Goal: Complete application form

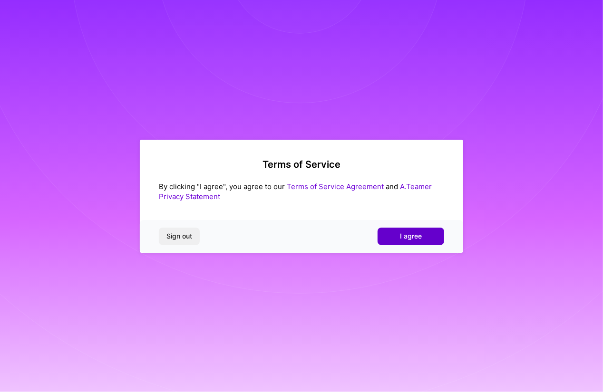
click at [408, 234] on span "I agree" at bounding box center [411, 237] width 22 height 10
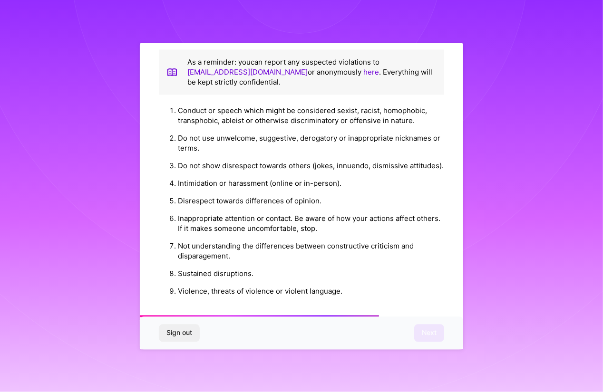
scroll to position [1040, 0]
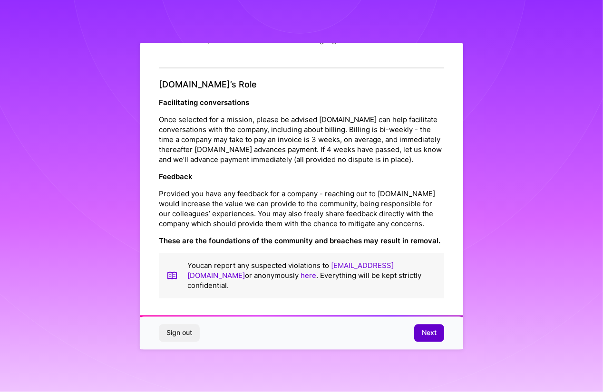
click at [420, 331] on button "Next" at bounding box center [429, 333] width 30 height 17
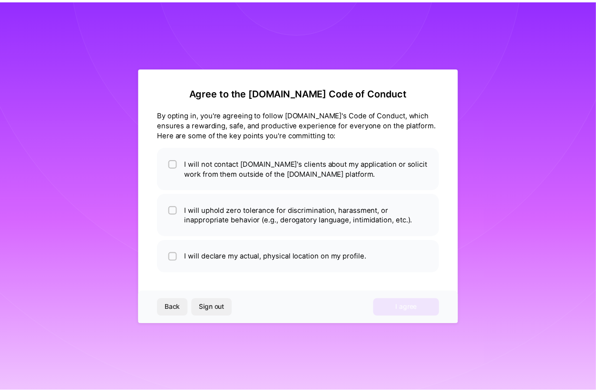
scroll to position [0, 0]
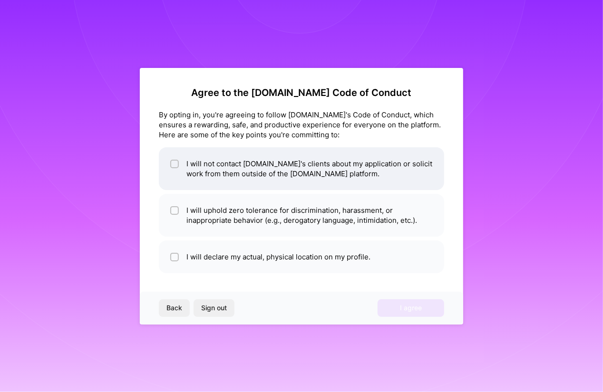
click at [203, 178] on li "I will not contact [DOMAIN_NAME]'s clients about my application or solicit work…" at bounding box center [301, 168] width 285 height 43
checkbox input "true"
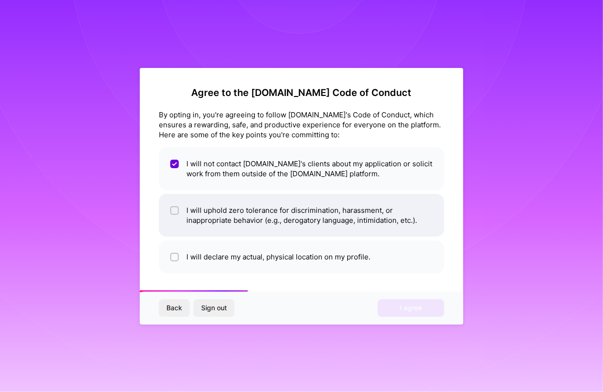
click at [239, 222] on li "I will uphold zero tolerance for discrimination, harassment, or inappropriate b…" at bounding box center [301, 215] width 285 height 43
checkbox input "true"
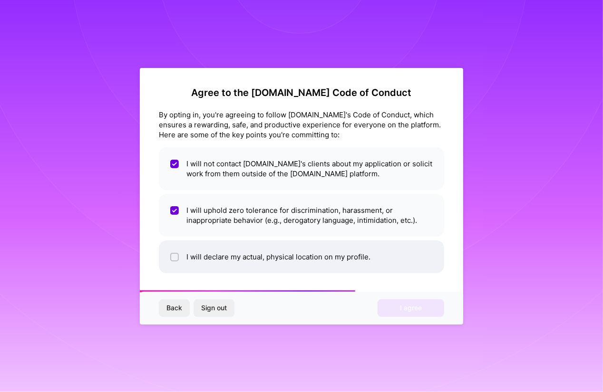
click at [236, 257] on li "I will declare my actual, physical location on my profile." at bounding box center [301, 257] width 285 height 33
checkbox input "true"
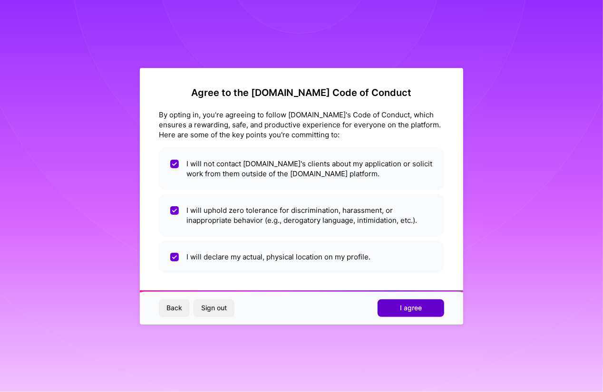
click at [406, 312] on span "I agree" at bounding box center [411, 308] width 22 height 10
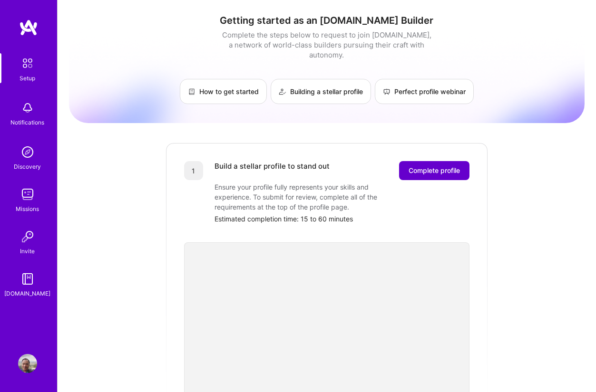
click at [460, 161] on button "Complete profile" at bounding box center [434, 170] width 70 height 19
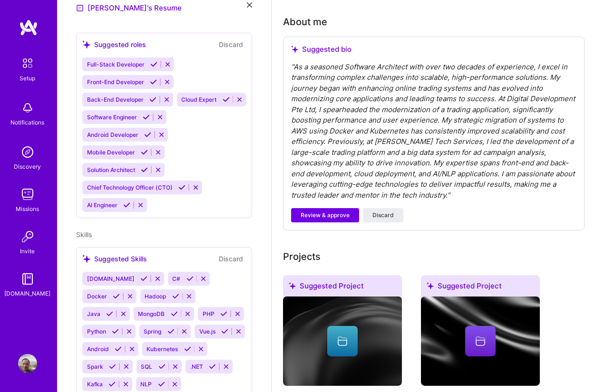
scroll to position [257, 0]
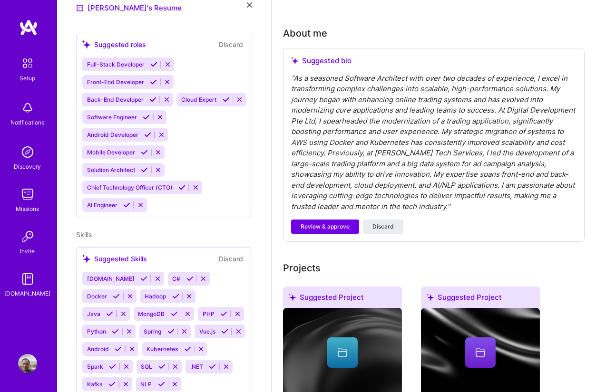
click at [332, 136] on div "" As a seasoned Software Architect with over two decades of experience, I excel…" at bounding box center [433, 142] width 285 height 139
click at [302, 227] on span "Review & approve" at bounding box center [324, 227] width 49 height 9
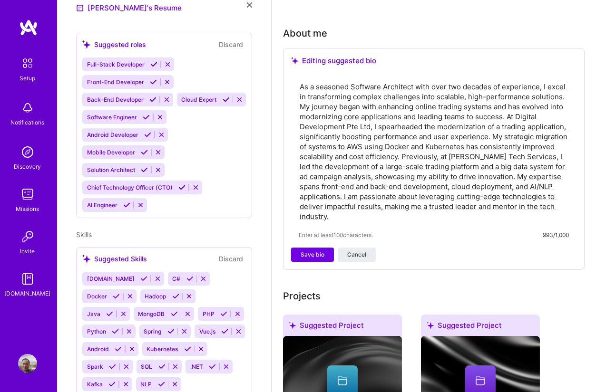
click at [405, 168] on textarea "As a seasoned Software Architect with over two decades of experience, I excel i…" at bounding box center [434, 152] width 270 height 142
click at [380, 108] on textarea "As a seasoned Software Architect with over two decades of experience, I excel i…" at bounding box center [434, 152] width 270 height 142
click at [346, 225] on div "As a seasoned Software Architect with over two decades of experience, I excel i…" at bounding box center [433, 160] width 285 height 174
click at [337, 116] on textarea "As a seasoned Software Architect with over two decades of experience, I excel i…" at bounding box center [434, 152] width 270 height 142
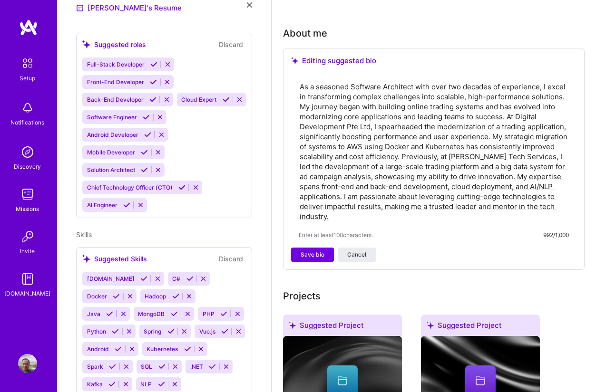
click at [566, 90] on textarea "As a seasoned Software Architect with over two decades of experience, I excel i…" at bounding box center [434, 152] width 270 height 142
click at [565, 98] on textarea "As a seasoned Software Architect with over two decades of experience, I excel i…" at bounding box center [434, 152] width 270 height 142
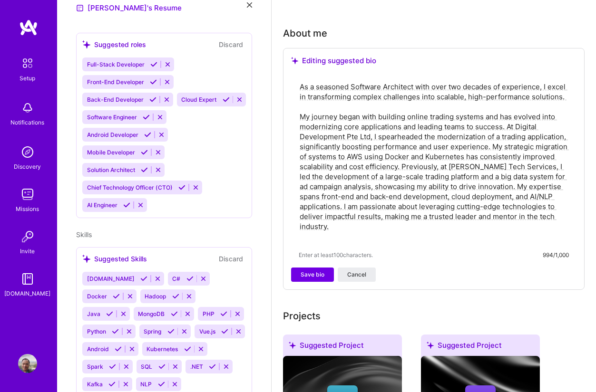
click at [493, 145] on textarea "As a seasoned Software Architect with over two decades of experience, I excel i…" at bounding box center [434, 162] width 270 height 162
click at [404, 164] on textarea "As a seasoned Software Architect with over two decades of experience, I excel i…" at bounding box center [434, 162] width 270 height 162
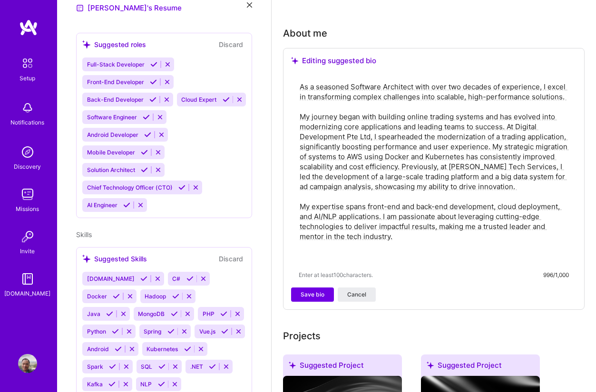
scroll to position [342, 0]
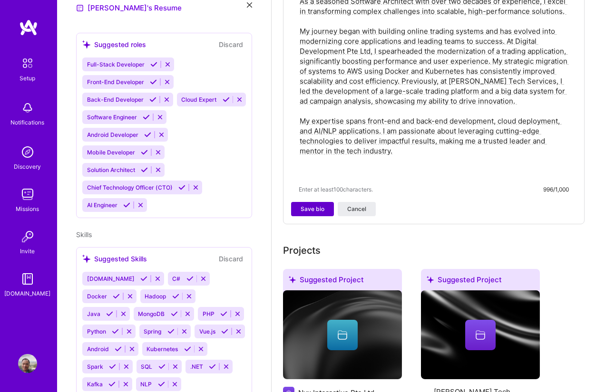
type textarea "As a seasoned Software Architect with over two decades of experience, I excel i…"
click at [297, 212] on button "Save bio" at bounding box center [312, 209] width 43 height 14
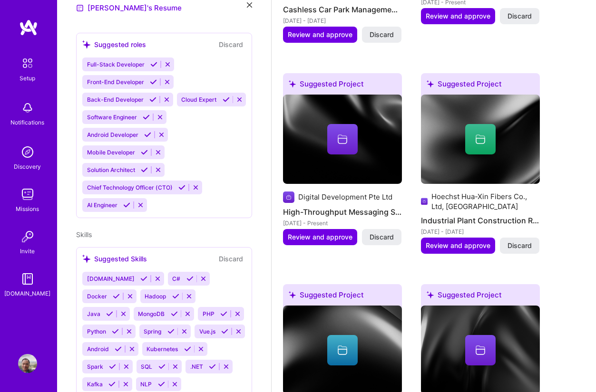
scroll to position [856, 0]
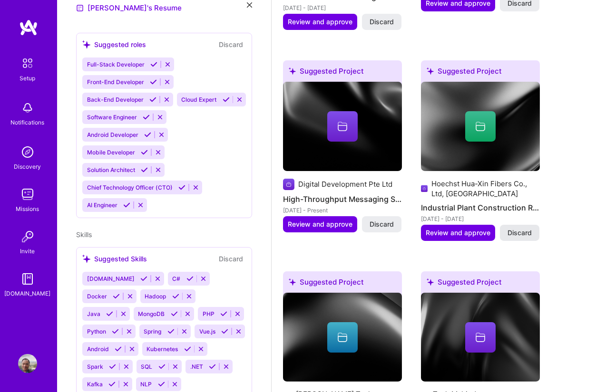
click at [524, 228] on span "Discard" at bounding box center [519, 233] width 24 height 10
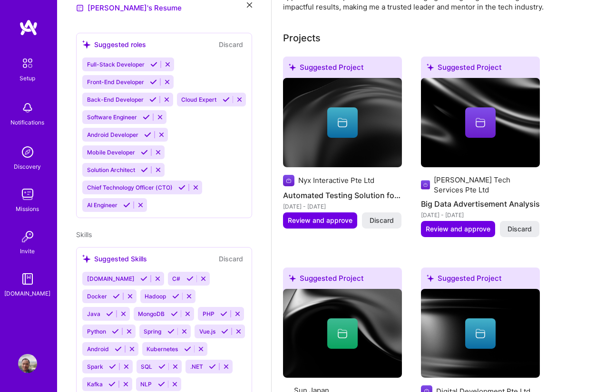
scroll to position [513, 0]
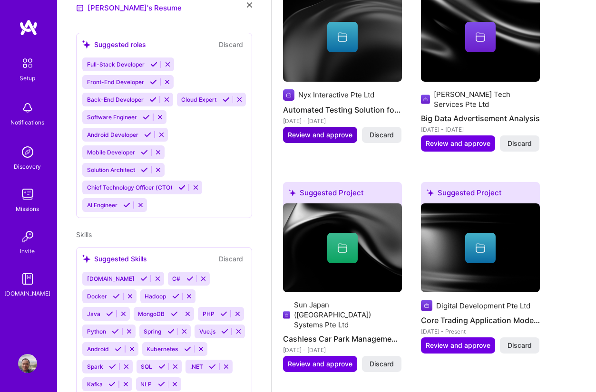
click at [326, 131] on span "Review and approve" at bounding box center [320, 135] width 65 height 10
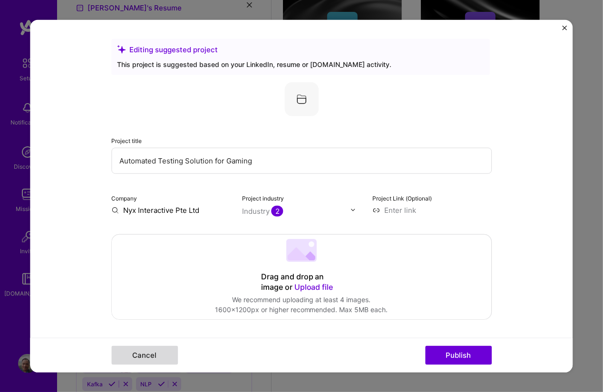
click at [156, 350] on button "Cancel" at bounding box center [144, 355] width 67 height 19
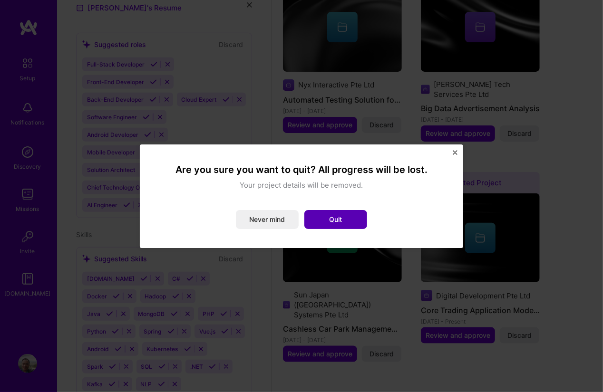
click at [330, 218] on button "Quit" at bounding box center [335, 219] width 63 height 19
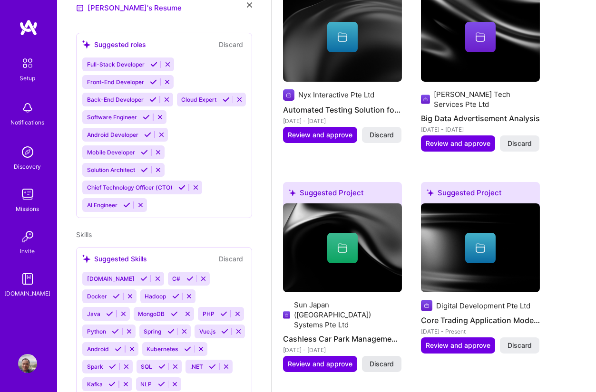
click at [392, 359] on span "Discard" at bounding box center [381, 364] width 24 height 10
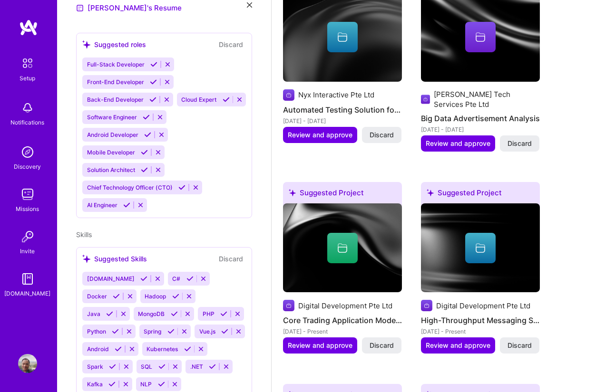
scroll to position [770, 0]
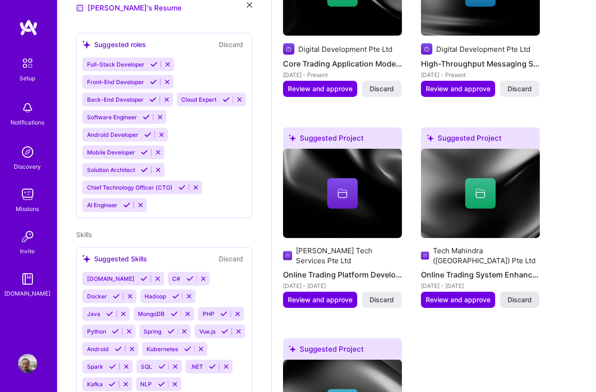
click at [528, 295] on span "Discard" at bounding box center [519, 300] width 24 height 10
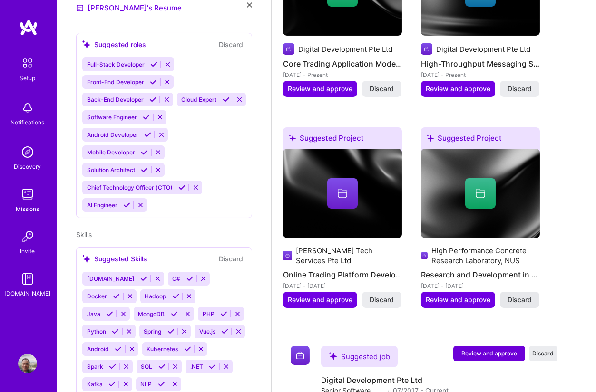
click at [512, 295] on span "Discard" at bounding box center [519, 300] width 24 height 10
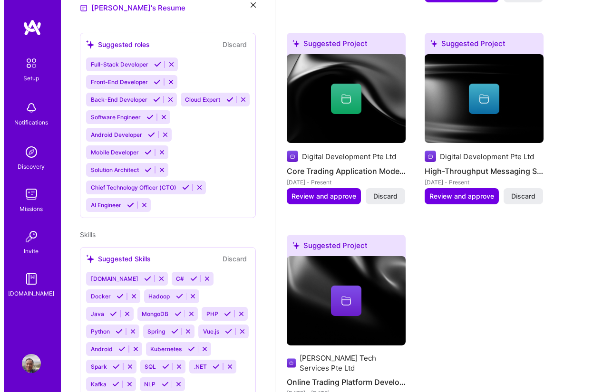
scroll to position [599, 0]
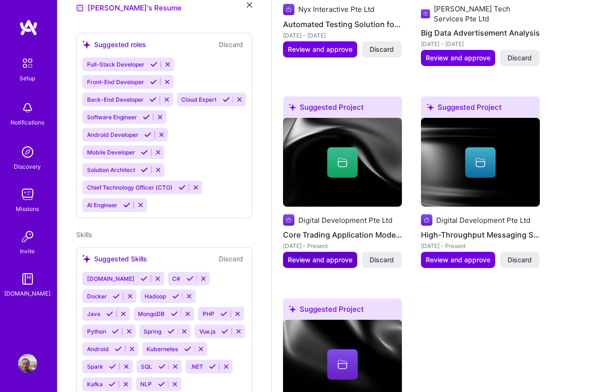
click at [314, 255] on span "Review and approve" at bounding box center [320, 260] width 65 height 10
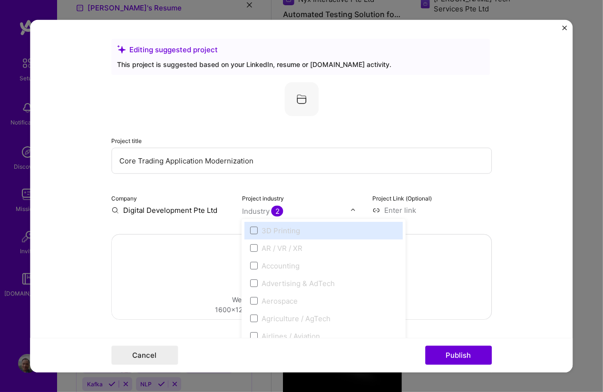
click at [248, 210] on div "Industry 2" at bounding box center [262, 211] width 41 height 10
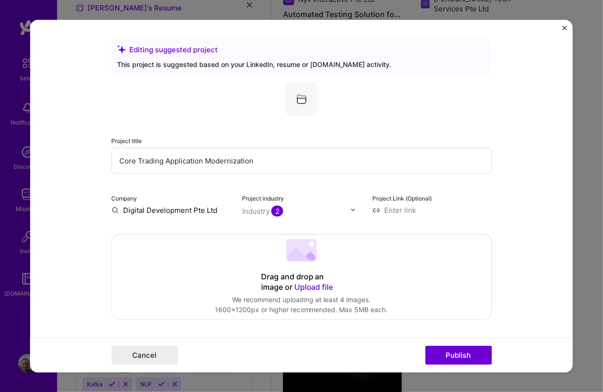
click at [296, 103] on img at bounding box center [301, 99] width 34 height 34
click at [231, 116] on div "Project title Core Trading Application Modernization Company Digital Developmen…" at bounding box center [301, 148] width 380 height 133
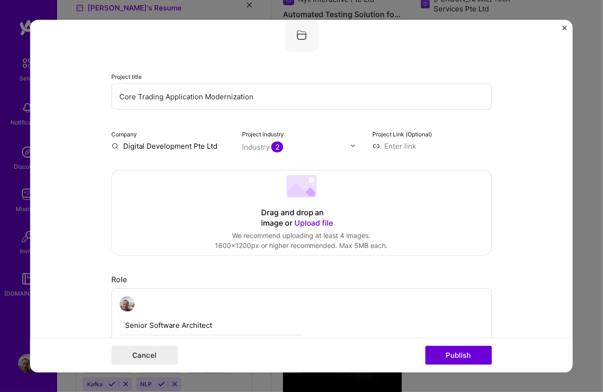
scroll to position [86, 0]
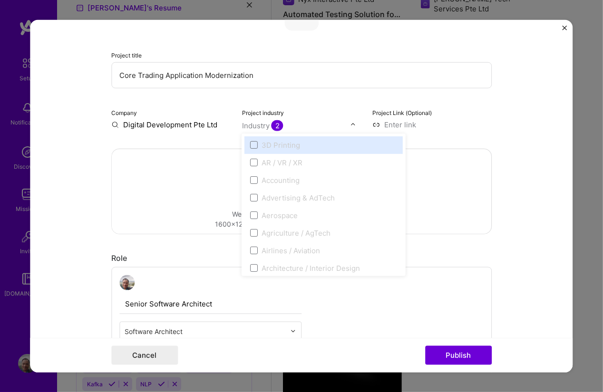
click at [262, 123] on div "Industry 2" at bounding box center [262, 125] width 41 height 10
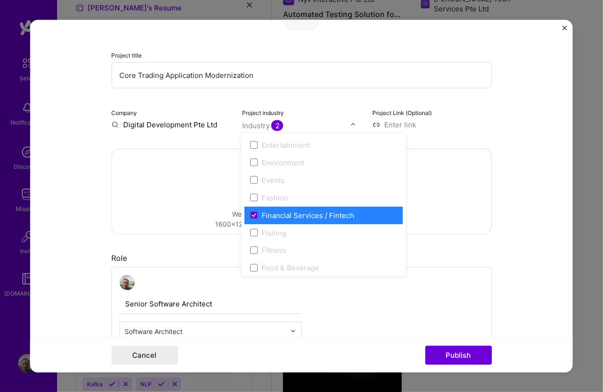
scroll to position [941, 0]
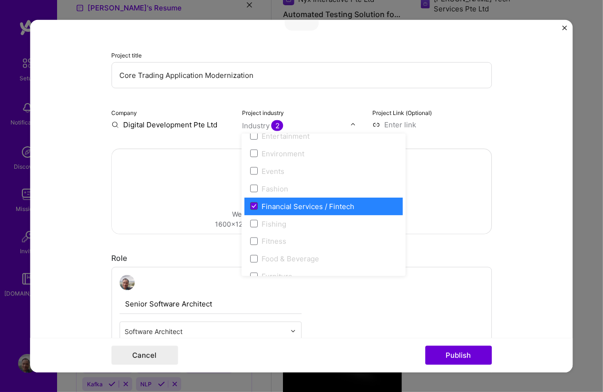
click at [253, 204] on span at bounding box center [255, 207] width 8 height 8
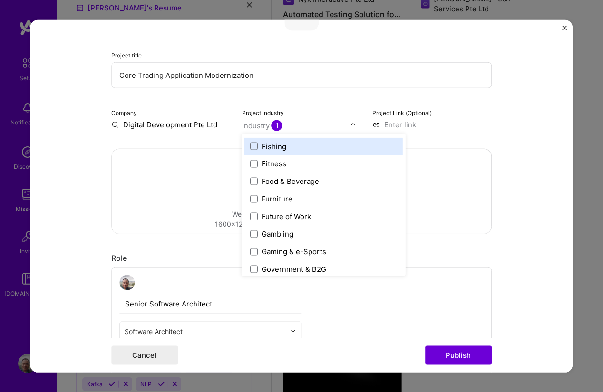
scroll to position [1027, 0]
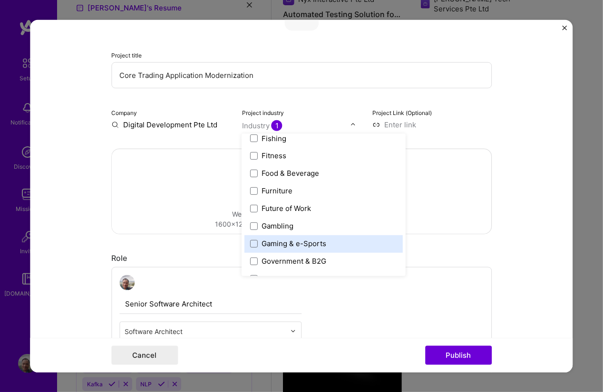
click at [353, 240] on label "Gaming & e-Sports" at bounding box center [324, 244] width 147 height 10
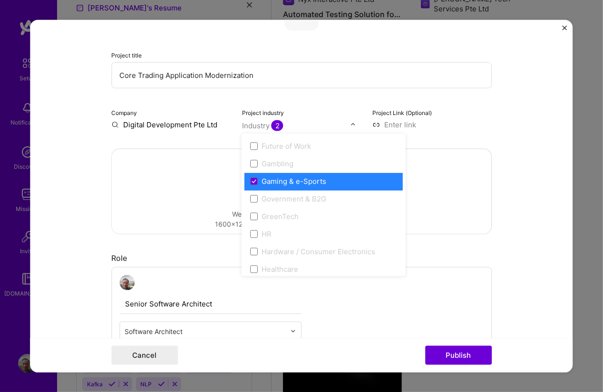
scroll to position [1113, 0]
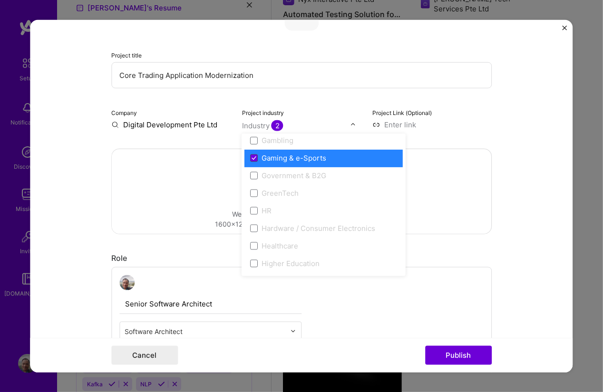
click at [252, 156] on icon at bounding box center [254, 158] width 5 height 4
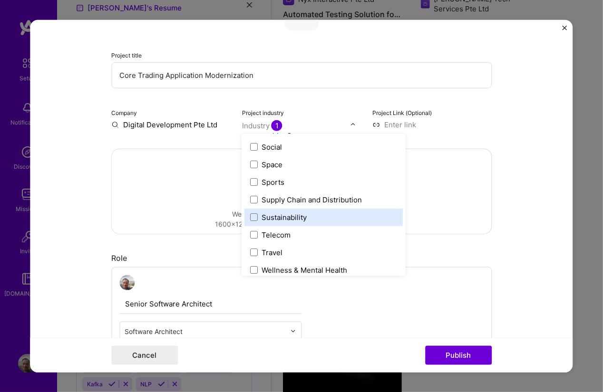
scroll to position [1973, 0]
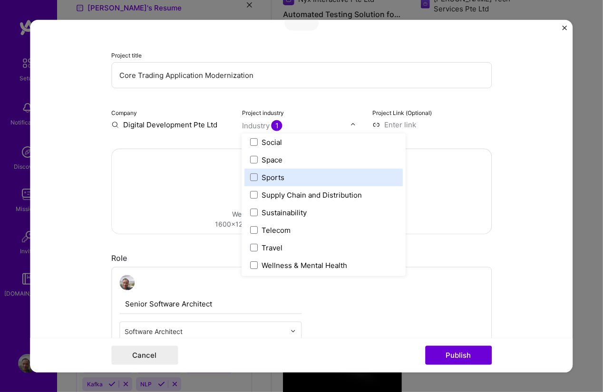
click at [281, 175] on label "Sports" at bounding box center [324, 177] width 147 height 10
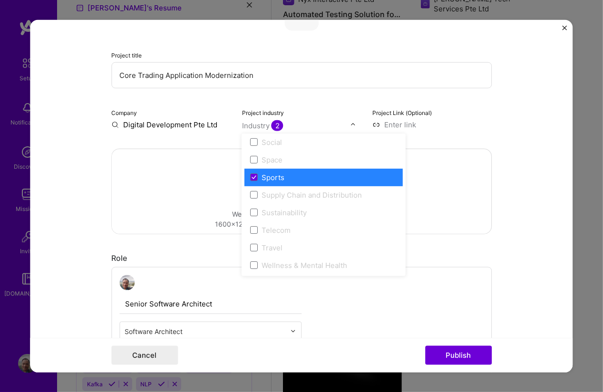
click at [278, 176] on div "Sports" at bounding box center [273, 177] width 23 height 10
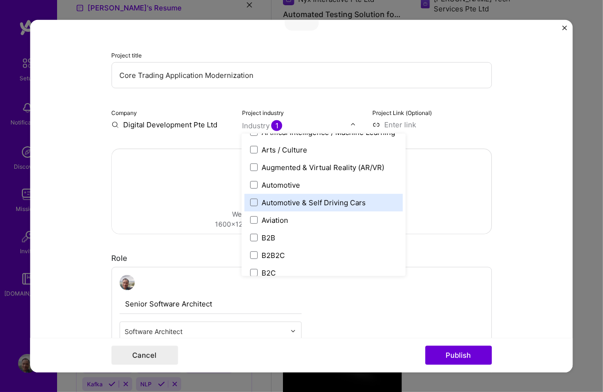
scroll to position [257, 0]
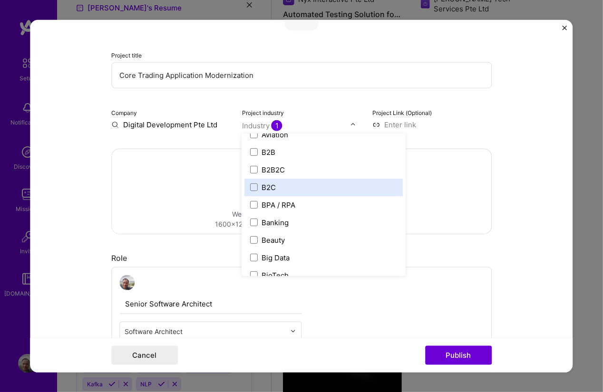
click at [306, 190] on label "B2C" at bounding box center [324, 187] width 147 height 10
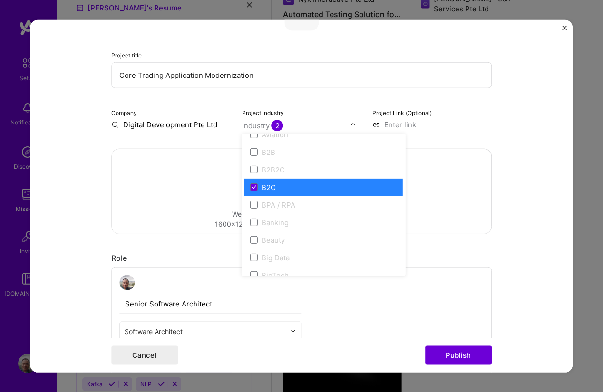
click at [306, 190] on label "B2C" at bounding box center [324, 187] width 147 height 10
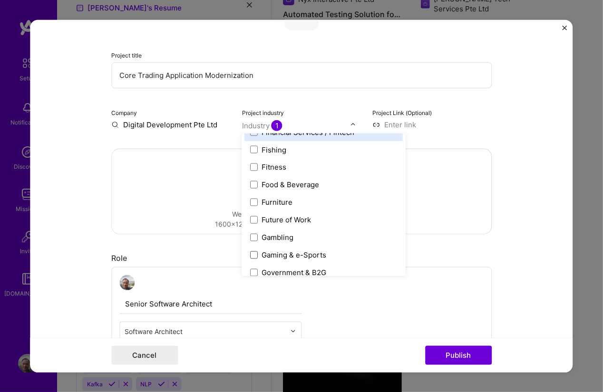
scroll to position [1027, 0]
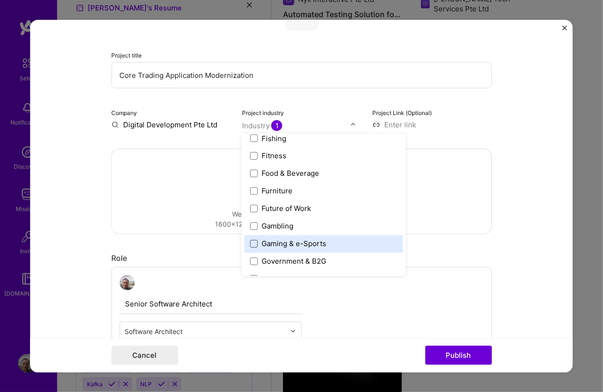
click at [332, 235] on div "Gaming & e-Sports" at bounding box center [324, 244] width 158 height 18
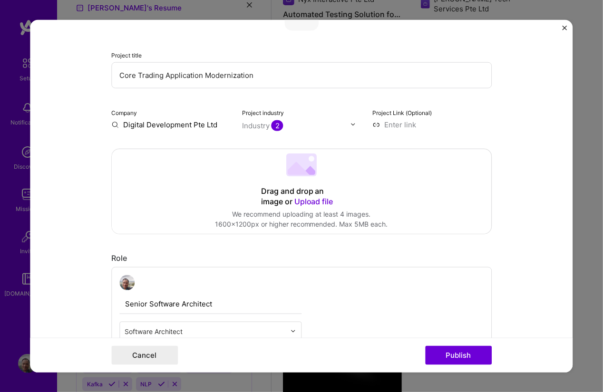
click at [197, 205] on div "Drag and drop an image or Upload file Upload file We recommend uploading at lea…" at bounding box center [301, 191] width 379 height 85
click at [412, 127] on input at bounding box center [431, 124] width 119 height 10
click at [172, 173] on div "Drag and drop an image or Upload file Upload file We recommend uploading at lea…" at bounding box center [301, 191] width 379 height 85
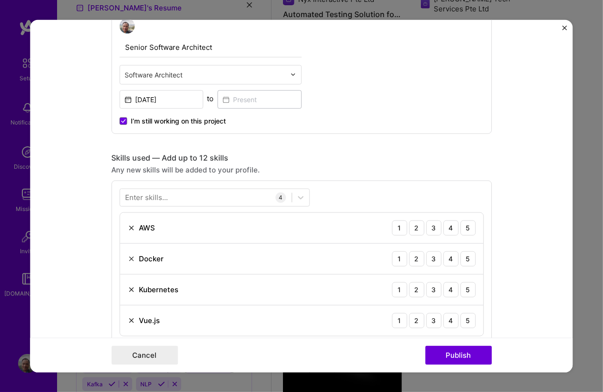
scroll to position [428, 0]
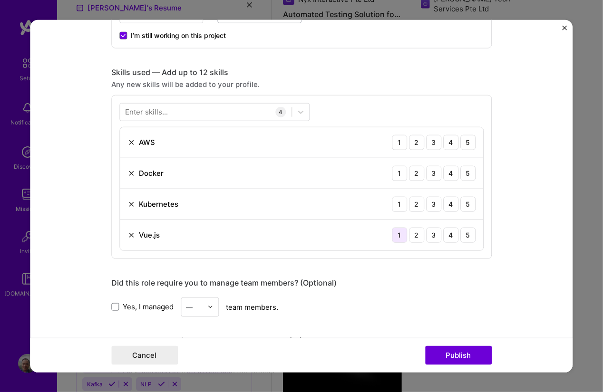
click at [394, 237] on div "1" at bounding box center [399, 234] width 15 height 15
click at [144, 113] on div "Enter skills..." at bounding box center [146, 112] width 43 height 10
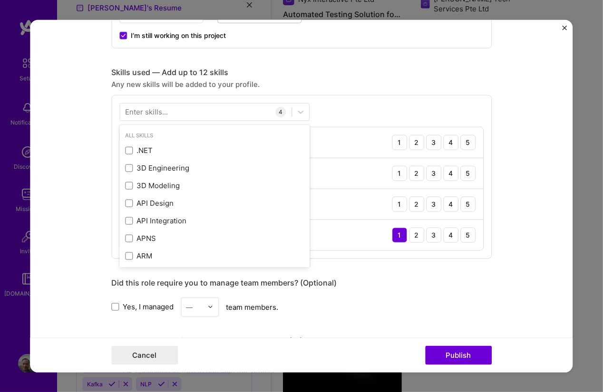
click at [171, 96] on div "All Skills .NET 3D Engineering 3D Modeling API Design API Integration APNS ARM …" at bounding box center [301, 177] width 380 height 164
click at [168, 105] on div at bounding box center [206, 112] width 172 height 16
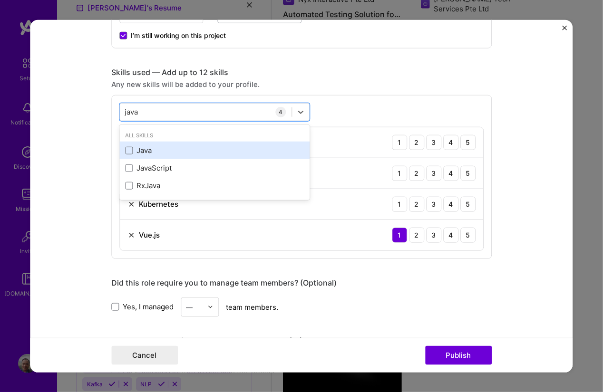
click at [162, 150] on div "Java" at bounding box center [214, 150] width 179 height 10
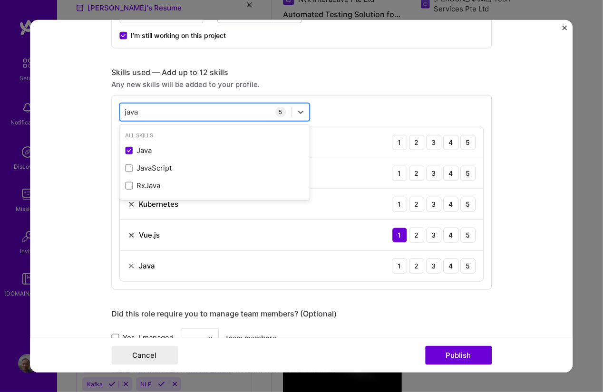
click at [164, 115] on div "java java" at bounding box center [206, 112] width 172 height 16
type input "j"
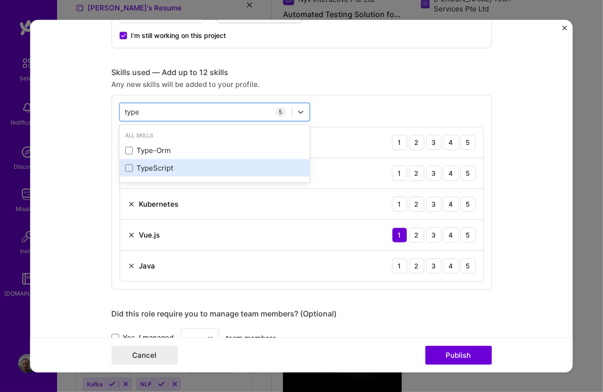
click at [151, 165] on div "TypeScript" at bounding box center [214, 168] width 179 height 10
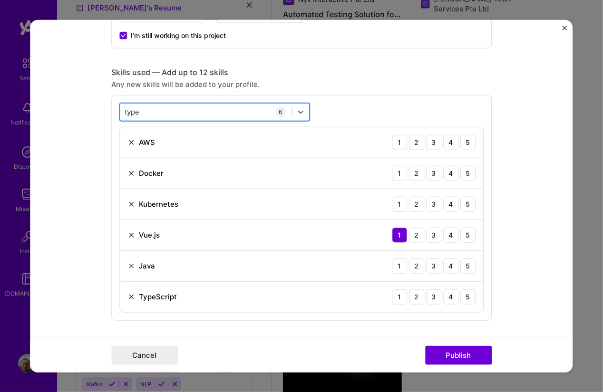
click at [144, 113] on div "type type" at bounding box center [206, 112] width 172 height 16
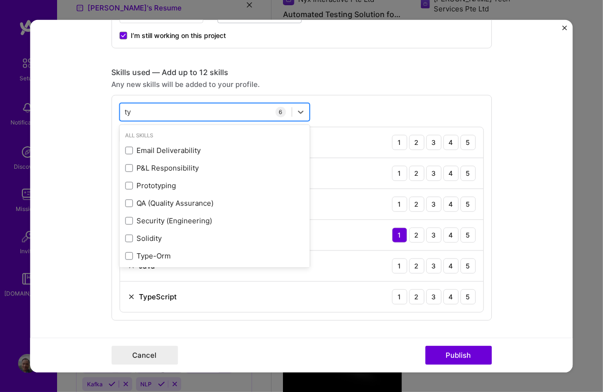
type input "t"
type input "s"
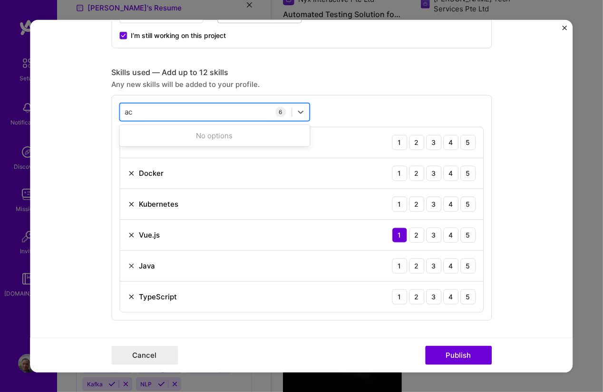
type input "a"
type input "m"
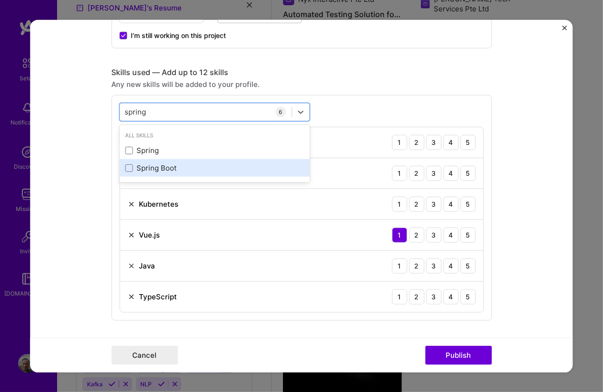
click at [169, 170] on div "Spring Boot" at bounding box center [214, 168] width 179 height 10
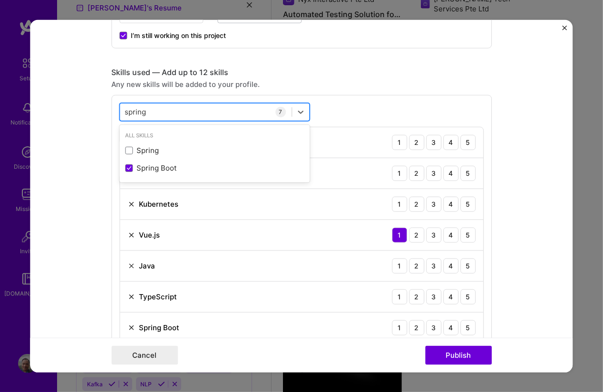
click at [146, 107] on div "spring spring" at bounding box center [206, 112] width 172 height 16
type input "s"
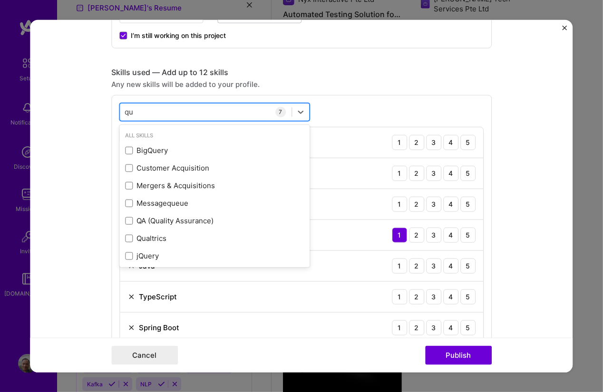
type input "q"
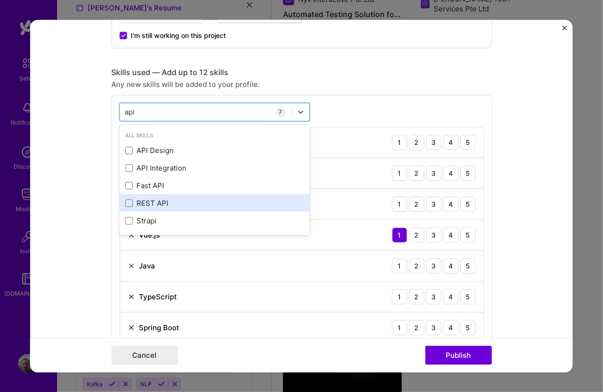
click at [198, 199] on div "REST API" at bounding box center [214, 203] width 179 height 10
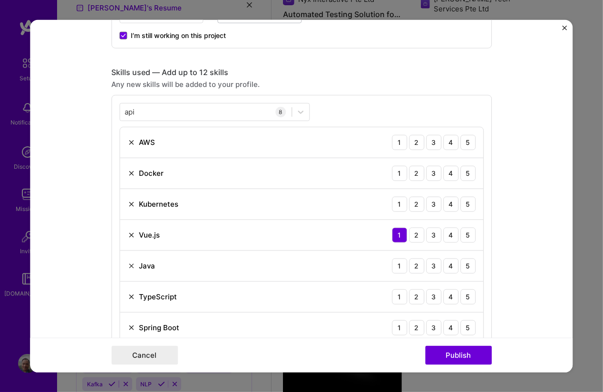
click at [85, 188] on form "Editing suggested project This project is suggested based on your LinkedIn, res…" at bounding box center [301, 195] width 542 height 353
click at [460, 234] on div "5" at bounding box center [467, 234] width 15 height 15
click at [443, 204] on div "4" at bounding box center [450, 203] width 15 height 15
click at [446, 170] on div "4" at bounding box center [450, 172] width 15 height 15
click at [447, 145] on div "4" at bounding box center [450, 142] width 15 height 15
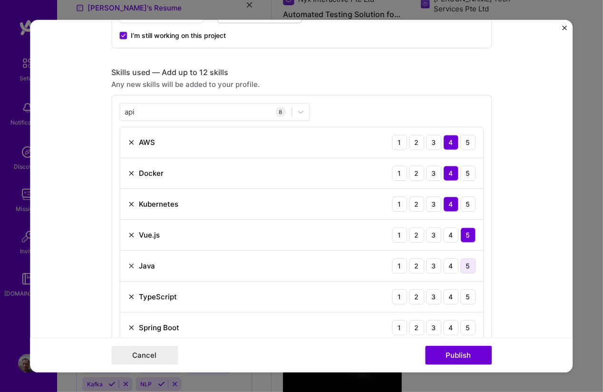
click at [460, 267] on div "5" at bounding box center [467, 265] width 15 height 15
click at [445, 295] on div "4" at bounding box center [450, 296] width 15 height 15
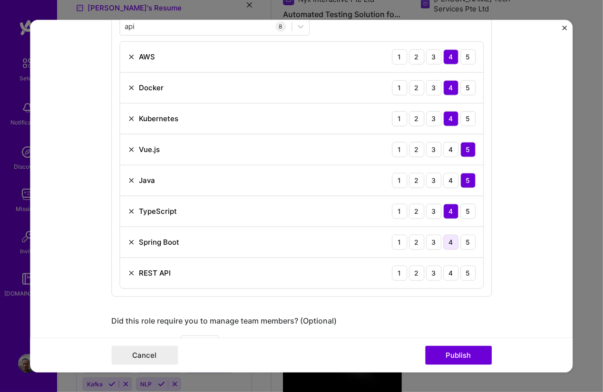
click at [448, 243] on div "4" at bounding box center [450, 241] width 15 height 15
click at [448, 265] on div "4" at bounding box center [450, 272] width 15 height 15
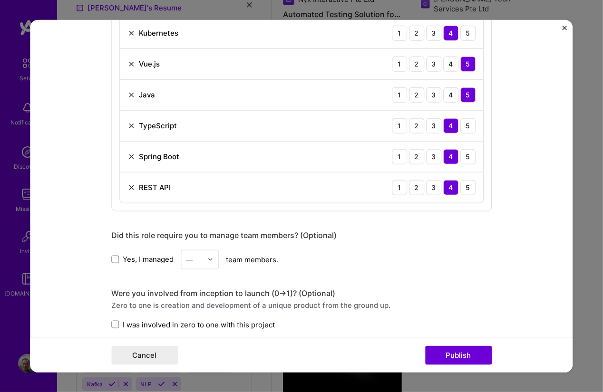
click at [213, 321] on span "I was involved in zero to one with this project" at bounding box center [199, 325] width 152 height 10
click at [0, 0] on input "I was involved in zero to one with this project" at bounding box center [0, 0] width 0 height 0
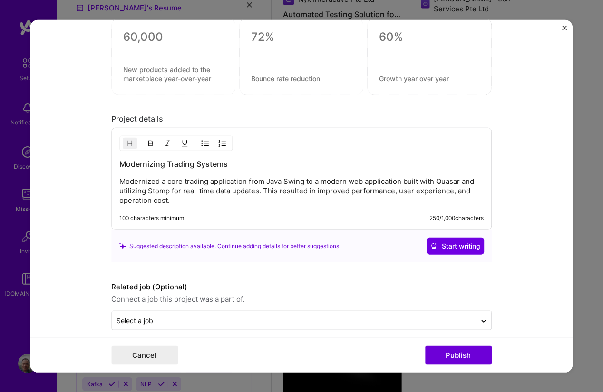
scroll to position [962, 0]
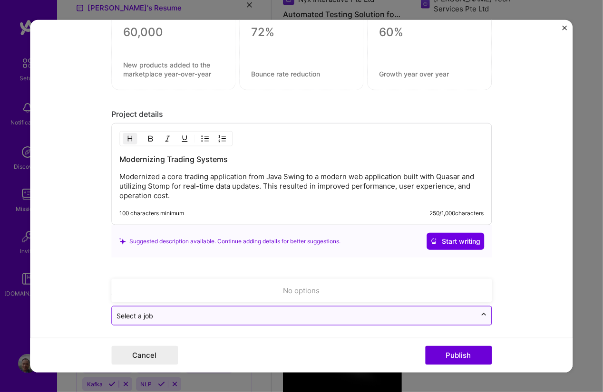
click at [476, 309] on div at bounding box center [483, 315] width 15 height 15
click at [470, 309] on div "Select a job" at bounding box center [294, 316] width 364 height 19
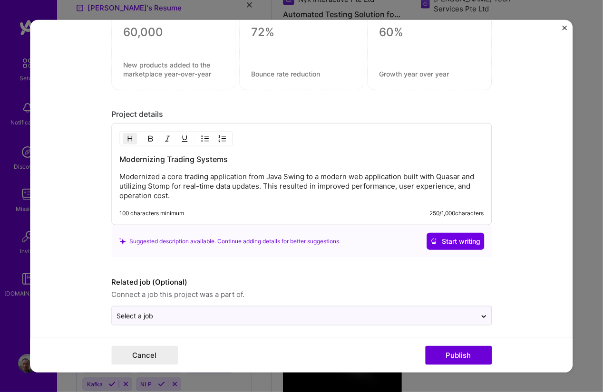
click at [540, 272] on form "Editing suggested project This project is suggested based on your LinkedIn, res…" at bounding box center [301, 195] width 542 height 353
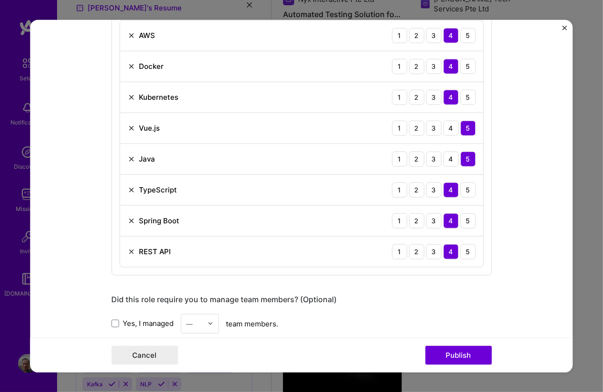
scroll to position [449, 0]
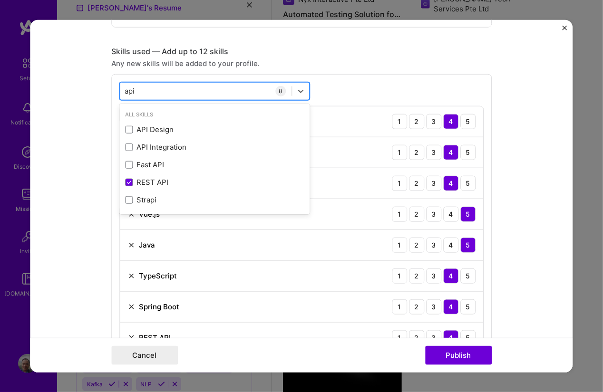
click at [193, 87] on div "api api" at bounding box center [206, 91] width 172 height 16
type input "a"
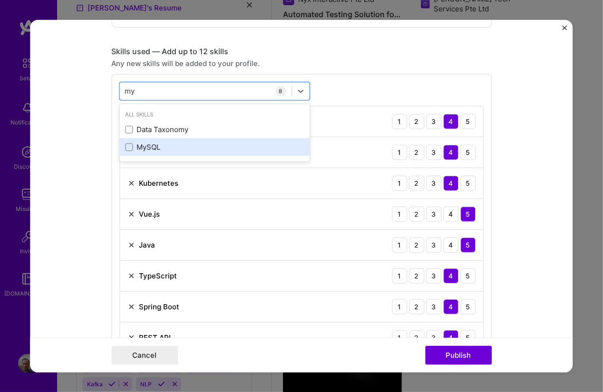
click at [176, 146] on div "MySQL" at bounding box center [214, 147] width 179 height 10
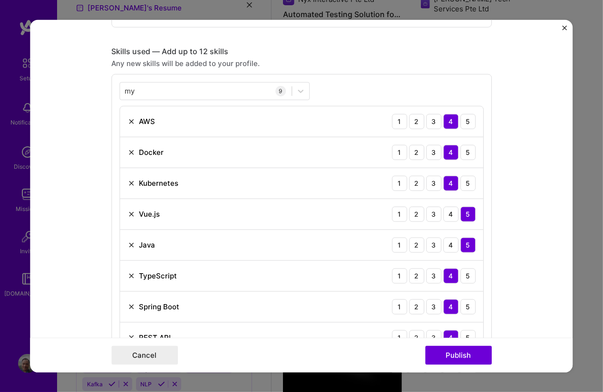
click at [359, 65] on div "Any new skills will be added to your profile." at bounding box center [301, 63] width 380 height 10
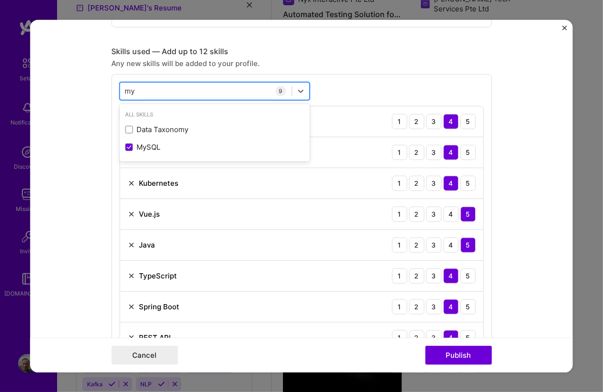
click at [197, 87] on div "my my" at bounding box center [206, 91] width 172 height 16
type input "m"
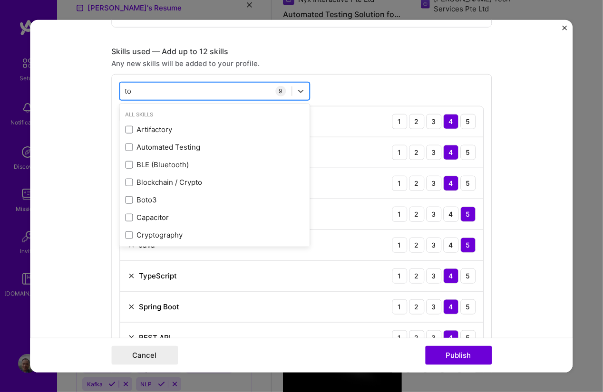
type input "t"
type input "p"
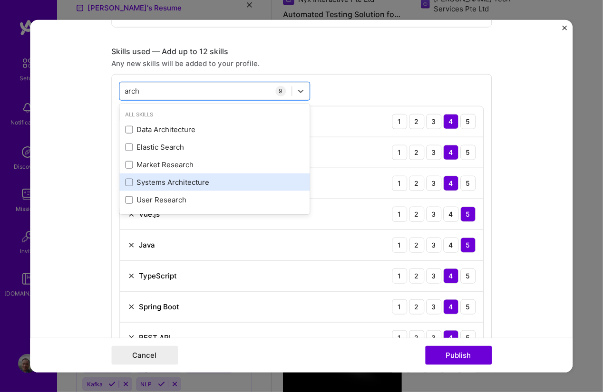
click at [169, 179] on div "Systems Architecture" at bounding box center [214, 182] width 179 height 10
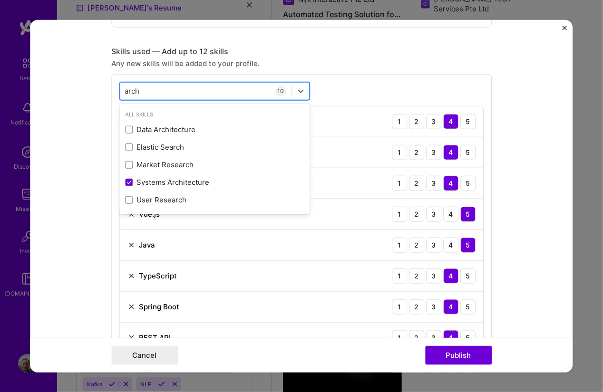
click at [145, 89] on div "arch arch" at bounding box center [206, 91] width 172 height 16
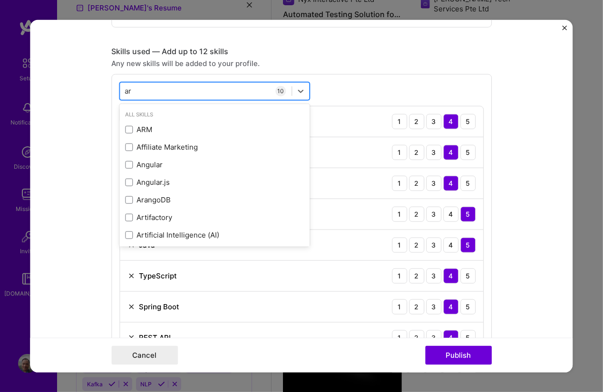
type input "a"
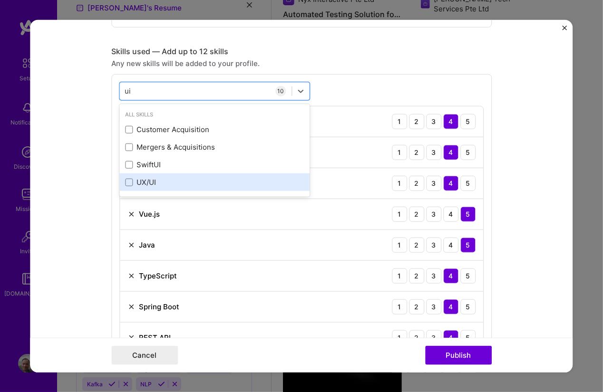
click at [154, 184] on div "UX/UI" at bounding box center [214, 182] width 179 height 10
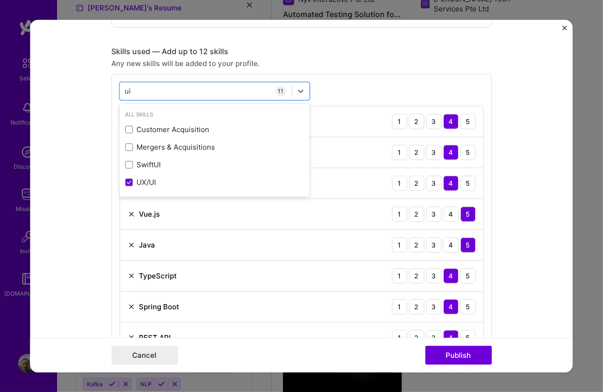
click at [68, 189] on form "Editing suggested project This project is suggested based on your LinkedIn, res…" at bounding box center [301, 195] width 542 height 353
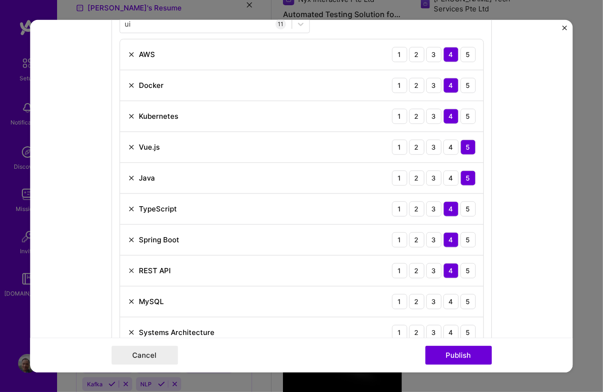
scroll to position [620, 0]
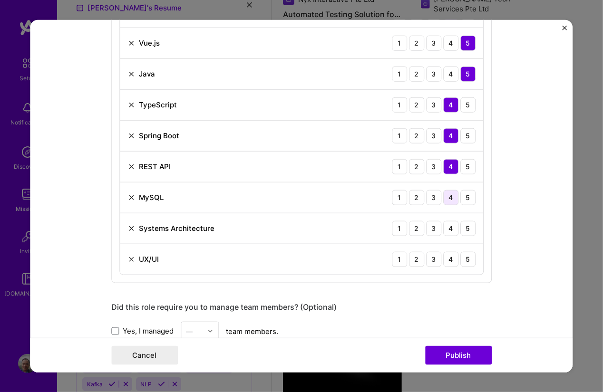
click at [452, 194] on div "4" at bounding box center [450, 197] width 15 height 15
click at [446, 228] on div "4" at bounding box center [450, 228] width 15 height 15
click at [443, 254] on div "4" at bounding box center [450, 259] width 15 height 15
click at [363, 264] on div "UX/UI 1 2 3 4 5" at bounding box center [301, 259] width 363 height 30
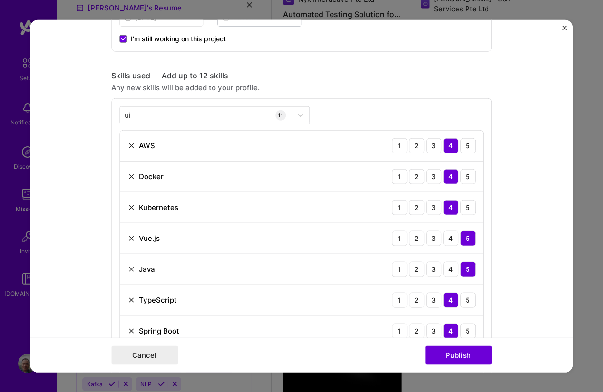
scroll to position [364, 0]
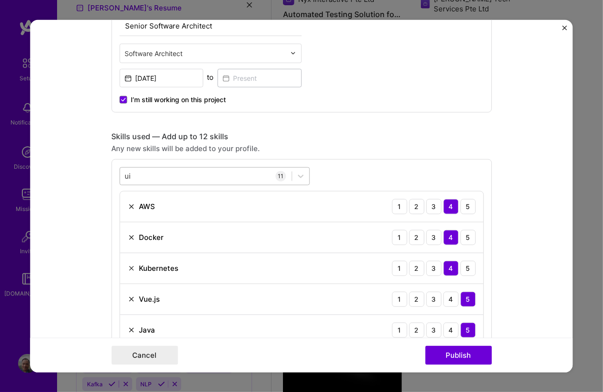
click at [177, 171] on div "ui ui" at bounding box center [206, 176] width 172 height 16
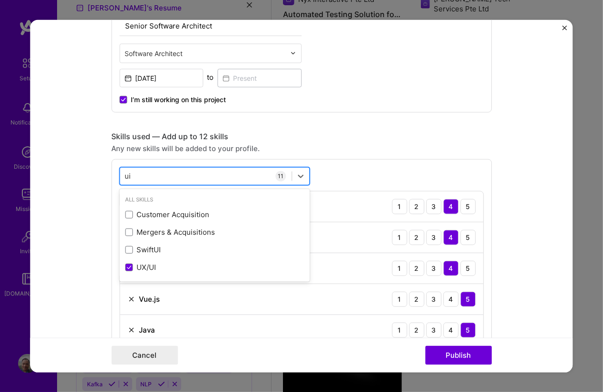
click at [177, 171] on div "ui ui" at bounding box center [206, 176] width 172 height 16
type input "u"
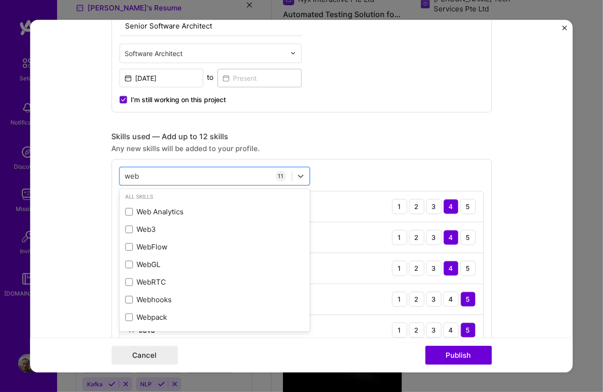
scroll to position [0, 0]
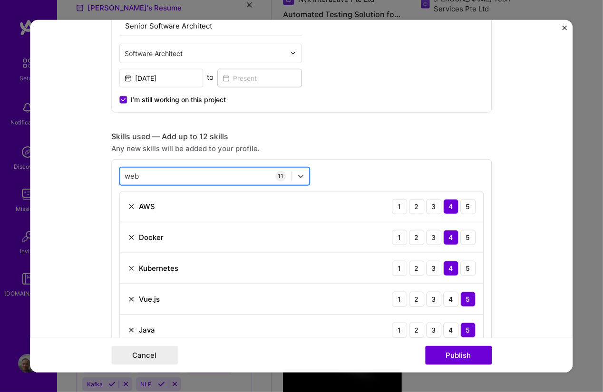
click at [171, 174] on div "web web" at bounding box center [206, 176] width 172 height 16
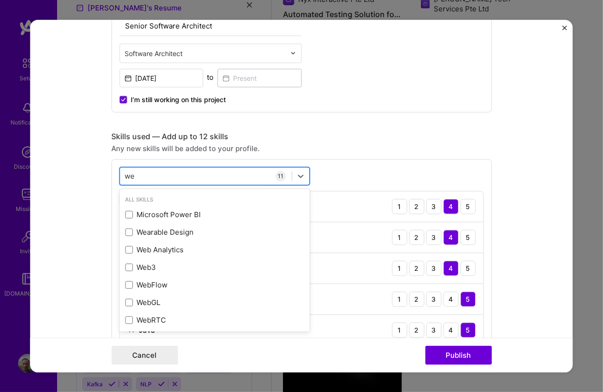
type input "w"
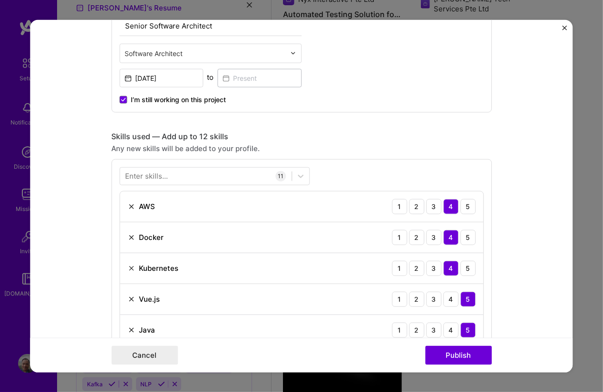
click at [275, 132] on div "Skills used — Add up to 12 skills" at bounding box center [301, 136] width 380 height 10
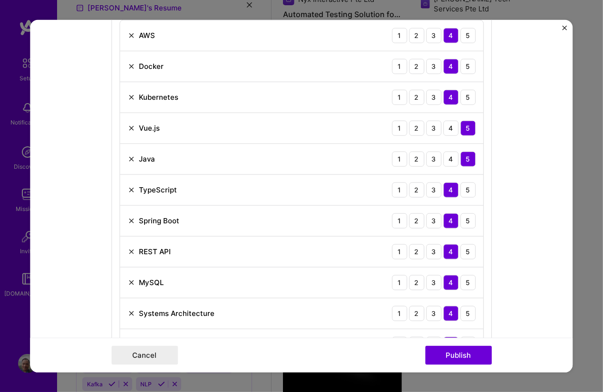
scroll to position [449, 0]
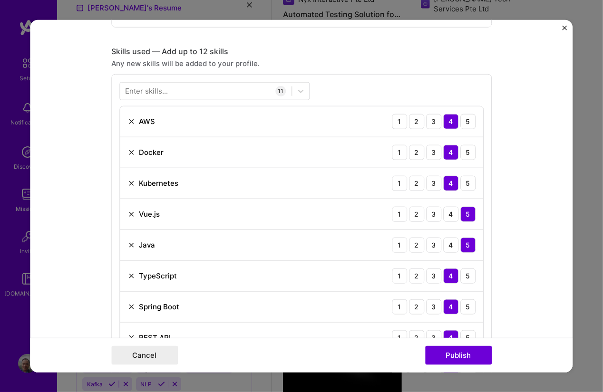
click at [151, 90] on div "Enter skills..." at bounding box center [146, 91] width 43 height 10
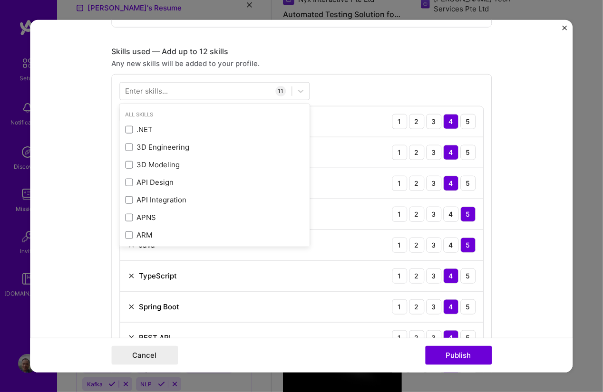
click at [151, 90] on div "Enter skills..." at bounding box center [146, 91] width 43 height 10
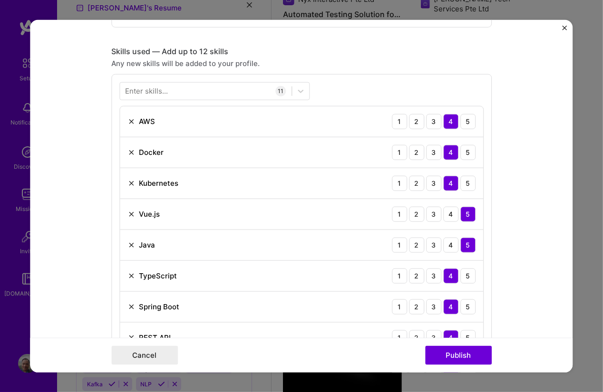
click at [146, 88] on div "Enter skills..." at bounding box center [146, 91] width 43 height 10
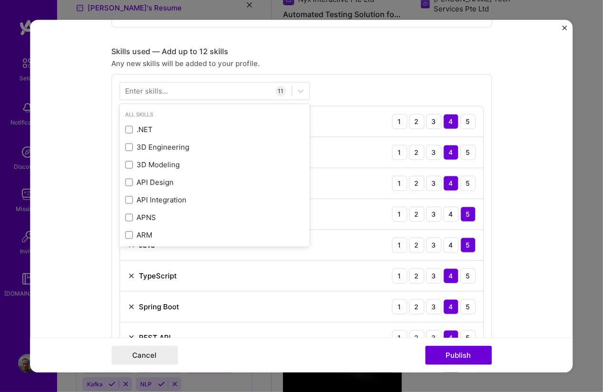
click at [146, 88] on div "Enter skills..." at bounding box center [146, 91] width 43 height 10
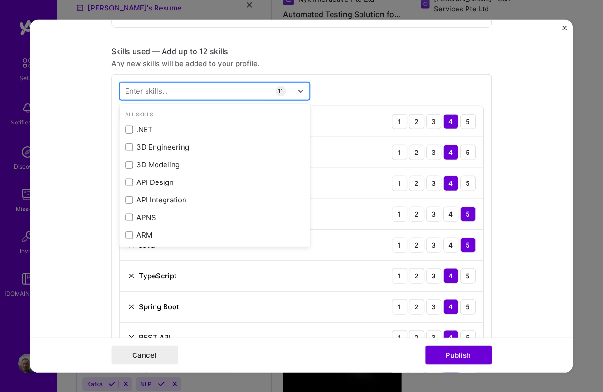
click at [131, 83] on div at bounding box center [206, 91] width 172 height 16
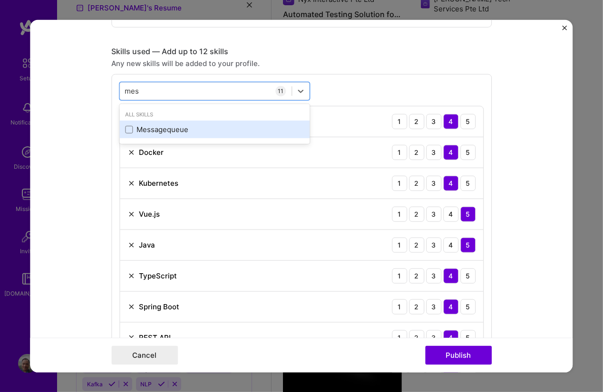
click at [128, 125] on div "Messagequeue" at bounding box center [214, 130] width 179 height 10
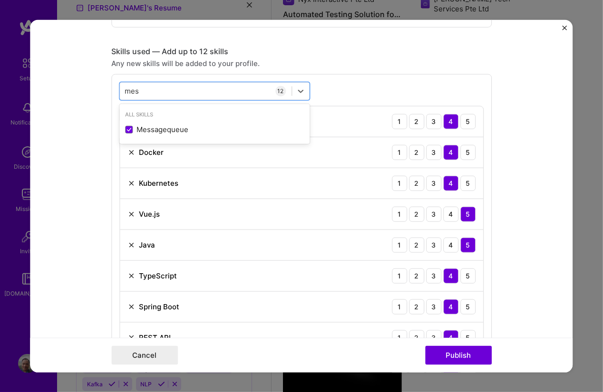
type input "mes"
click at [355, 90] on div "option Messagequeue, selected. option Messagequeue selected, 0 of 2. 1 result a…" at bounding box center [301, 279] width 380 height 411
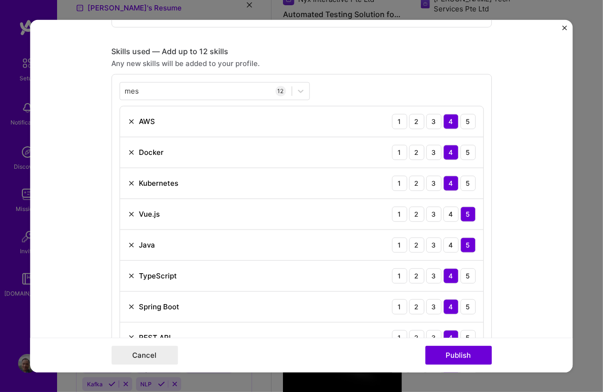
scroll to position [706, 0]
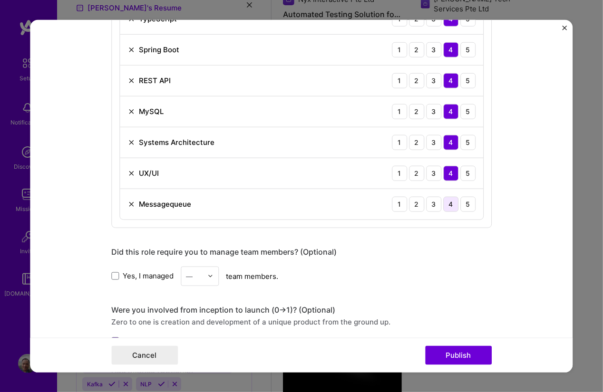
click at [447, 197] on div "4" at bounding box center [450, 203] width 15 height 15
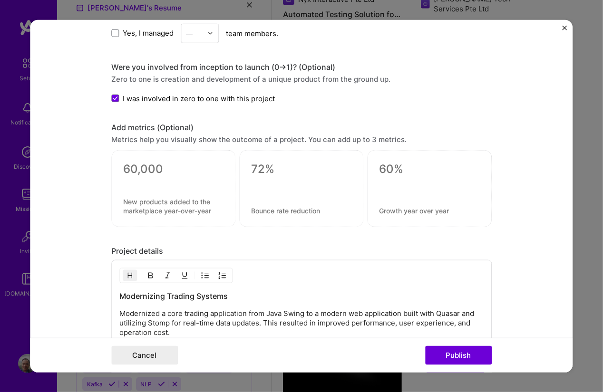
scroll to position [962, 0]
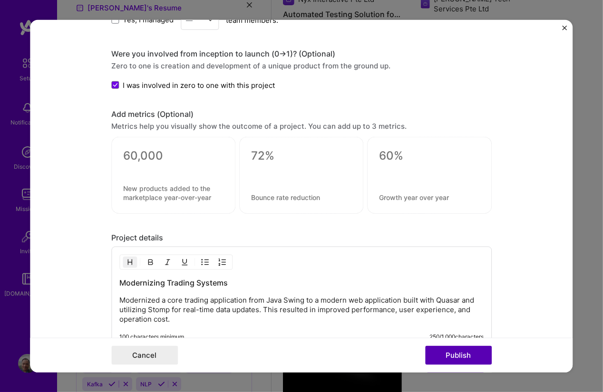
click at [464, 348] on button "Publish" at bounding box center [458, 355] width 67 height 19
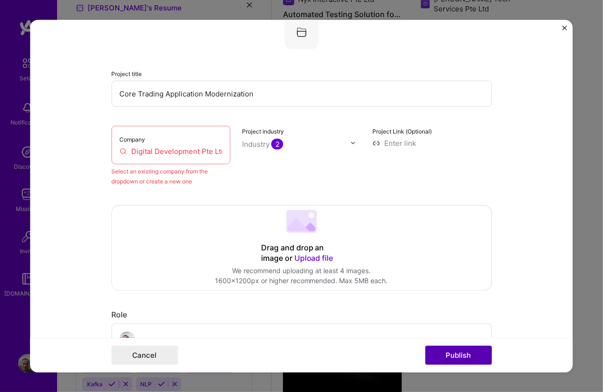
scroll to position [62, 0]
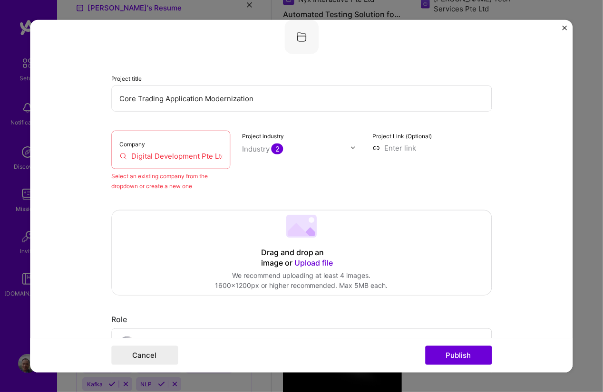
click at [207, 156] on input "Digital Development Pte Ltd" at bounding box center [170, 156] width 103 height 10
click at [187, 146] on div "Company Digital Development Pte Ltd" at bounding box center [170, 149] width 119 height 39
click at [156, 139] on div "Company Digital Development Pte Ltd" at bounding box center [170, 149] width 119 height 39
click at [126, 155] on input "Digital Development Pte Ltd" at bounding box center [170, 156] width 103 height 10
click at [111, 145] on div "Company Digital Development Pte Ltd" at bounding box center [170, 149] width 119 height 39
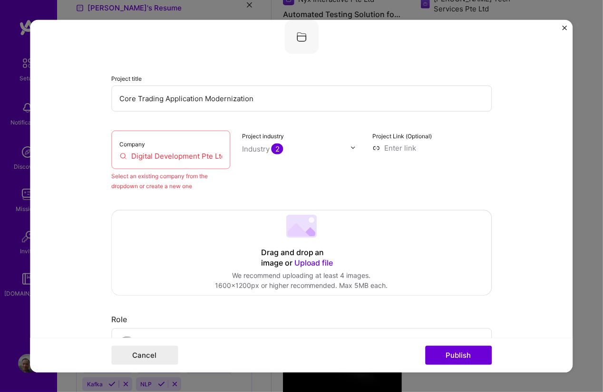
click at [165, 143] on div "Company Digital Development Pte Ltd" at bounding box center [170, 149] width 119 height 39
click at [130, 159] on input "Digital Development Pte Ltd" at bounding box center [170, 156] width 103 height 10
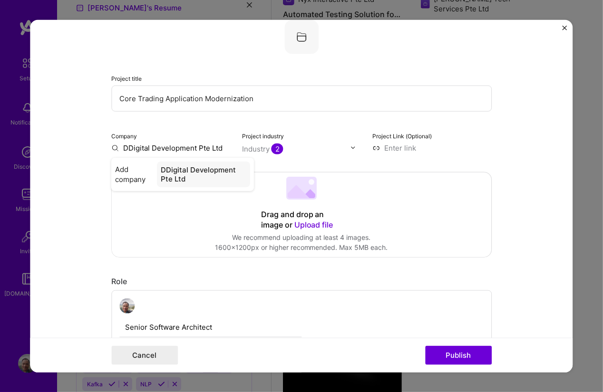
type input "Digital Development Pte Ltd"
click at [165, 168] on div "Digital Development Pte Ltd" at bounding box center [204, 174] width 92 height 26
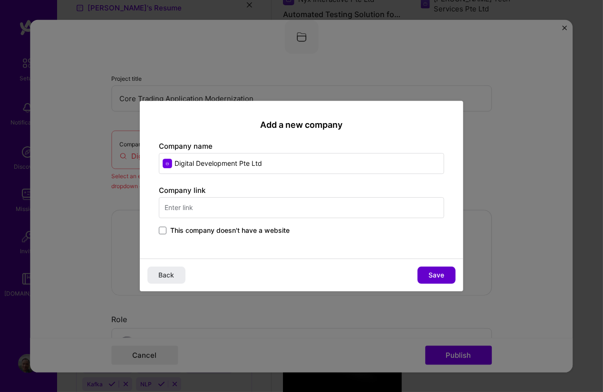
click at [426, 272] on button "Save" at bounding box center [436, 275] width 38 height 17
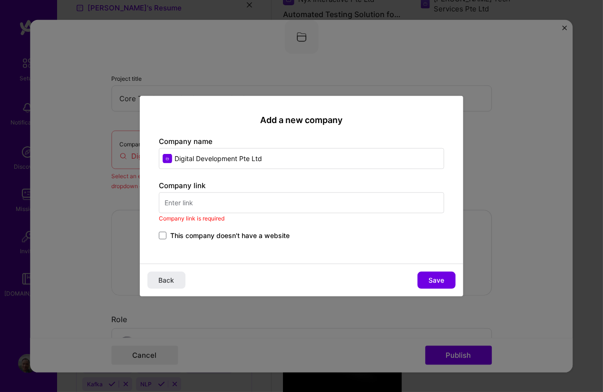
click at [244, 236] on span "This company doesn't have a website" at bounding box center [229, 236] width 119 height 10
click at [0, 0] on input "This company doesn't have a website" at bounding box center [0, 0] width 0 height 0
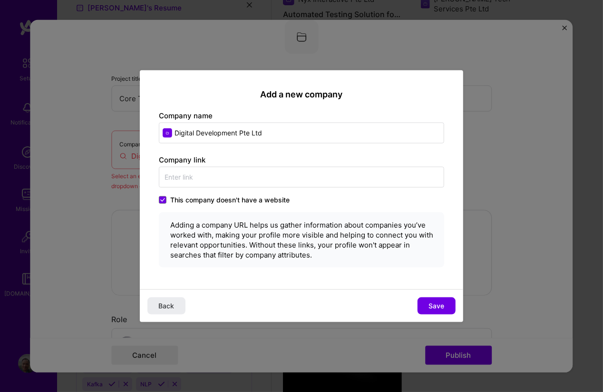
click at [244, 236] on div "Adding a company URL helps us gather information about companies you’ve worked …" at bounding box center [303, 240] width 266 height 40
click at [370, 255] on div "Adding a company URL helps us gather information about companies you’ve worked …" at bounding box center [307, 240] width 259 height 40
click at [181, 199] on span "This company doesn't have a website" at bounding box center [229, 200] width 119 height 10
click at [0, 0] on input "This company doesn't have a website" at bounding box center [0, 0] width 0 height 0
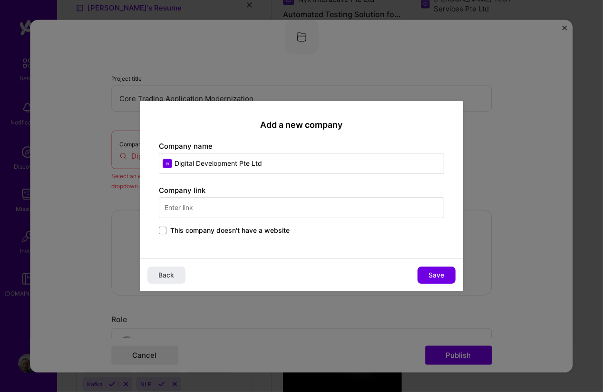
click at [178, 199] on input "text" at bounding box center [301, 207] width 285 height 21
paste input "[URL][DOMAIN_NAME]"
type input "[URL][DOMAIN_NAME]"
click at [426, 269] on button "Save" at bounding box center [436, 275] width 38 height 17
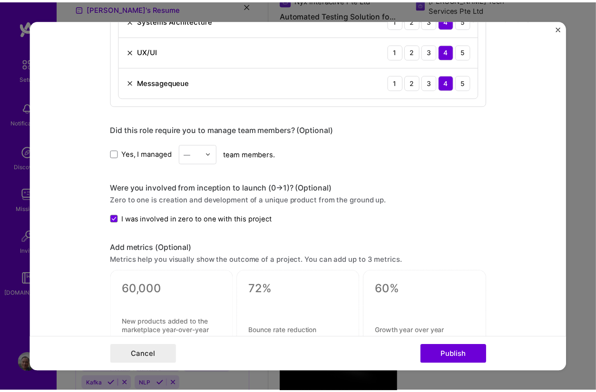
scroll to position [833, 0]
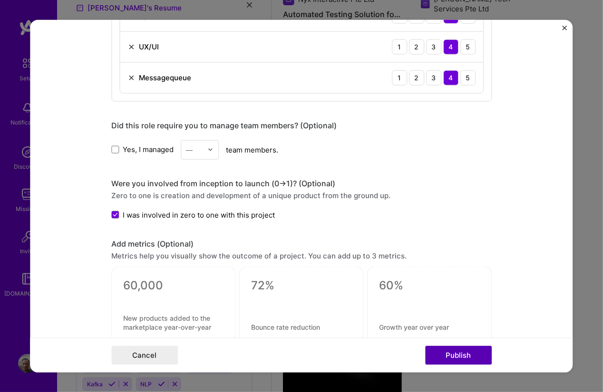
click at [440, 358] on button "Publish" at bounding box center [458, 355] width 67 height 19
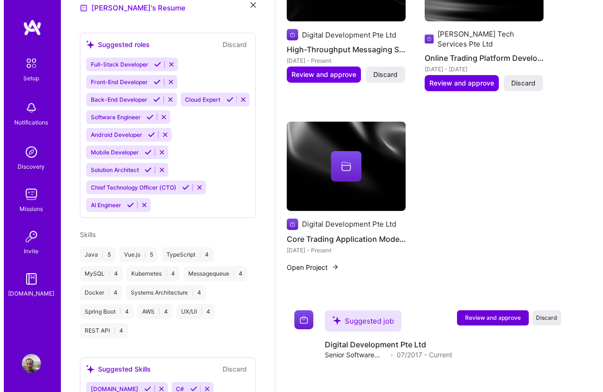
scroll to position [685, 0]
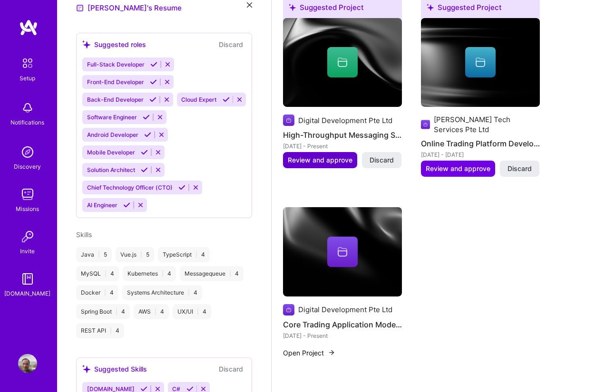
click at [316, 155] on span "Review and approve" at bounding box center [320, 160] width 65 height 10
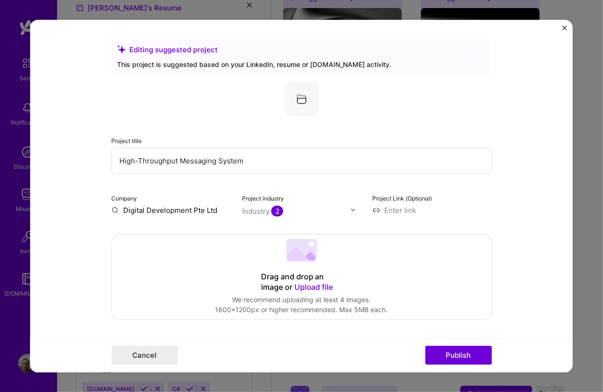
click at [162, 207] on input "Digital Development Pte Ltd" at bounding box center [170, 210] width 119 height 10
click at [143, 199] on div "Company Digital Development Pte Ltd" at bounding box center [170, 204] width 119 height 22
click at [134, 195] on div "Company Digital Development Pte Ltd" at bounding box center [170, 204] width 119 height 22
click at [111, 207] on input "Digital Development Pte Ltd" at bounding box center [170, 210] width 119 height 10
type input "dDigital Development Pte Ltd"
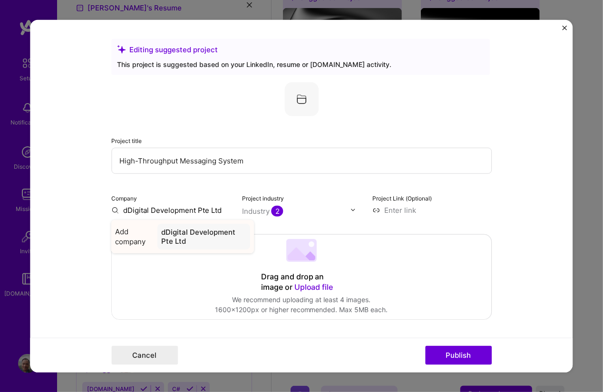
click at [176, 233] on div "dDigital Development Pte Ltd" at bounding box center [203, 236] width 93 height 26
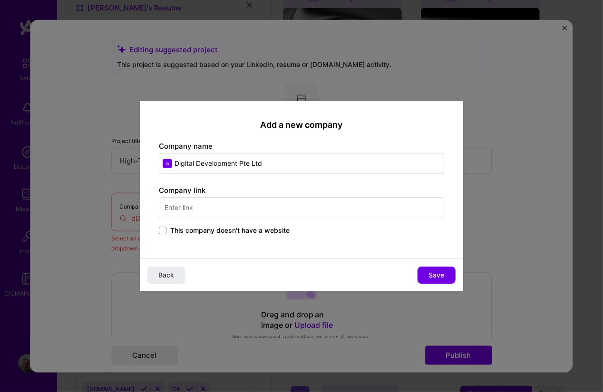
type input "Digital Development Pte Ltd"
click at [208, 212] on input "text" at bounding box center [301, 207] width 285 height 21
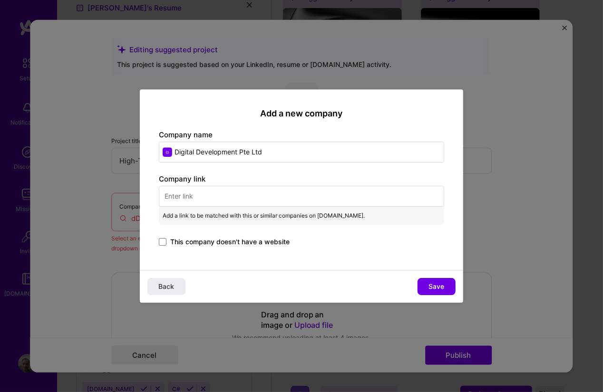
paste input "[URL][DOMAIN_NAME]"
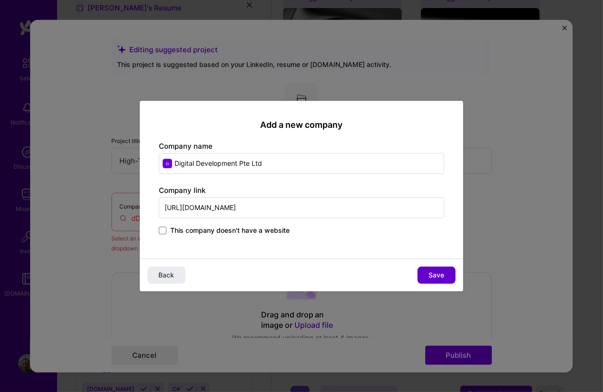
type input "[URL][DOMAIN_NAME]"
click at [441, 267] on button "Save" at bounding box center [436, 275] width 38 height 17
type input "Digital Development Pte Ltd"
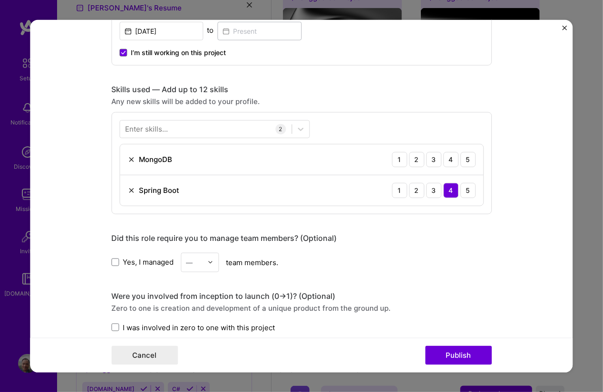
scroll to position [428, 0]
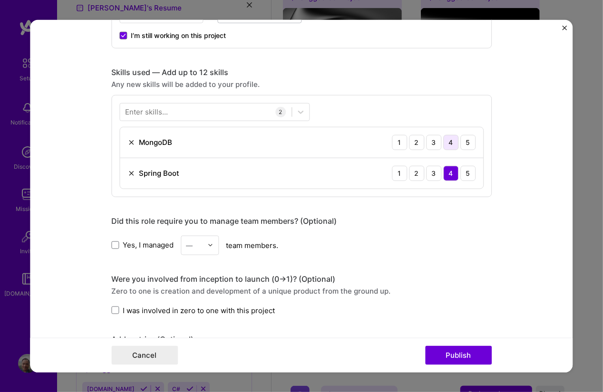
click at [446, 145] on div "4" at bounding box center [450, 142] width 15 height 15
click at [145, 110] on div "Enter skills..." at bounding box center [146, 112] width 43 height 10
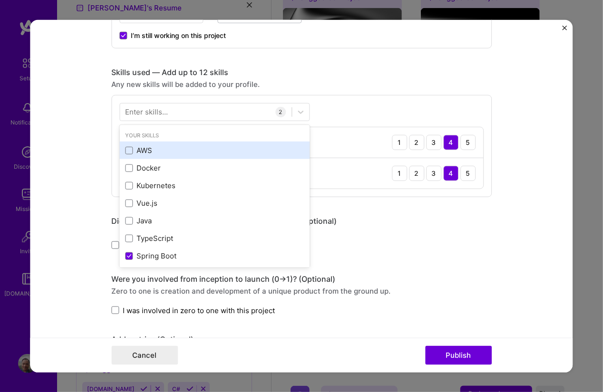
click at [142, 149] on div "AWS" at bounding box center [214, 150] width 179 height 10
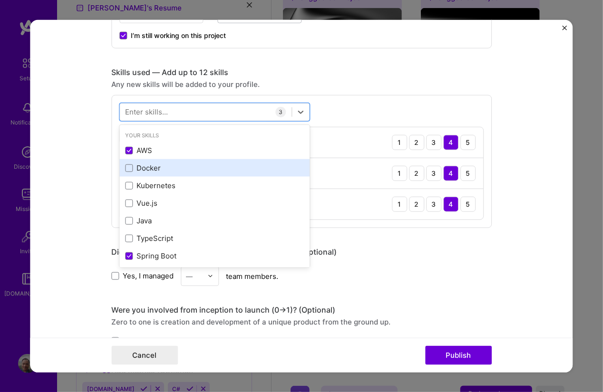
click at [143, 165] on div "Docker" at bounding box center [214, 168] width 179 height 10
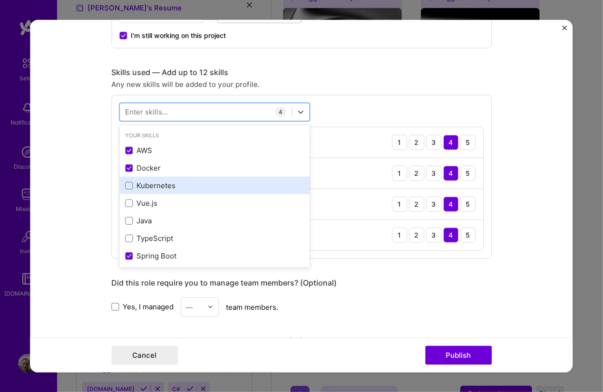
click at [153, 183] on div "Kubernetes" at bounding box center [214, 186] width 179 height 10
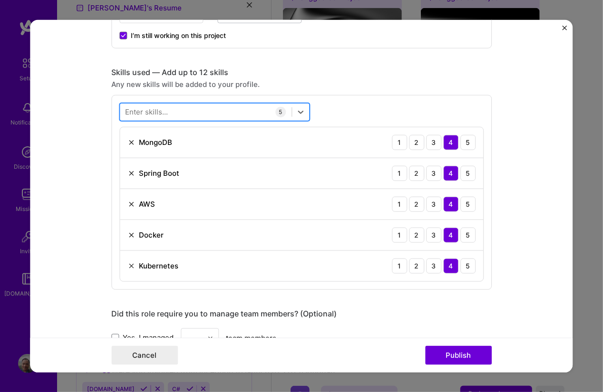
click at [196, 109] on div at bounding box center [206, 112] width 172 height 16
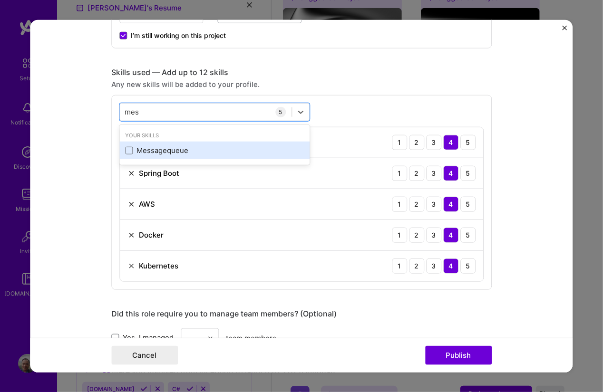
click at [168, 149] on div "Messagequeue" at bounding box center [214, 150] width 179 height 10
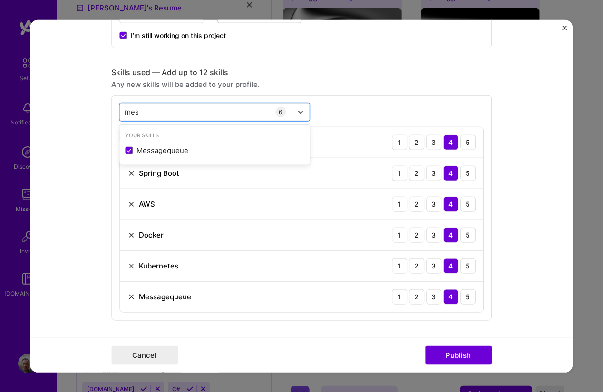
click at [91, 222] on form "Editing suggested project This project is suggested based on your LinkedIn, res…" at bounding box center [301, 195] width 542 height 353
click at [143, 111] on div "mes mes" at bounding box center [206, 112] width 172 height 16
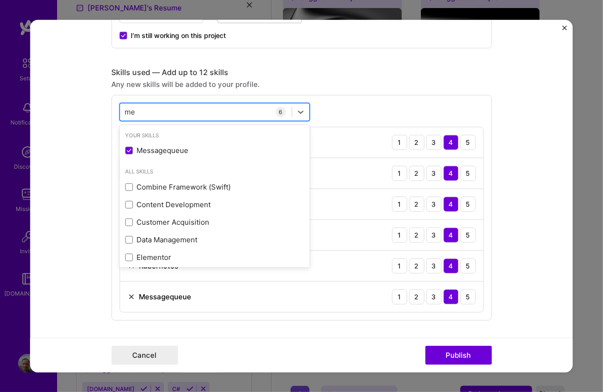
type input "m"
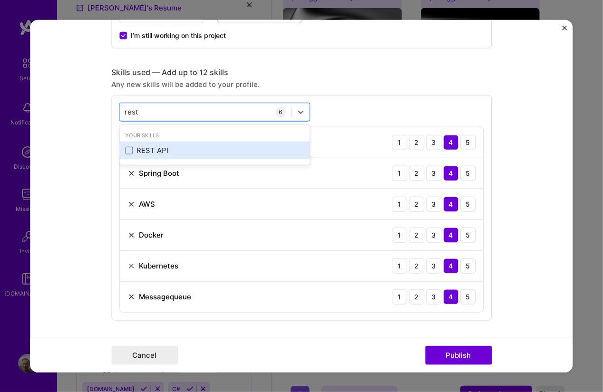
click at [143, 145] on div "REST API" at bounding box center [214, 150] width 179 height 10
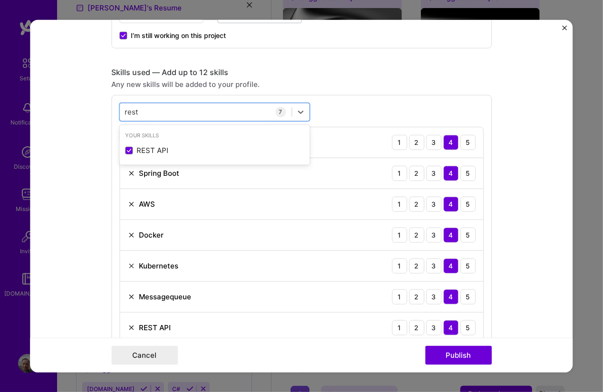
click at [138, 93] on div "Skills used — Add up to 12 skills Any new skills will be added to your profile.…" at bounding box center [301, 209] width 380 height 284
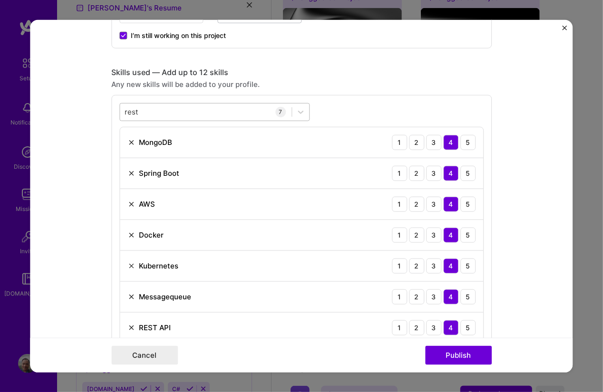
click at [146, 107] on div "rest rest" at bounding box center [206, 112] width 172 height 16
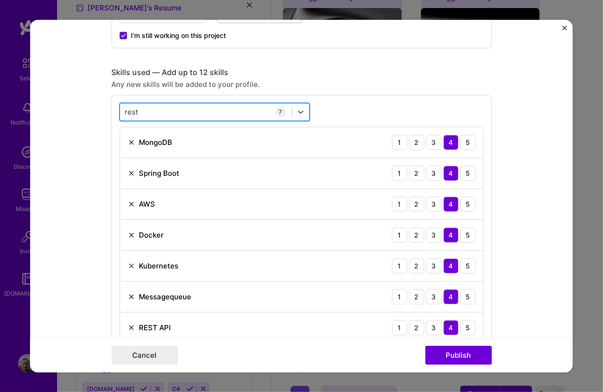
click at [146, 107] on div "rest rest" at bounding box center [206, 112] width 172 height 16
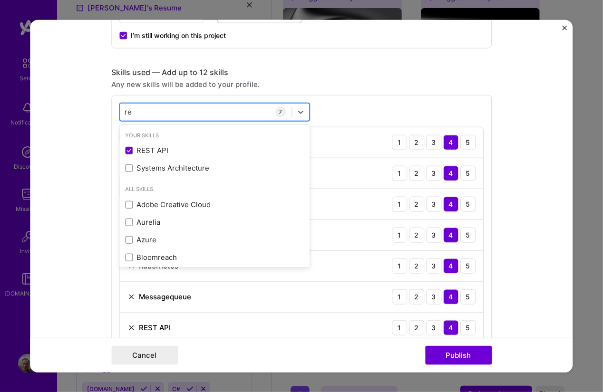
type input "r"
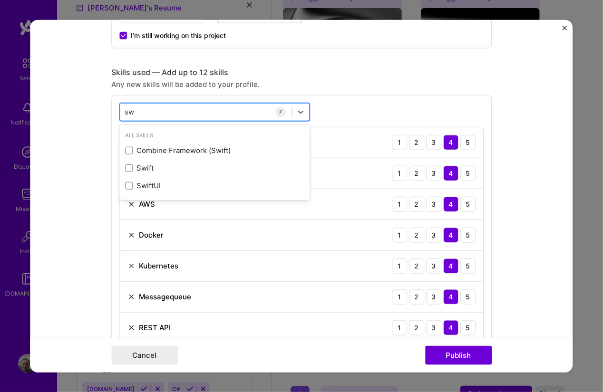
type input "s"
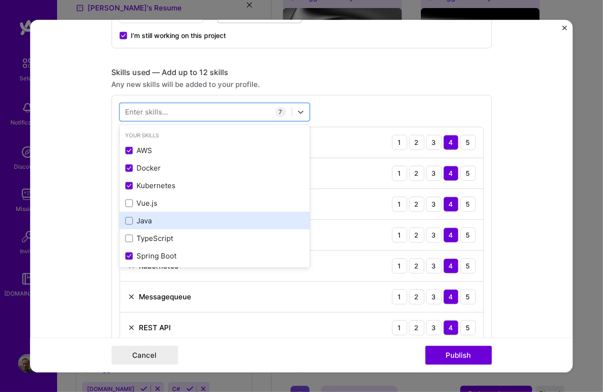
click at [265, 224] on div "Java" at bounding box center [214, 221] width 179 height 10
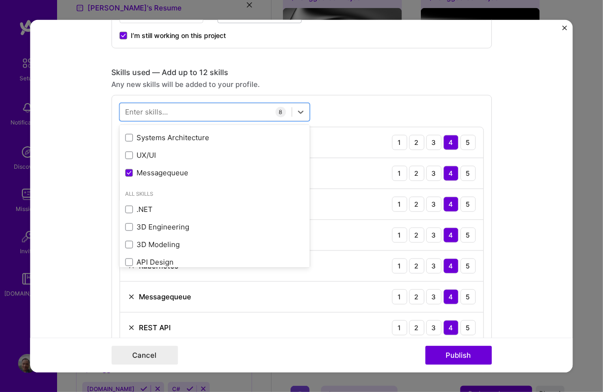
scroll to position [257, 0]
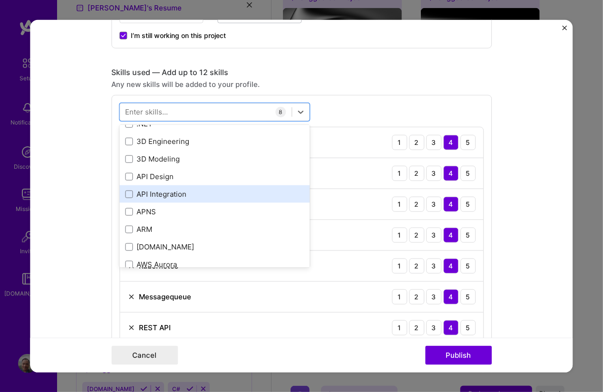
click at [236, 197] on div "API Integration" at bounding box center [214, 194] width 179 height 10
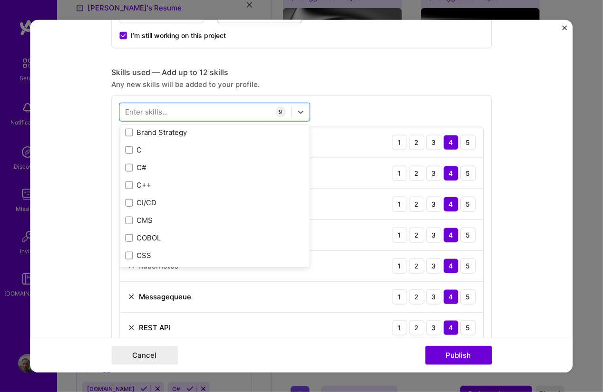
scroll to position [1284, 0]
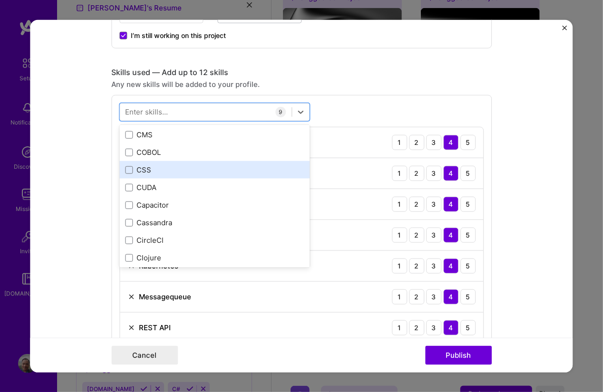
click at [232, 171] on div "CSS" at bounding box center [214, 170] width 179 height 10
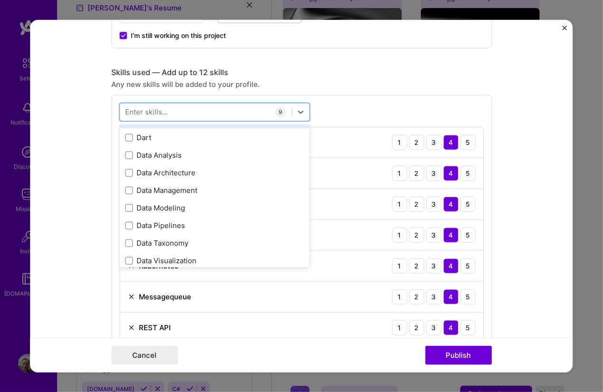
scroll to position [1712, 0]
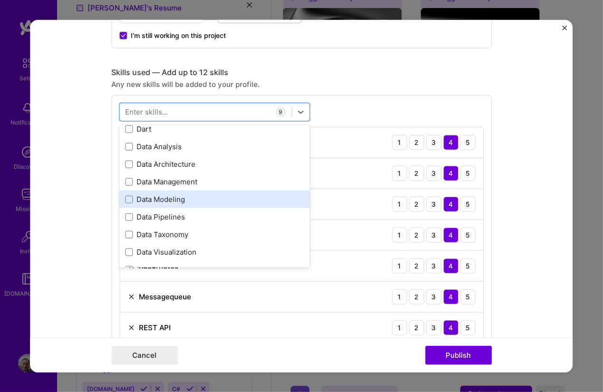
click at [236, 203] on div "Data Modeling" at bounding box center [214, 200] width 190 height 18
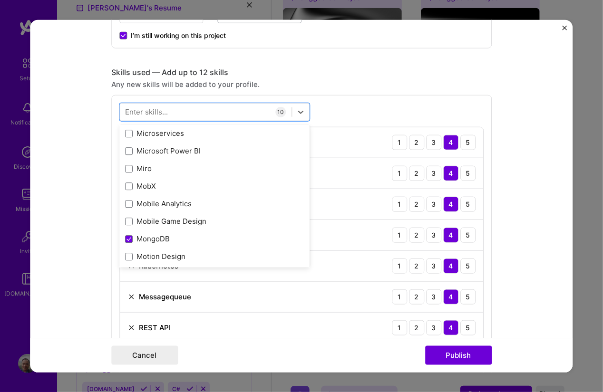
scroll to position [3851, 0]
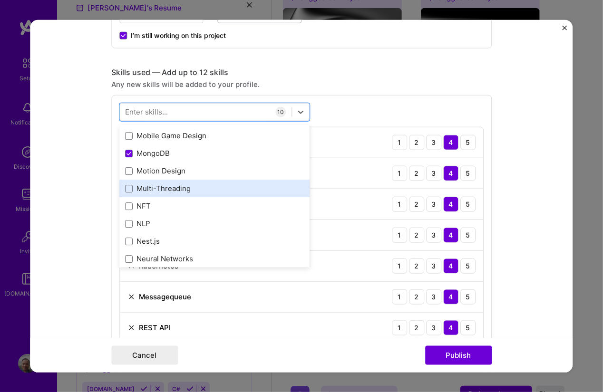
click at [205, 184] on div "Multi-Threading" at bounding box center [214, 189] width 179 height 10
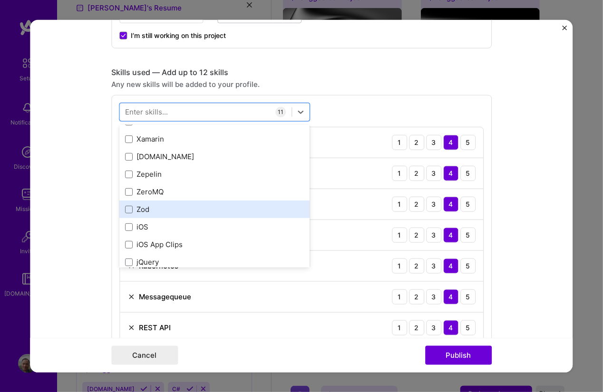
scroll to position [6547, 0]
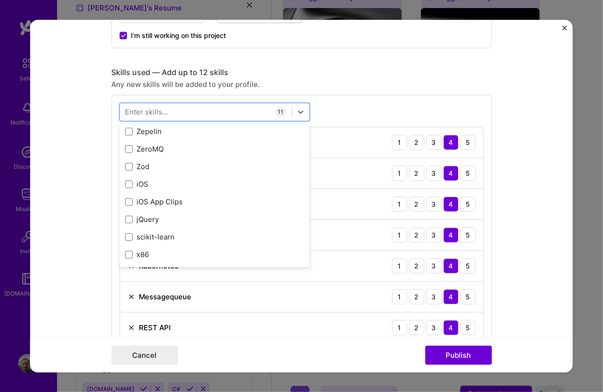
click at [65, 240] on form "Editing suggested project This project is suggested based on your LinkedIn, res…" at bounding box center [301, 195] width 542 height 353
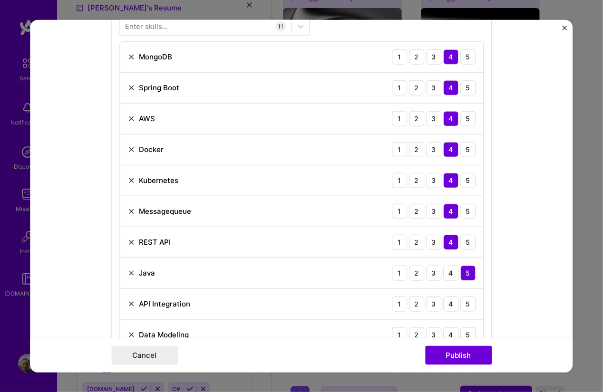
scroll to position [599, 0]
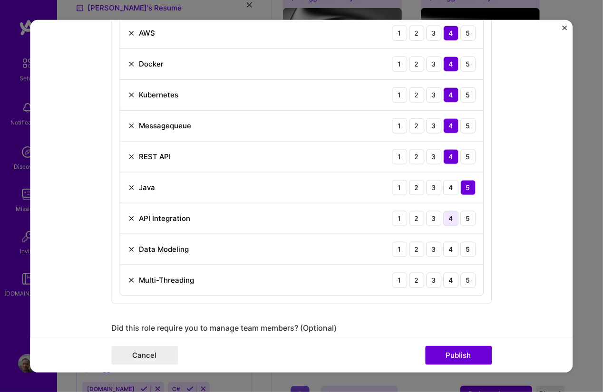
click at [451, 216] on div "4" at bounding box center [450, 218] width 15 height 15
click at [446, 244] on div "4" at bounding box center [450, 249] width 15 height 15
click at [446, 282] on div "4" at bounding box center [450, 279] width 15 height 15
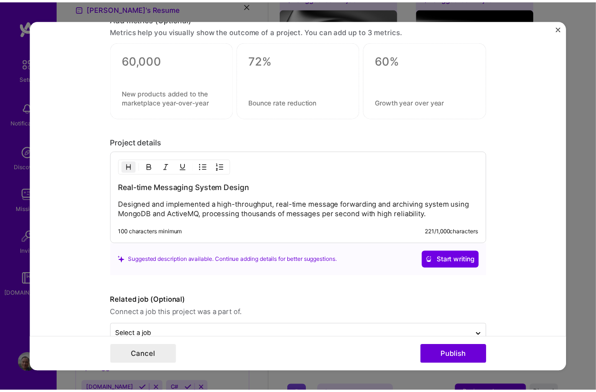
scroll to position [1045, 0]
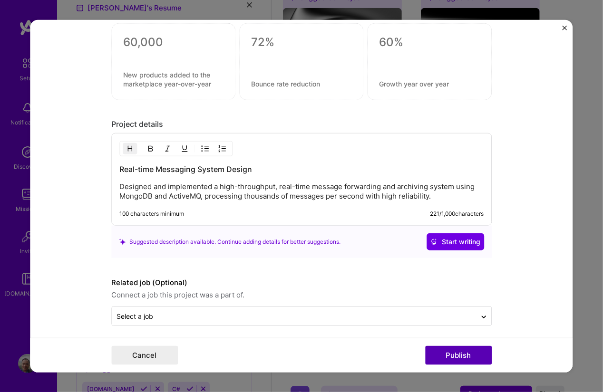
click at [440, 356] on button "Publish" at bounding box center [458, 355] width 67 height 19
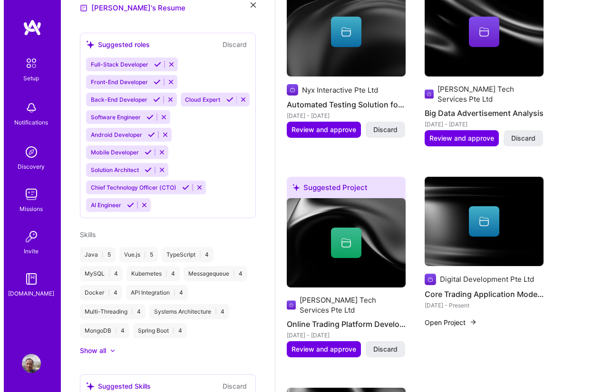
scroll to position [513, 0]
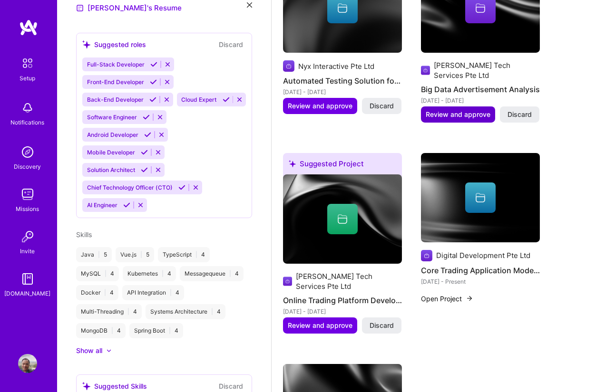
click at [429, 110] on span "Review and approve" at bounding box center [458, 115] width 65 height 10
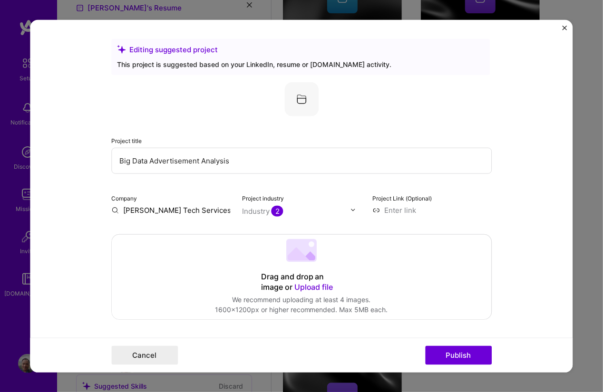
click at [136, 203] on div "Company [PERSON_NAME] Tech Services Pte Ltd" at bounding box center [170, 204] width 119 height 22
click at [136, 211] on input "[PERSON_NAME] Tech Services Pte Ltd" at bounding box center [170, 210] width 119 height 10
click at [118, 208] on input "[PERSON_NAME] Tech Services Pte Ltd" at bounding box center [170, 210] width 119 height 10
type input "[PERSON_NAME] Tech Services Pte"
click at [183, 232] on div "[PERSON_NAME] Tech Services Pte" at bounding box center [201, 236] width 98 height 26
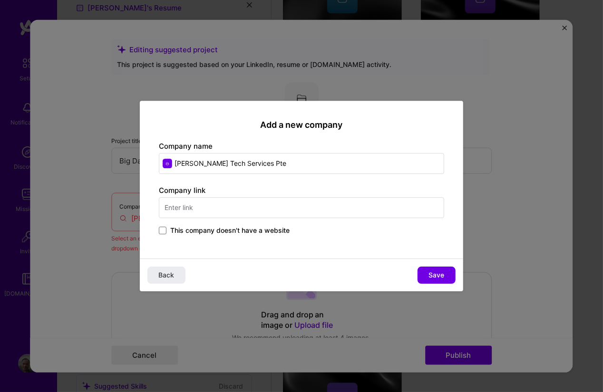
click at [183, 223] on div "Company link This company doesn't have a website" at bounding box center [301, 210] width 285 height 51
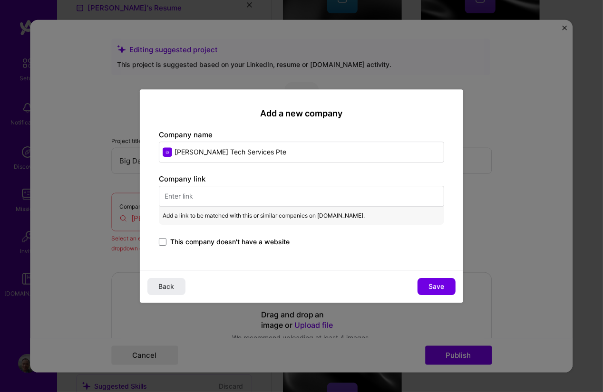
click at [203, 246] on span "This company doesn't have a website" at bounding box center [229, 242] width 119 height 10
click at [0, 0] on input "This company doesn't have a website" at bounding box center [0, 0] width 0 height 0
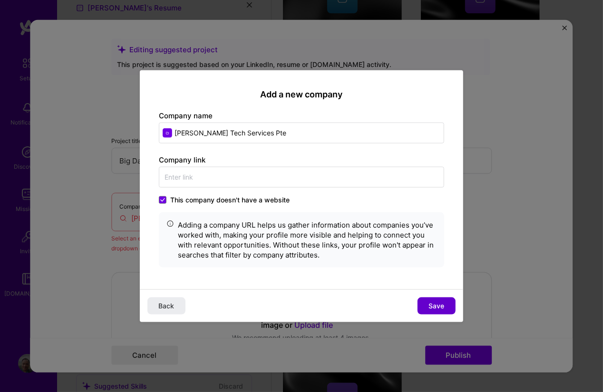
click at [441, 301] on span "Save" at bounding box center [437, 306] width 16 height 10
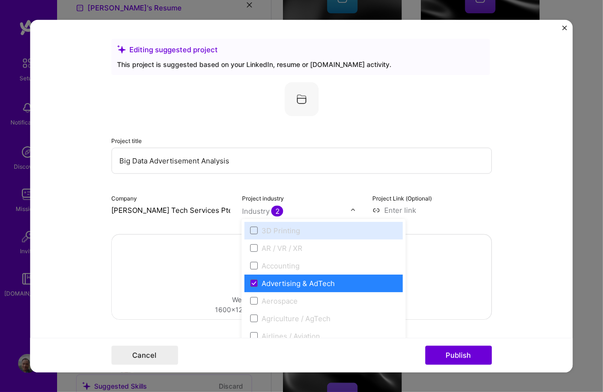
click at [254, 210] on div "Industry 2" at bounding box center [262, 211] width 41 height 10
click at [306, 278] on div "Advertising & AdTech" at bounding box center [324, 283] width 158 height 18
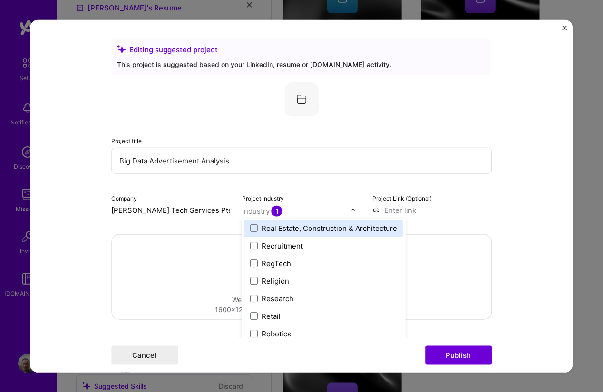
scroll to position [1797, 0]
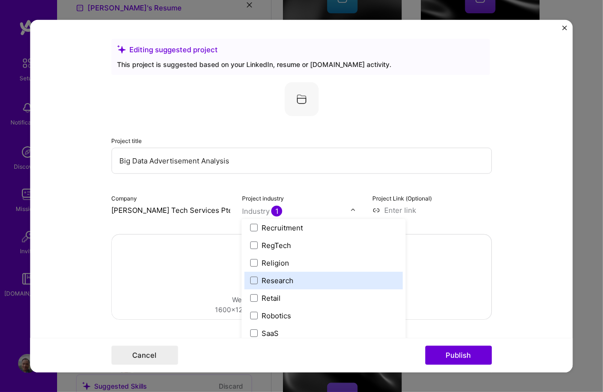
click at [341, 287] on div "Research" at bounding box center [324, 280] width 158 height 18
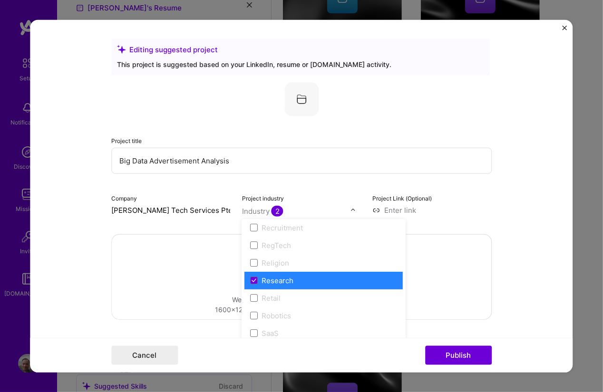
click at [196, 275] on div "Drag and drop an image or Upload file Upload file We recommend uploading at lea…" at bounding box center [301, 276] width 379 height 85
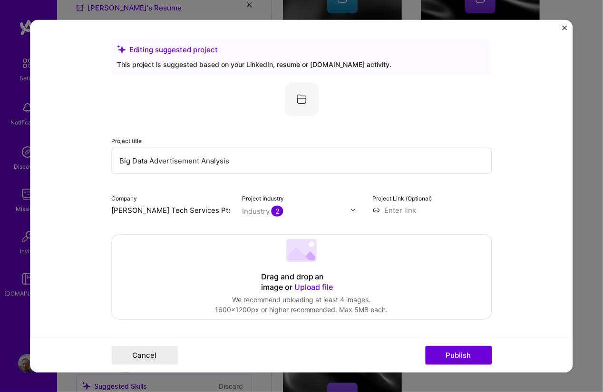
click at [530, 241] on form "Editing suggested project This project is suggested based on your LinkedIn, res…" at bounding box center [301, 195] width 542 height 353
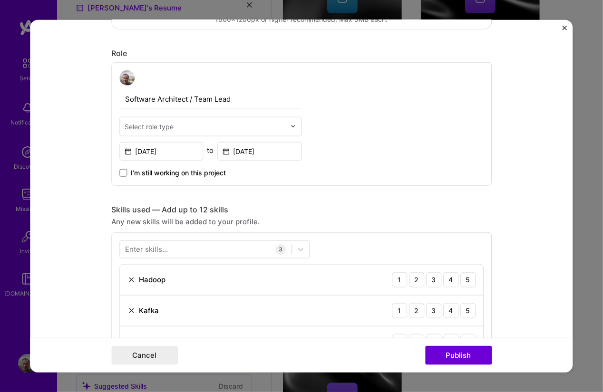
scroll to position [342, 0]
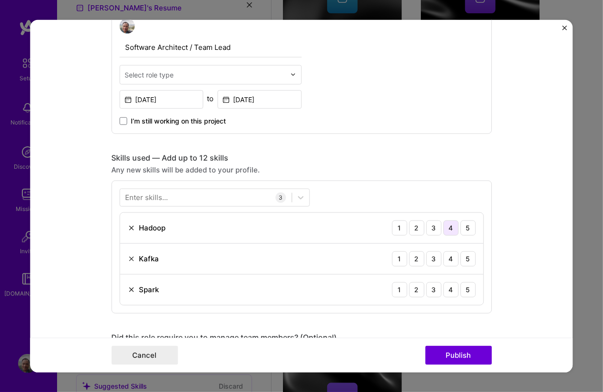
click at [450, 228] on div "4" at bounding box center [450, 227] width 15 height 15
click at [447, 252] on div "4" at bounding box center [450, 258] width 15 height 15
click at [445, 291] on div "4" at bounding box center [450, 289] width 15 height 15
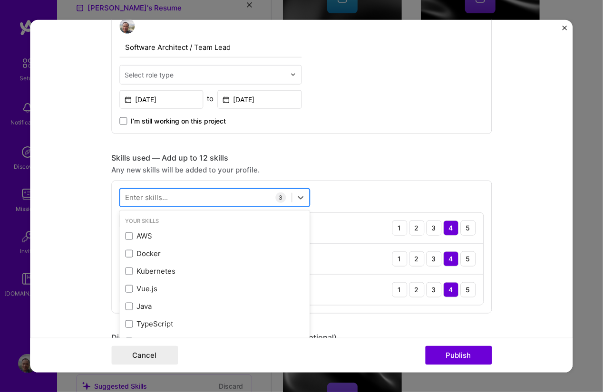
click at [219, 193] on div at bounding box center [206, 198] width 172 height 16
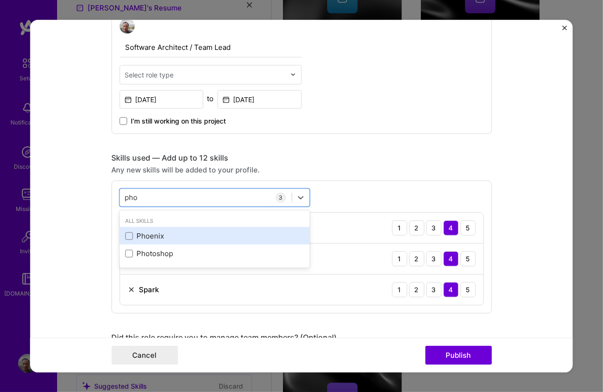
click at [137, 241] on div "Phoenix" at bounding box center [214, 236] width 190 height 18
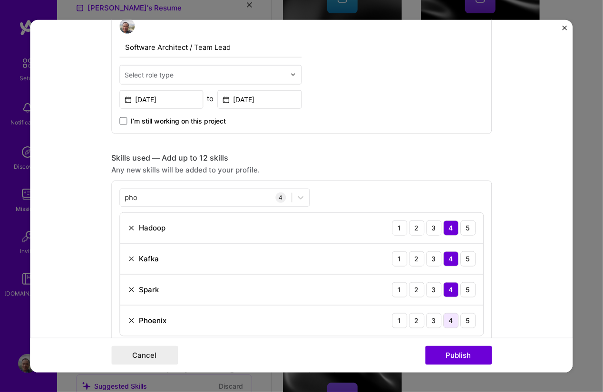
click at [447, 323] on div "4" at bounding box center [450, 320] width 15 height 15
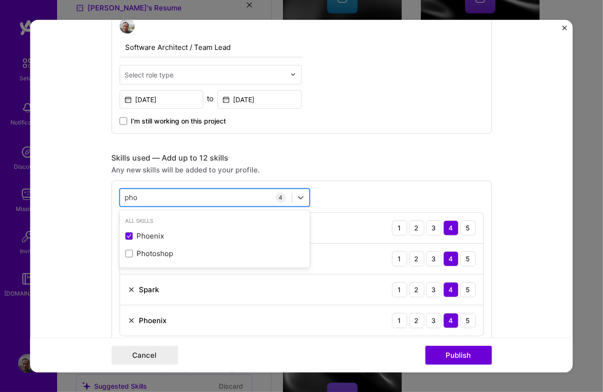
click at [142, 203] on div "pho pho" at bounding box center [206, 198] width 172 height 16
type input "p"
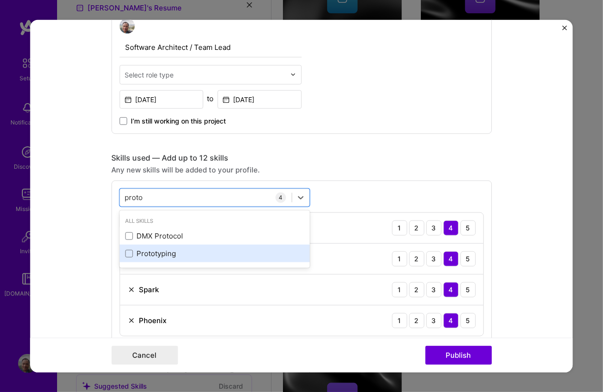
click at [141, 249] on div "Prototyping" at bounding box center [214, 254] width 179 height 10
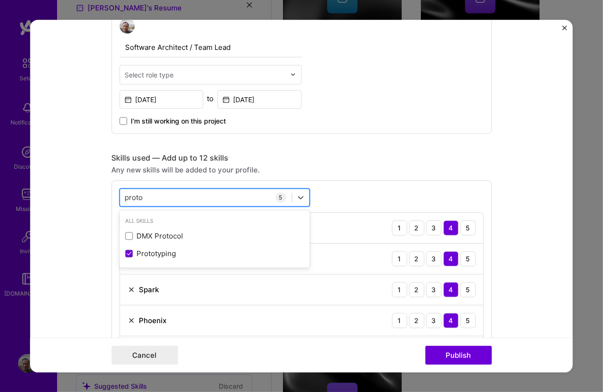
click at [141, 197] on div "proto proto" at bounding box center [206, 198] width 172 height 16
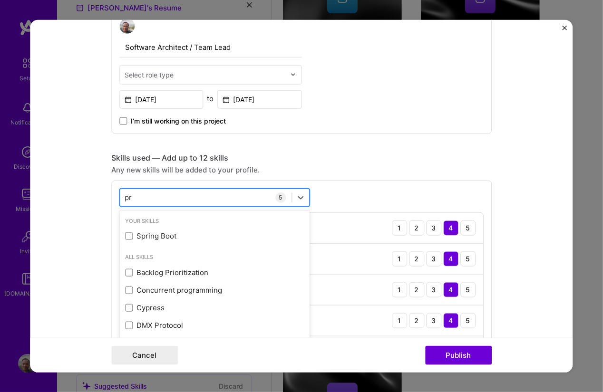
type input "p"
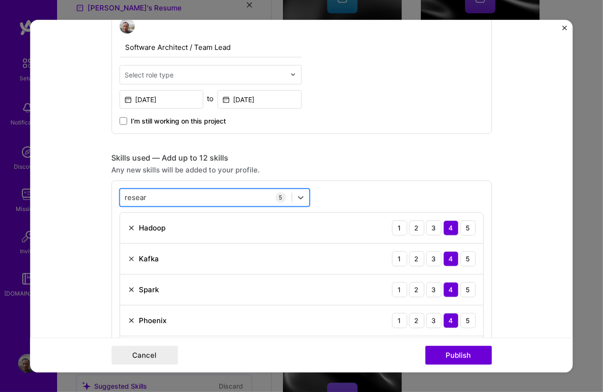
click at [223, 196] on div "resear resear" at bounding box center [206, 198] width 172 height 16
type input "r"
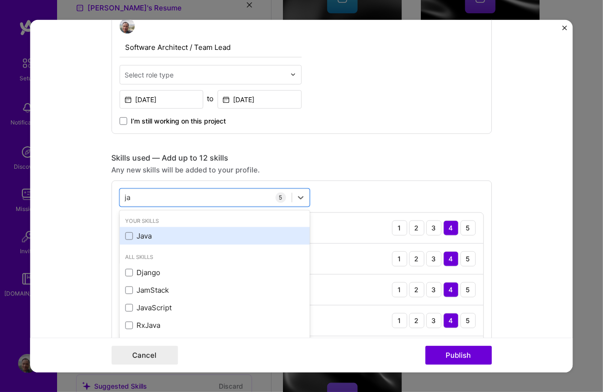
click at [166, 236] on div "Java" at bounding box center [214, 236] width 179 height 10
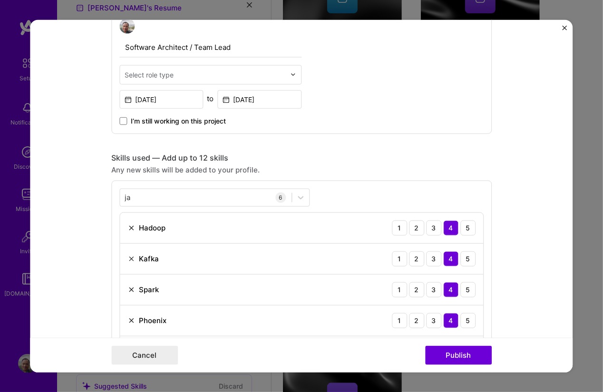
click at [348, 180] on div "ja ja 6 Hadoop 1 2 3 4 5 [PERSON_NAME] 1 2 3 4 5 Spark 1 2 3 4 5 Phoenix 1 2 3 …" at bounding box center [301, 293] width 380 height 226
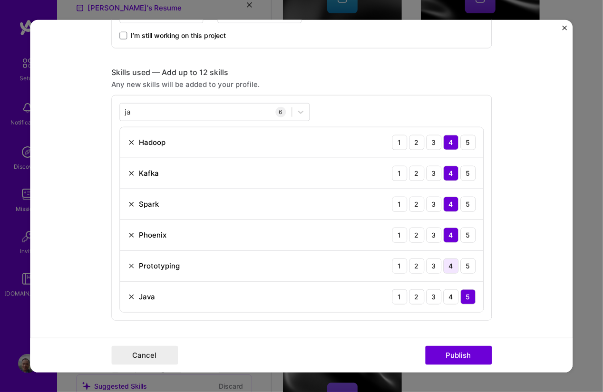
click at [445, 267] on div "4" at bounding box center [450, 265] width 15 height 15
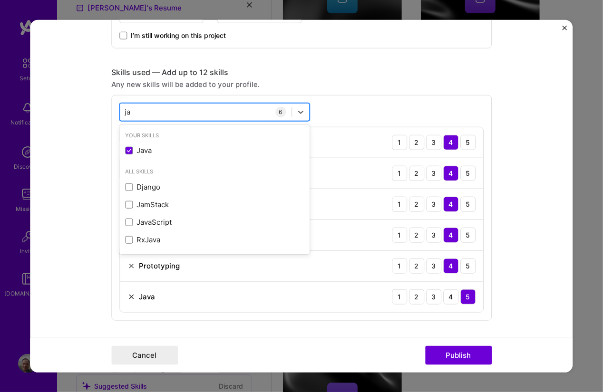
click at [153, 114] on div "ja ja" at bounding box center [206, 112] width 172 height 16
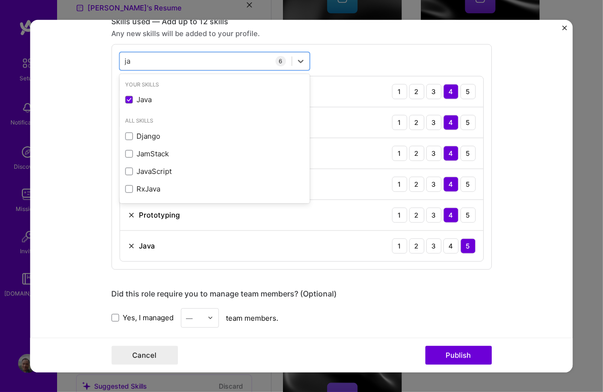
scroll to position [378, 0]
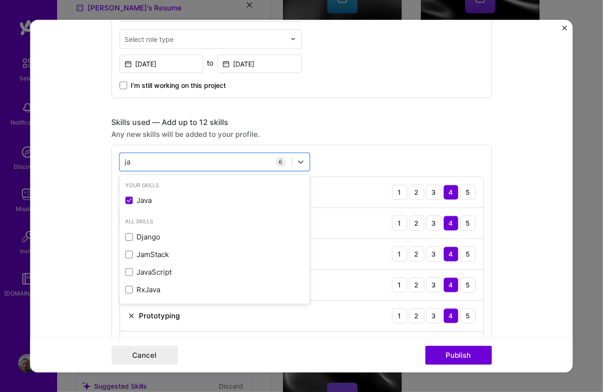
type input "j"
click at [448, 145] on div "option Java, selected. option PySpark focused, 0 of 2. 2 results available for …" at bounding box center [301, 258] width 380 height 226
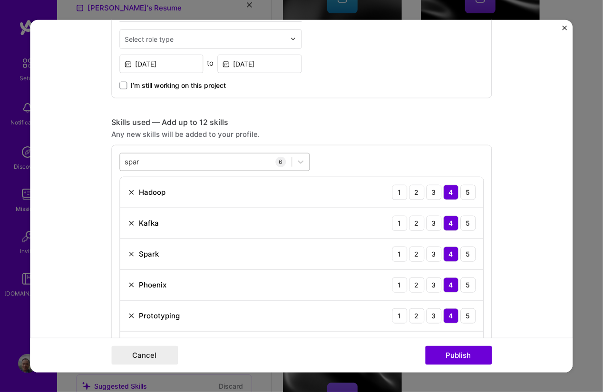
click at [145, 158] on div "spar spar" at bounding box center [206, 162] width 172 height 16
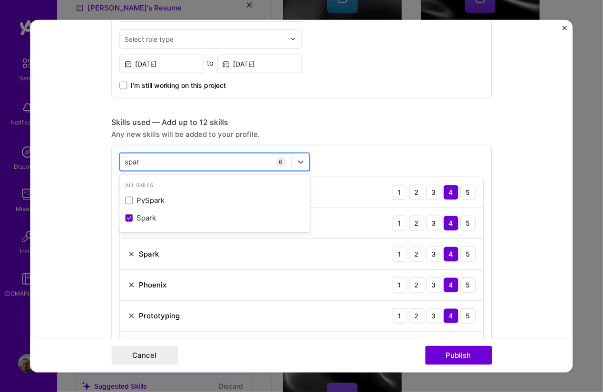
click at [145, 158] on div "spar spar" at bounding box center [206, 162] width 172 height 16
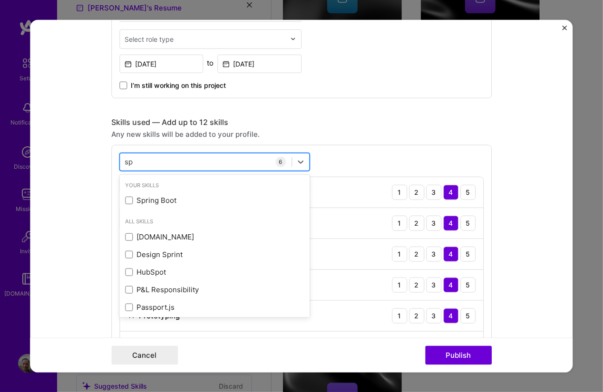
type input "s"
type input "m"
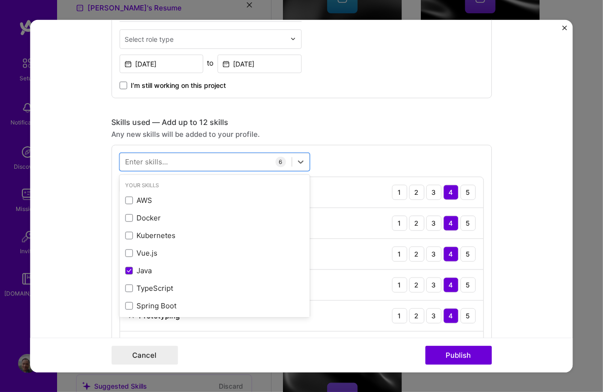
click at [329, 117] on div "Skills used — Add up to 12 skills" at bounding box center [301, 122] width 380 height 10
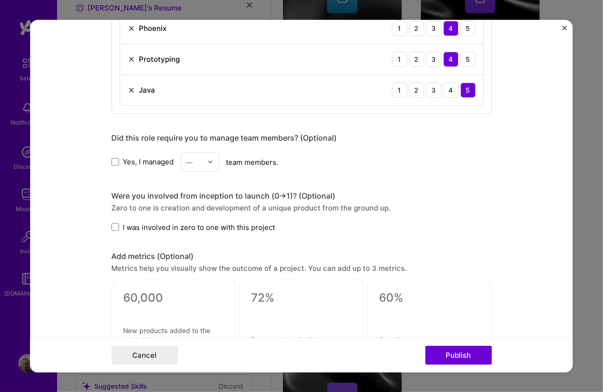
scroll to position [720, 0]
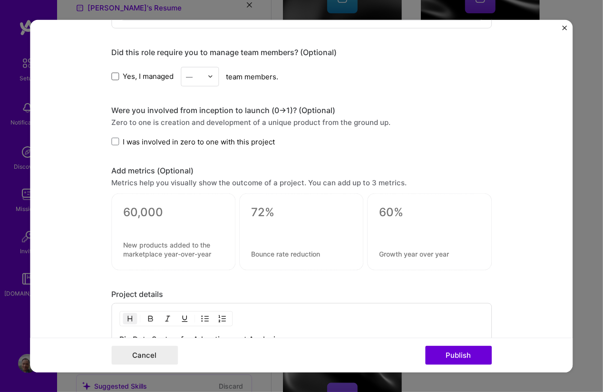
click at [111, 73] on span at bounding box center [115, 77] width 8 height 8
click at [0, 0] on input "Yes, I managed" at bounding box center [0, 0] width 0 height 0
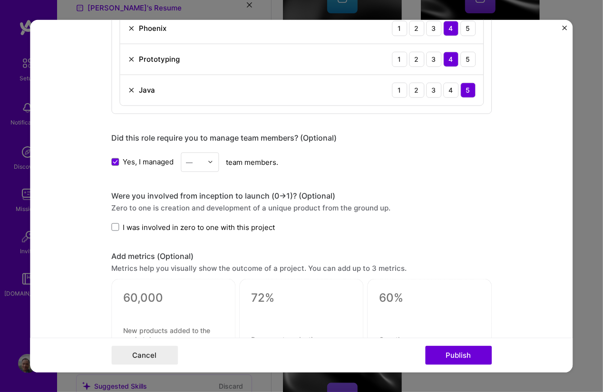
click at [200, 163] on div "—" at bounding box center [194, 162] width 26 height 19
click at [148, 157] on span "Yes, I managed" at bounding box center [148, 162] width 51 height 10
click at [0, 0] on input "Yes, I managed" at bounding box center [0, 0] width 0 height 0
click at [208, 226] on span "I was involved in zero to one with this project" at bounding box center [199, 227] width 152 height 10
click at [0, 0] on input "I was involved in zero to one with this project" at bounding box center [0, 0] width 0 height 0
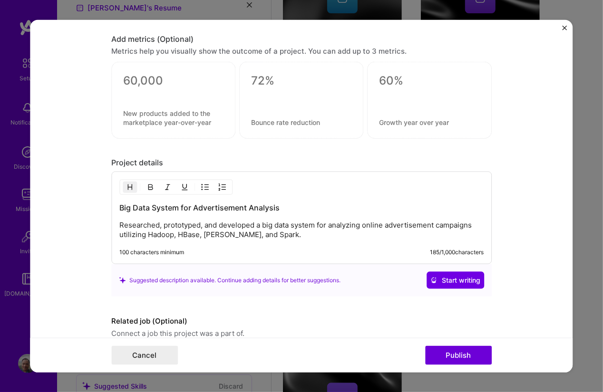
scroll to position [891, 0]
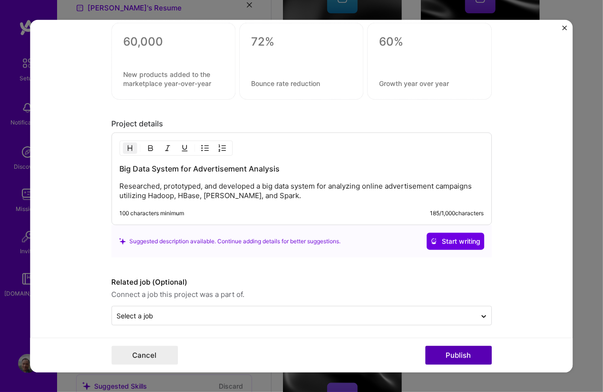
click at [438, 352] on button "Publish" at bounding box center [458, 355] width 67 height 19
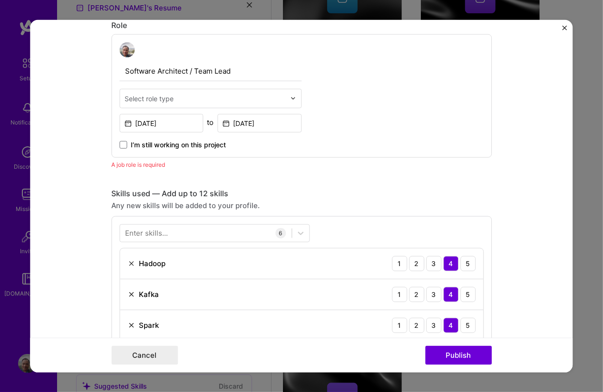
scroll to position [233, 0]
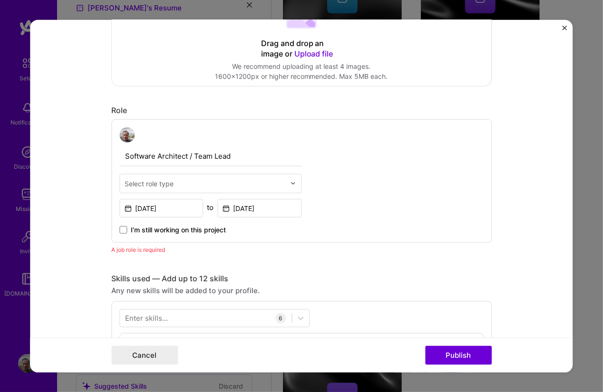
click at [290, 181] on img at bounding box center [293, 184] width 6 height 6
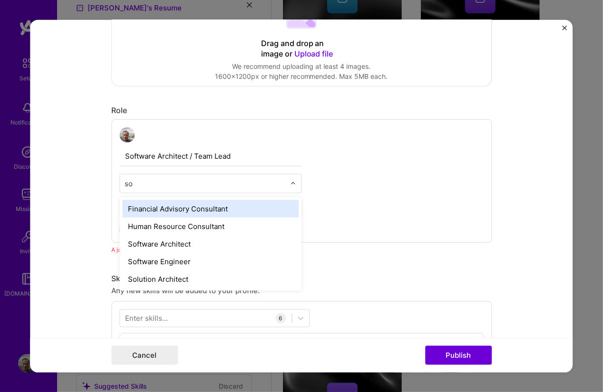
type input "sof"
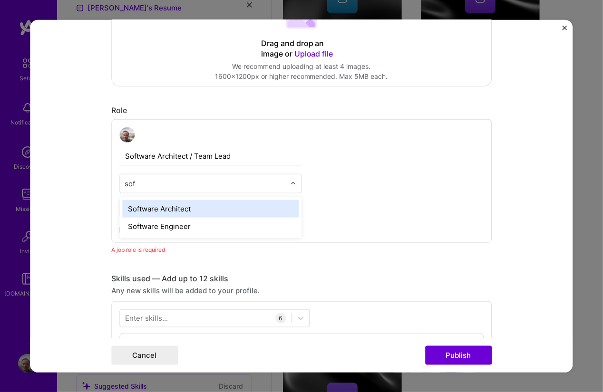
click at [210, 209] on div "Software Architect" at bounding box center [210, 209] width 176 height 18
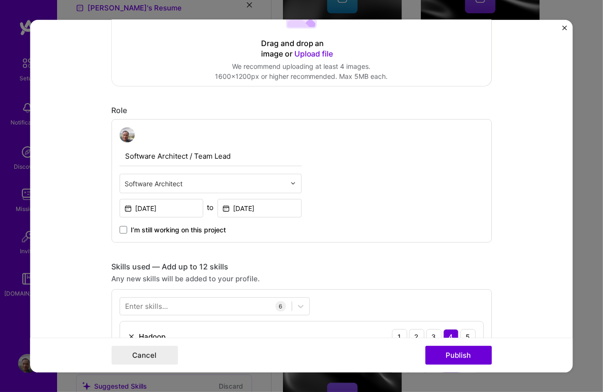
click at [416, 192] on div "Software Architect / Team Lead option Software Architect, selected. Select is f…" at bounding box center [301, 181] width 380 height 124
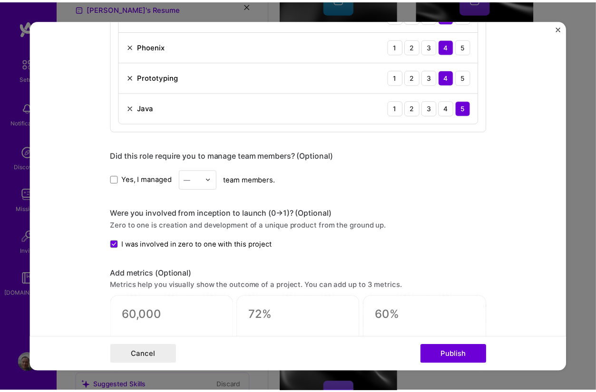
scroll to position [661, 0]
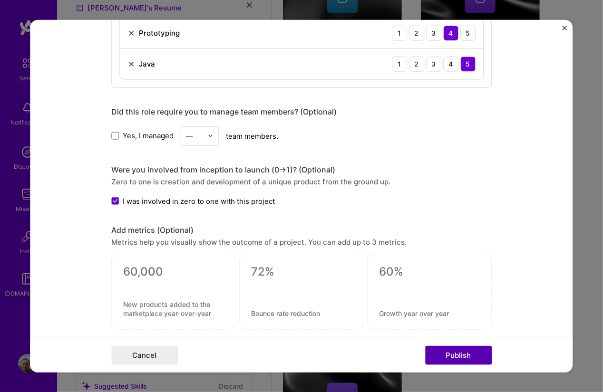
click at [477, 347] on button "Publish" at bounding box center [458, 355] width 67 height 19
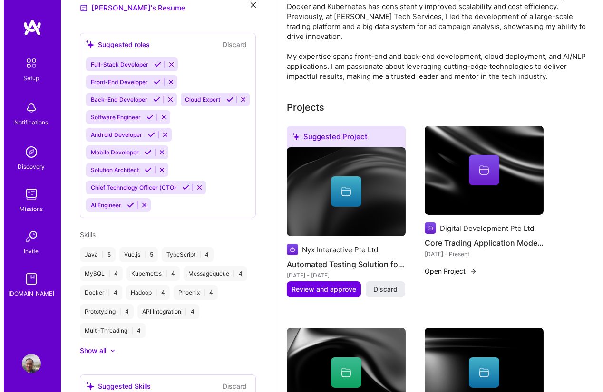
scroll to position [342, 0]
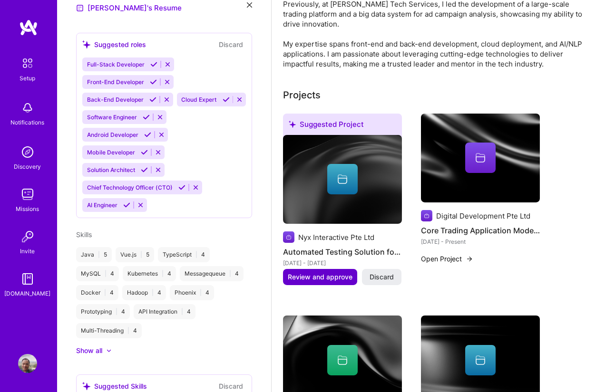
click at [303, 280] on span "Review and approve" at bounding box center [320, 277] width 65 height 10
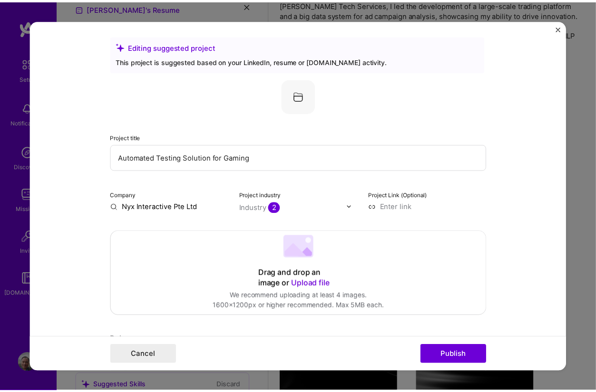
scroll to position [0, 0]
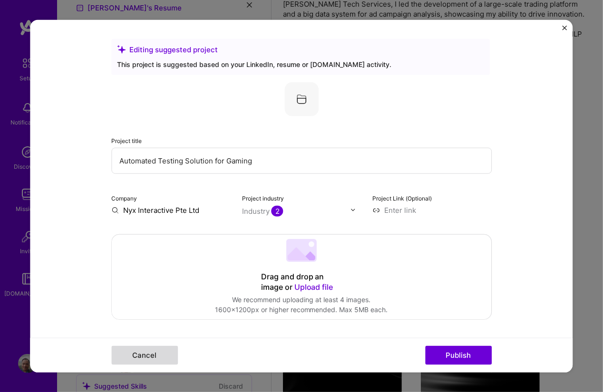
click at [155, 356] on button "Cancel" at bounding box center [144, 355] width 67 height 19
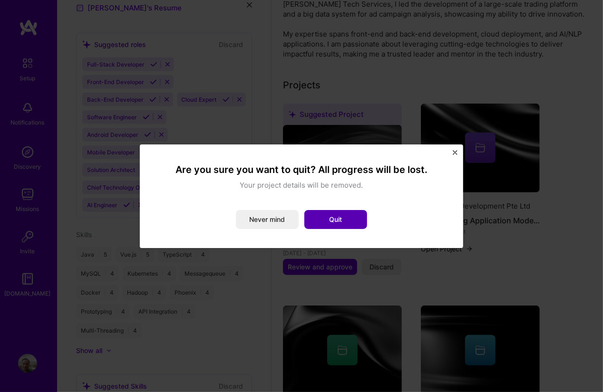
click at [357, 222] on button "Quit" at bounding box center [335, 219] width 63 height 19
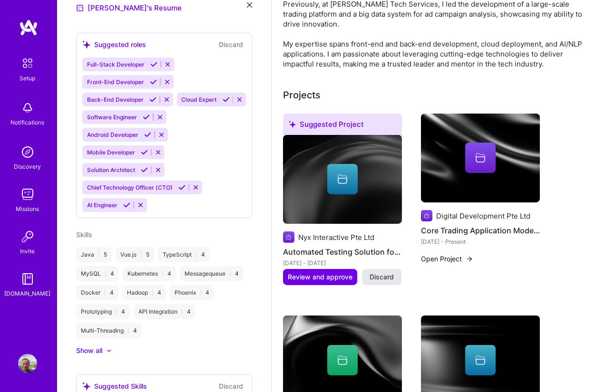
click at [370, 278] on span "Discard" at bounding box center [381, 277] width 24 height 10
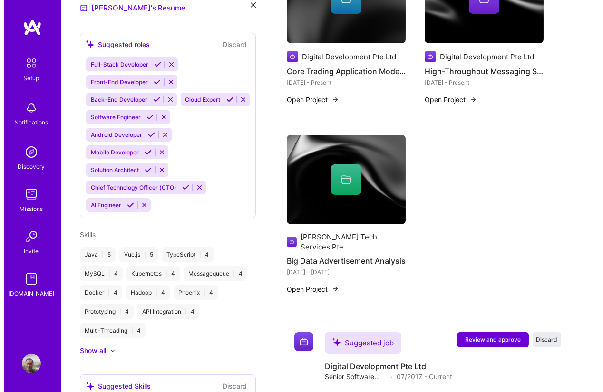
scroll to position [513, 0]
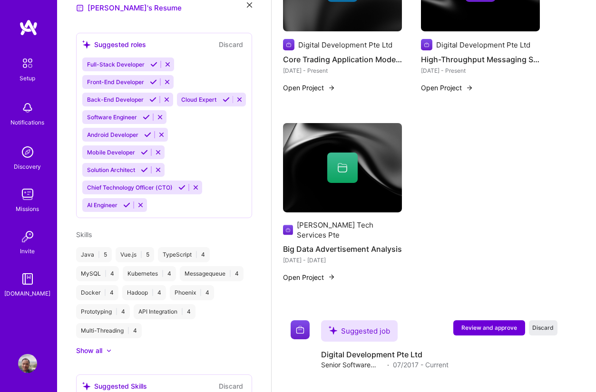
click at [298, 272] on button "Open Project" at bounding box center [309, 277] width 52 height 10
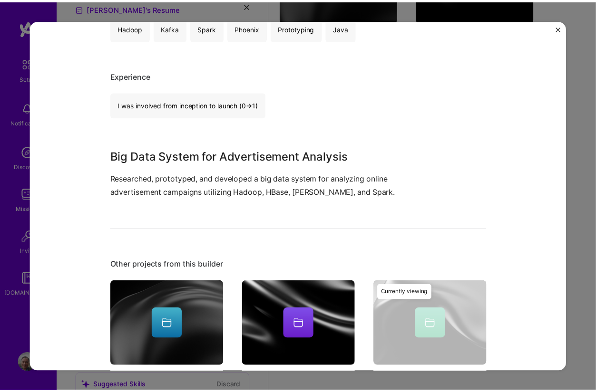
scroll to position [305, 0]
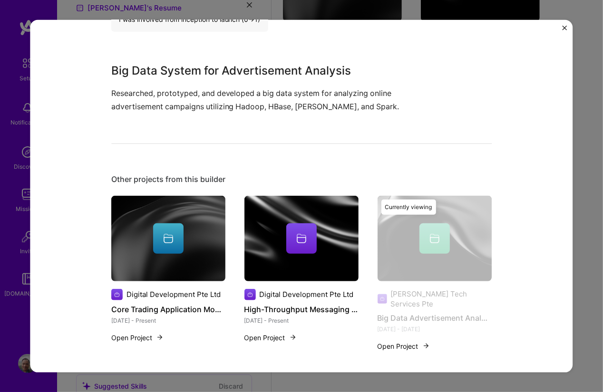
click at [562, 29] on img "Close" at bounding box center [564, 27] width 5 height 5
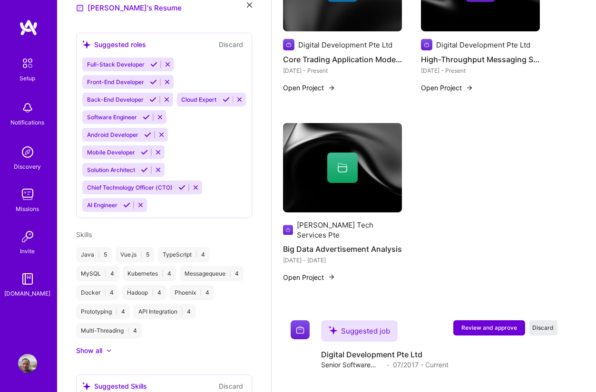
click at [515, 211] on div "Digital Development Pte Ltd Core Trading Application Modernization [DATE] - Pre…" at bounding box center [433, 117] width 301 height 351
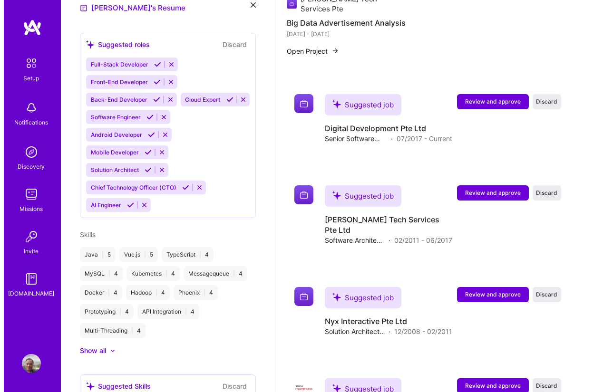
scroll to position [672, 0]
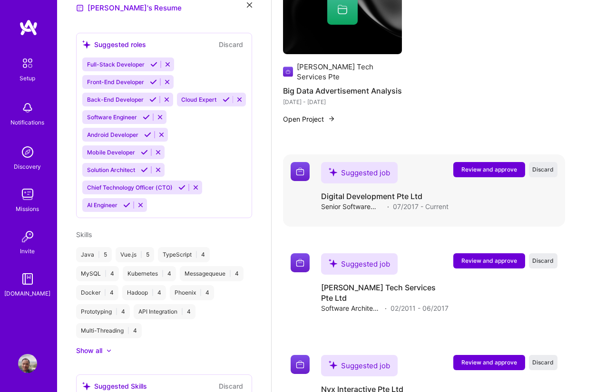
click at [486, 165] on span "Review and approve" at bounding box center [489, 169] width 56 height 8
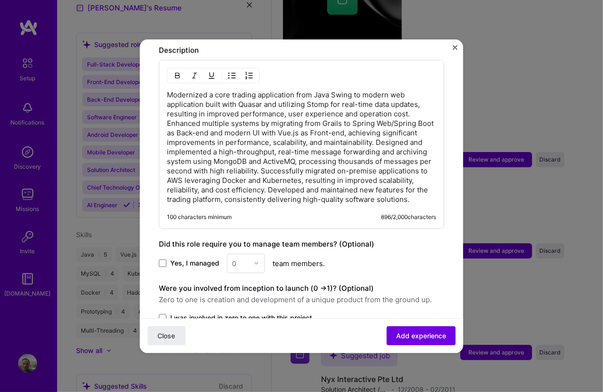
scroll to position [675, 0]
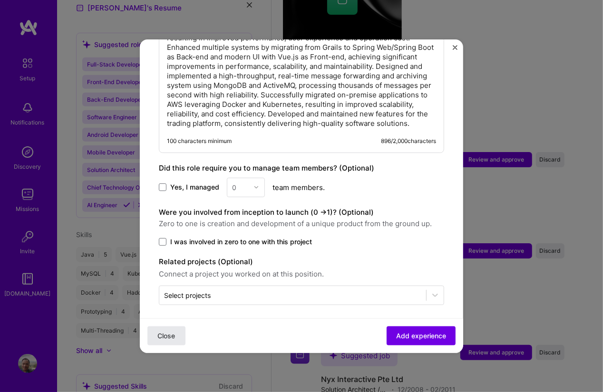
click at [159, 339] on span "Close" at bounding box center [167, 336] width 18 height 10
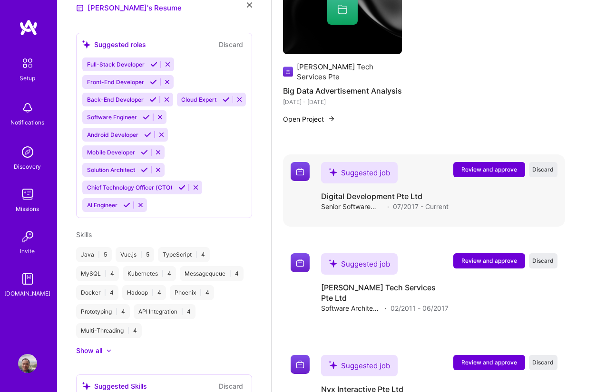
click at [511, 166] on button "Review and approve" at bounding box center [489, 169] width 72 height 15
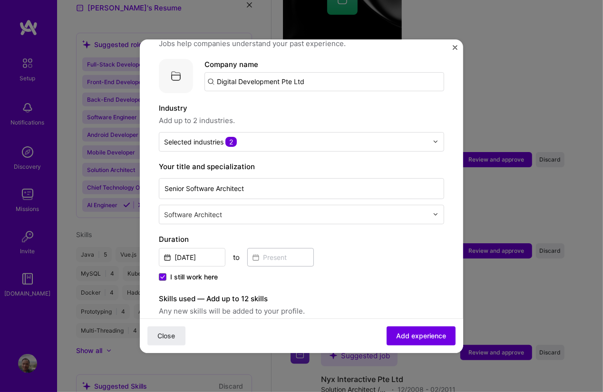
scroll to position [171, 0]
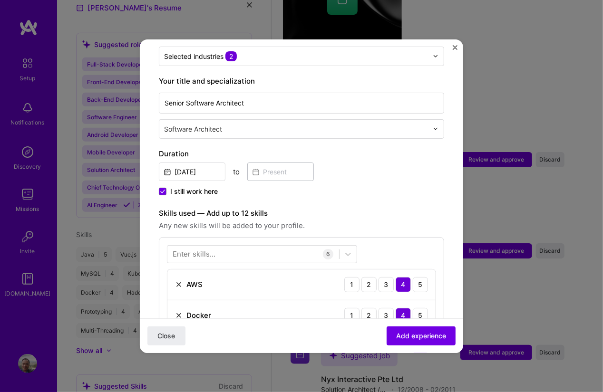
click at [418, 171] on div "Duration [DATE] to I still work here" at bounding box center [301, 173] width 285 height 50
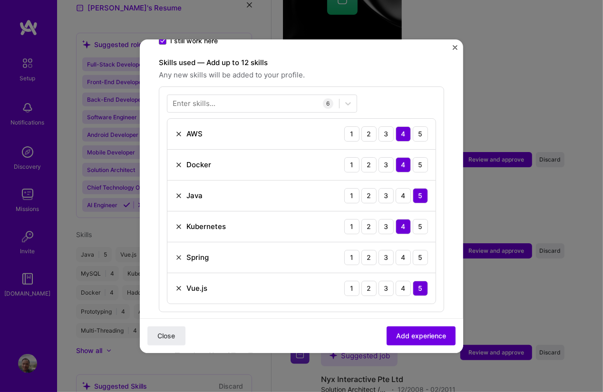
scroll to position [342, 0]
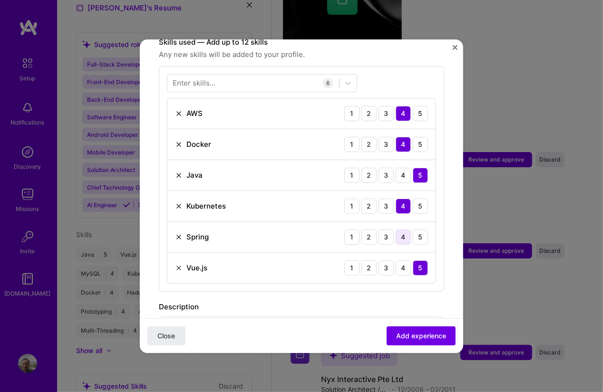
click at [397, 230] on div "4" at bounding box center [403, 237] width 15 height 15
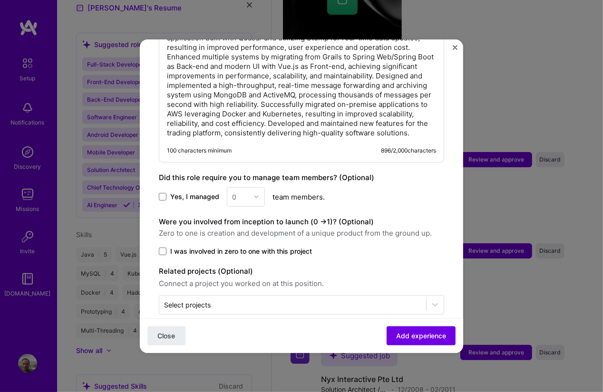
scroll to position [675, 0]
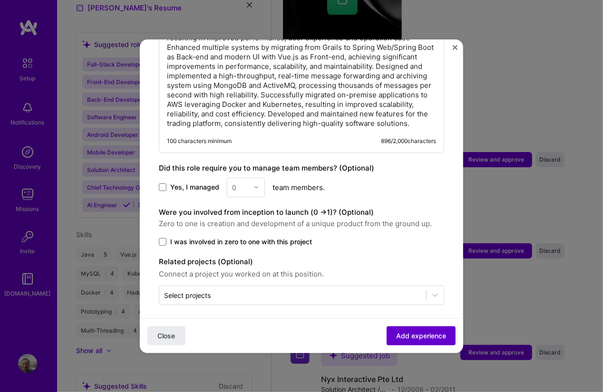
click at [388, 335] on button "Add experience" at bounding box center [421, 335] width 69 height 19
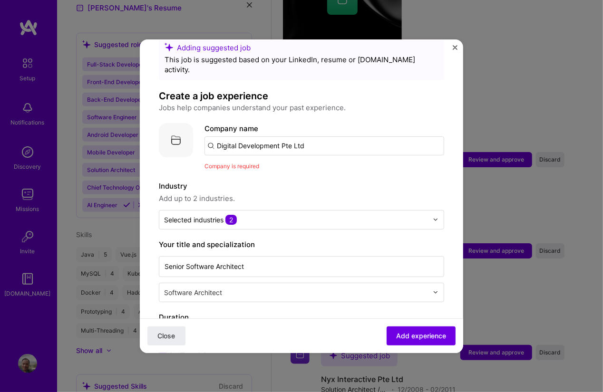
scroll to position [10, 0]
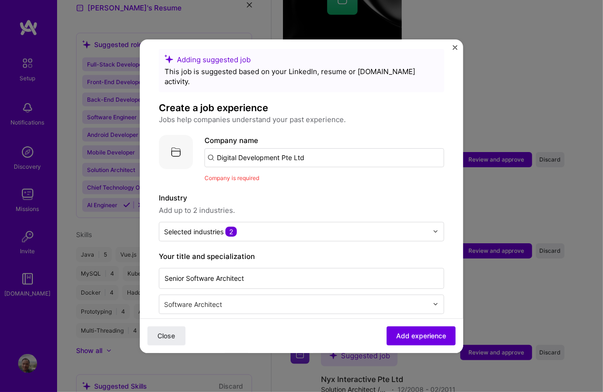
click at [307, 148] on input "Digital Development Pte Ltd" at bounding box center [324, 157] width 240 height 19
click at [292, 148] on input "digital de" at bounding box center [324, 157] width 240 height 19
type input "Digital Development Pte Ltd"
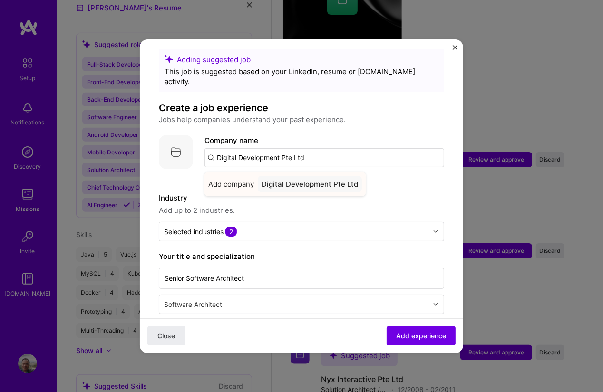
click at [296, 176] on div "Digital Development Pte Ltd" at bounding box center [310, 184] width 104 height 17
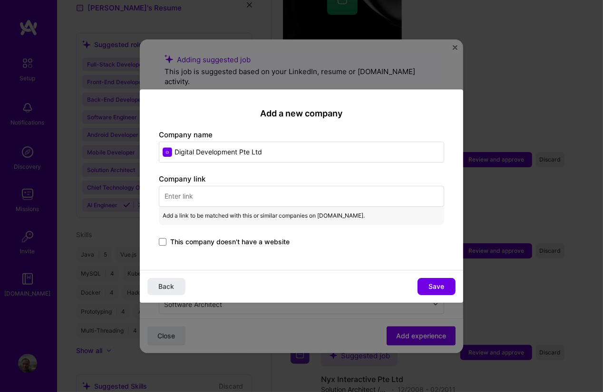
click at [184, 204] on input "text" at bounding box center [301, 196] width 285 height 21
paste input "[URL][DOMAIN_NAME]"
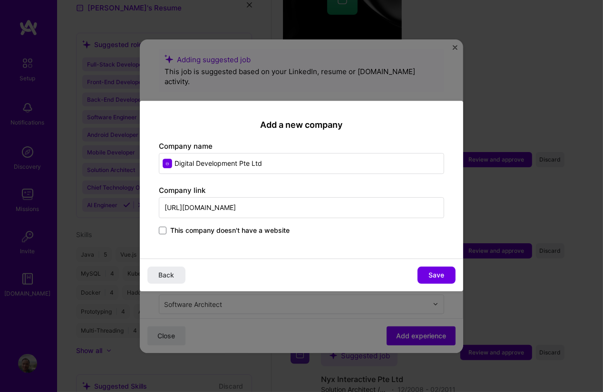
type input "[URL][DOMAIN_NAME]"
click at [258, 244] on div "Add a new company Company name Digital Development Pte Ltd Company link [URL][D…" at bounding box center [301, 180] width 323 height 158
click at [428, 279] on button "Save" at bounding box center [436, 275] width 38 height 17
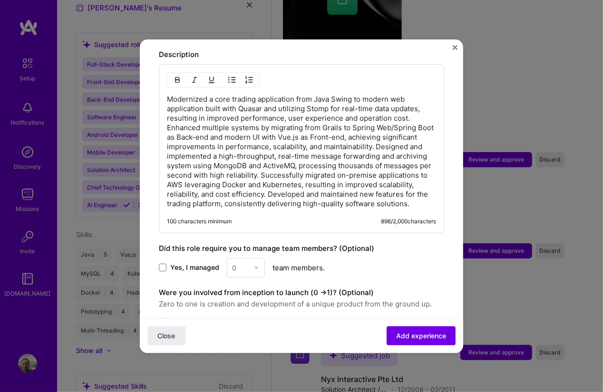
scroll to position [689, 0]
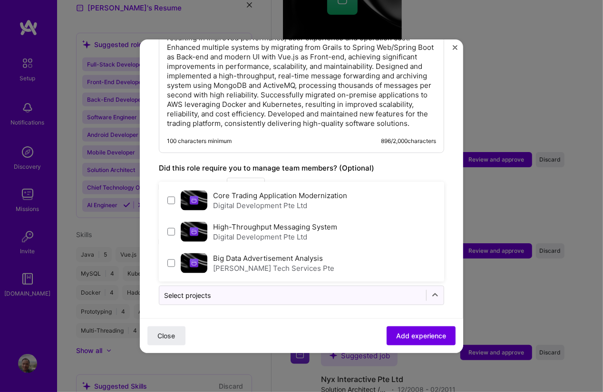
click at [355, 290] on input "text" at bounding box center [292, 295] width 257 height 10
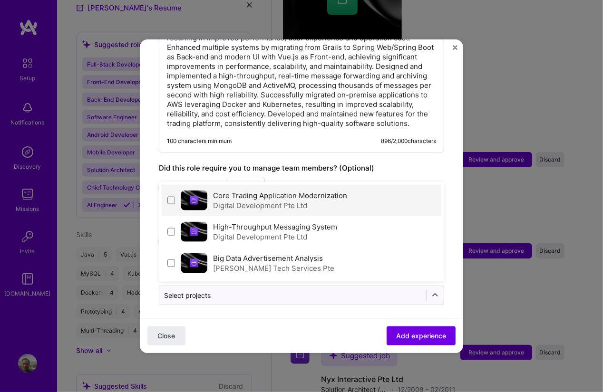
click at [169, 201] on div "Core Trading Application Modernization Digital Development Pte Ltd" at bounding box center [302, 200] width 280 height 31
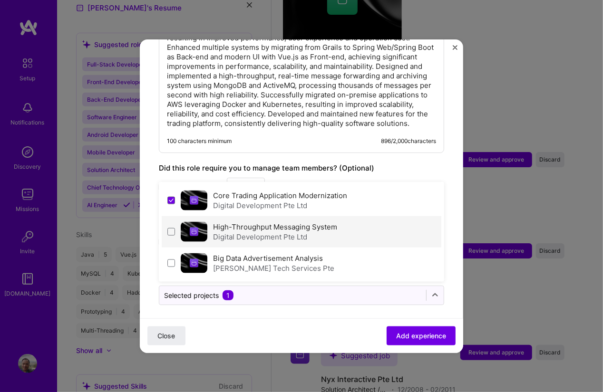
click at [169, 216] on div "High-Throughput Messaging System Digital Development Pte Ltd" at bounding box center [302, 231] width 280 height 31
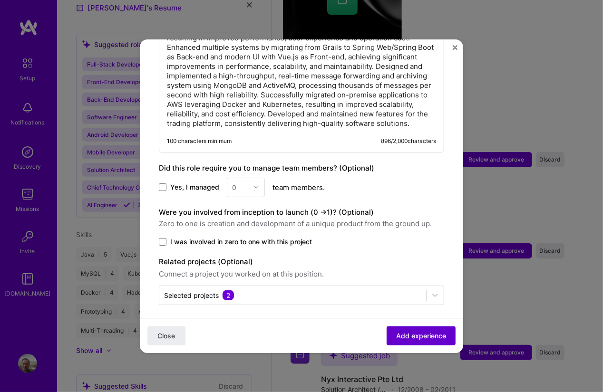
click at [391, 329] on button "Add experience" at bounding box center [421, 335] width 69 height 19
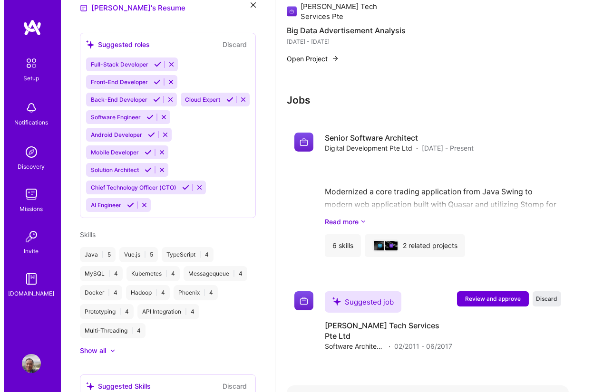
scroll to position [716, 0]
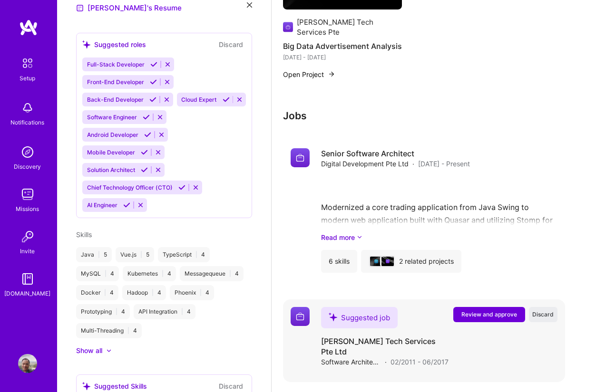
click at [501, 310] on button "Review and approve" at bounding box center [489, 314] width 72 height 15
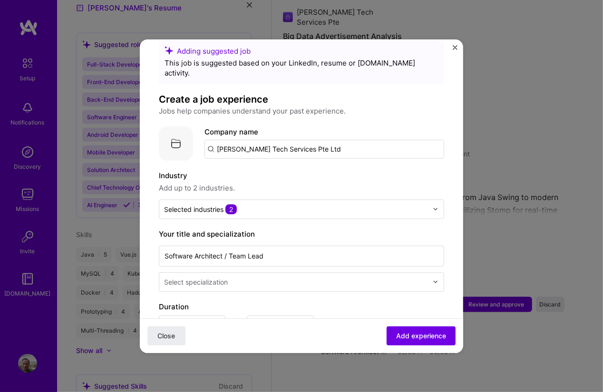
scroll to position [0, 0]
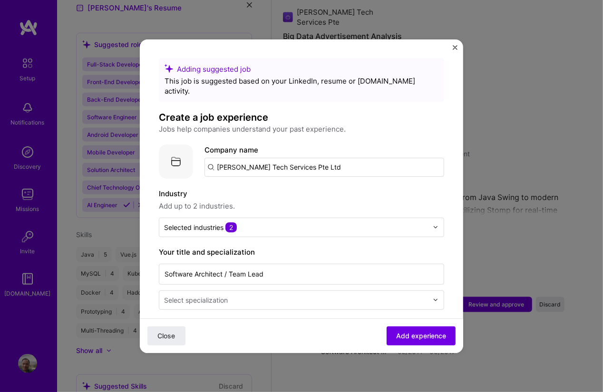
click at [249, 158] on input "[PERSON_NAME] Tech Services Pte Ltd" at bounding box center [324, 167] width 240 height 19
drag, startPoint x: 306, startPoint y: 156, endPoint x: 236, endPoint y: 143, distance: 71.6
click at [236, 145] on div "Company name [PERSON_NAME] Tech Services Pte Ltd" at bounding box center [324, 161] width 240 height 32
click at [237, 188] on label "Industry" at bounding box center [301, 193] width 285 height 11
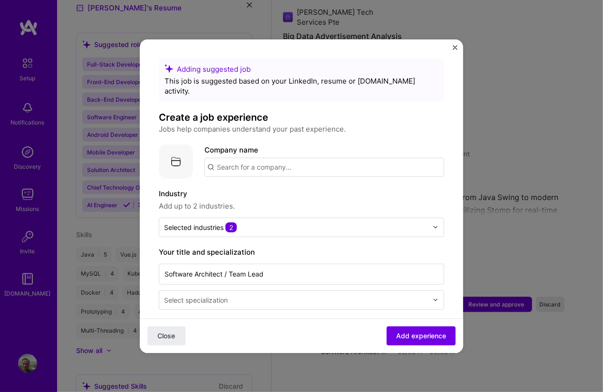
click at [231, 163] on input "text" at bounding box center [324, 167] width 240 height 19
paste input "[PERSON_NAME] Tech Services Pte Ltd"
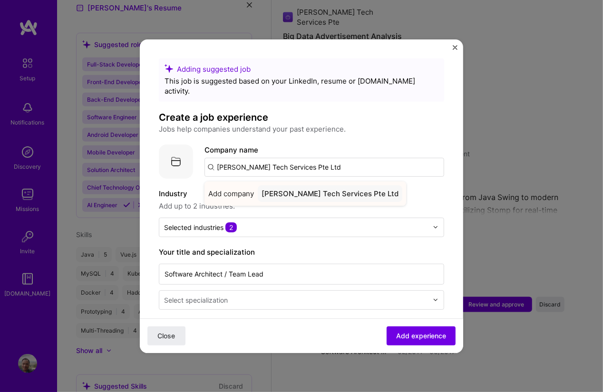
type input "[PERSON_NAME] Tech Services Pte Ltd"
click at [281, 185] on div "[PERSON_NAME] Tech Services Pte Ltd" at bounding box center [330, 193] width 145 height 17
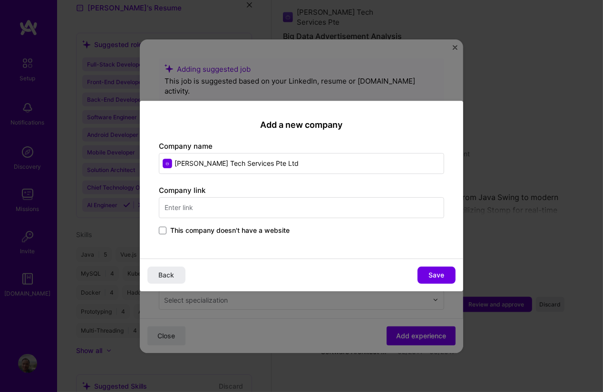
click at [169, 228] on label "This company doesn't have a website" at bounding box center [224, 231] width 131 height 10
click at [0, 0] on input "This company doesn't have a website" at bounding box center [0, 0] width 0 height 0
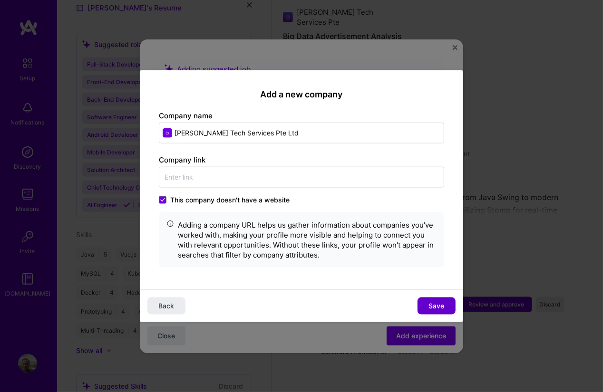
click at [436, 305] on span "Save" at bounding box center [437, 306] width 16 height 10
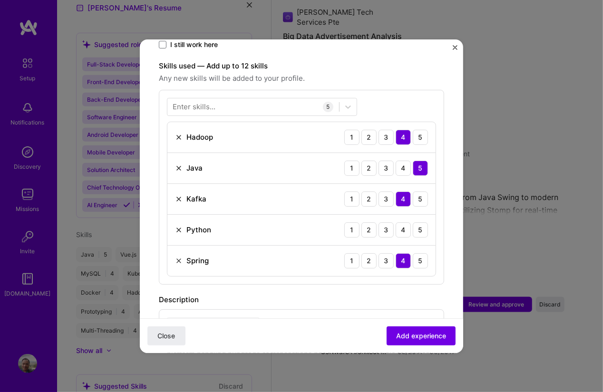
scroll to position [342, 0]
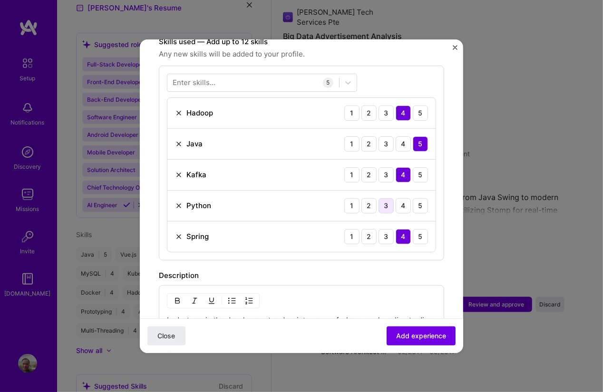
click at [385, 198] on div "3" at bounding box center [385, 205] width 15 height 15
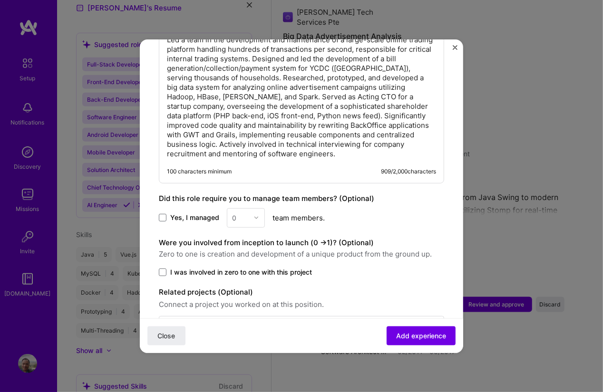
scroll to position [644, 0]
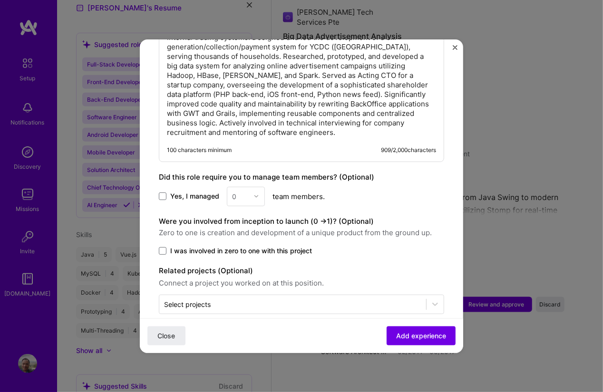
click at [213, 192] on span "Yes, I managed" at bounding box center [194, 197] width 49 height 10
click at [0, 0] on input "Yes, I managed" at bounding box center [0, 0] width 0 height 0
click at [227, 187] on div "0" at bounding box center [240, 196] width 26 height 19
click at [243, 287] on div "10" at bounding box center [246, 295] width 32 height 18
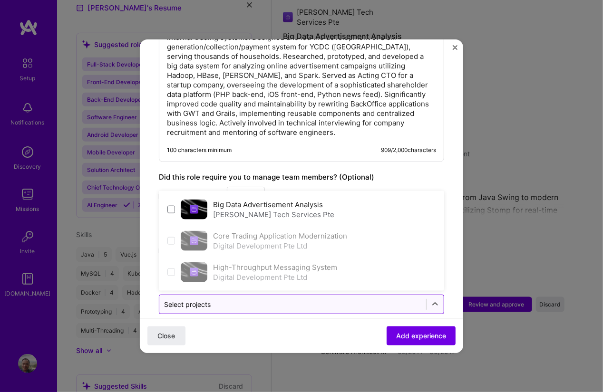
click at [289, 296] on div "Select projects" at bounding box center [292, 304] width 267 height 19
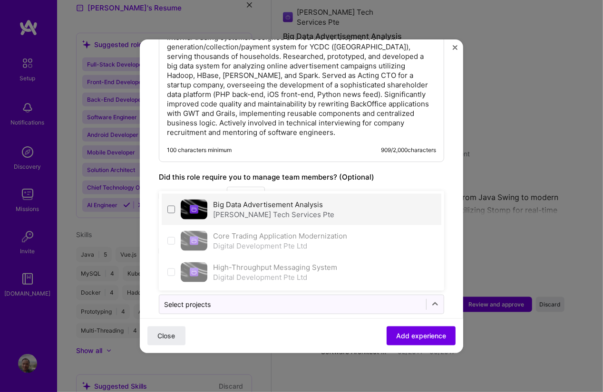
click at [242, 210] on div "[PERSON_NAME] Tech Services Pte" at bounding box center [273, 215] width 121 height 10
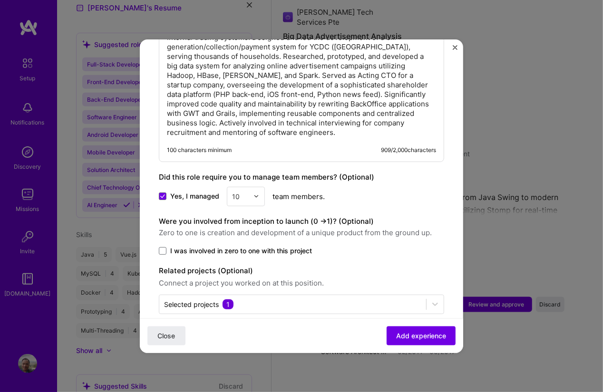
click at [416, 172] on div "Did this role require you to manage team members? (Optional)" at bounding box center [301, 177] width 285 height 11
click at [295, 246] on span "I was involved in zero to one with this project" at bounding box center [241, 251] width 142 height 10
click at [0, 0] on input "I was involved in zero to one with this project" at bounding box center [0, 0] width 0 height 0
click at [414, 338] on span "Add experience" at bounding box center [421, 336] width 50 height 10
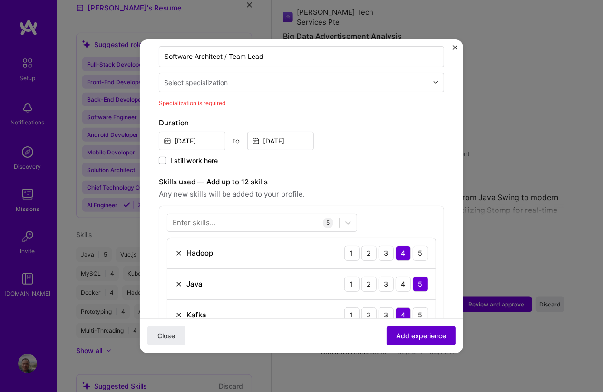
scroll to position [197, 0]
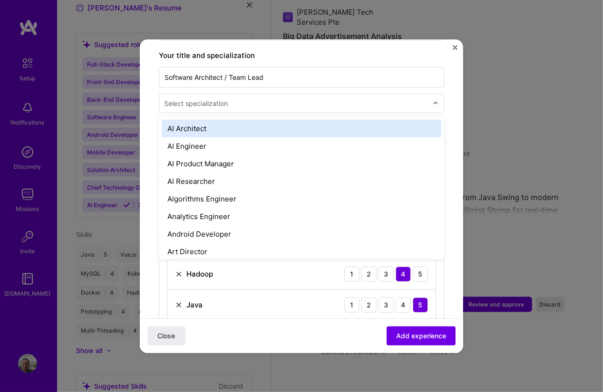
click at [292, 99] on div "Select specialization" at bounding box center [295, 103] width 273 height 19
type input "so"
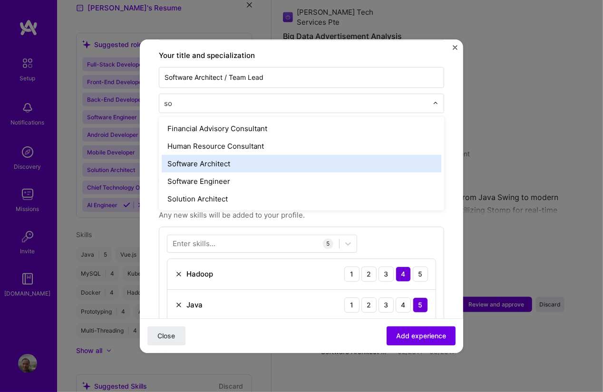
click at [194, 155] on div "Software Architect" at bounding box center [302, 164] width 280 height 18
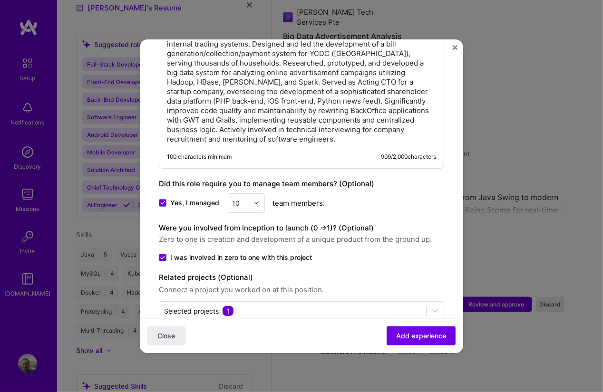
scroll to position [644, 0]
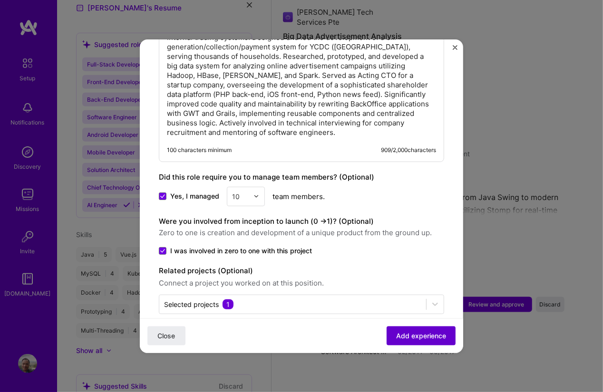
click at [406, 337] on span "Add experience" at bounding box center [421, 336] width 50 height 10
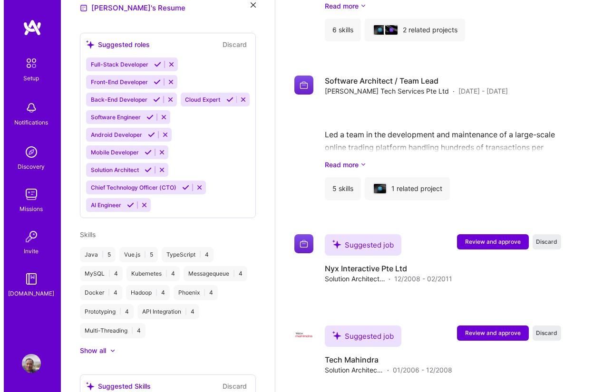
scroll to position [960, 0]
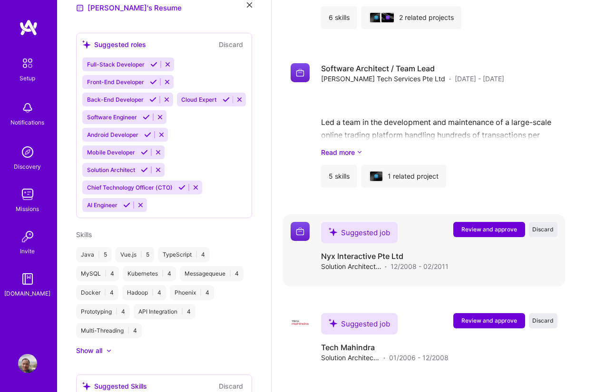
click at [495, 225] on span "Review and approve" at bounding box center [489, 229] width 56 height 8
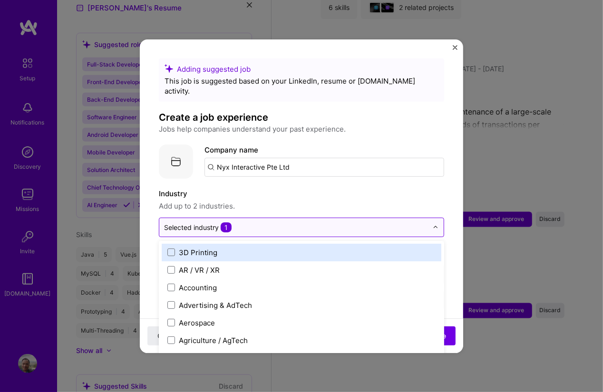
click at [433, 218] on div at bounding box center [438, 227] width 11 height 19
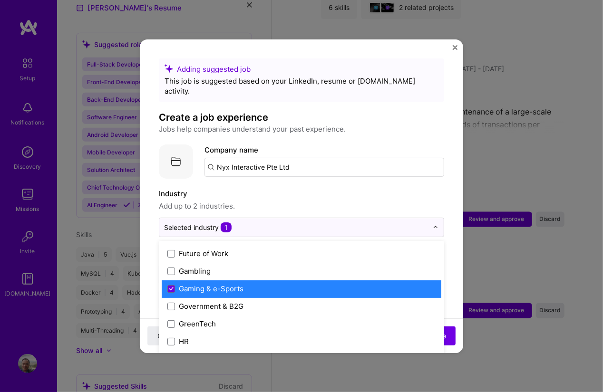
scroll to position [1113, 0]
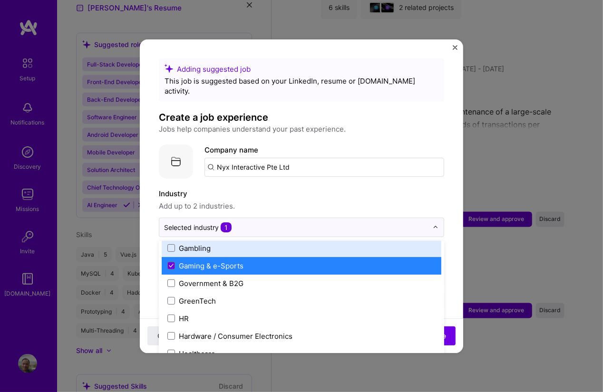
click at [225, 243] on label "Gambling" at bounding box center [301, 248] width 268 height 10
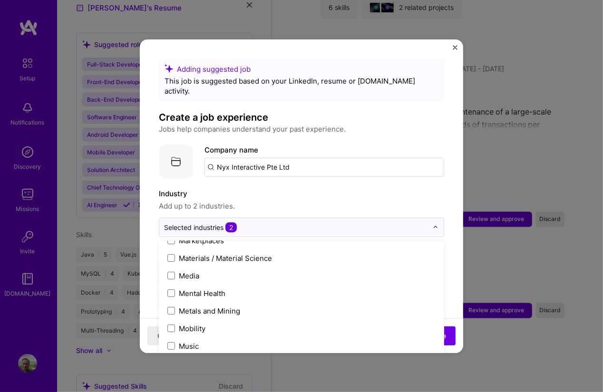
scroll to position [1540, 0]
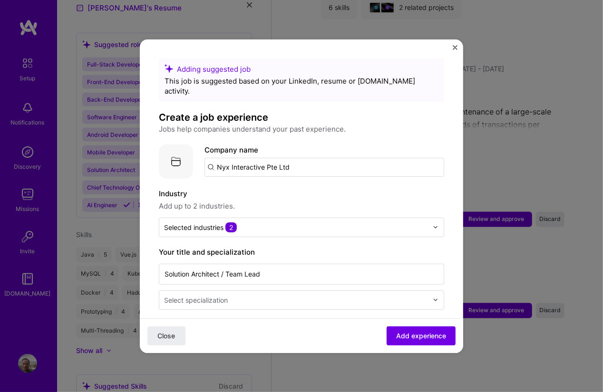
click at [391, 188] on label "Industry" at bounding box center [301, 193] width 285 height 11
drag, startPoint x: 307, startPoint y: 157, endPoint x: 175, endPoint y: 160, distance: 131.7
click at [175, 160] on div "Company logo Company name Nyx Interactive Pte Ltd" at bounding box center [301, 162] width 285 height 34
click at [269, 162] on input "text" at bounding box center [324, 167] width 240 height 19
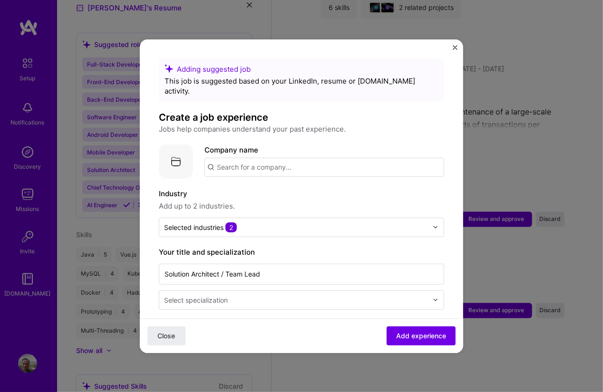
paste input "Nyx Interactive Pte Ltd"
type input "Nyx Interactive Pte Ltd"
click at [286, 185] on div "Nyx Interactive Pte Ltd" at bounding box center [301, 193] width 87 height 17
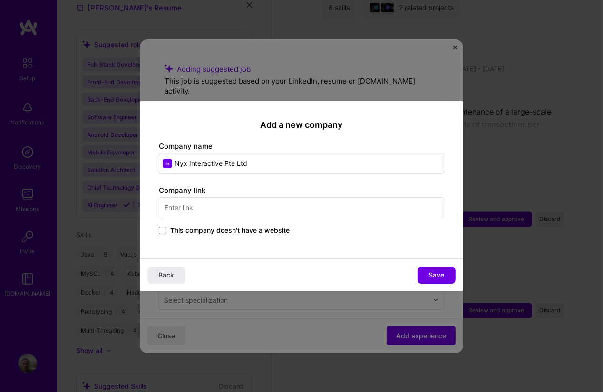
click at [186, 230] on span "This company doesn't have a website" at bounding box center [229, 231] width 119 height 10
click at [0, 0] on input "This company doesn't have a website" at bounding box center [0, 0] width 0 height 0
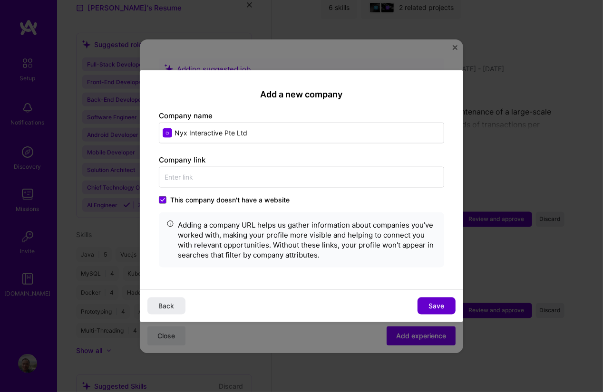
click at [434, 301] on span "Save" at bounding box center [437, 306] width 16 height 10
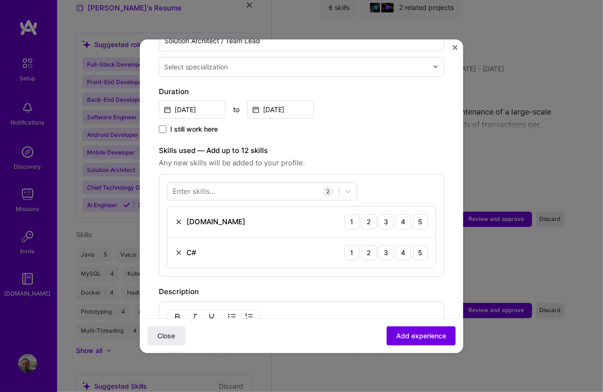
scroll to position [257, 0]
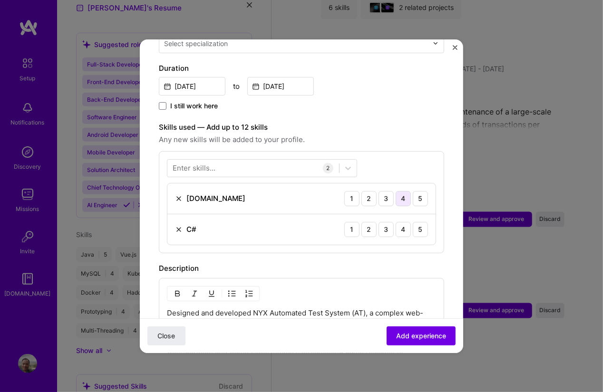
click at [396, 192] on div "4" at bounding box center [403, 198] width 15 height 15
click at [396, 222] on div "4" at bounding box center [403, 229] width 15 height 15
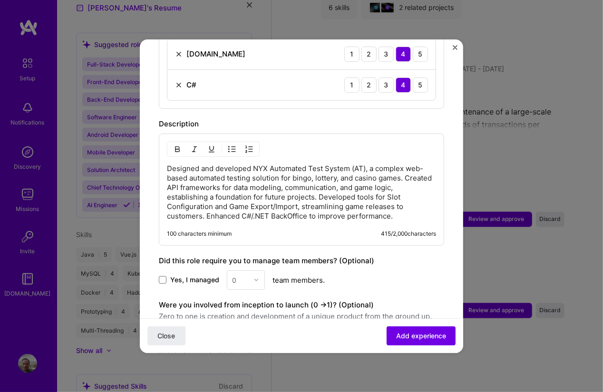
scroll to position [428, 0]
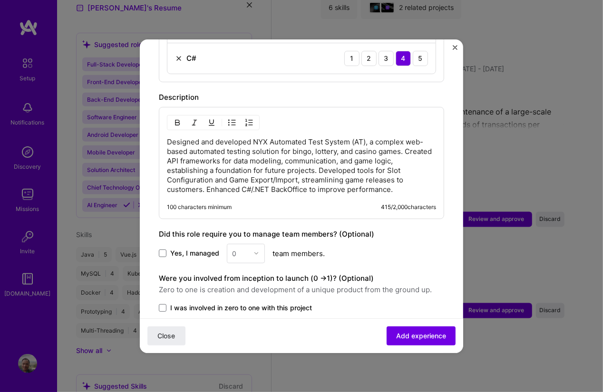
click at [196, 249] on span "Yes, I managed" at bounding box center [194, 254] width 49 height 10
click at [0, 0] on input "Yes, I managed" at bounding box center [0, 0] width 0 height 0
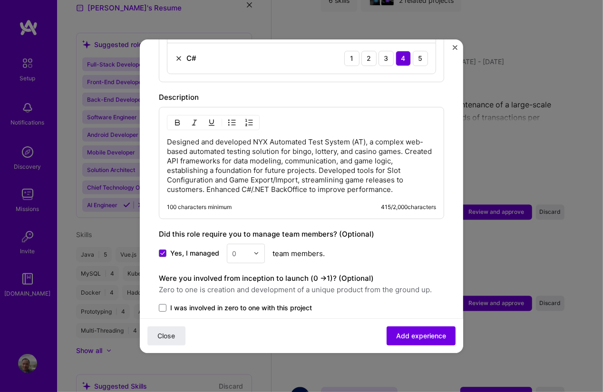
click at [250, 244] on div "0" at bounding box center [240, 253] width 26 height 19
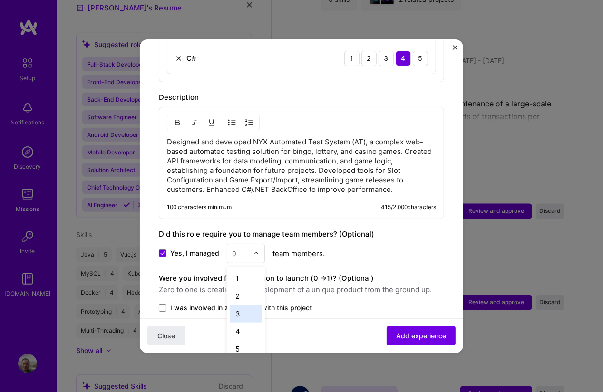
click at [250, 305] on div "3" at bounding box center [246, 314] width 32 height 18
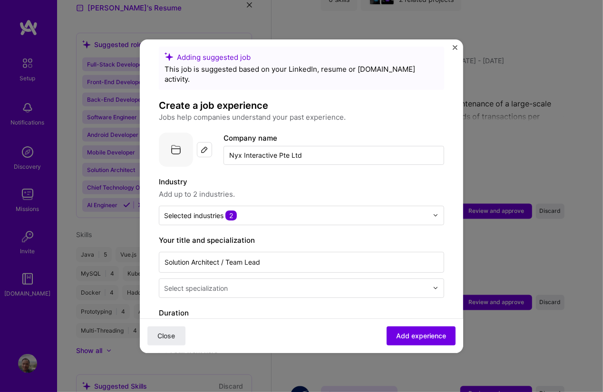
scroll to position [0, 0]
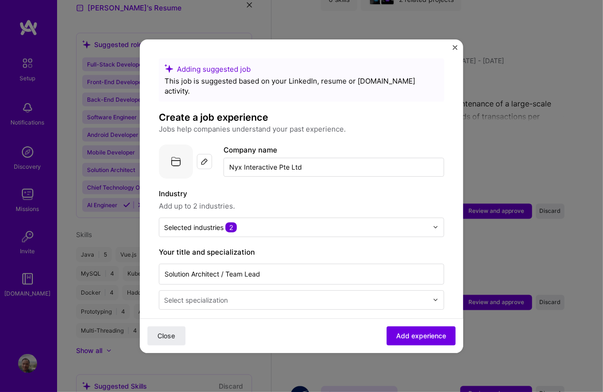
click at [289, 333] on div "Close Add experience" at bounding box center [301, 335] width 323 height 35
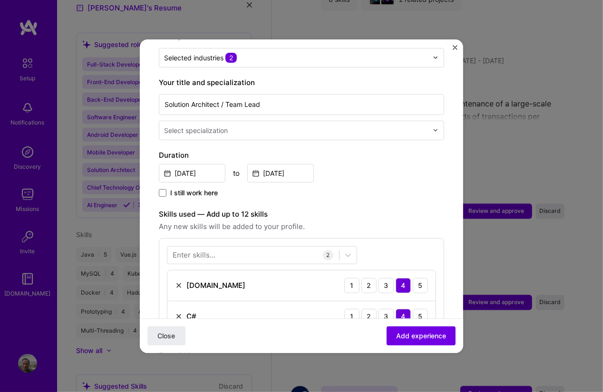
scroll to position [171, 0]
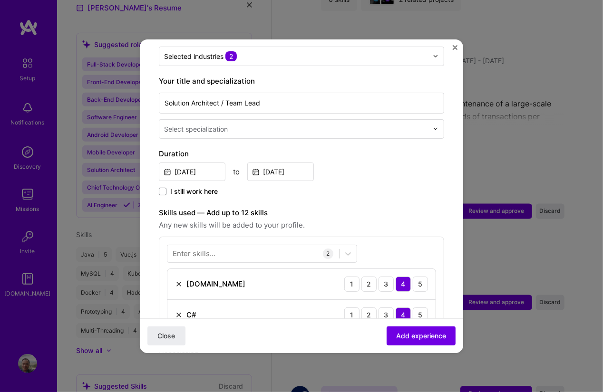
click at [433, 126] on img at bounding box center [436, 129] width 6 height 6
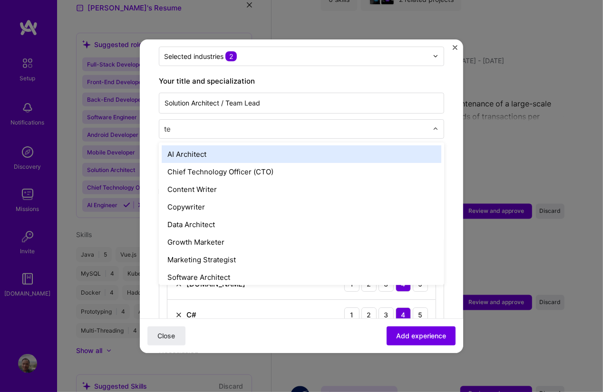
type input "t"
type input "so"
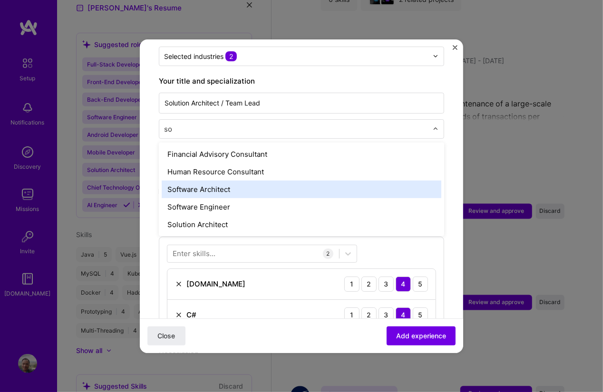
click at [242, 182] on div "Software Architect" at bounding box center [302, 190] width 280 height 18
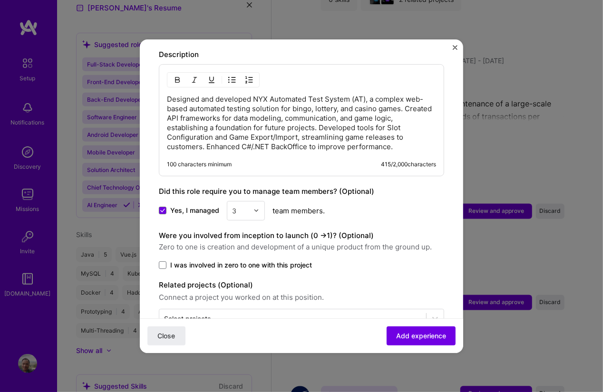
scroll to position [485, 0]
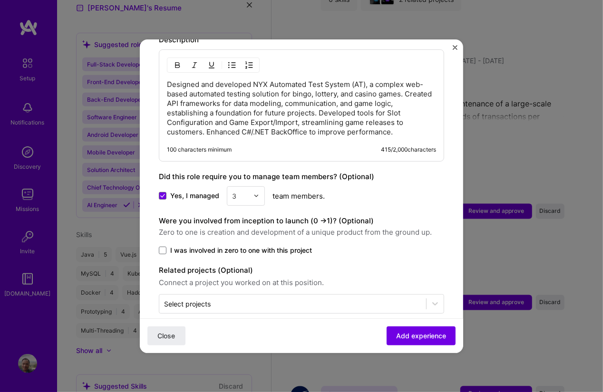
click at [258, 246] on span "I was involved in zero to one with this project" at bounding box center [241, 251] width 142 height 10
click at [0, 0] on input "I was involved in zero to one with this project" at bounding box center [0, 0] width 0 height 0
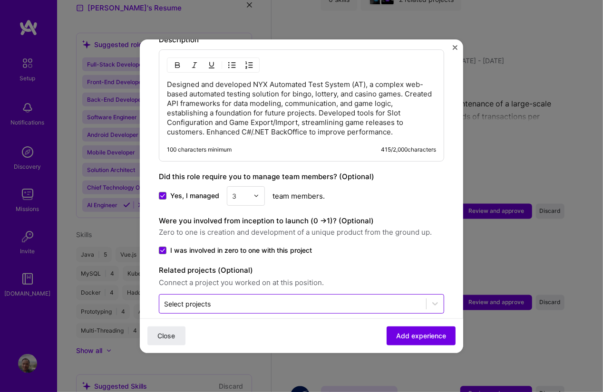
click at [387, 299] on input "text" at bounding box center [292, 304] width 257 height 10
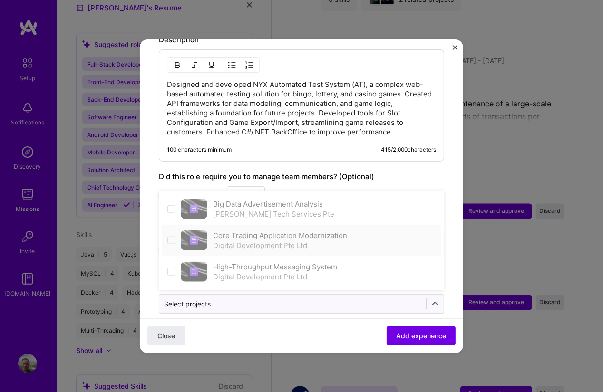
click at [430, 225] on div "Core Trading Application Modernization Digital Development Pte Ltd" at bounding box center [302, 240] width 280 height 31
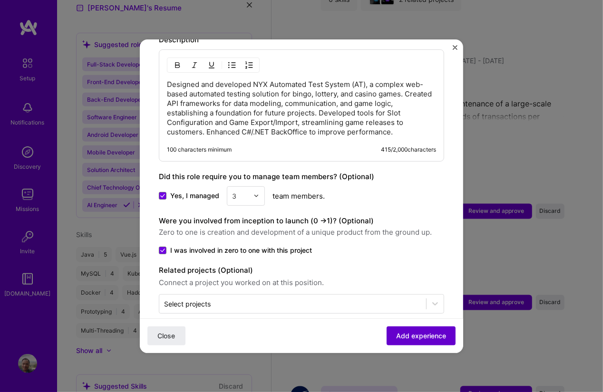
click at [396, 335] on span "Add experience" at bounding box center [421, 336] width 50 height 10
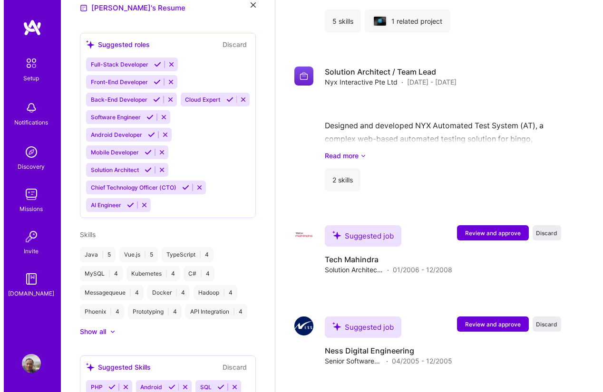
scroll to position [1147, 0]
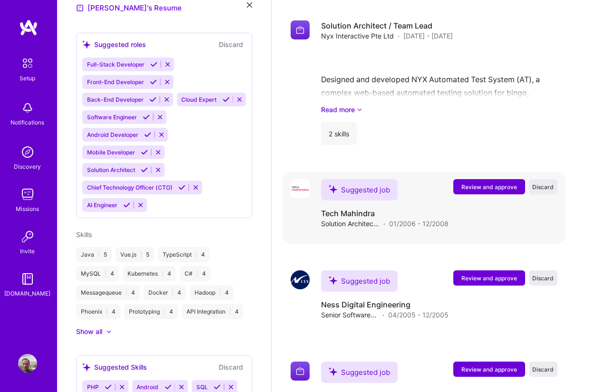
click at [493, 183] on span "Review and approve" at bounding box center [489, 187] width 56 height 8
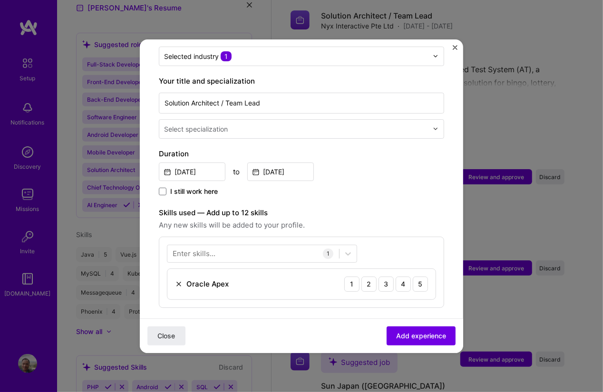
scroll to position [86, 0]
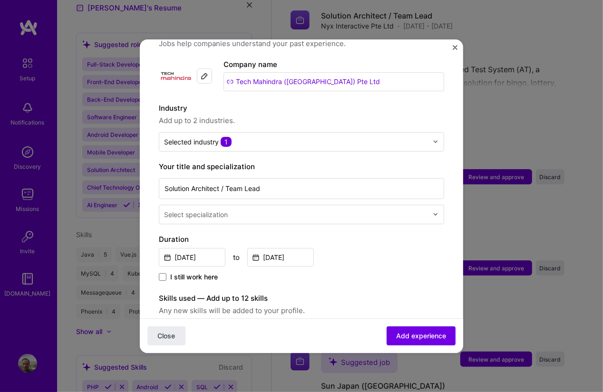
click at [360, 190] on div "Solution Architect / Team Lead Select specialization" at bounding box center [301, 200] width 285 height 48
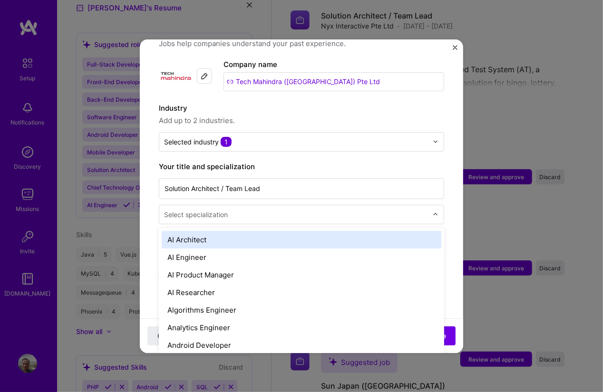
click at [345, 210] on input "text" at bounding box center [297, 215] width 266 height 10
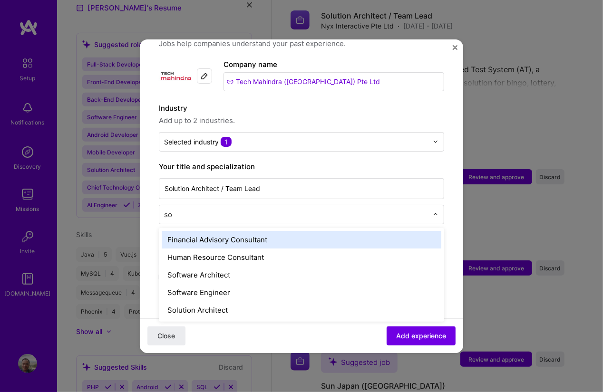
scroll to position [0, 0]
type input "sol"
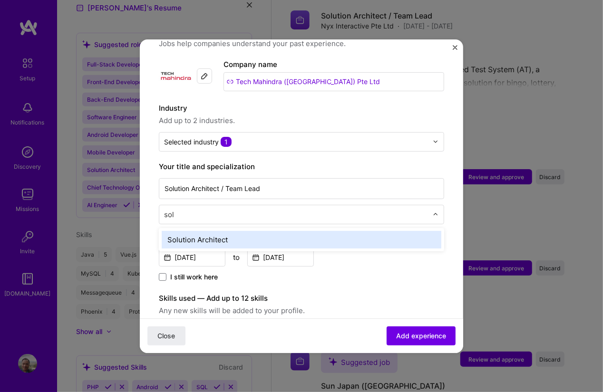
click at [256, 233] on div "Solution Architect" at bounding box center [302, 240] width 280 height 18
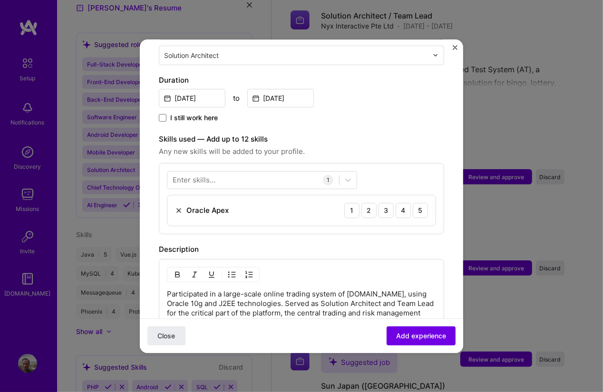
scroll to position [257, 0]
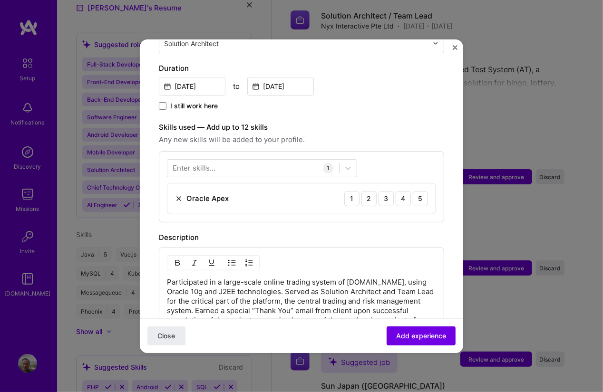
click at [178, 195] on img at bounding box center [179, 199] width 8 height 8
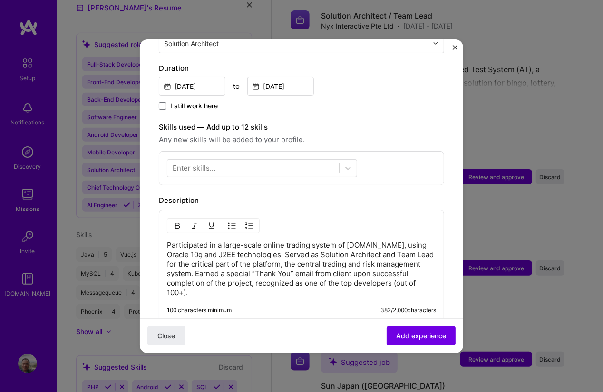
click at [203, 163] on div "Enter skills..." at bounding box center [194, 168] width 43 height 10
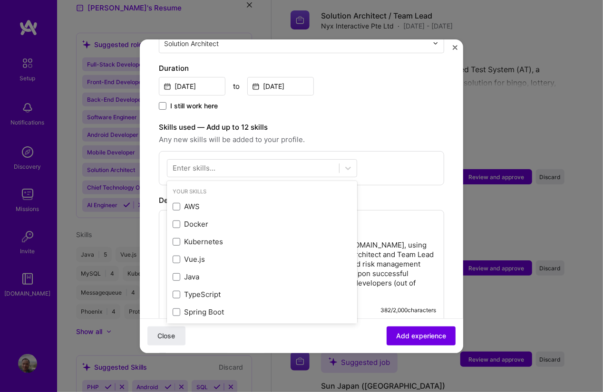
click at [203, 163] on div "Enter skills..." at bounding box center [194, 168] width 43 height 10
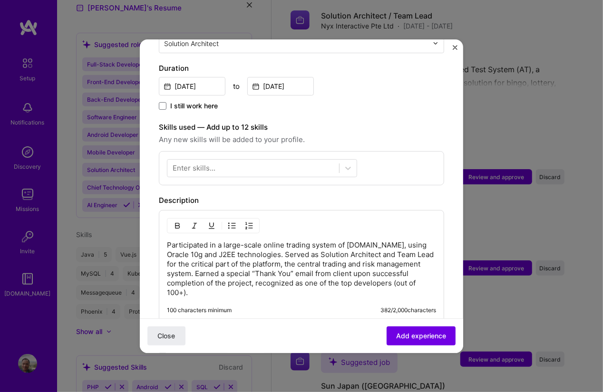
click at [193, 163] on div "Enter skills..." at bounding box center [194, 168] width 43 height 10
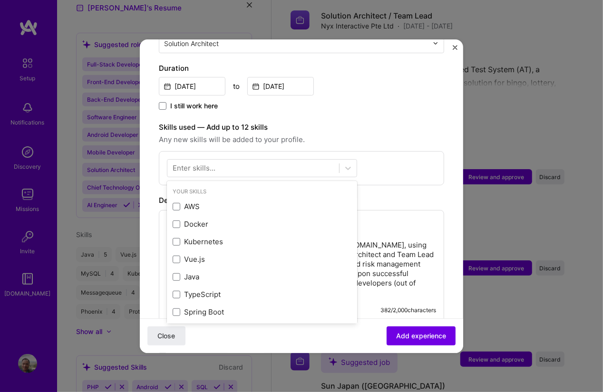
click at [191, 163] on div "Enter skills..." at bounding box center [194, 168] width 43 height 10
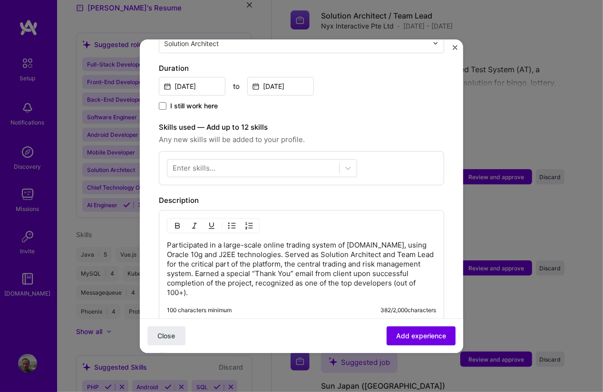
click at [185, 163] on div "Enter skills..." at bounding box center [194, 168] width 43 height 10
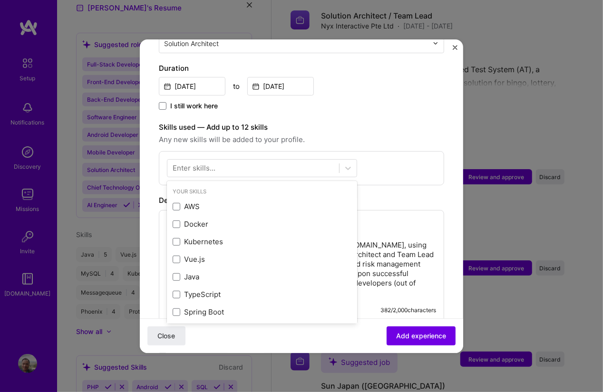
click at [178, 163] on div "Enter skills..." at bounding box center [194, 168] width 43 height 10
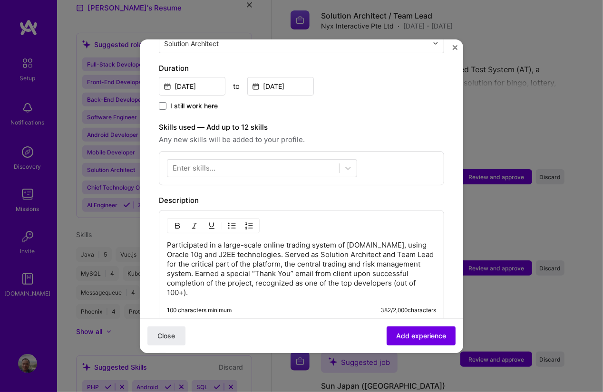
drag, startPoint x: 168, startPoint y: 152, endPoint x: 183, endPoint y: 151, distance: 14.8
click at [170, 160] on div at bounding box center [253, 168] width 172 height 16
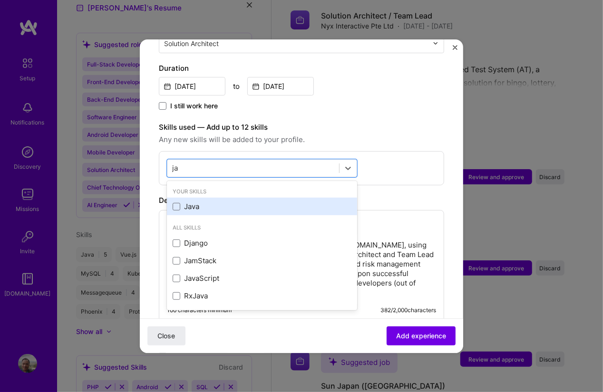
click at [192, 202] on div "Java" at bounding box center [262, 207] width 179 height 10
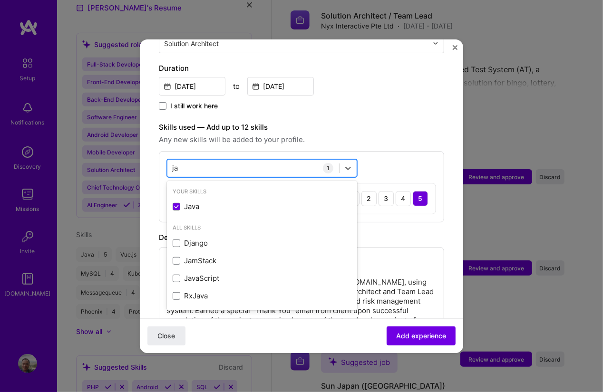
type input "j"
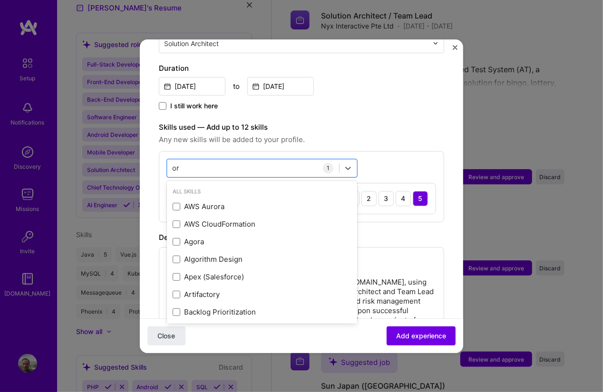
type input "o"
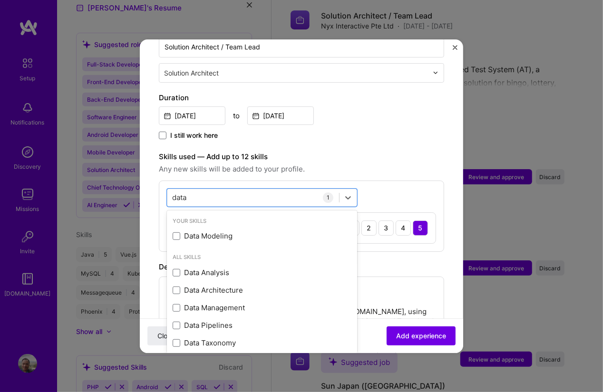
scroll to position [198, 0]
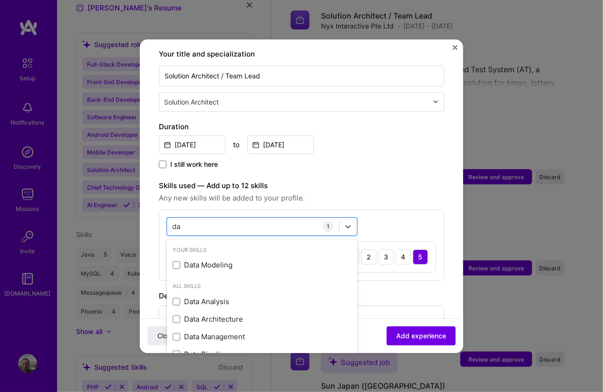
type input "d"
type input "m"
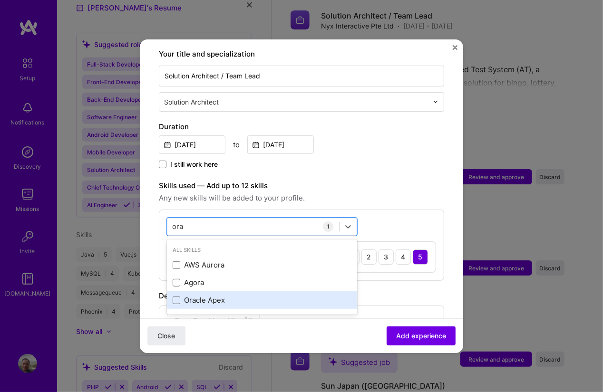
click at [204, 295] on div "Oracle Apex" at bounding box center [262, 300] width 179 height 10
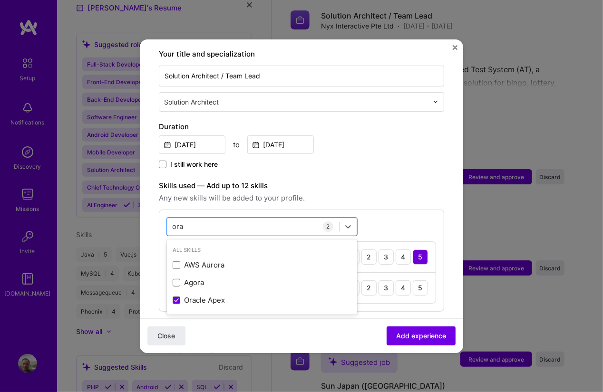
click at [431, 210] on div "option Oracle Apex, selected. option Oracle Apex selected, 0 of 2. 3 results av…" at bounding box center [301, 261] width 285 height 102
click at [231, 219] on div "ora ora" at bounding box center [253, 227] width 172 height 16
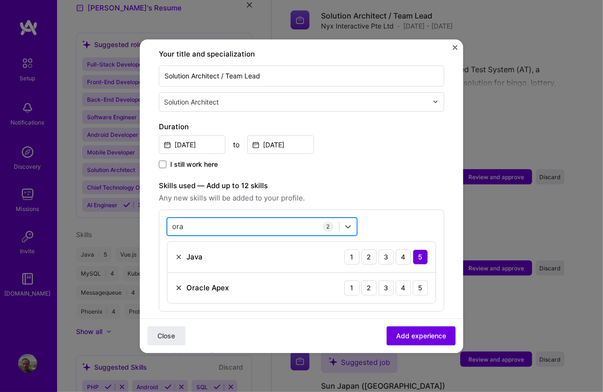
click at [231, 219] on div "ora ora" at bounding box center [253, 227] width 172 height 16
type input "o"
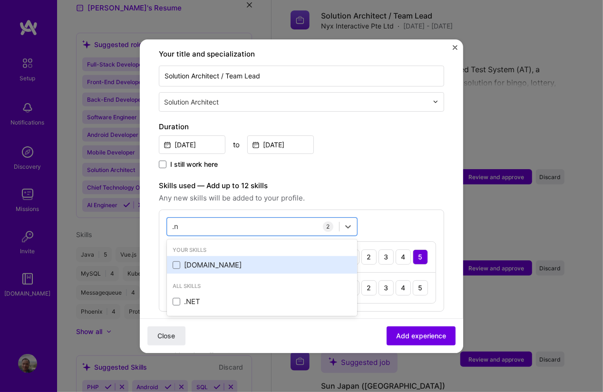
click at [209, 260] on div "[DOMAIN_NAME]" at bounding box center [262, 265] width 179 height 10
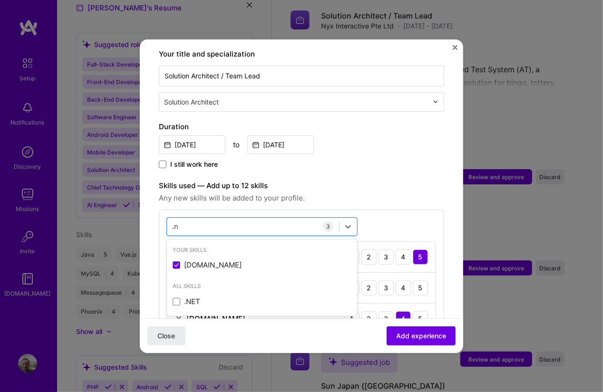
click at [372, 194] on div "Skills used — Add up to 12 skills Any new skills will be added to your profile.…" at bounding box center [301, 261] width 285 height 163
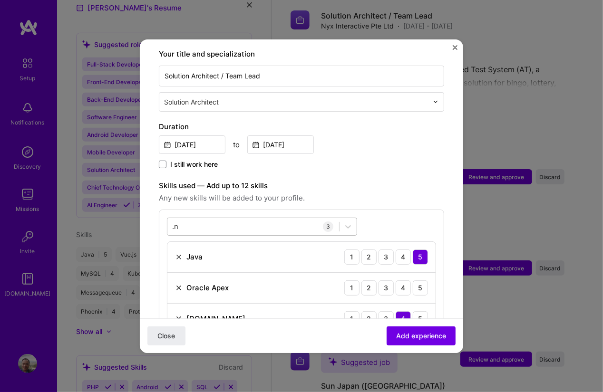
click at [283, 219] on div ".n .n" at bounding box center [253, 227] width 172 height 16
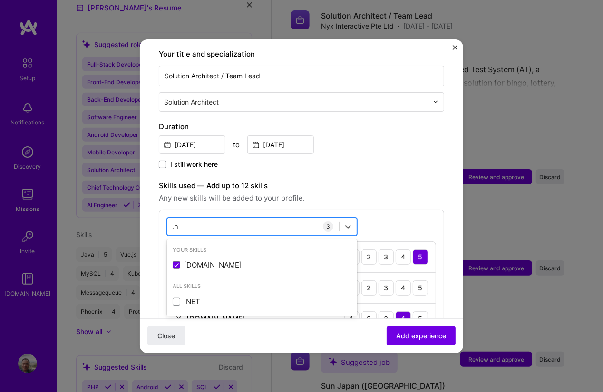
type input "."
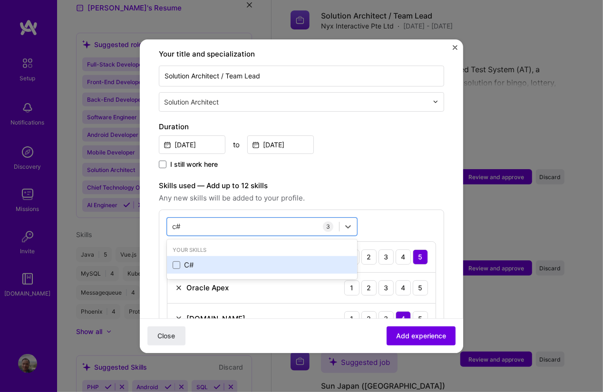
click at [247, 260] on div "C#" at bounding box center [262, 265] width 179 height 10
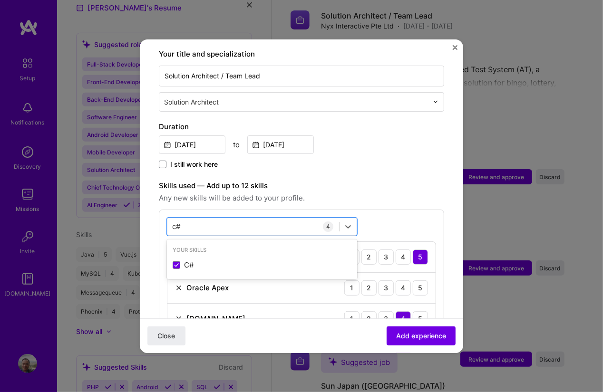
type input "c#"
click at [424, 180] on label "Skills used — Add up to 12 skills" at bounding box center [301, 185] width 285 height 11
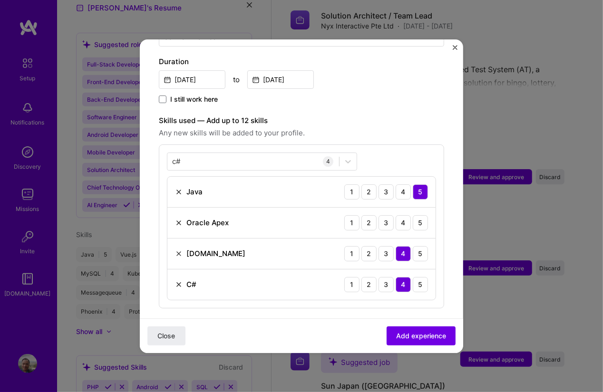
scroll to position [284, 0]
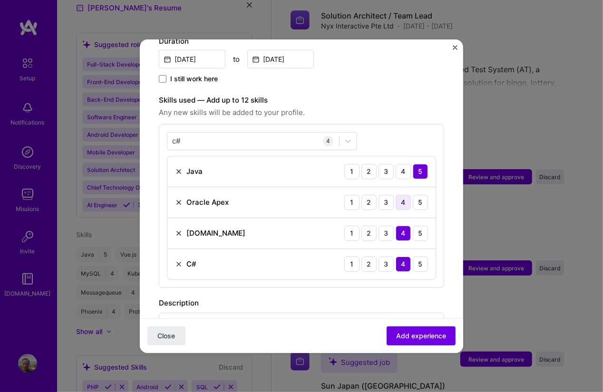
click at [396, 195] on div "4" at bounding box center [403, 202] width 15 height 15
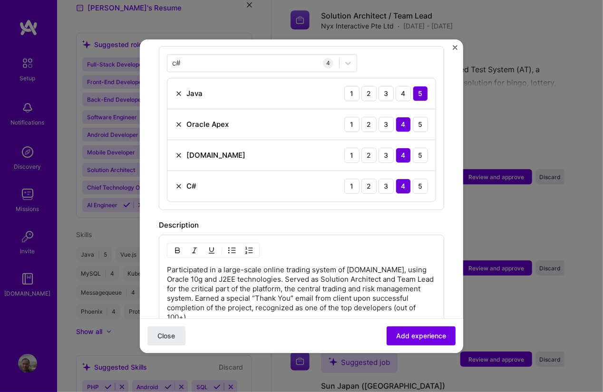
scroll to position [455, 0]
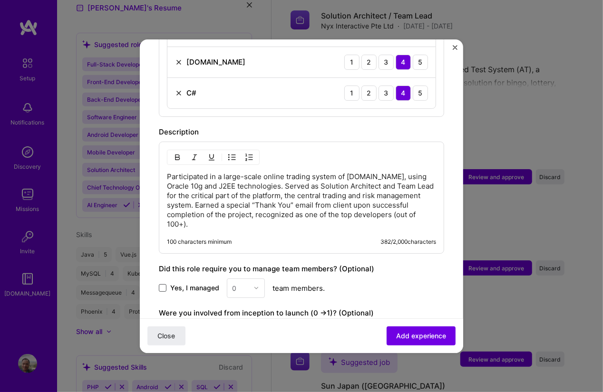
click at [163, 284] on span at bounding box center [163, 288] width 8 height 8
click at [0, 0] on input "Yes, I managed" at bounding box center [0, 0] width 0 height 0
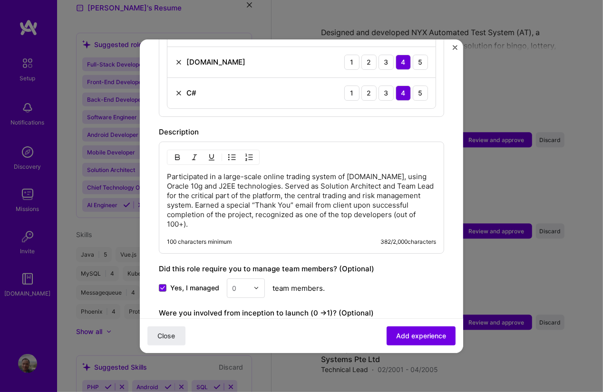
click at [256, 279] on div at bounding box center [258, 288] width 11 height 19
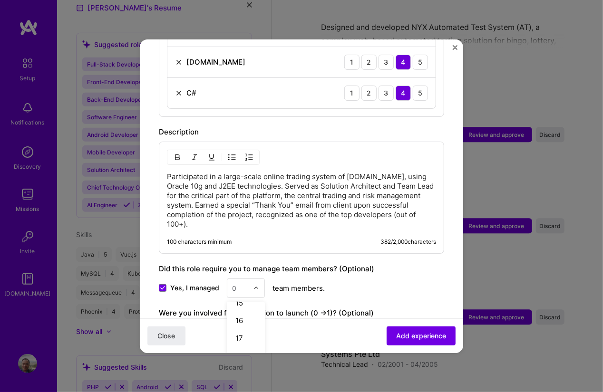
scroll to position [320, 0]
click at [247, 319] on div "20" at bounding box center [246, 328] width 32 height 18
click at [307, 264] on label "Did this role require you to manage team members? (Optional)" at bounding box center [266, 268] width 215 height 9
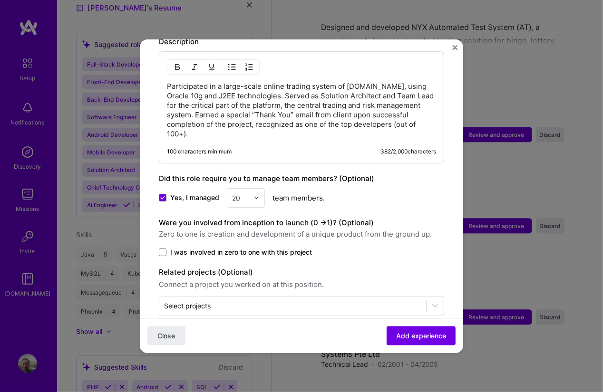
scroll to position [547, 0]
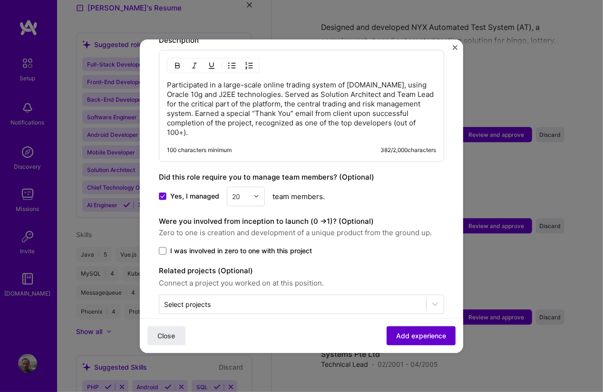
click at [419, 339] on span "Add experience" at bounding box center [421, 336] width 50 height 10
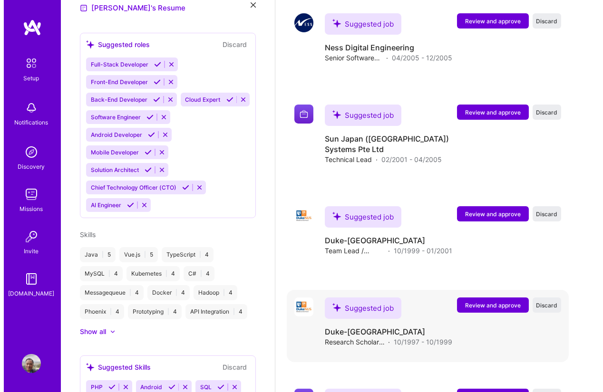
scroll to position [1301, 0]
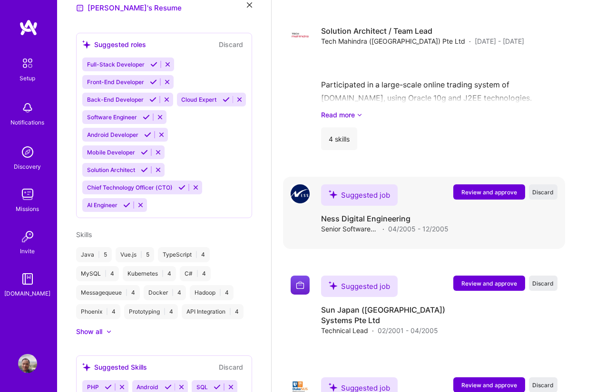
click at [489, 188] on span "Review and approve" at bounding box center [489, 192] width 56 height 8
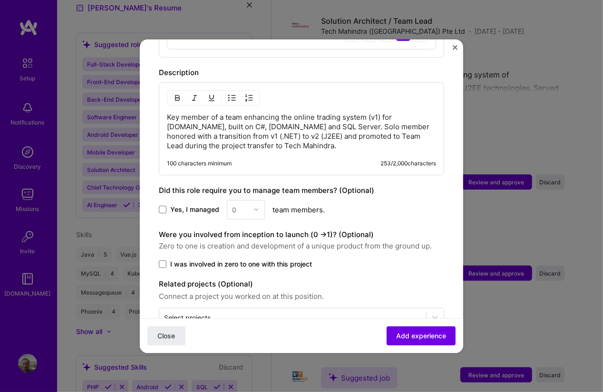
scroll to position [466, 0]
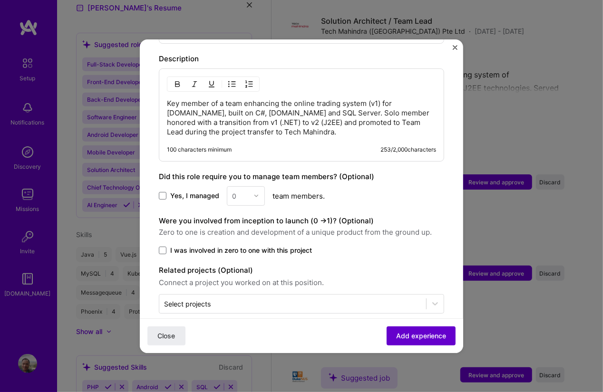
click at [429, 339] on span "Add experience" at bounding box center [421, 336] width 50 height 10
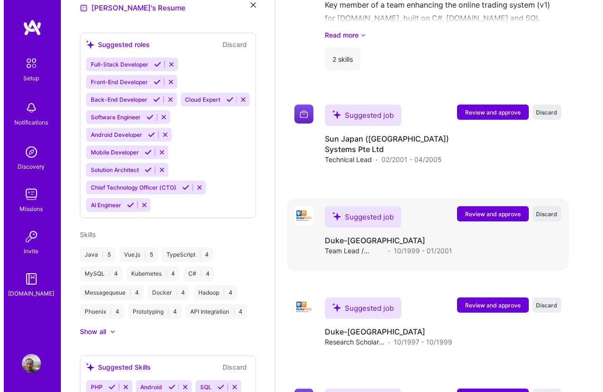
scroll to position [1454, 0]
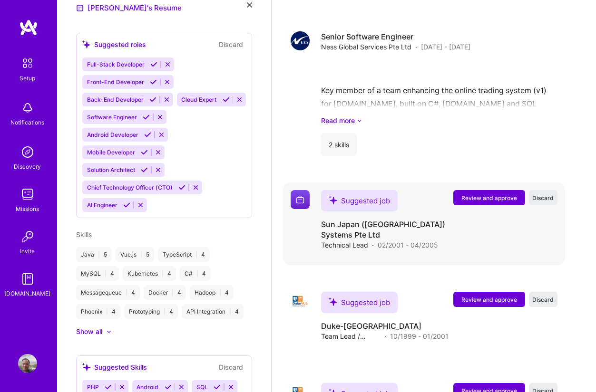
click at [490, 194] on span "Review and approve" at bounding box center [489, 198] width 56 height 8
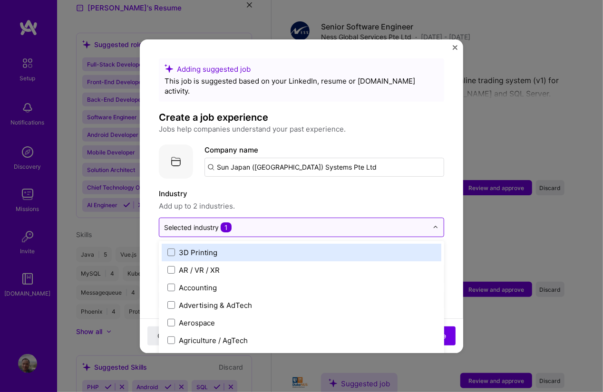
click at [281, 223] on input "text" at bounding box center [296, 228] width 264 height 10
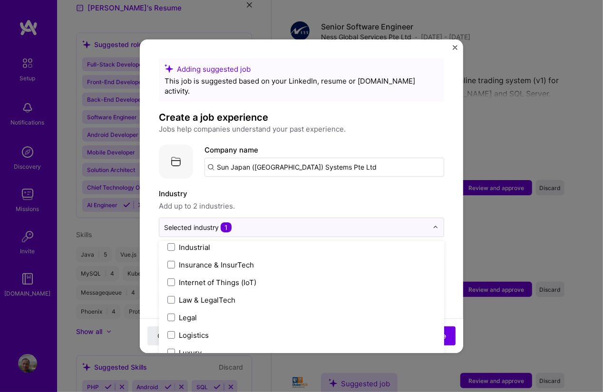
scroll to position [1284, 0]
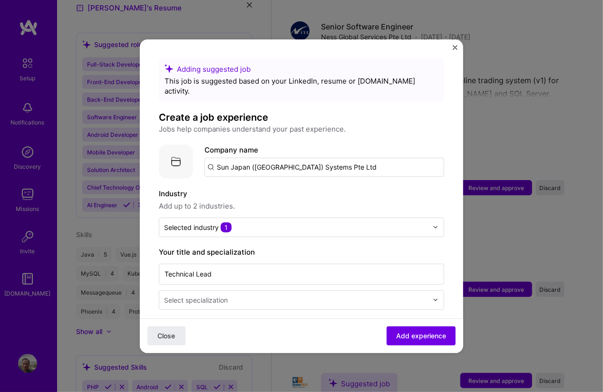
click at [450, 46] on div "Adding suggested job This job is suggested based on your LinkedIn, resume or [D…" at bounding box center [301, 196] width 323 height 314
click at [455, 48] on img "Close" at bounding box center [455, 47] width 5 height 5
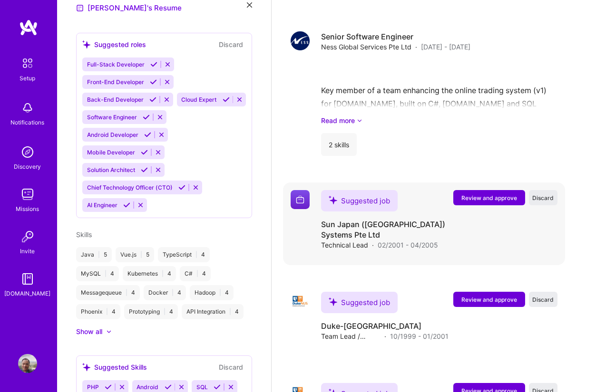
click at [474, 194] on span "Review and approve" at bounding box center [489, 198] width 56 height 8
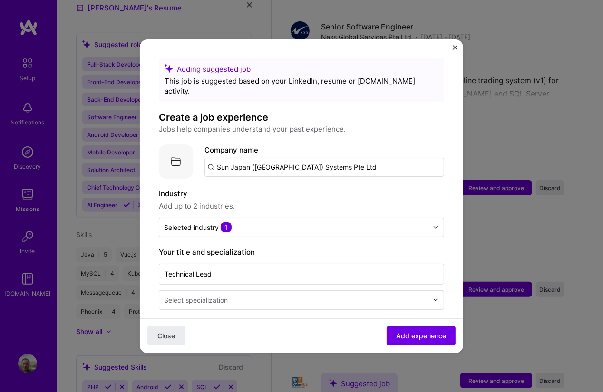
drag, startPoint x: 341, startPoint y: 153, endPoint x: 177, endPoint y: 155, distance: 164.0
click at [177, 155] on div "Company logo Company name Sun Japan ([GEOGRAPHIC_DATA]) Systems Pte Ltd" at bounding box center [301, 162] width 285 height 34
click at [291, 160] on input "text" at bounding box center [324, 167] width 240 height 19
paste input "Sun Japan ([GEOGRAPHIC_DATA]) Systems Pte Ltd"
type input "Sun Japan ([GEOGRAPHIC_DATA]) Systems Pte Ltd"
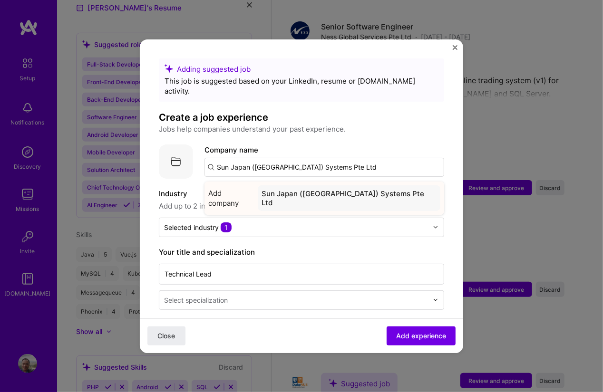
click at [304, 185] on div "Sun Japan ([GEOGRAPHIC_DATA]) Systems Pte Ltd" at bounding box center [349, 198] width 183 height 26
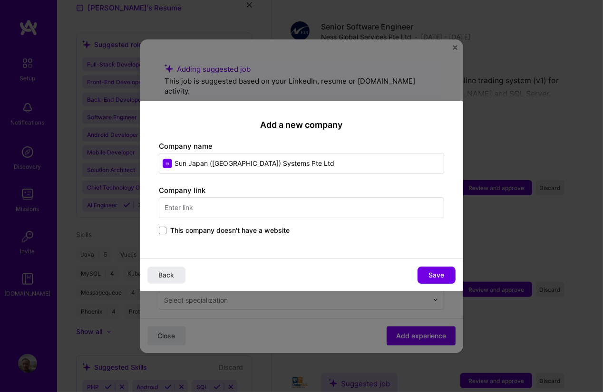
click at [252, 227] on span "This company doesn't have a website" at bounding box center [229, 231] width 119 height 10
click at [0, 0] on input "This company doesn't have a website" at bounding box center [0, 0] width 0 height 0
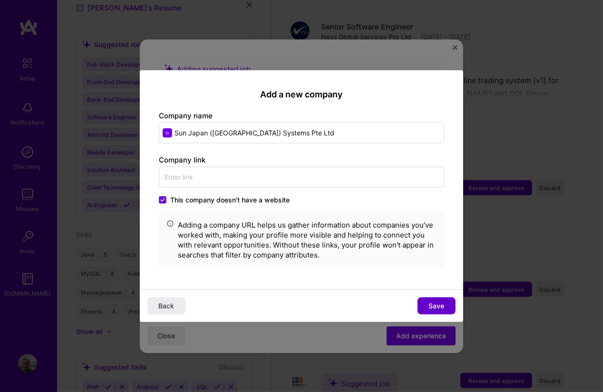
click at [443, 307] on span "Save" at bounding box center [437, 306] width 16 height 10
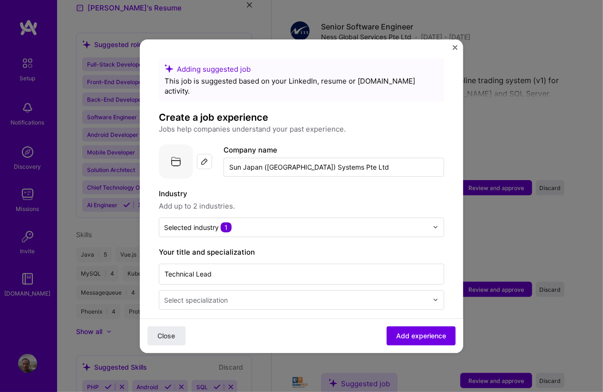
scroll to position [86, 0]
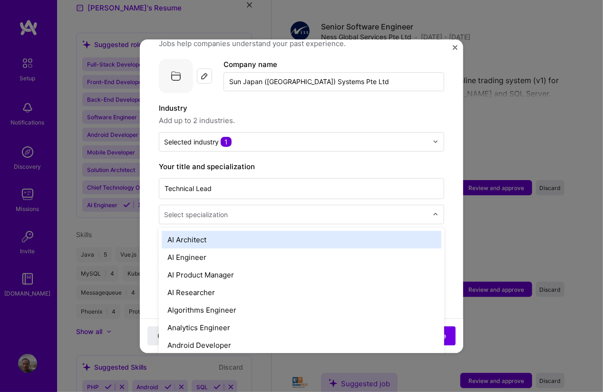
click at [298, 209] on div at bounding box center [297, 215] width 266 height 12
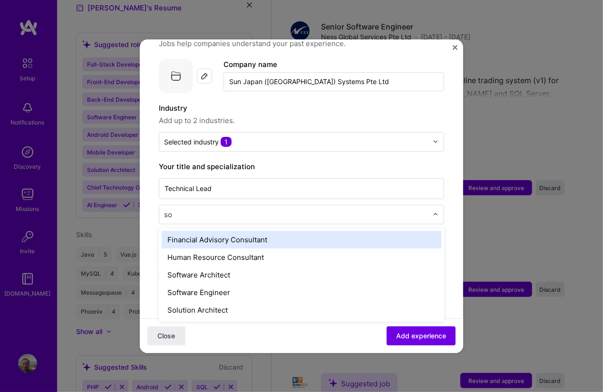
type input "sof"
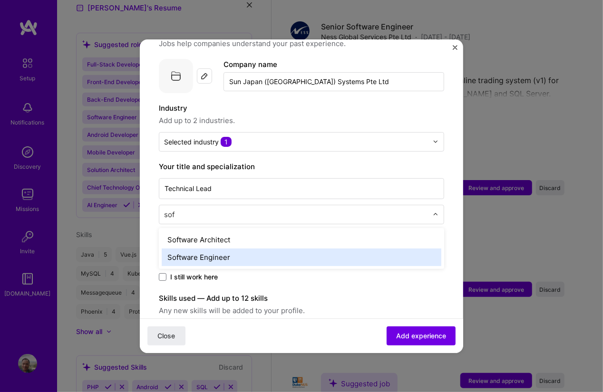
click at [241, 249] on div "Software Engineer" at bounding box center [302, 258] width 280 height 18
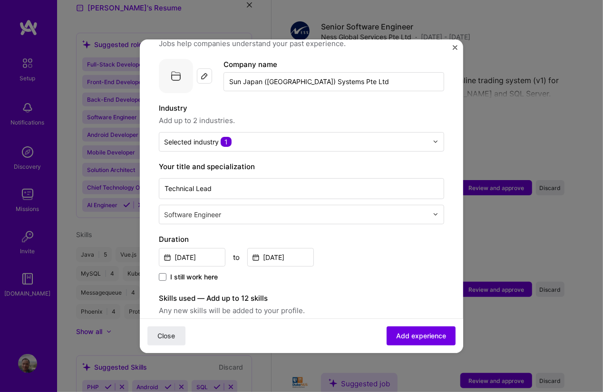
click at [379, 272] on div "I still work here" at bounding box center [301, 277] width 285 height 11
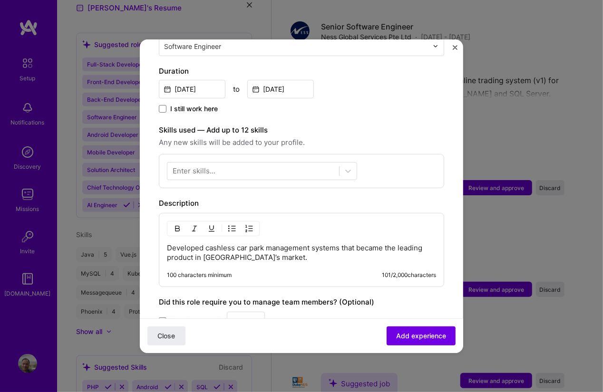
scroll to position [257, 0]
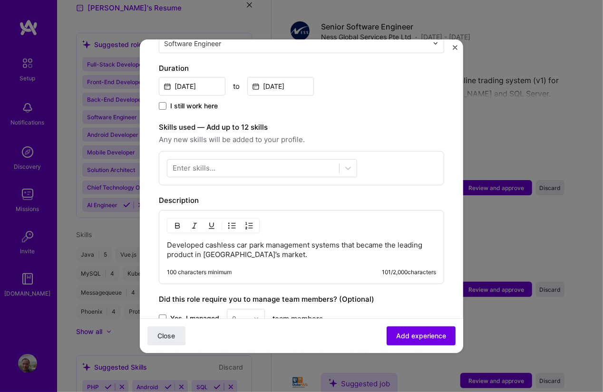
click at [267, 151] on div "Enter skills..." at bounding box center [301, 168] width 285 height 34
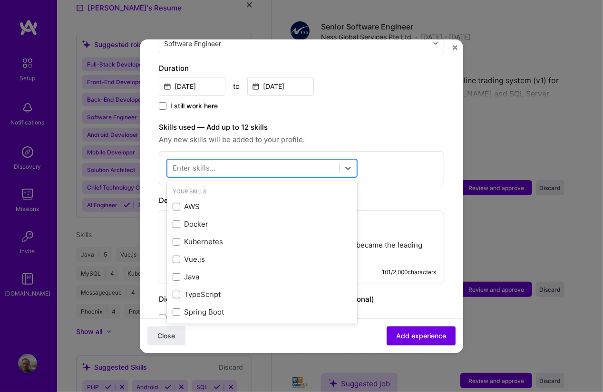
click at [266, 160] on div at bounding box center [253, 168] width 172 height 16
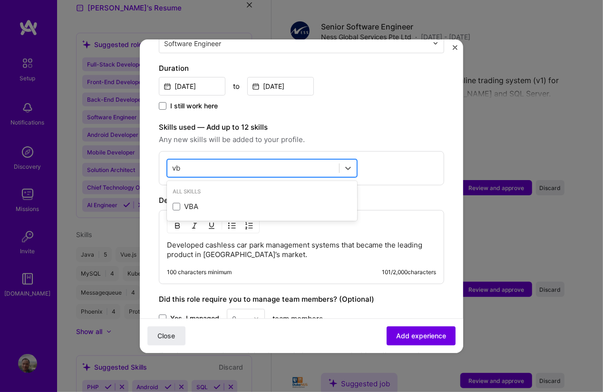
type input "v"
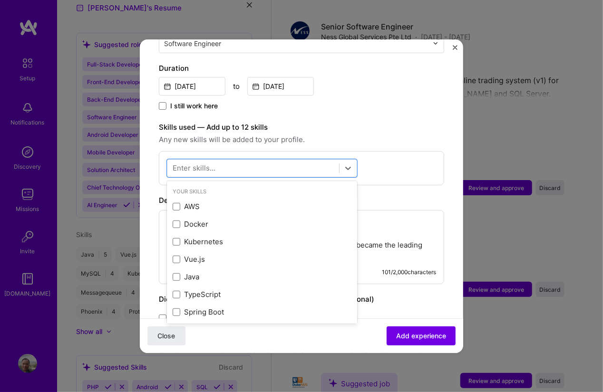
click at [402, 158] on div "option AWS focused, 0 of 2. 378 results available. Use Up and Down to choose op…" at bounding box center [301, 168] width 285 height 34
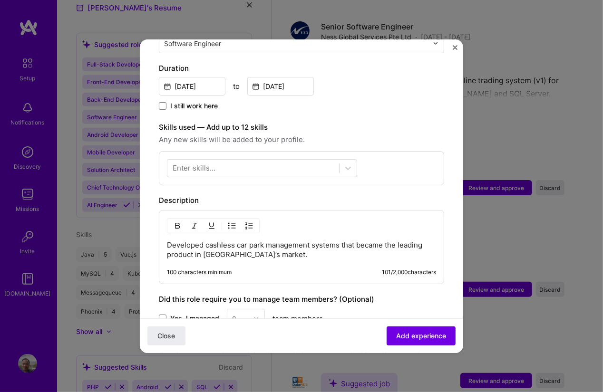
scroll to position [342, 0]
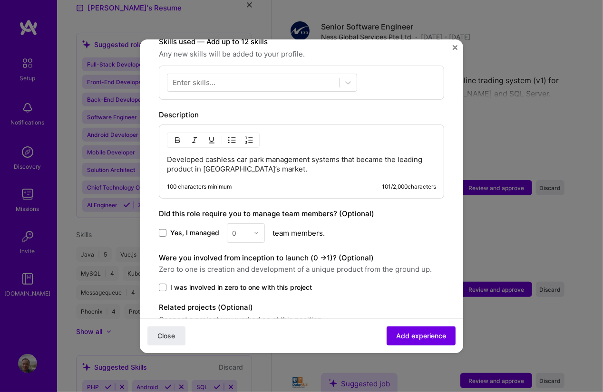
click at [203, 228] on span "Yes, I managed" at bounding box center [194, 233] width 49 height 10
click at [0, 0] on input "Yes, I managed" at bounding box center [0, 0] width 0 height 0
click at [249, 224] on div "0" at bounding box center [240, 233] width 26 height 19
click at [241, 250] on div "1" at bounding box center [246, 259] width 32 height 18
click at [388, 223] on div "Yes, I managed 1 team members." at bounding box center [301, 232] width 285 height 19
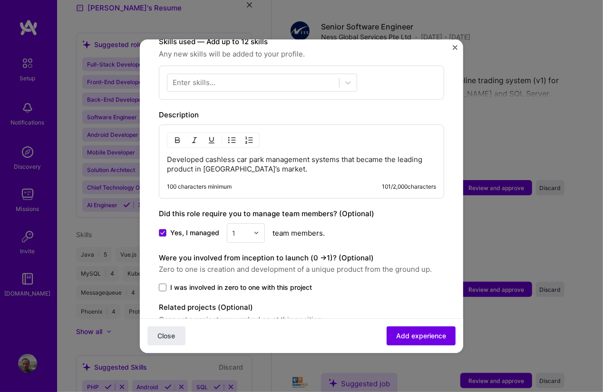
scroll to position [380, 0]
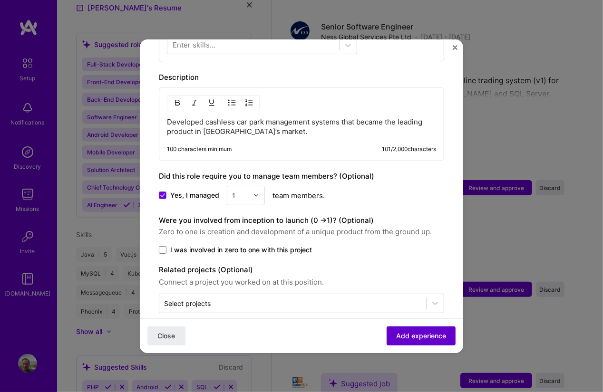
click at [393, 329] on button "Add experience" at bounding box center [421, 335] width 69 height 19
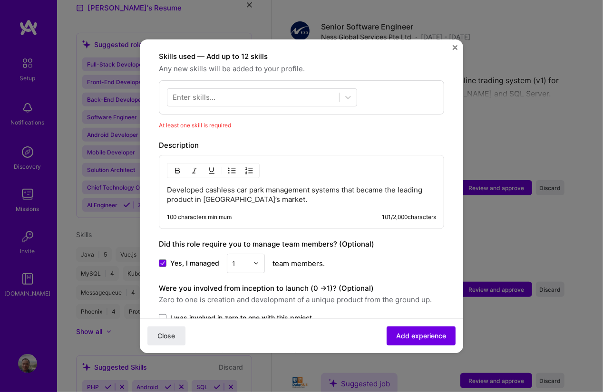
scroll to position [242, 0]
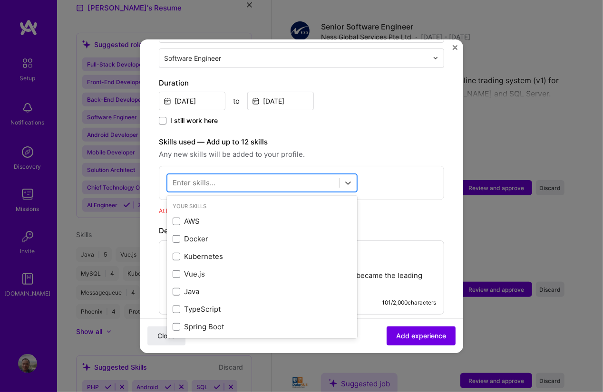
click at [297, 175] on div at bounding box center [253, 183] width 172 height 16
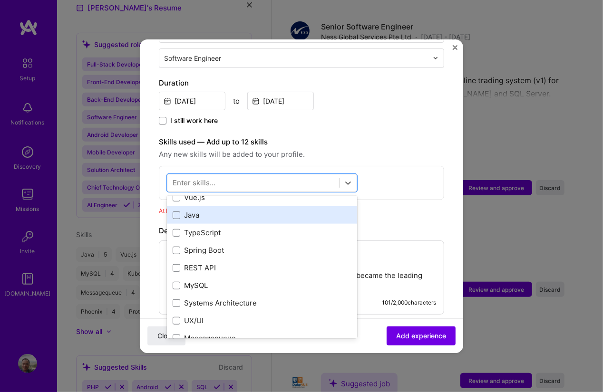
scroll to position [86, 0]
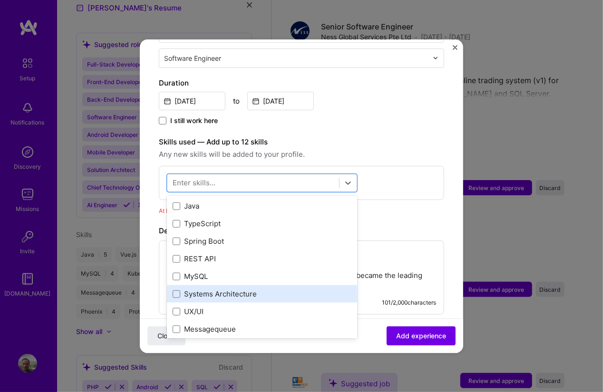
click at [247, 289] on div "Systems Architecture" at bounding box center [262, 294] width 179 height 10
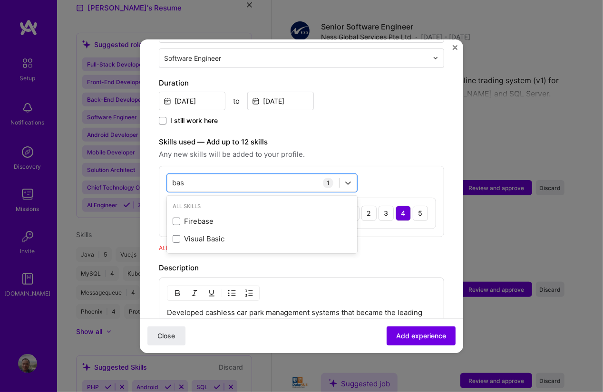
scroll to position [0, 0]
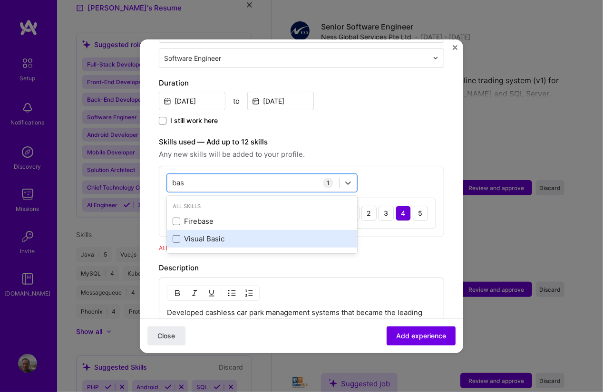
click at [232, 234] on div "Visual Basic" at bounding box center [262, 239] width 179 height 10
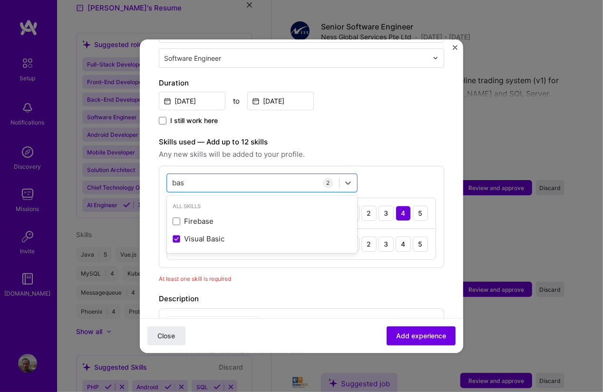
type input "bas"
click at [289, 293] on div "Description" at bounding box center [301, 298] width 285 height 11
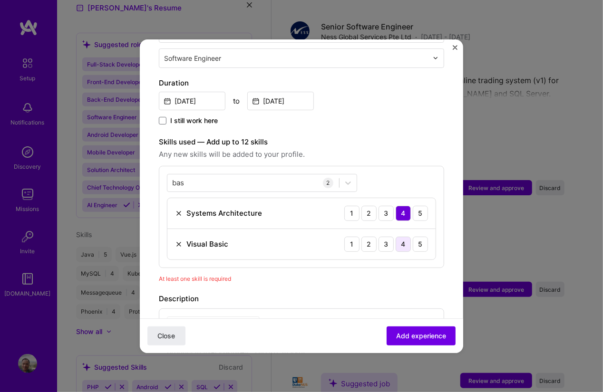
click at [401, 237] on div "4" at bounding box center [403, 244] width 15 height 15
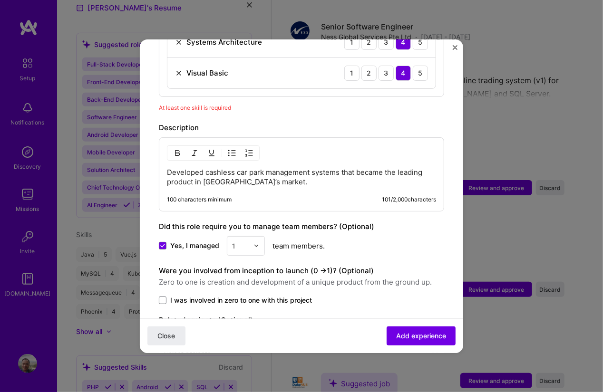
scroll to position [463, 0]
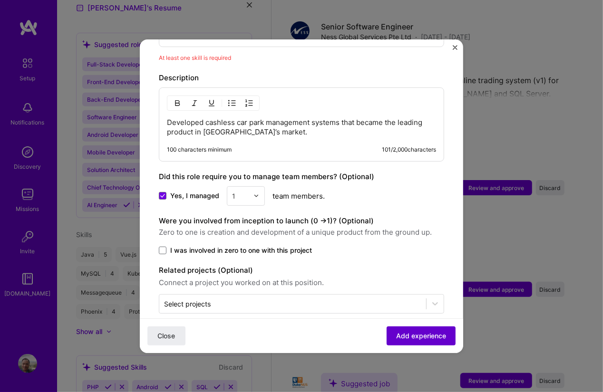
click at [402, 327] on button "Add experience" at bounding box center [421, 335] width 69 height 19
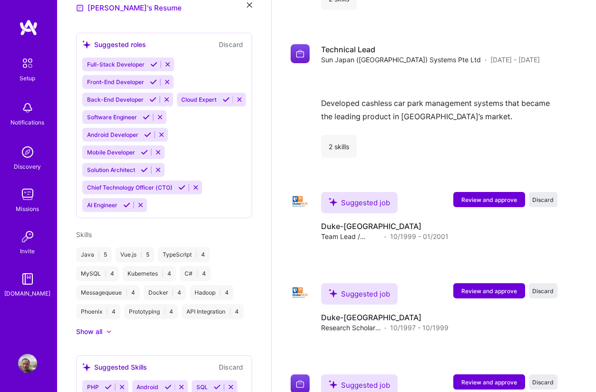
scroll to position [1500, 0]
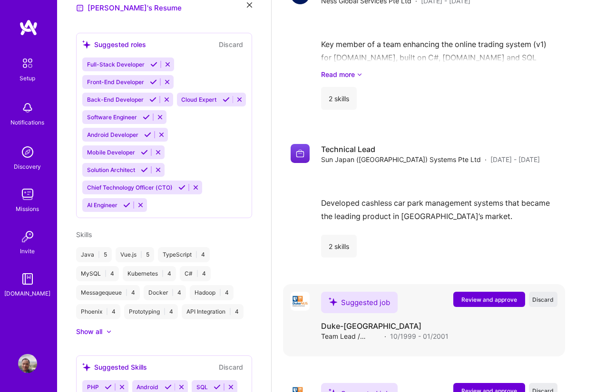
click at [474, 296] on span "Review and approve" at bounding box center [489, 300] width 56 height 8
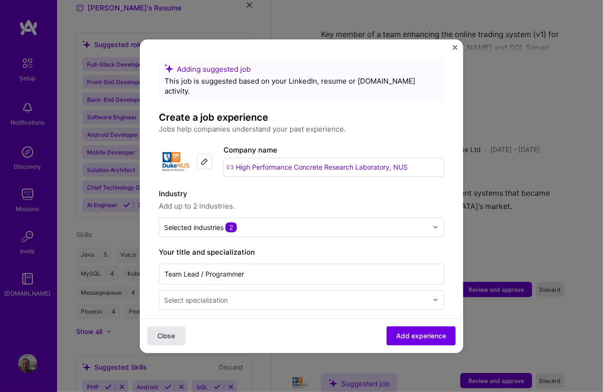
click at [175, 334] on span "Close" at bounding box center [167, 336] width 18 height 10
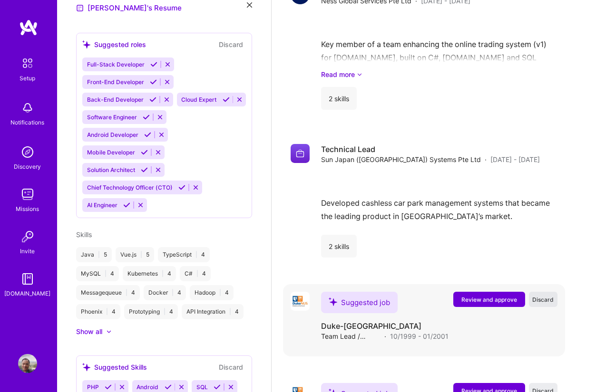
click at [554, 296] on span "Discard" at bounding box center [543, 300] width 21 height 8
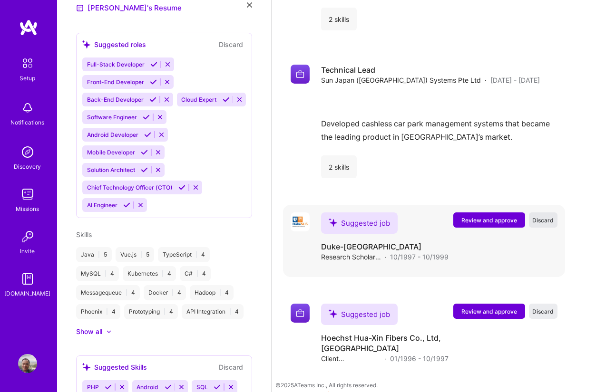
click at [547, 216] on span "Discard" at bounding box center [543, 220] width 21 height 8
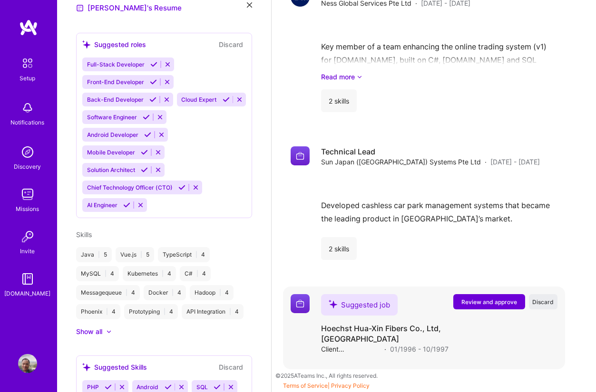
scroll to position [1489, 0]
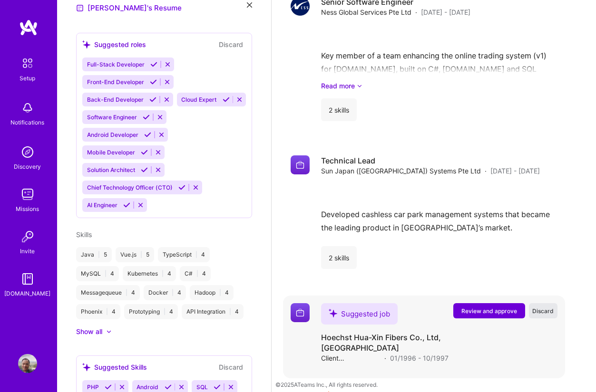
click at [554, 307] on span "Discard" at bounding box center [543, 311] width 21 height 8
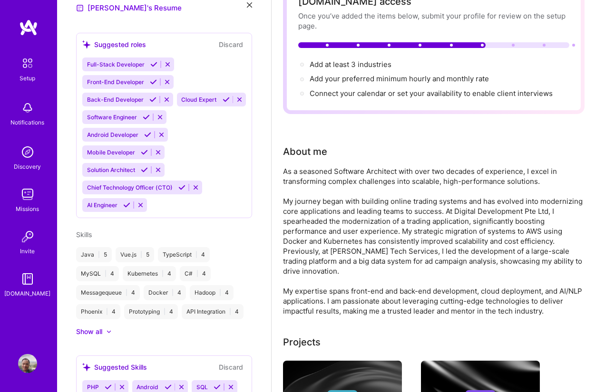
scroll to position [0, 0]
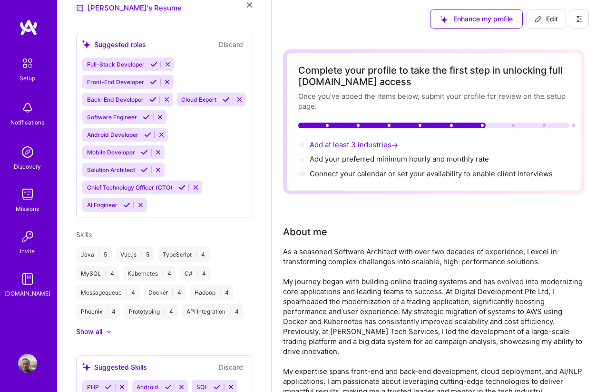
click at [356, 143] on span "Add at least 3 industries →" at bounding box center [355, 144] width 90 height 9
select select "US"
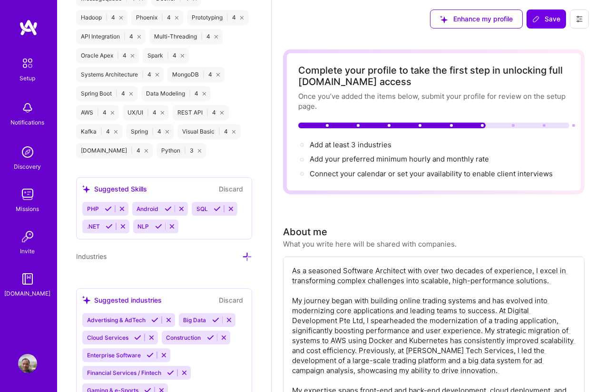
scroll to position [995, 0]
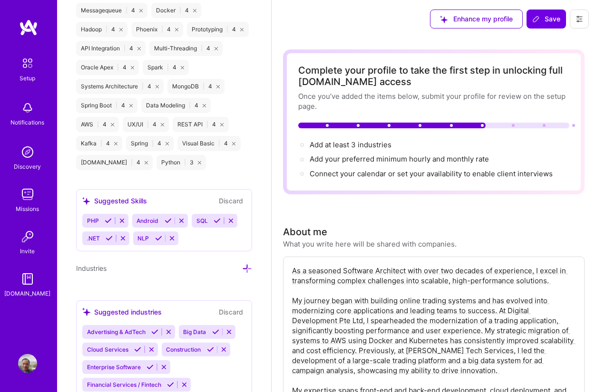
click at [165, 224] on icon at bounding box center [168, 220] width 7 height 7
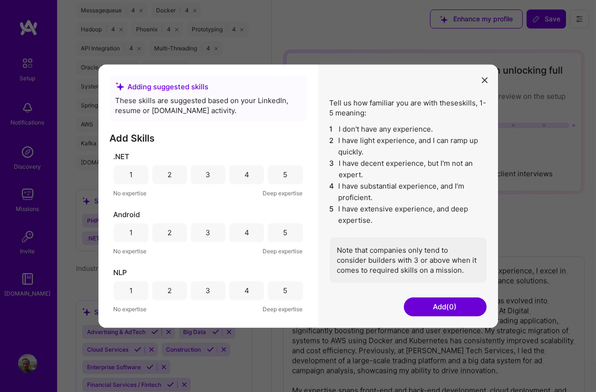
click at [244, 234] on div "4" at bounding box center [246, 233] width 5 height 10
click at [206, 179] on div "3" at bounding box center [208, 175] width 5 height 10
click at [174, 291] on div "2" at bounding box center [169, 290] width 35 height 19
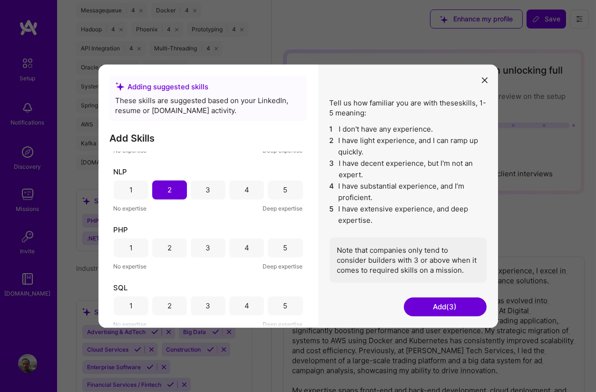
scroll to position [102, 0]
click at [174, 244] on div "2" at bounding box center [169, 246] width 35 height 19
click at [252, 305] on div "4" at bounding box center [246, 304] width 35 height 19
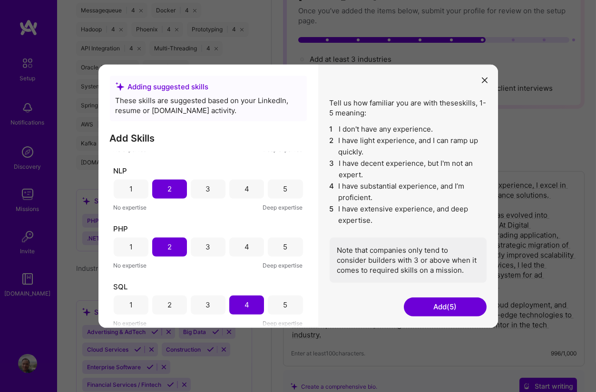
scroll to position [171, 0]
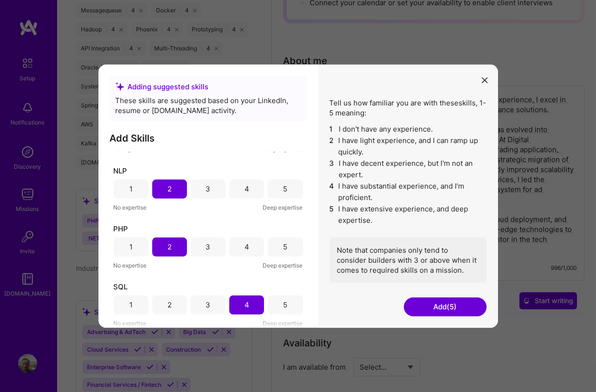
click at [418, 303] on button "Add (5)" at bounding box center [445, 307] width 83 height 19
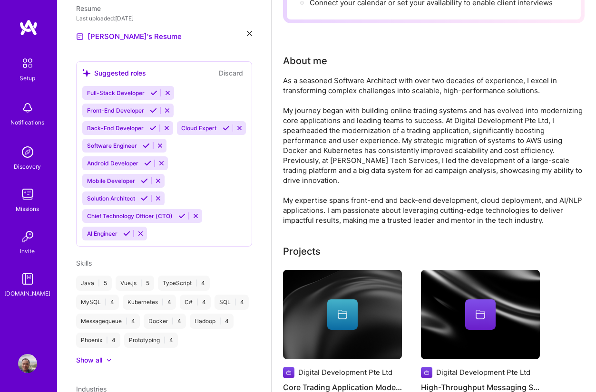
scroll to position [228, 0]
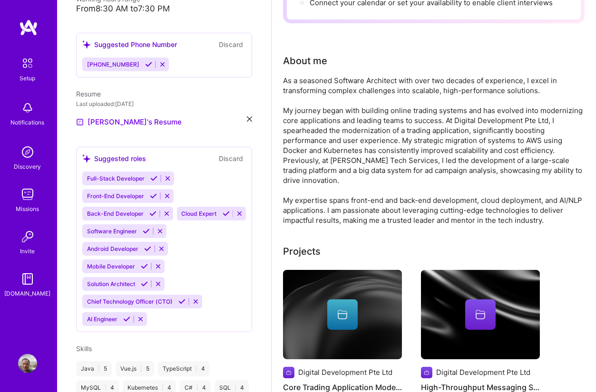
click at [150, 178] on icon at bounding box center [153, 178] width 7 height 7
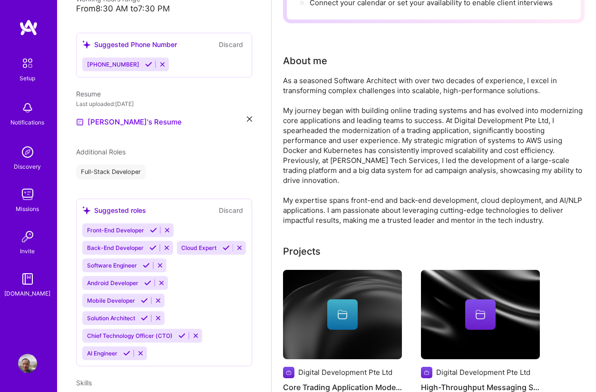
click at [153, 229] on icon at bounding box center [153, 230] width 7 height 7
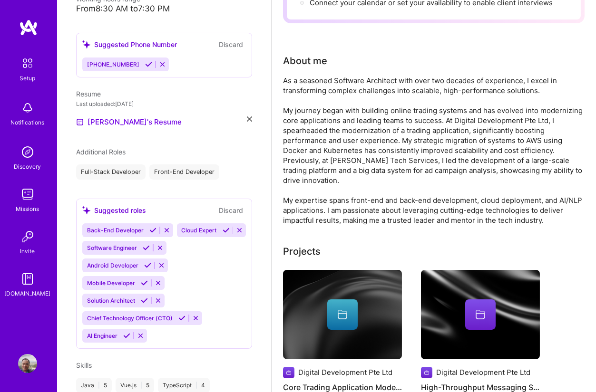
click at [153, 231] on icon at bounding box center [152, 230] width 7 height 7
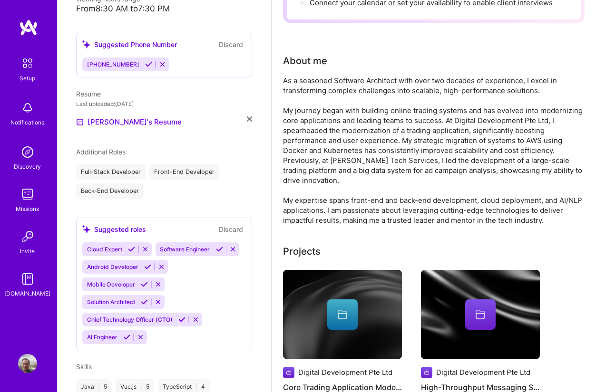
click at [216, 253] on icon at bounding box center [219, 249] width 7 height 7
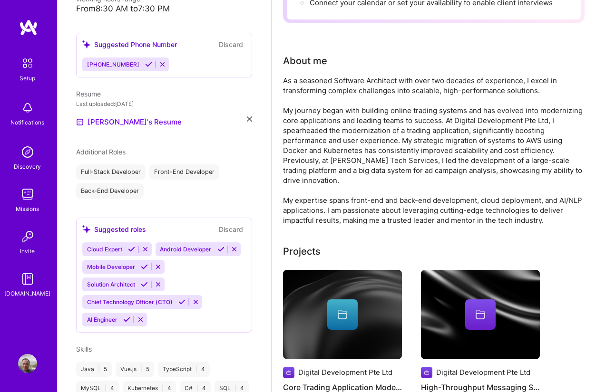
click at [214, 253] on button at bounding box center [220, 249] width 13 height 8
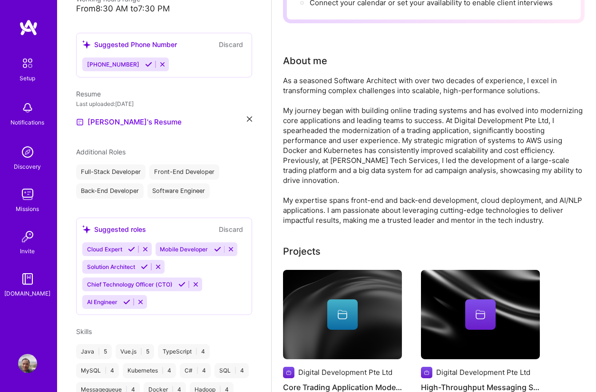
click at [141, 265] on icon at bounding box center [144, 266] width 7 height 7
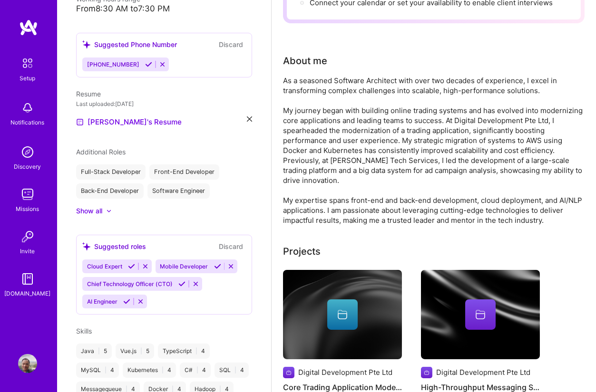
click at [179, 281] on icon at bounding box center [181, 284] width 7 height 7
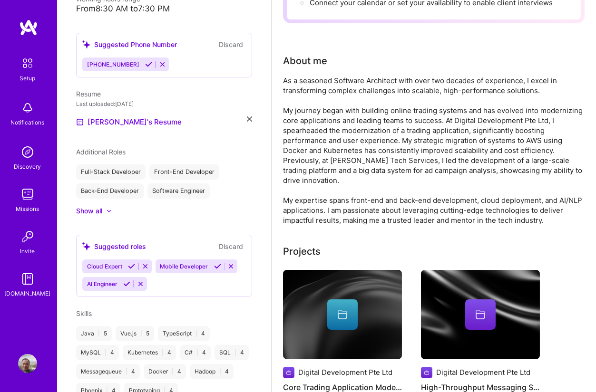
click at [213, 267] on button at bounding box center [217, 266] width 13 height 8
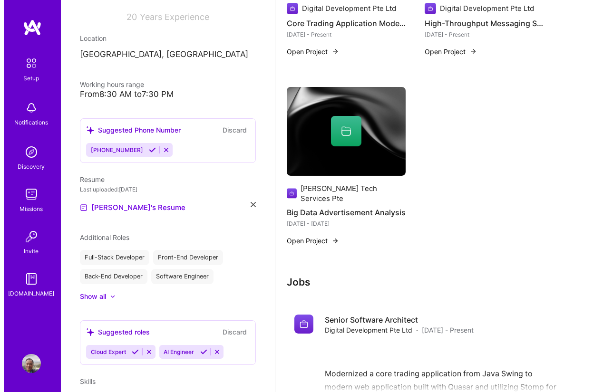
scroll to position [428, 0]
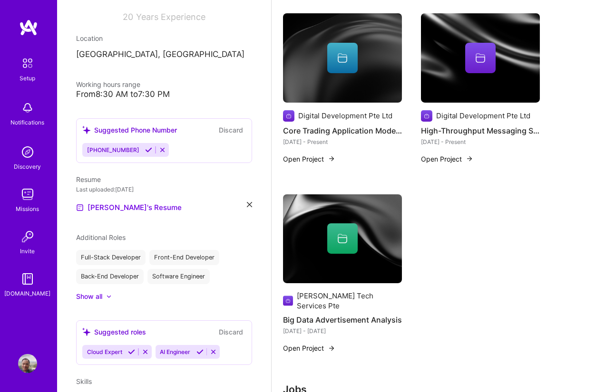
click at [342, 232] on div at bounding box center [342, 238] width 30 height 30
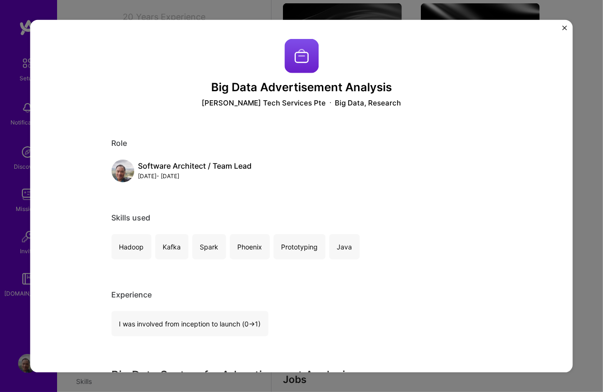
click at [297, 62] on img at bounding box center [301, 56] width 34 height 34
click at [563, 26] on img "Close" at bounding box center [564, 27] width 5 height 5
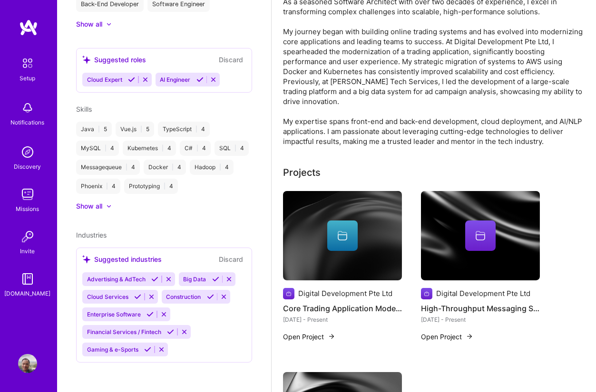
scroll to position [257, 0]
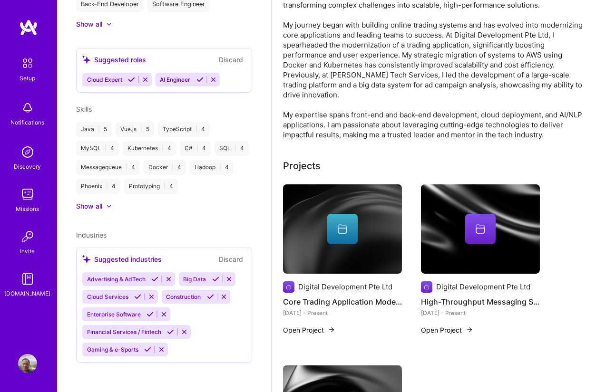
click at [190, 277] on span "Big Data" at bounding box center [195, 279] width 23 height 7
click at [214, 277] on icon at bounding box center [215, 279] width 7 height 7
click at [136, 294] on icon at bounding box center [137, 296] width 7 height 7
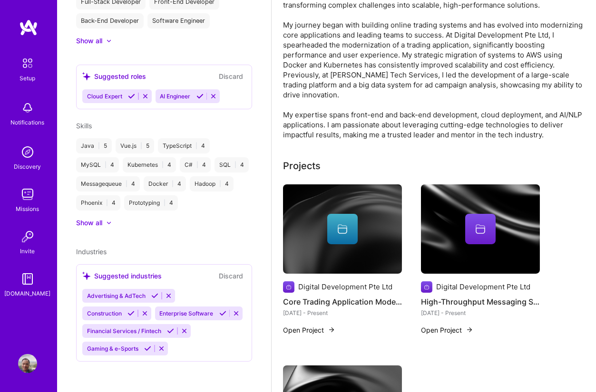
click at [219, 314] on icon at bounding box center [222, 313] width 7 height 7
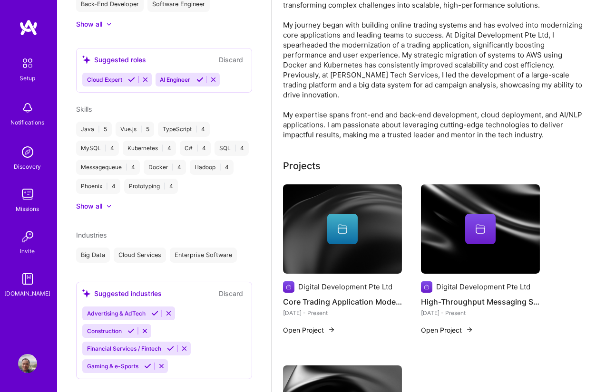
click at [146, 365] on icon at bounding box center [147, 366] width 7 height 7
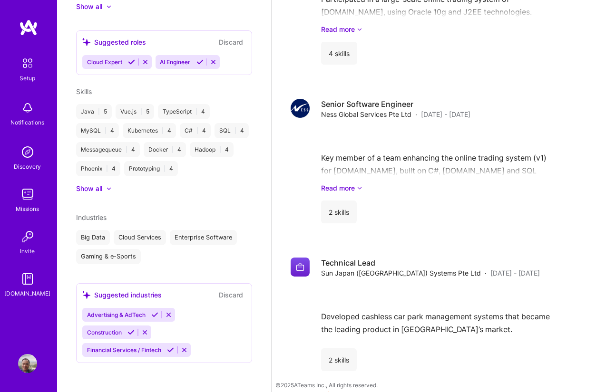
scroll to position [5, 0]
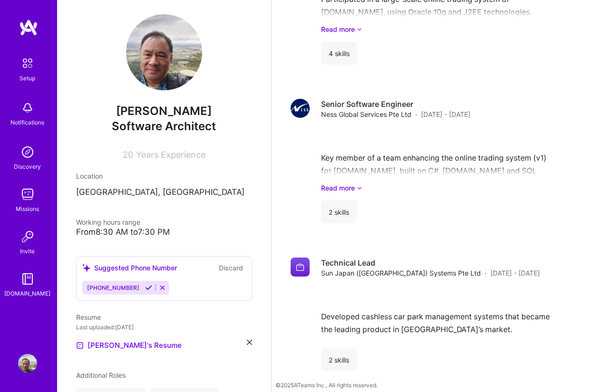
click at [142, 288] on button at bounding box center [148, 288] width 13 height 8
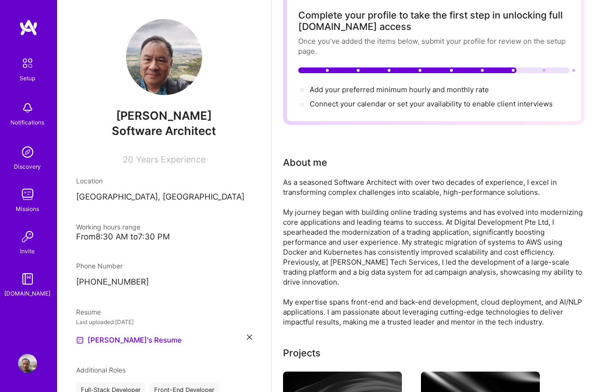
scroll to position [0, 0]
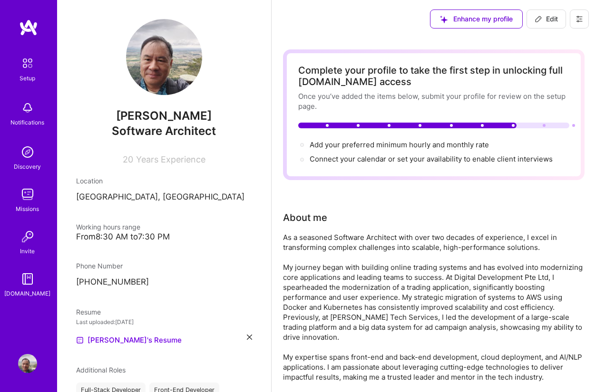
click at [552, 22] on span "Edit" at bounding box center [545, 19] width 23 height 10
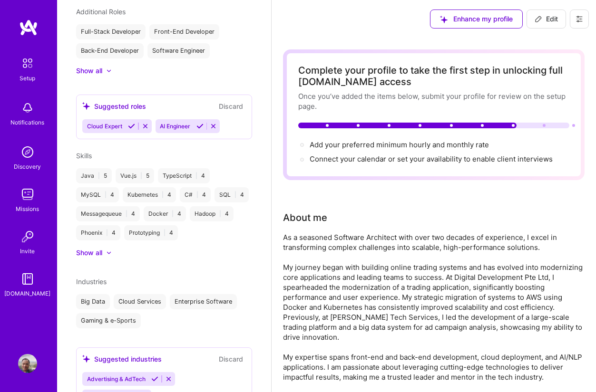
select select "SG"
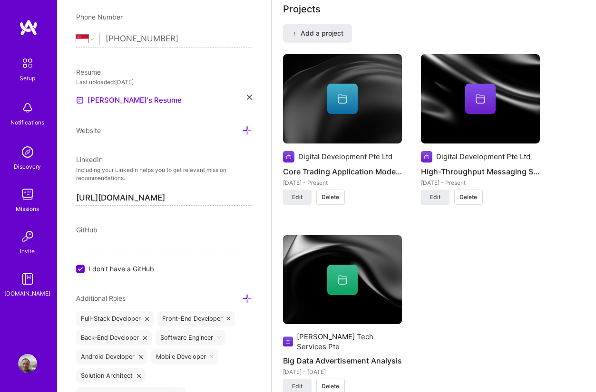
scroll to position [766, 0]
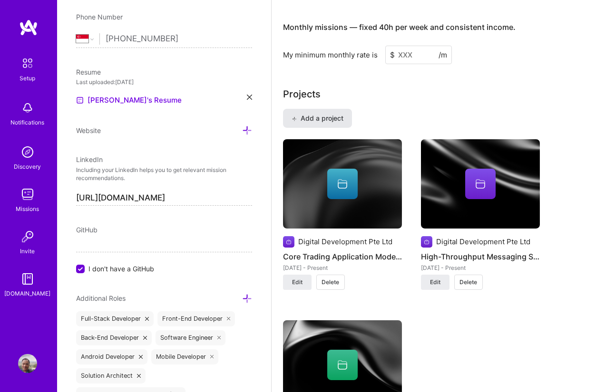
click at [337, 117] on span "Add a project" at bounding box center [317, 119] width 52 height 10
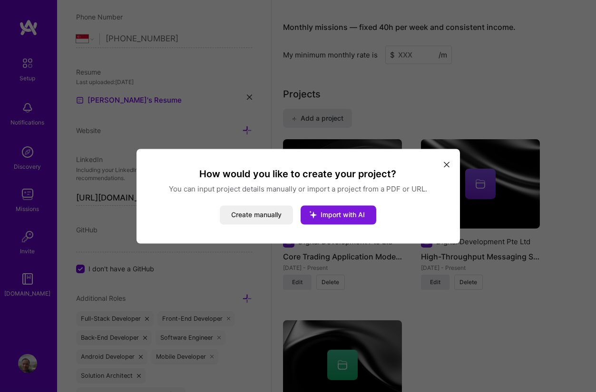
click at [336, 220] on button "Import with AI" at bounding box center [338, 214] width 76 height 19
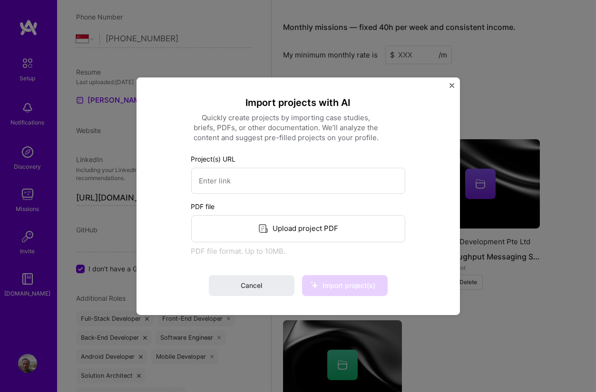
click at [293, 227] on div "Upload project PDF" at bounding box center [298, 228] width 214 height 27
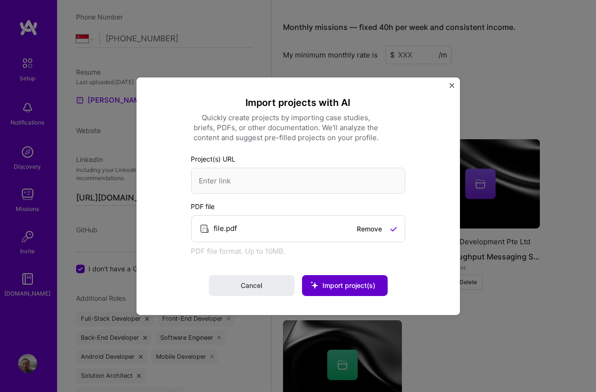
click at [329, 283] on span "Import project(s)" at bounding box center [348, 285] width 53 height 8
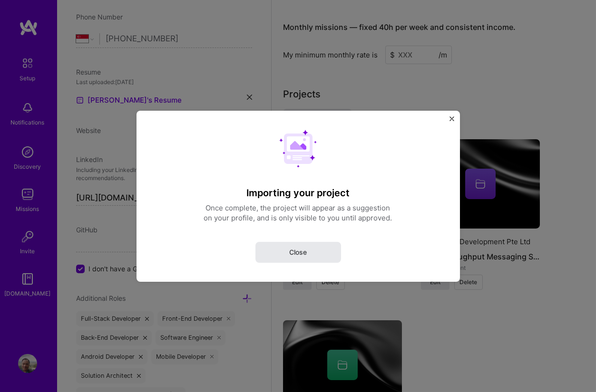
click at [300, 247] on span "Close" at bounding box center [298, 252] width 18 height 10
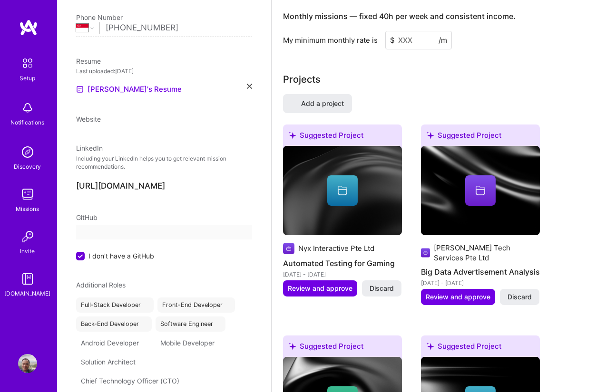
select select "SG"
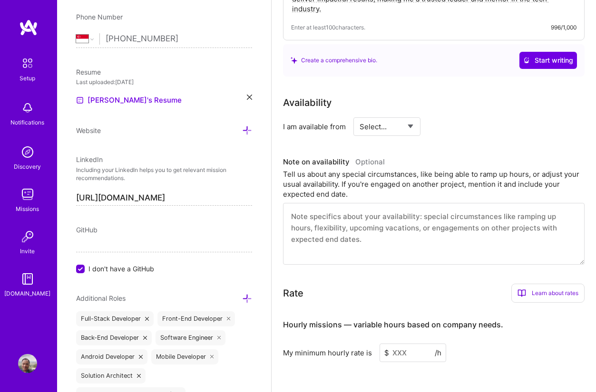
scroll to position [402, 0]
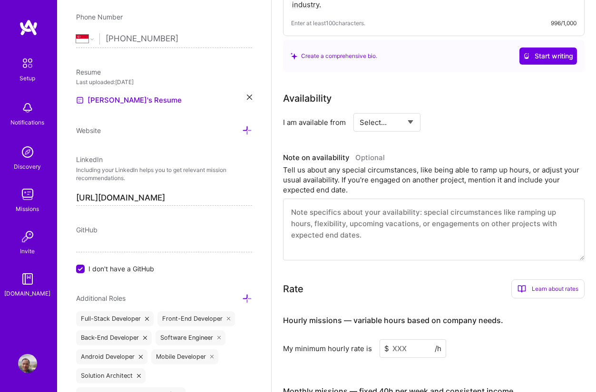
select select "Right Now"
click at [359, 110] on select "Select... Right Now Future Date Not Available" at bounding box center [386, 122] width 55 height 24
click at [462, 122] on input at bounding box center [473, 122] width 57 height 19
type input "6"
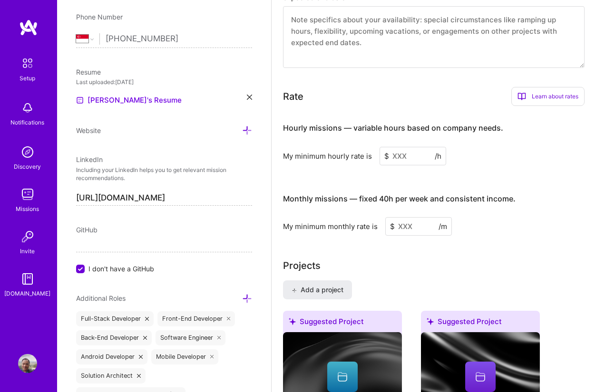
scroll to position [573, 0]
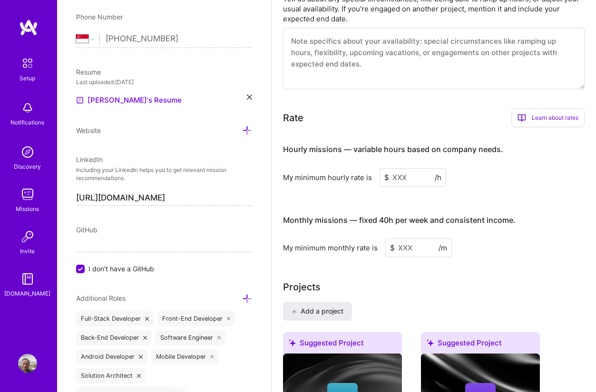
type input "48"
click at [407, 248] on input at bounding box center [418, 248] width 67 height 19
click at [403, 249] on input "10000" at bounding box center [418, 248] width 67 height 19
click at [545, 121] on div "Learn about rates" at bounding box center [547, 117] width 73 height 19
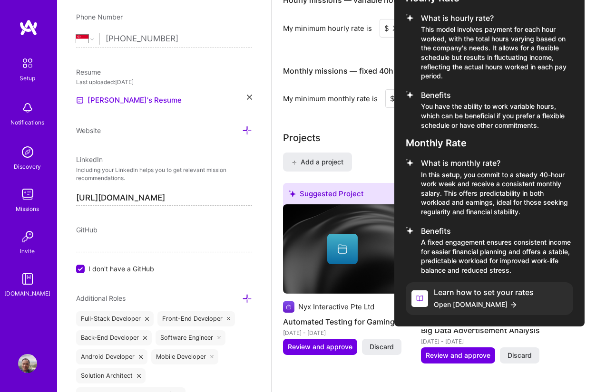
scroll to position [744, 0]
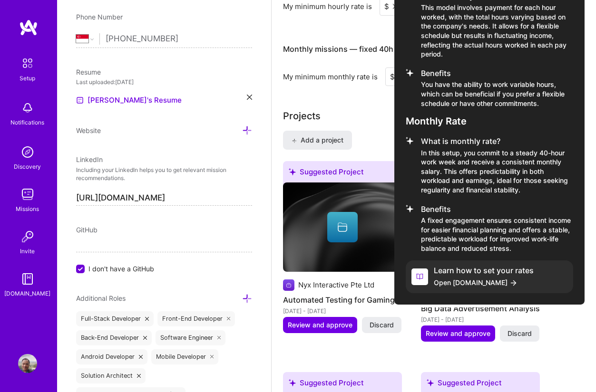
click at [443, 285] on span "Open [DOMAIN_NAME]" at bounding box center [484, 283] width 100 height 10
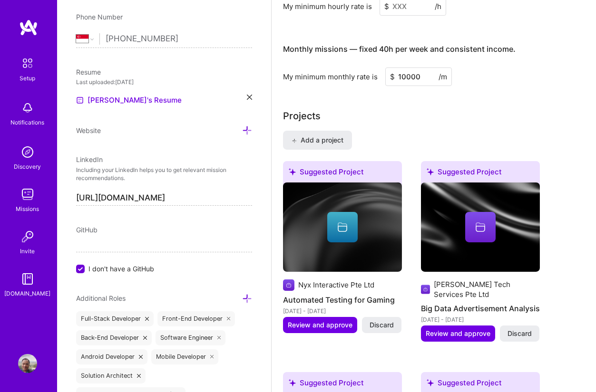
drag, startPoint x: 406, startPoint y: 77, endPoint x: 397, endPoint y: 76, distance: 8.2
click at [397, 76] on input "10000" at bounding box center [418, 77] width 67 height 19
click at [409, 76] on input "88000" at bounding box center [418, 77] width 67 height 19
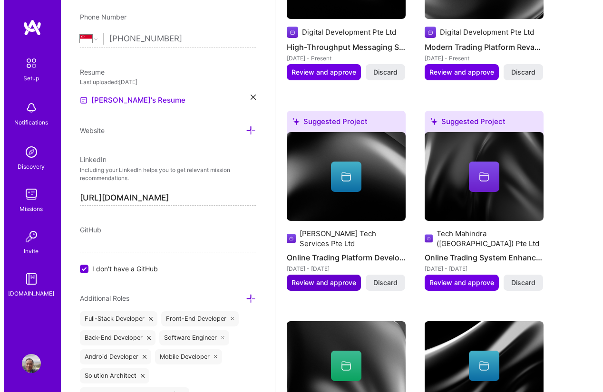
scroll to position [1343, 0]
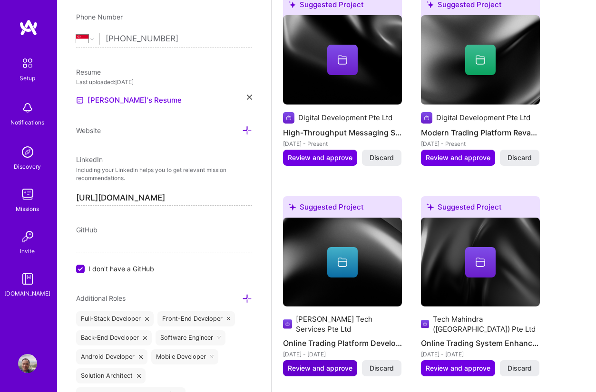
type input "8800"
click at [323, 364] on span "Review and approve" at bounding box center [320, 369] width 65 height 10
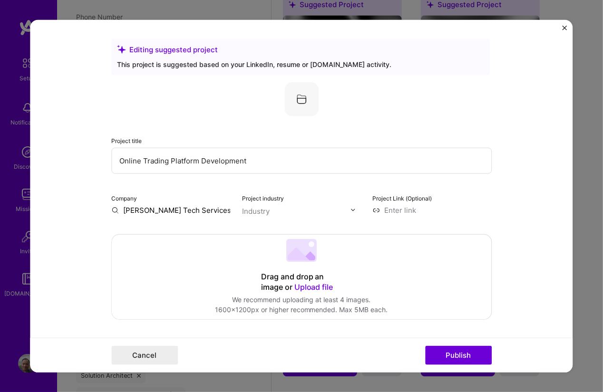
click at [189, 208] on input "[PERSON_NAME] Tech Services Pte Ltd" at bounding box center [170, 210] width 119 height 10
drag, startPoint x: 206, startPoint y: 211, endPoint x: 113, endPoint y: 213, distance: 93.2
click at [113, 213] on input "[PERSON_NAME] Tech Services Pte Ltd" at bounding box center [170, 210] width 119 height 10
paste input "[PERSON_NAME] Tech Services Pte Ltd"
type input "[PERSON_NAME] Tech Services Pte Ltd"
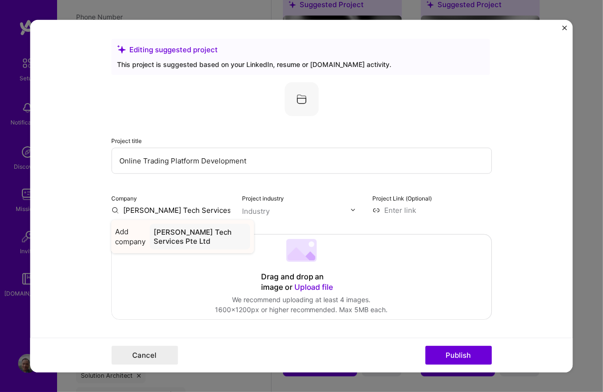
click at [167, 242] on div "[PERSON_NAME] Tech Services Pte Ltd" at bounding box center [200, 236] width 100 height 26
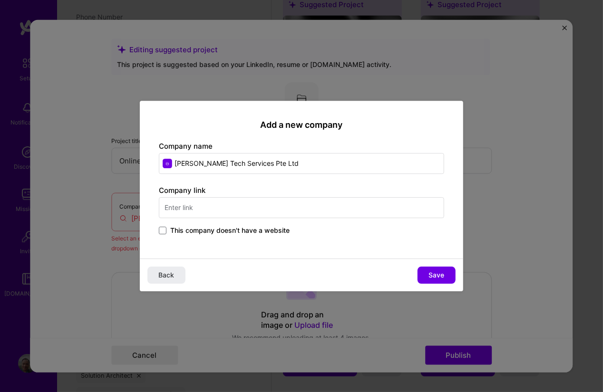
click at [181, 201] on input "text" at bounding box center [301, 207] width 285 height 21
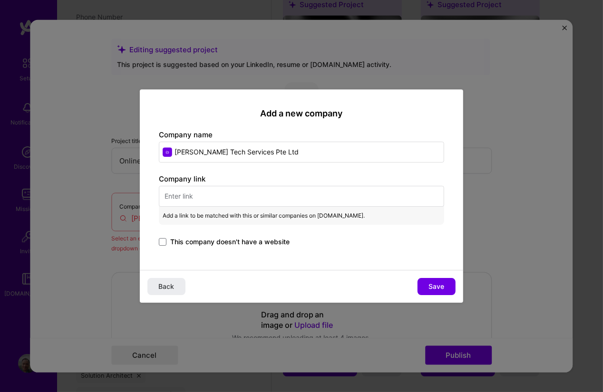
click at [200, 243] on span "This company doesn't have a website" at bounding box center [229, 242] width 119 height 10
click at [0, 0] on input "This company doesn't have a website" at bounding box center [0, 0] width 0 height 0
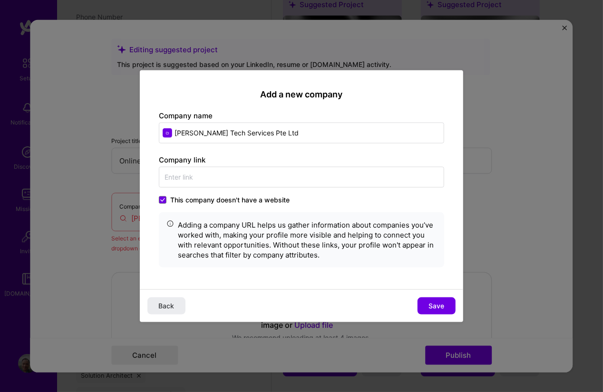
click at [433, 294] on div "Back Save" at bounding box center [301, 306] width 323 height 33
click at [432, 300] on button "Save" at bounding box center [436, 306] width 38 height 17
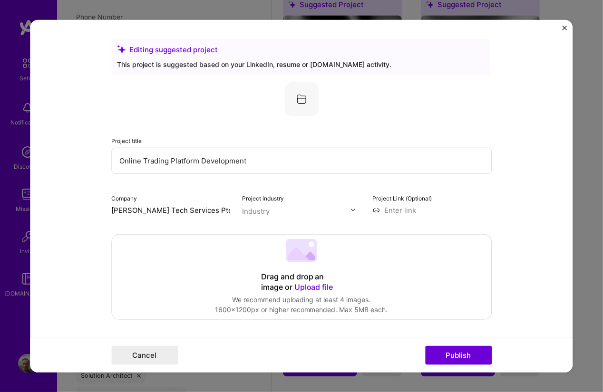
click at [293, 209] on input "text" at bounding box center [296, 211] width 108 height 10
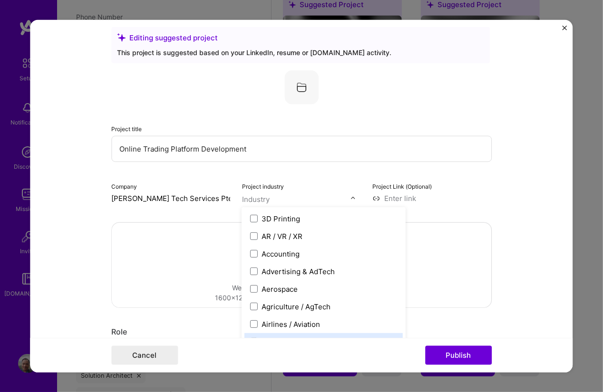
scroll to position [0, 0]
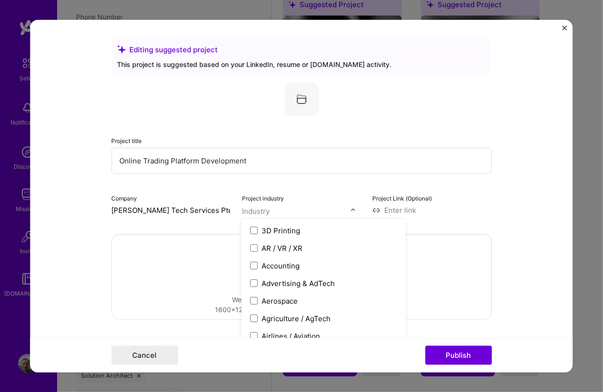
type input "o"
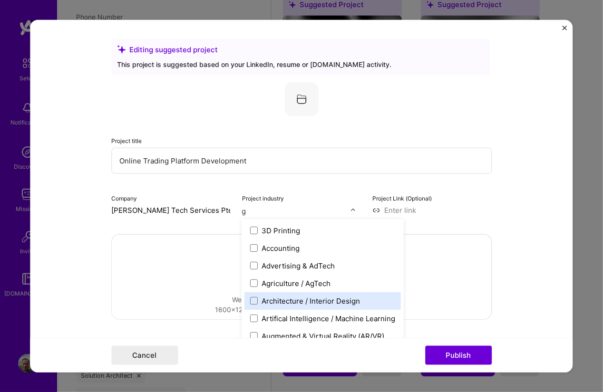
type input "ga"
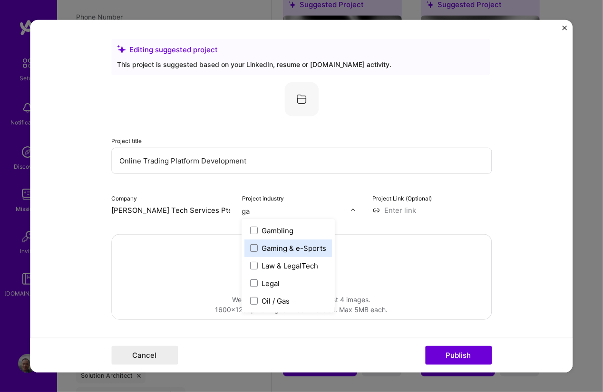
click at [273, 253] on div "Gaming & e-Sports" at bounding box center [294, 248] width 65 height 10
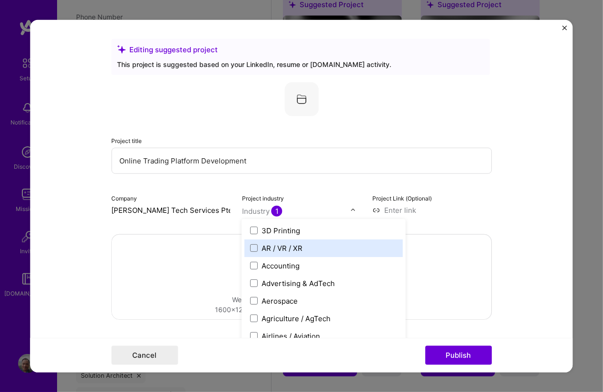
click at [273, 253] on div "AR / VR / XR" at bounding box center [282, 248] width 41 height 10
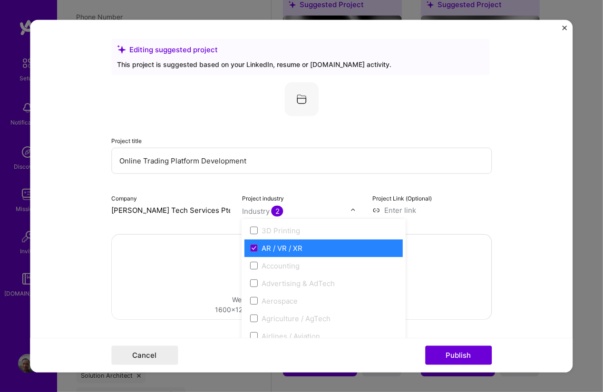
click at [257, 242] on div "AR / VR / XR" at bounding box center [324, 248] width 158 height 18
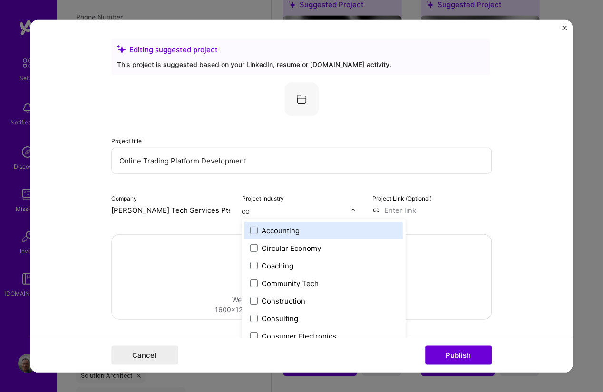
type input "con"
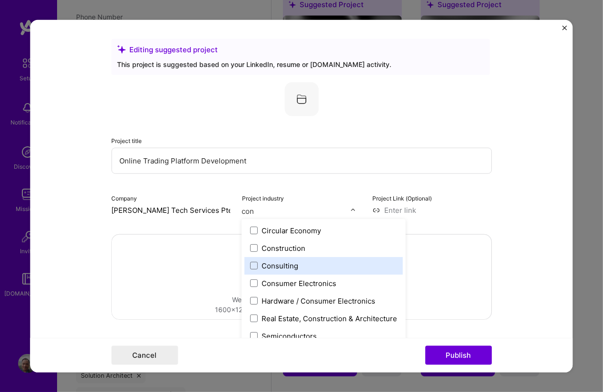
click at [286, 259] on div "Consulting" at bounding box center [324, 266] width 158 height 18
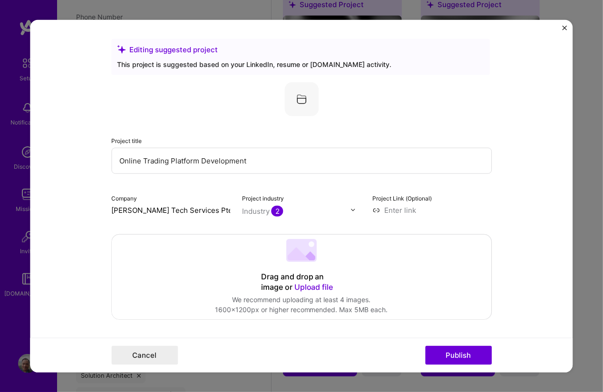
click at [474, 188] on div "Project title Online Trading Platform Development Company [PERSON_NAME] Tech Se…" at bounding box center [301, 148] width 380 height 133
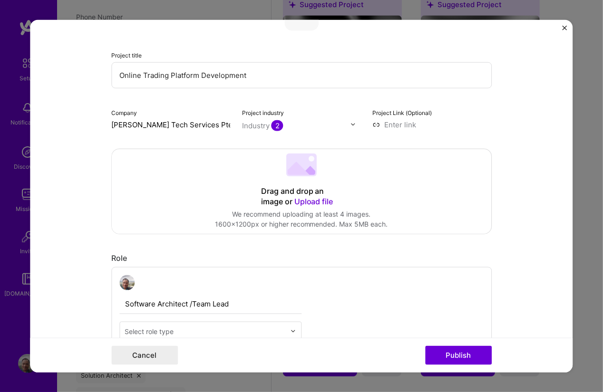
scroll to position [171, 0]
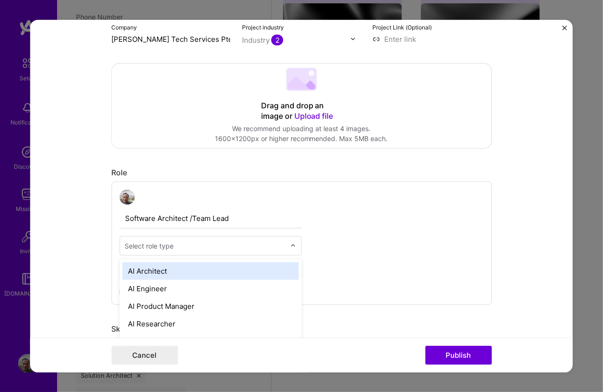
click at [224, 249] on input "text" at bounding box center [205, 246] width 161 height 10
type input "so"
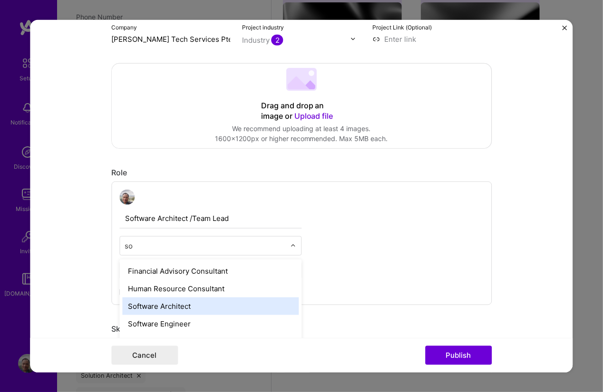
click at [218, 300] on div "Software Architect" at bounding box center [210, 306] width 176 height 18
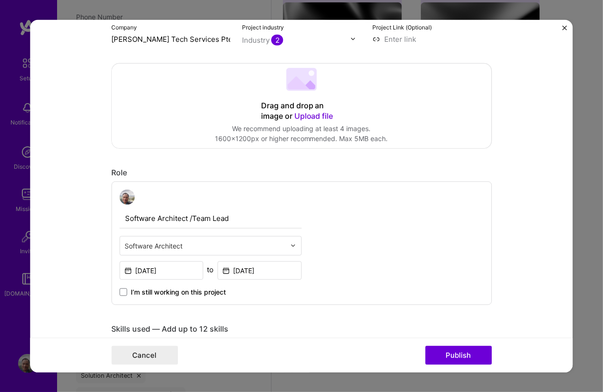
click at [367, 235] on div "Software Architect /Team Lead Software Architect [DATE] to [DATE] I’m still wor…" at bounding box center [301, 243] width 380 height 124
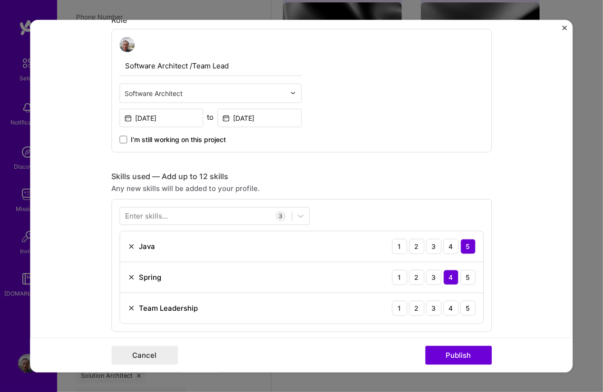
scroll to position [342, 0]
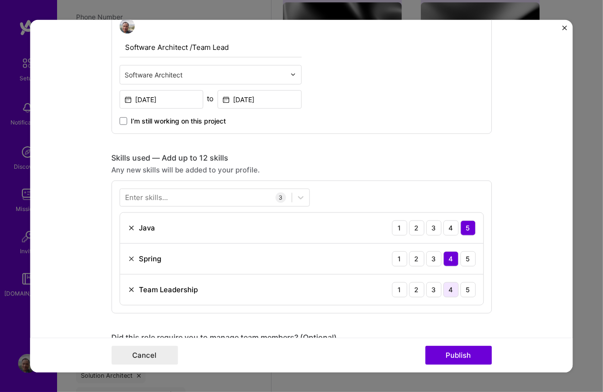
click at [455, 284] on div "4" at bounding box center [450, 289] width 15 height 15
click at [192, 200] on div at bounding box center [206, 198] width 172 height 16
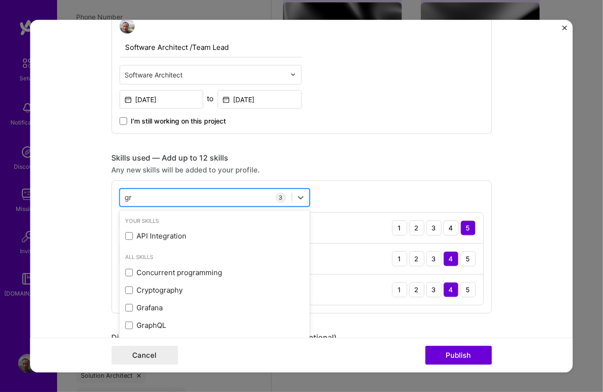
type input "g"
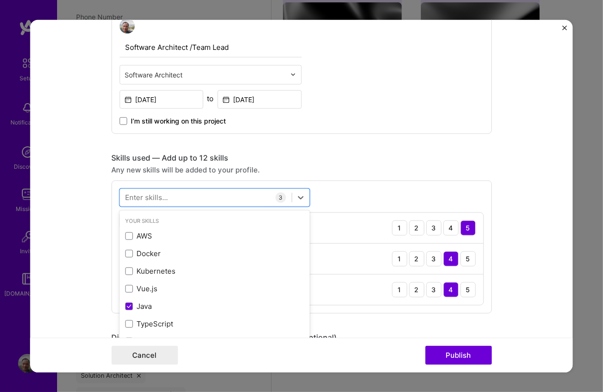
click at [374, 153] on div "Skills used — Add up to 12 skills" at bounding box center [301, 158] width 380 height 10
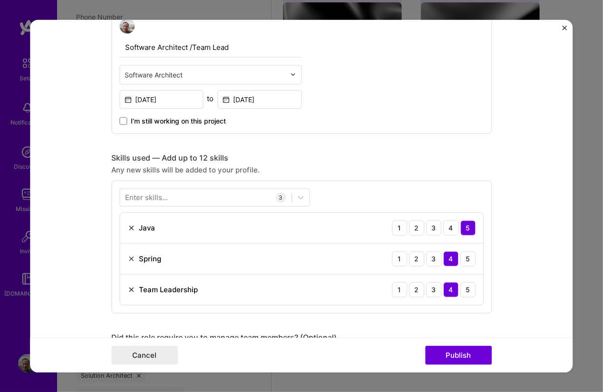
click at [183, 186] on div "Enter skills... 3 Java 1 2 3 4 5 Spring 1 2 3 4 5 Team Leadership 1 2 3 4 5" at bounding box center [301, 246] width 380 height 133
click at [184, 204] on div at bounding box center [214, 197] width 190 height 18
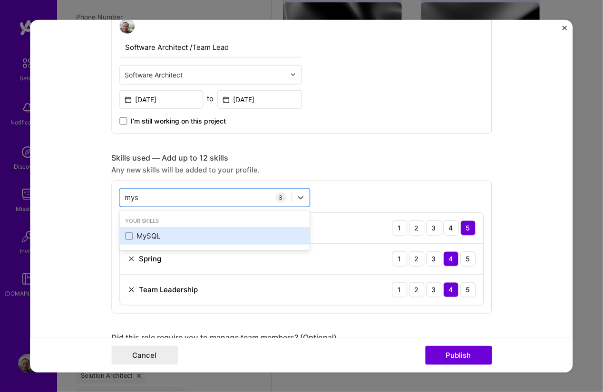
click at [192, 239] on div "MySQL" at bounding box center [214, 236] width 179 height 10
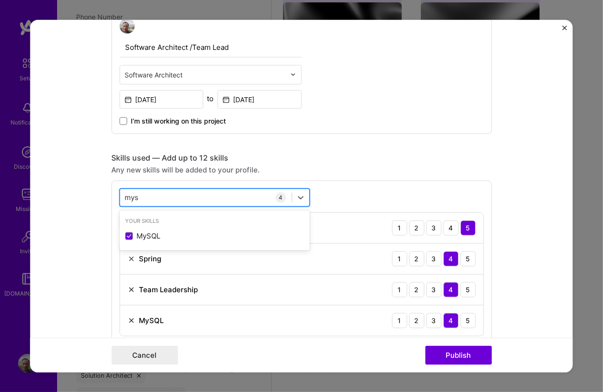
click at [178, 197] on div "mys mys" at bounding box center [206, 198] width 172 height 16
type input "m"
type input "s"
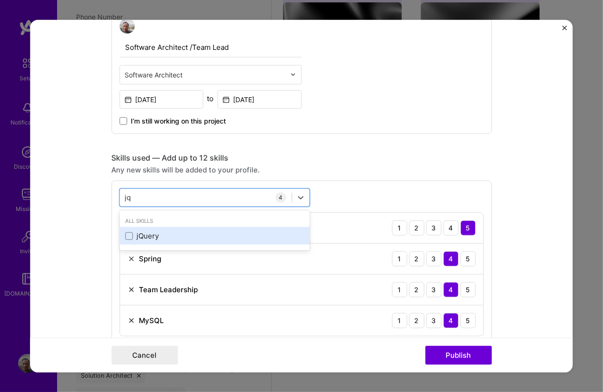
click at [176, 238] on div "jQuery" at bounding box center [214, 236] width 179 height 10
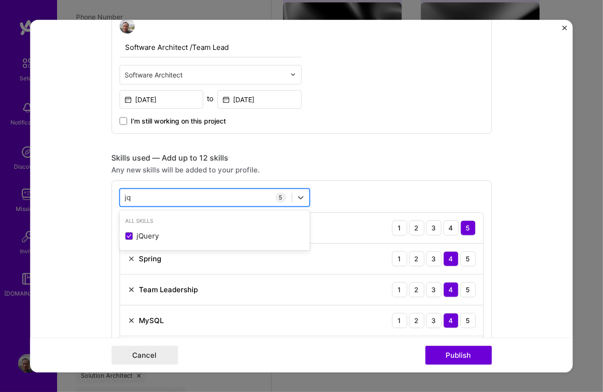
click at [152, 190] on div "jq jq" at bounding box center [206, 198] width 172 height 16
type input "j"
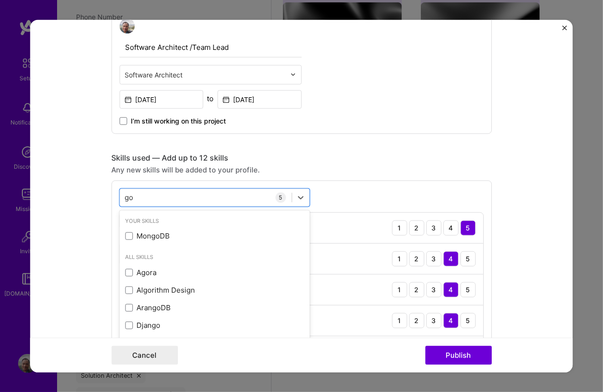
scroll to position [75, 0]
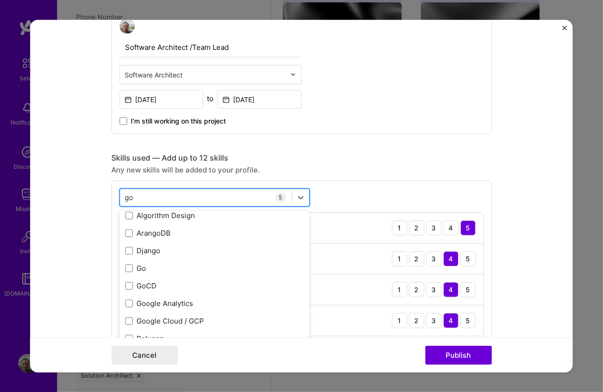
type input "g"
click at [371, 135] on div "Editing suggested project This project is suggested based on your LinkedIn, res…" at bounding box center [301, 269] width 380 height 1147
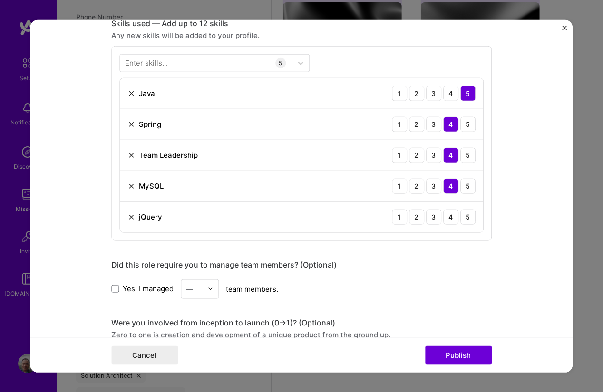
scroll to position [513, 0]
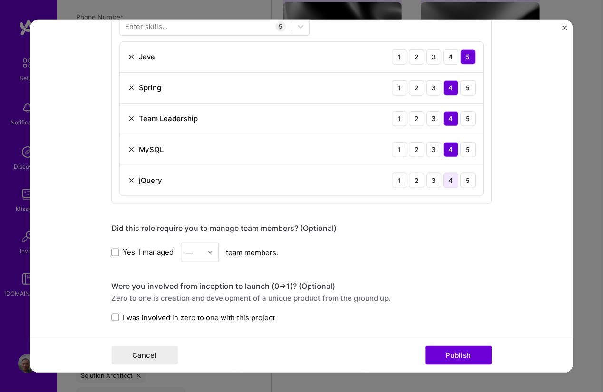
click at [443, 173] on div "4" at bounding box center [450, 180] width 15 height 15
click at [476, 227] on div "Did this role require you to manage team members? (Optional)" at bounding box center [301, 228] width 380 height 10
click at [147, 249] on span "Yes, I managed" at bounding box center [148, 252] width 51 height 10
click at [0, 0] on input "Yes, I managed" at bounding box center [0, 0] width 0 height 0
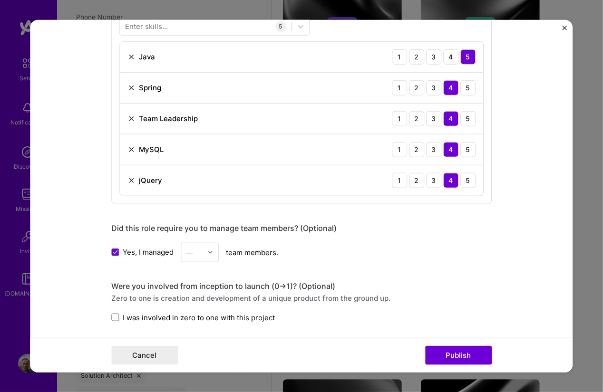
click at [186, 249] on div "—" at bounding box center [189, 252] width 7 height 10
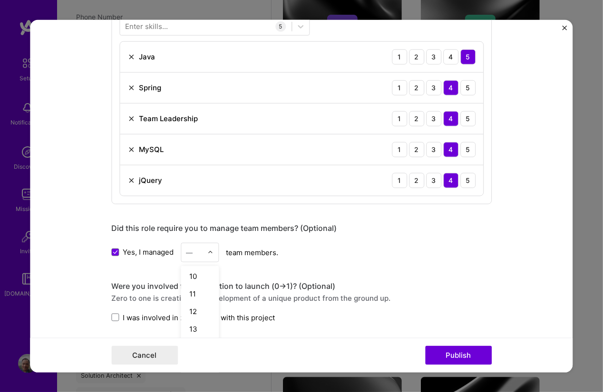
scroll to position [171, 0]
click at [188, 265] on div "10" at bounding box center [200, 265] width 32 height 18
click at [242, 257] on div "Yes, I managed option 10, selected. Select is focused ,type to refine list, pre…" at bounding box center [301, 251] width 380 height 19
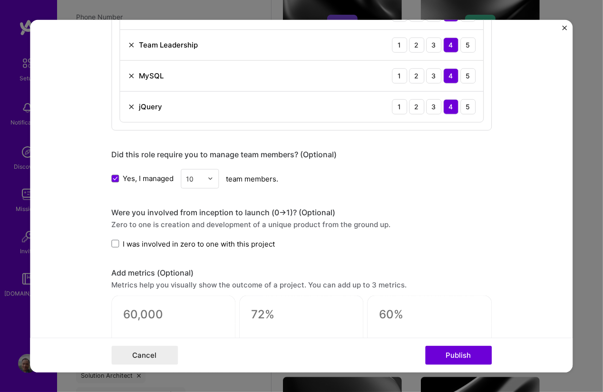
scroll to position [599, 0]
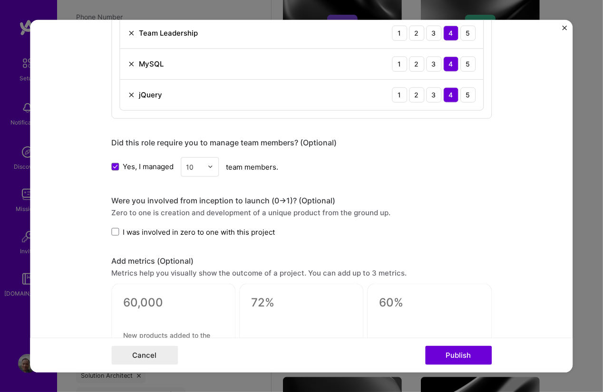
click at [126, 230] on span "I was involved in zero to one with this project" at bounding box center [199, 232] width 152 height 10
click at [0, 0] on input "I was involved in zero to one with this project" at bounding box center [0, 0] width 0 height 0
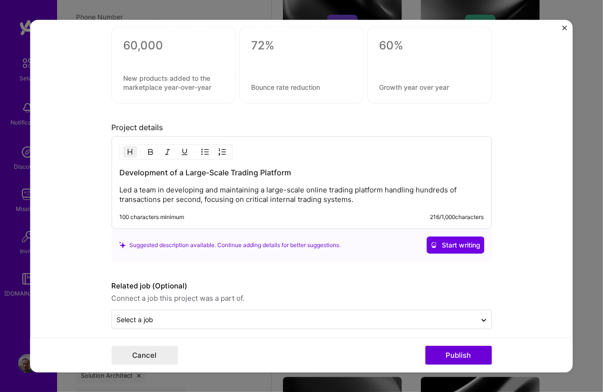
scroll to position [861, 0]
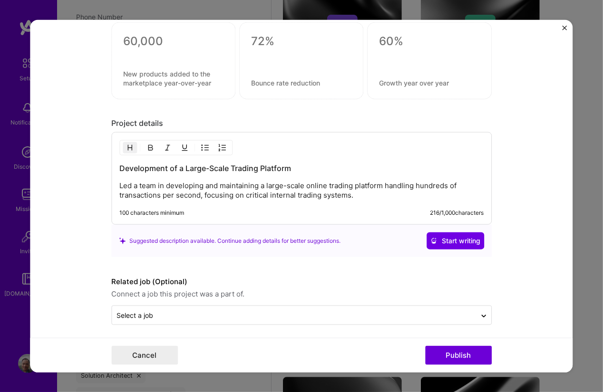
click at [257, 214] on div "100 characters minimum 216 / 1,000 characters" at bounding box center [293, 216] width 379 height 15
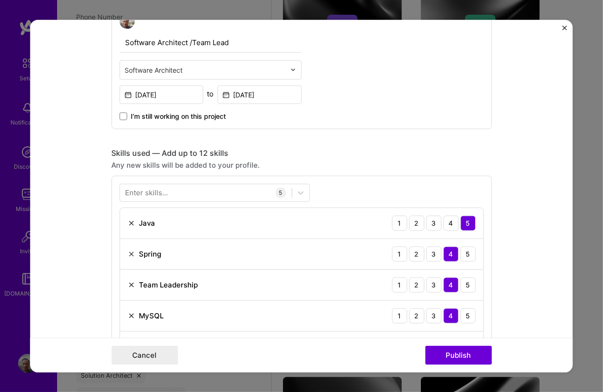
scroll to position [261, 0]
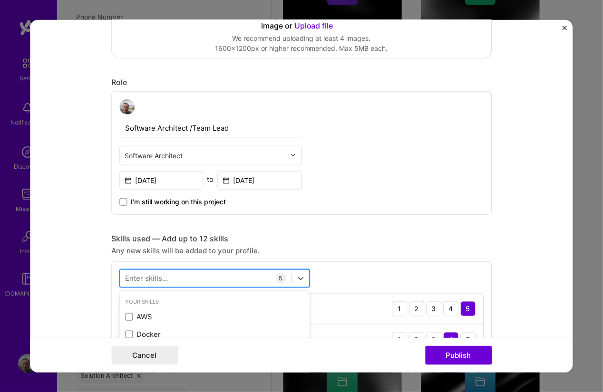
click at [182, 277] on div at bounding box center [206, 279] width 172 height 16
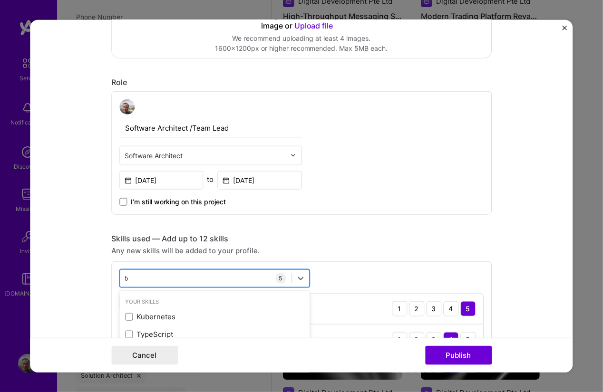
scroll to position [1460, 0]
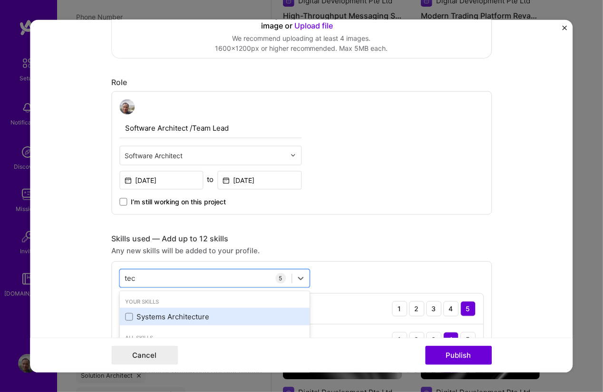
click at [175, 308] on div "Systems Architecture" at bounding box center [214, 317] width 190 height 18
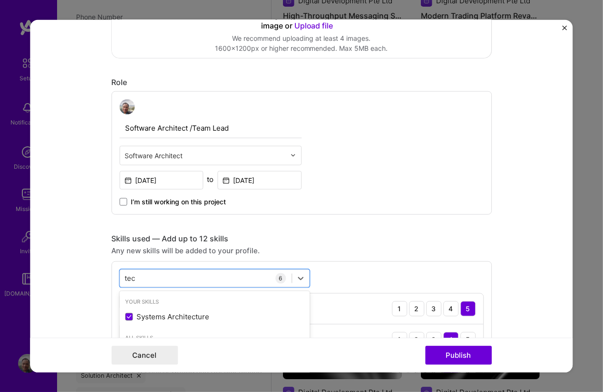
click at [281, 216] on div "Editing suggested project This project is suggested based on your LinkedIn, res…" at bounding box center [301, 366] width 380 height 1178
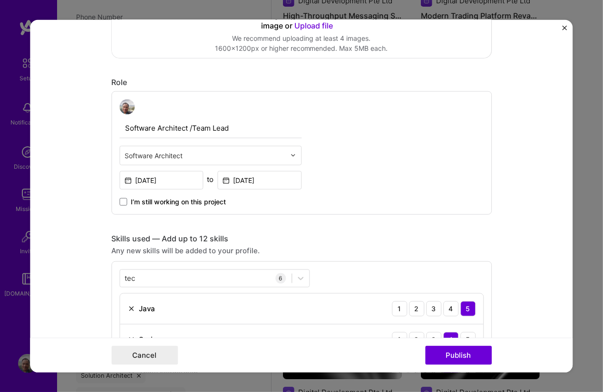
scroll to position [433, 0]
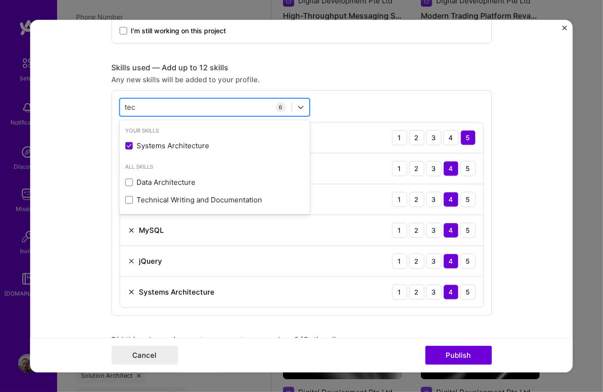
click at [136, 105] on div "tec tec" at bounding box center [206, 107] width 172 height 16
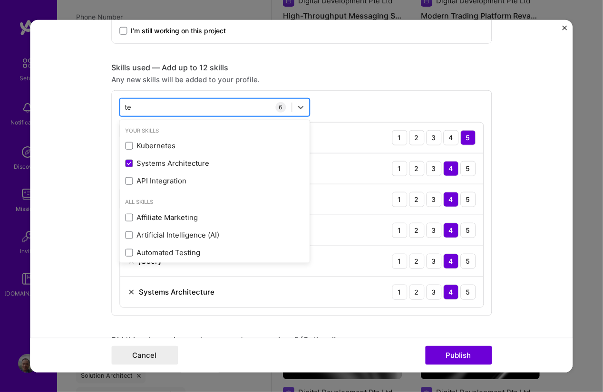
type input "t"
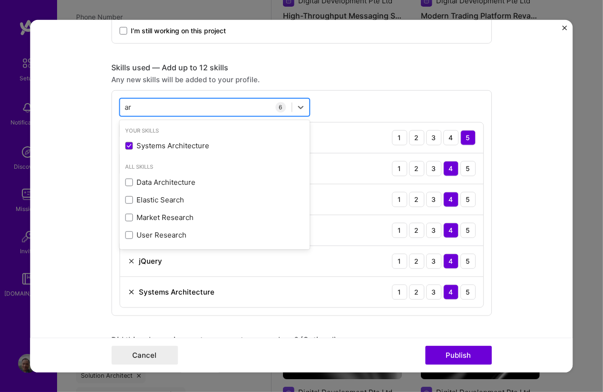
type input "a"
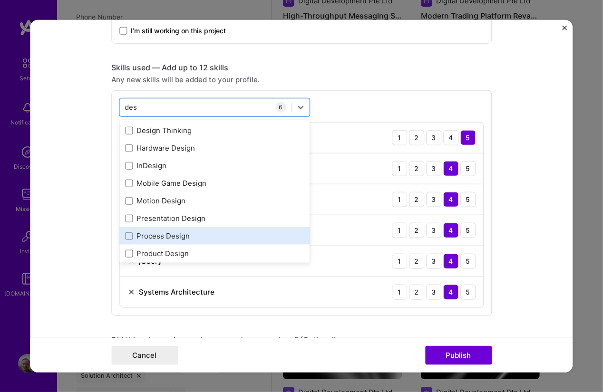
scroll to position [144, 0]
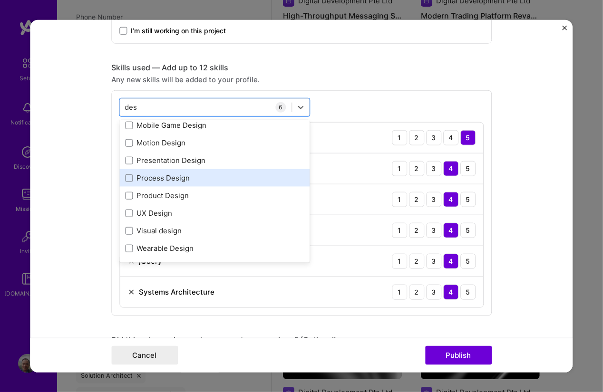
click at [230, 173] on div "Process Design" at bounding box center [214, 178] width 179 height 10
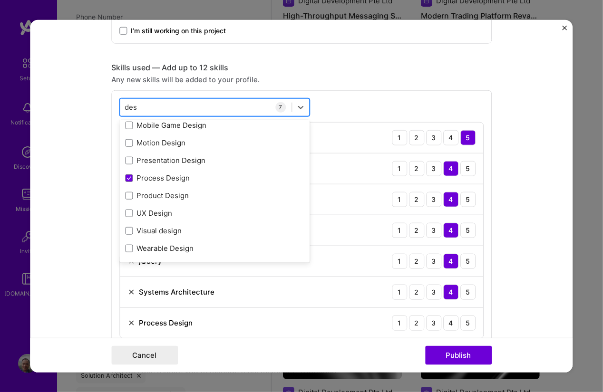
click at [168, 101] on div "des des" at bounding box center [206, 107] width 172 height 16
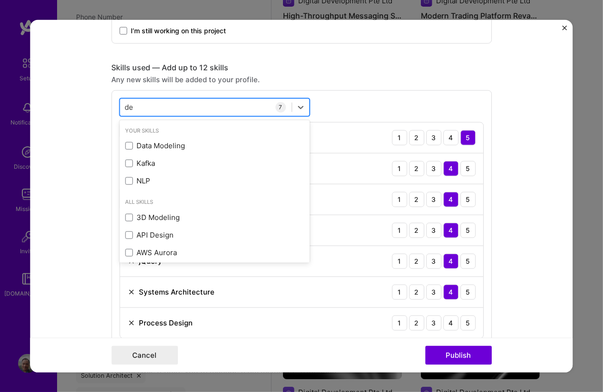
type input "d"
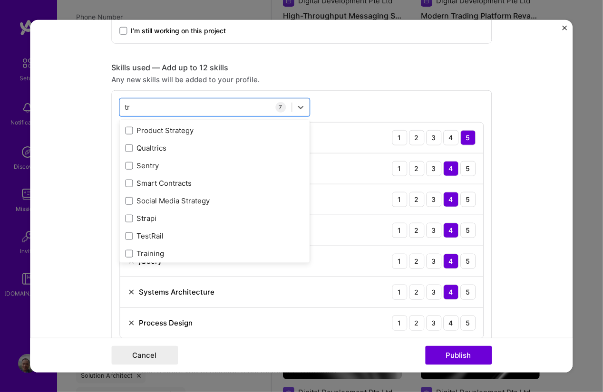
scroll to position [126, 0]
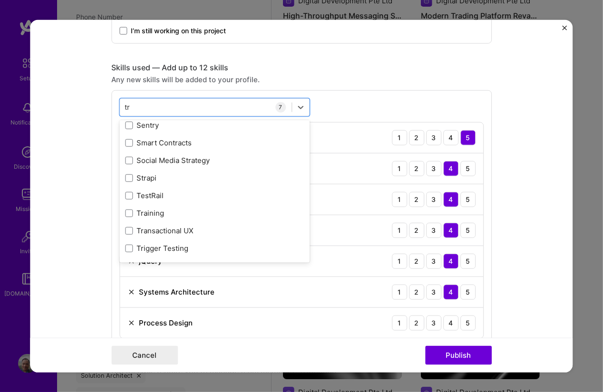
type input "t"
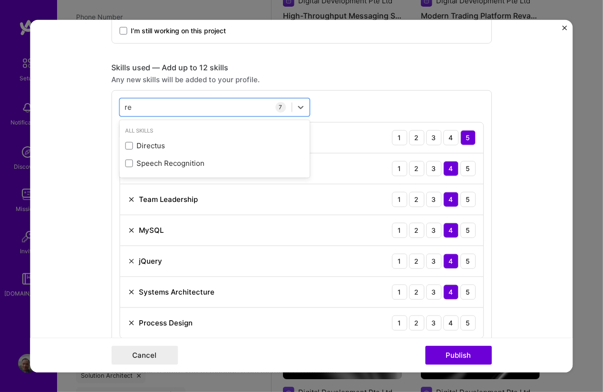
type input "r"
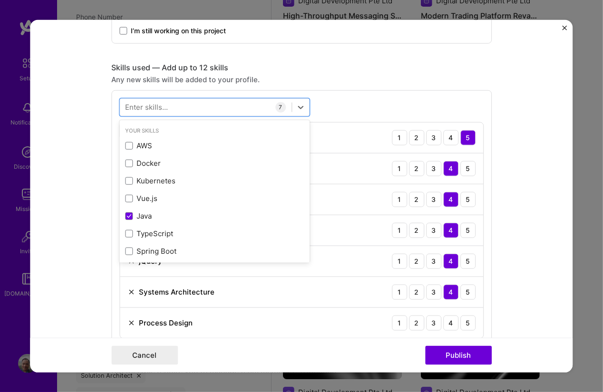
click at [377, 94] on div "option Process Design, selected. option AWS focused, 0 of 2. 378 results availa…" at bounding box center [301, 218] width 380 height 257
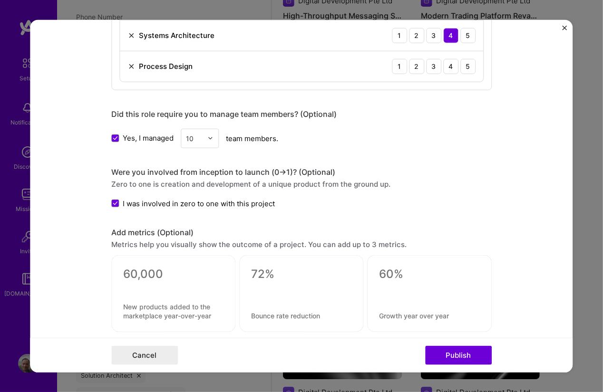
scroll to position [861, 0]
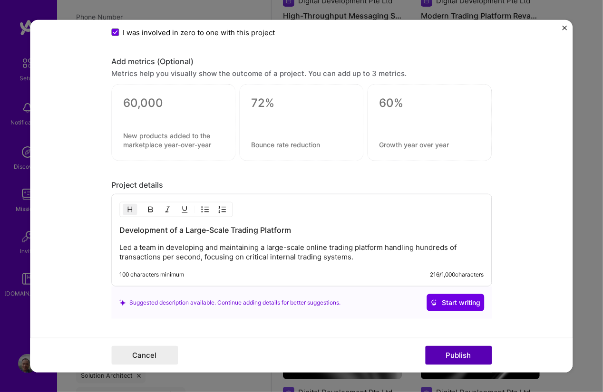
click at [436, 349] on button "Publish" at bounding box center [458, 355] width 67 height 19
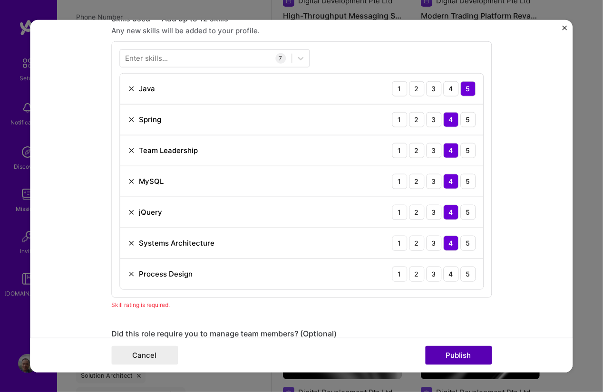
scroll to position [474, 0]
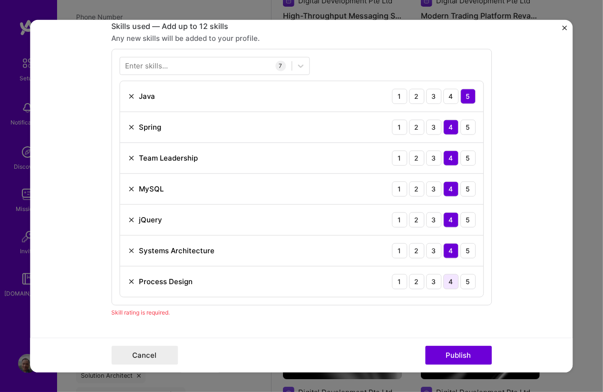
click at [444, 281] on div "4" at bounding box center [450, 281] width 15 height 15
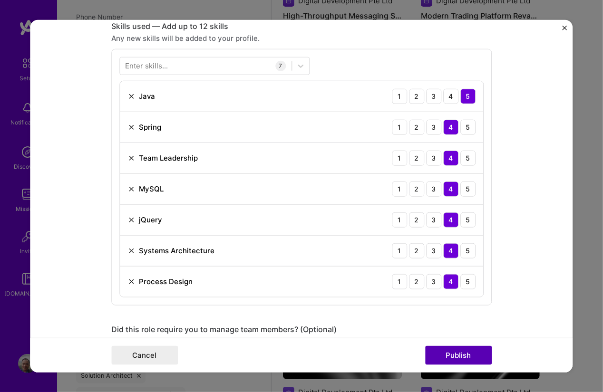
click at [463, 360] on button "Publish" at bounding box center [458, 355] width 67 height 19
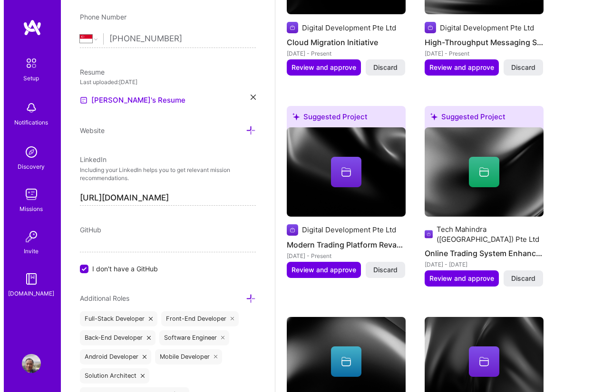
scroll to position [1203, 0]
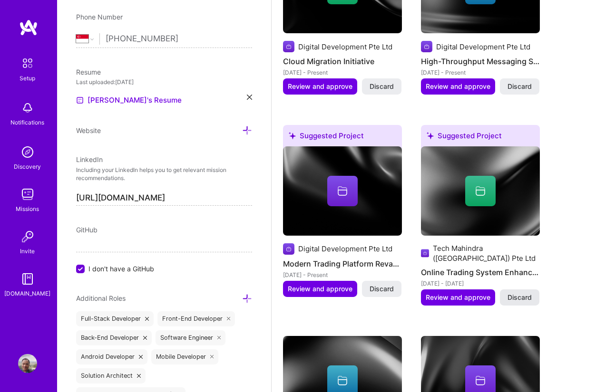
click at [521, 293] on span "Discard" at bounding box center [519, 298] width 24 height 10
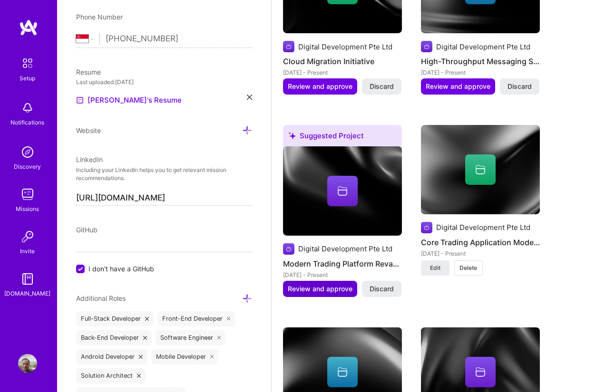
click at [340, 284] on span "Review and approve" at bounding box center [320, 289] width 65 height 10
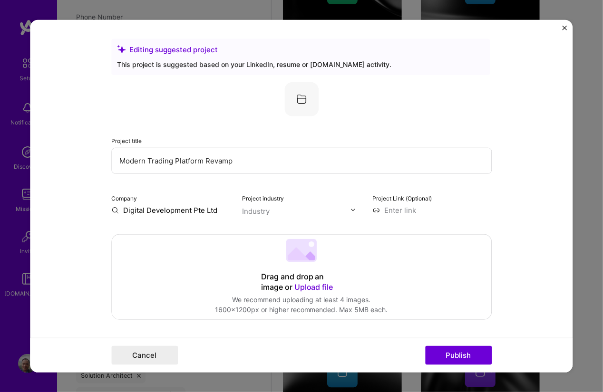
click at [174, 211] on input "Digital Development Pte Ltd" at bounding box center [170, 210] width 119 height 10
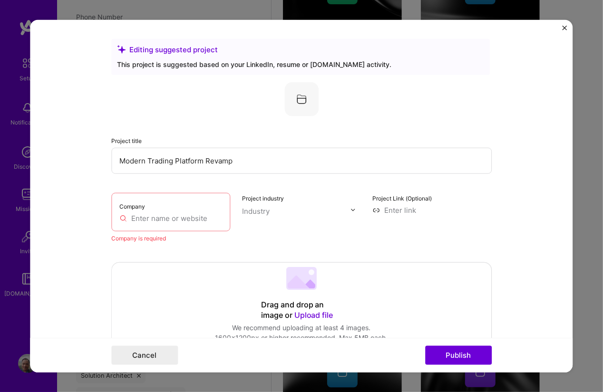
click at [147, 213] on input "text" at bounding box center [170, 218] width 103 height 10
paste input "Digital Development Pte Ltd"
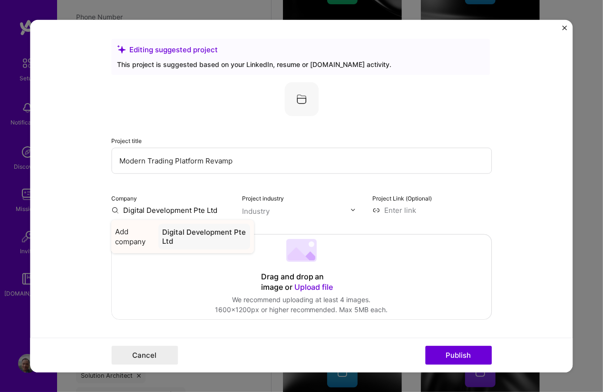
type input "Digital Development Pte Ltd"
click at [183, 236] on div "Digital Development Pte Ltd" at bounding box center [204, 236] width 92 height 26
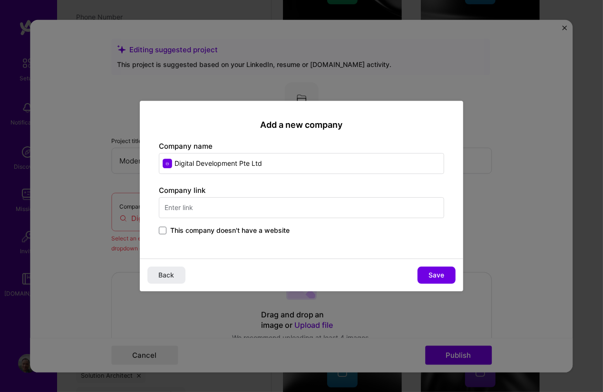
click at [223, 207] on input "text" at bounding box center [301, 207] width 285 height 21
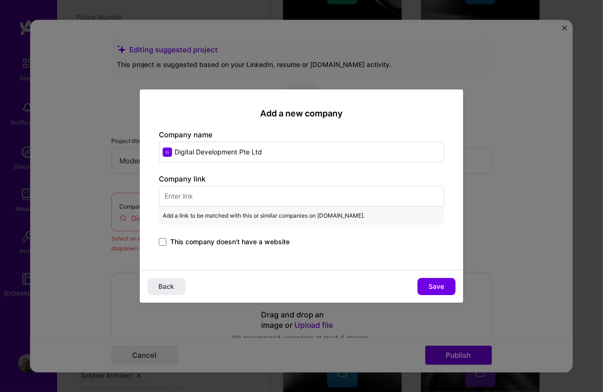
paste input "[URL][DOMAIN_NAME]"
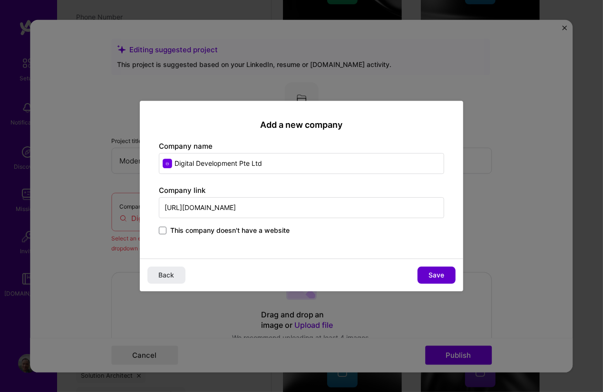
type input "[URL][DOMAIN_NAME]"
click at [423, 278] on button "Save" at bounding box center [436, 275] width 38 height 17
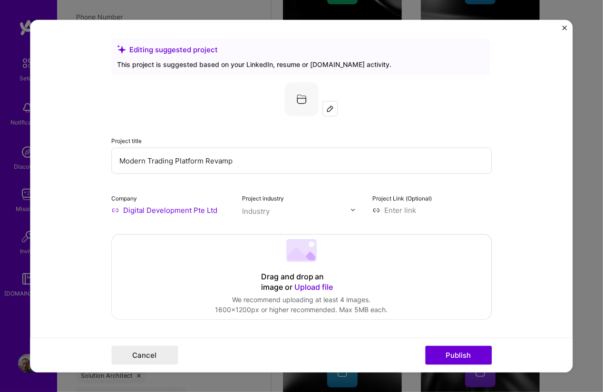
click at [318, 212] on input "text" at bounding box center [296, 211] width 108 height 10
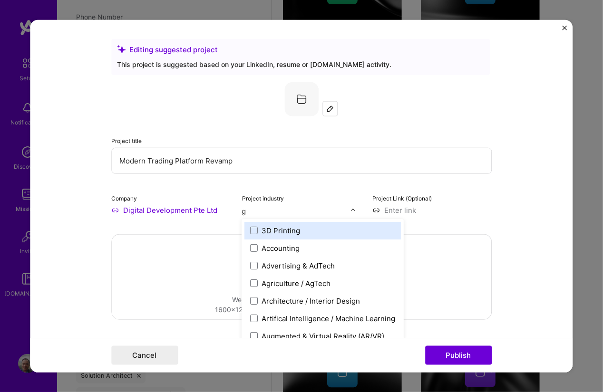
type input "ga"
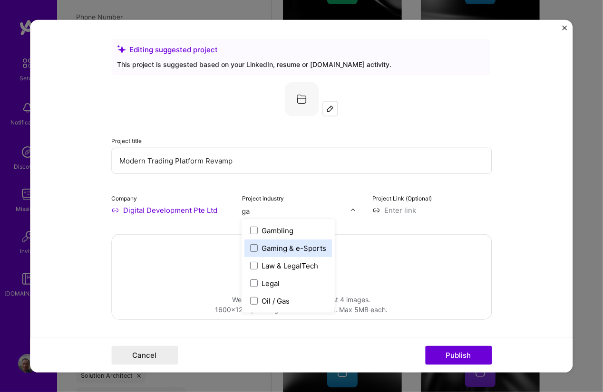
click at [288, 240] on div "Gaming & e-Sports" at bounding box center [288, 248] width 87 height 18
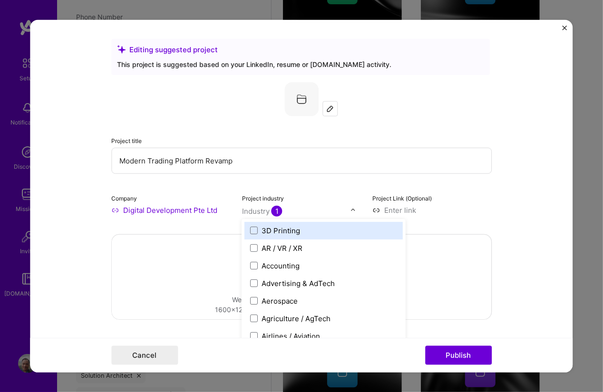
click at [514, 132] on form "Editing suggested project This project is suggested based on your LinkedIn, res…" at bounding box center [301, 195] width 542 height 353
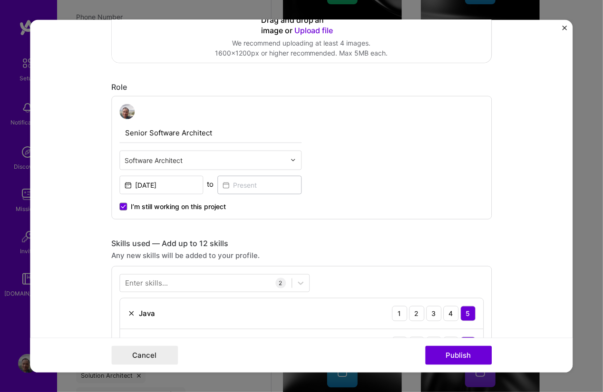
scroll to position [342, 0]
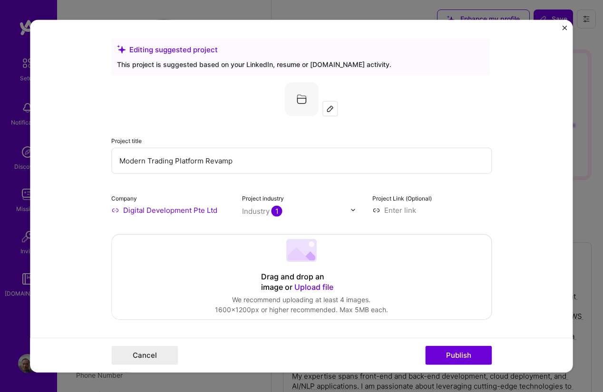
select select "SG"
select select "Right Now"
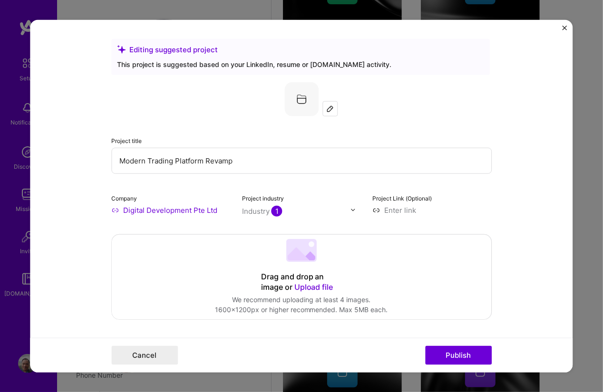
scroll to position [342, 0]
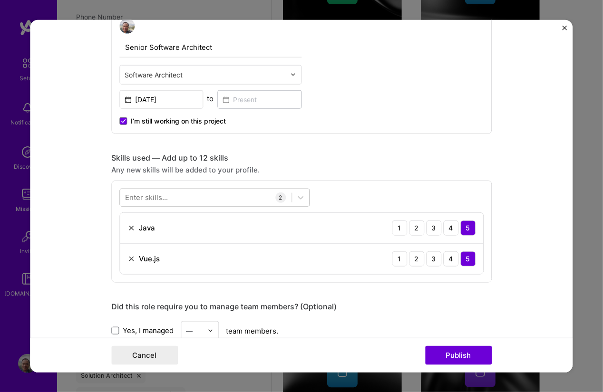
click at [200, 198] on div at bounding box center [206, 198] width 172 height 16
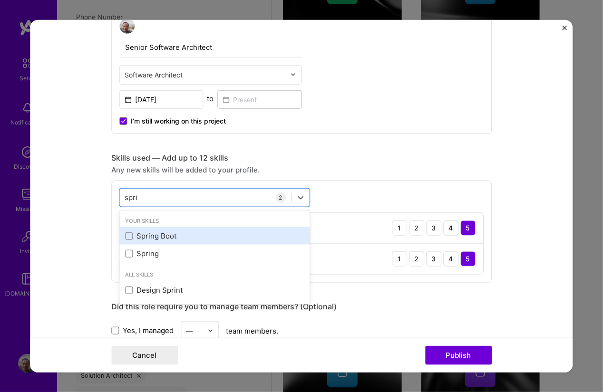
click at [177, 232] on div "Spring Boot" at bounding box center [214, 236] width 179 height 10
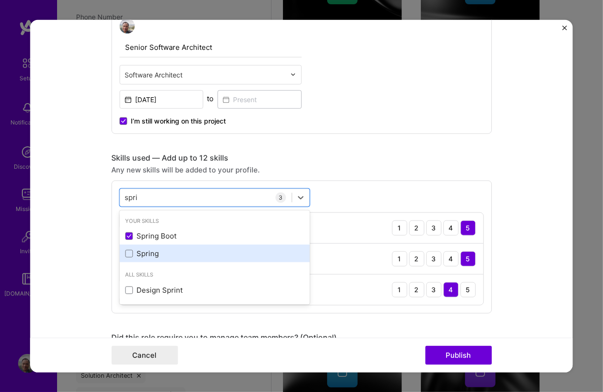
click at [171, 247] on div "Spring" at bounding box center [214, 254] width 190 height 18
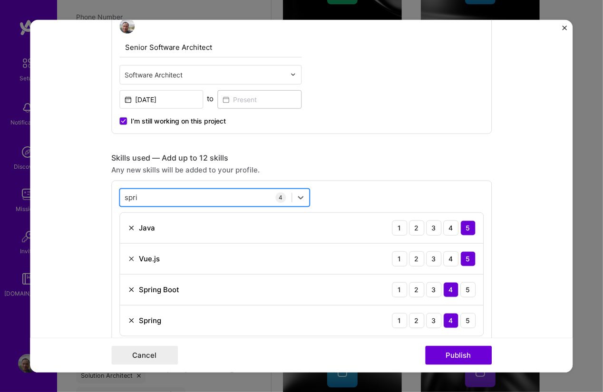
click at [159, 197] on div "spri spri" at bounding box center [206, 198] width 172 height 16
type input "s"
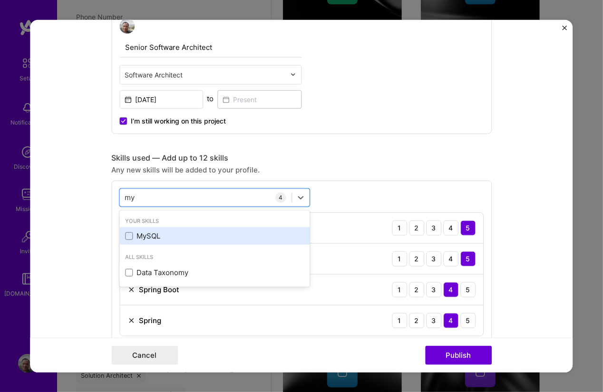
click at [150, 232] on div "MySQL" at bounding box center [214, 236] width 179 height 10
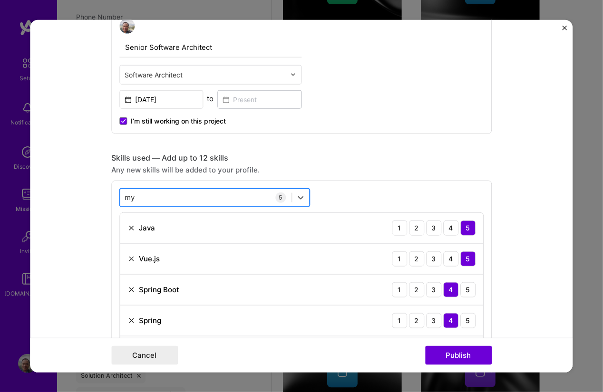
click at [139, 198] on div "my my" at bounding box center [206, 198] width 172 height 16
type input "m"
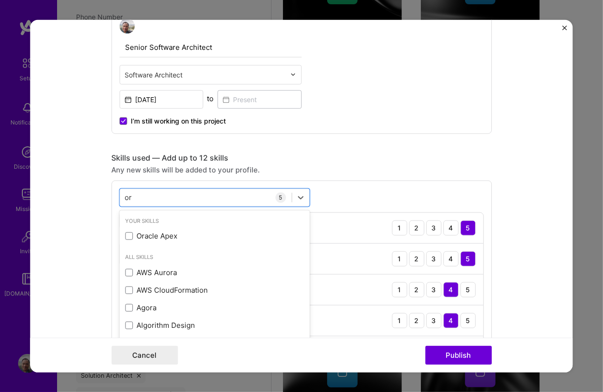
type input "o"
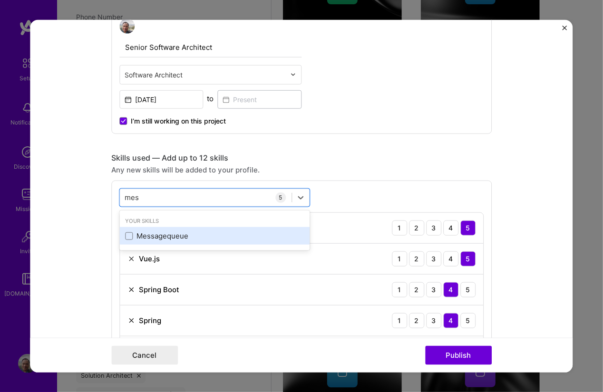
click at [166, 235] on div "Messagequeue" at bounding box center [214, 236] width 179 height 10
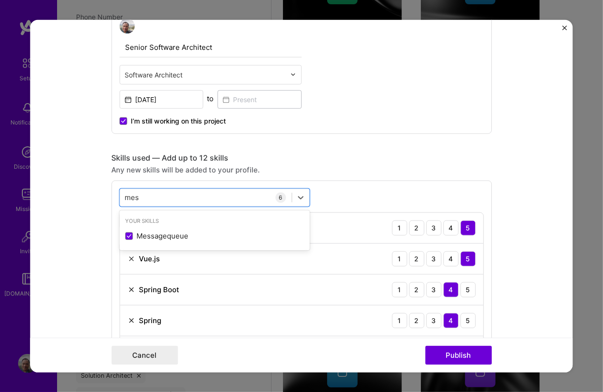
type input "mes"
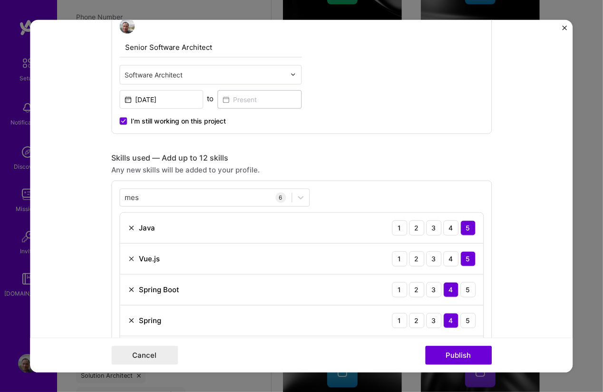
click at [388, 169] on div "Any new skills will be added to your profile." at bounding box center [301, 170] width 380 height 10
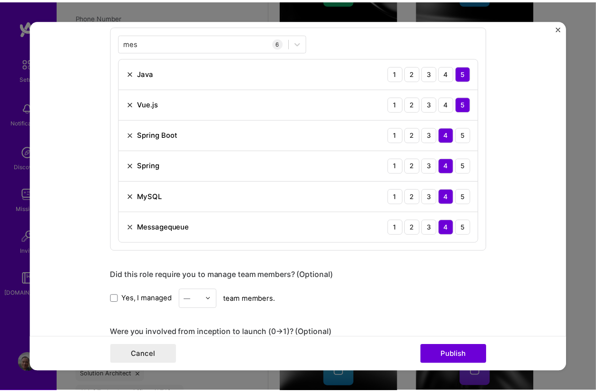
scroll to position [513, 0]
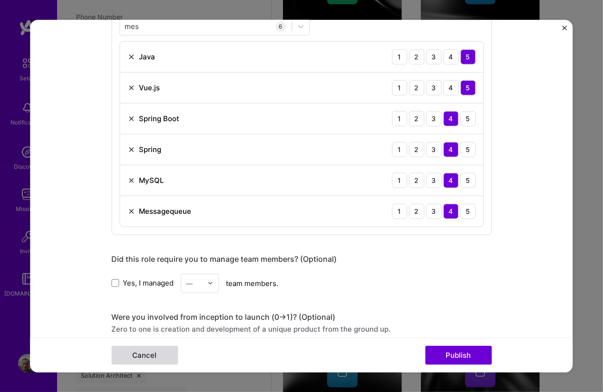
click at [153, 348] on button "Cancel" at bounding box center [144, 355] width 67 height 19
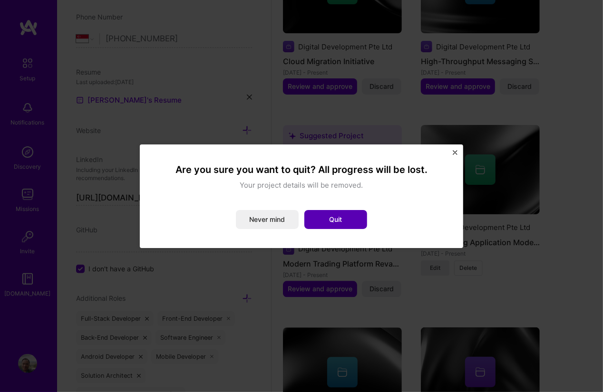
click at [319, 221] on button "Quit" at bounding box center [335, 219] width 63 height 19
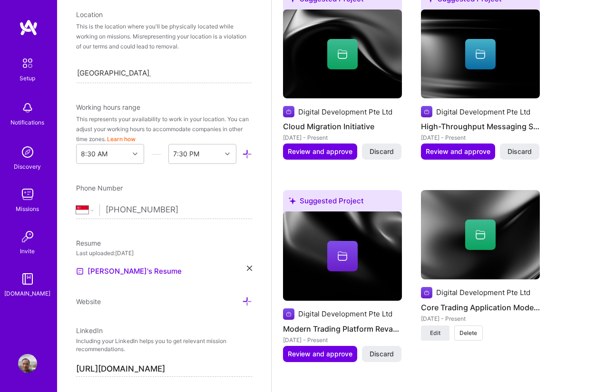
scroll to position [1118, 0]
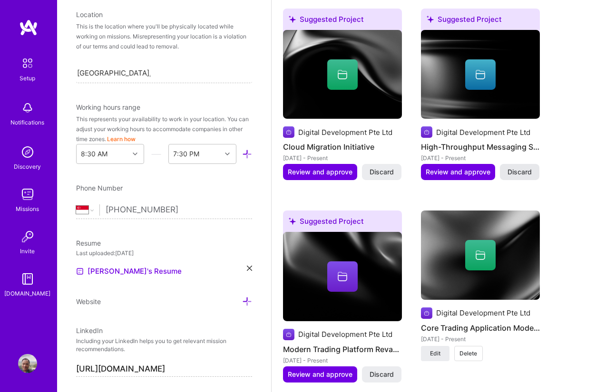
click at [512, 167] on span "Discard" at bounding box center [519, 172] width 24 height 10
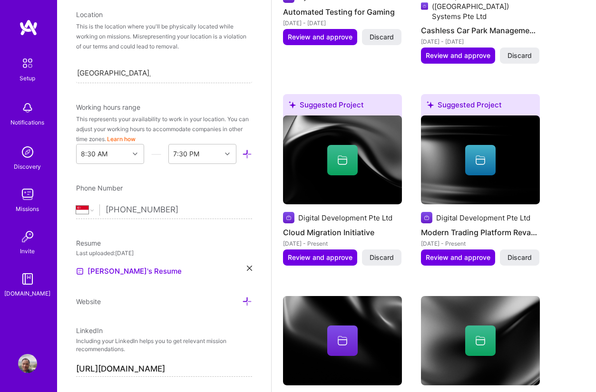
scroll to position [947, 0]
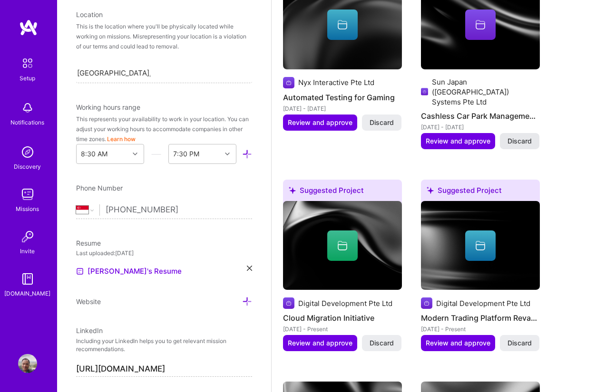
click at [530, 136] on span "Discard" at bounding box center [519, 141] width 24 height 10
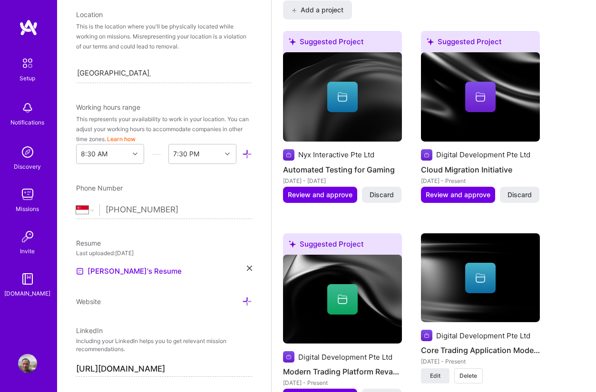
scroll to position [861, 0]
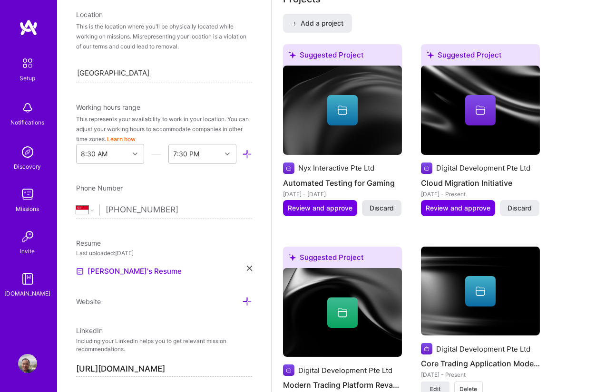
click at [379, 203] on span "Discard" at bounding box center [381, 208] width 24 height 10
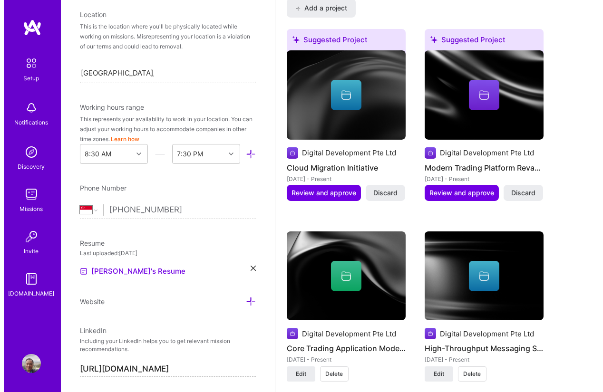
scroll to position [856, 0]
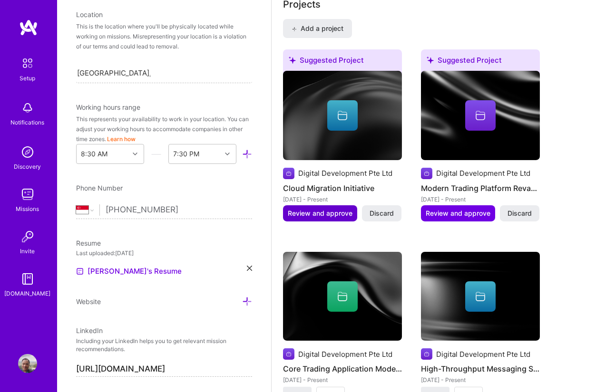
click at [289, 214] on span "Review and approve" at bounding box center [320, 214] width 65 height 10
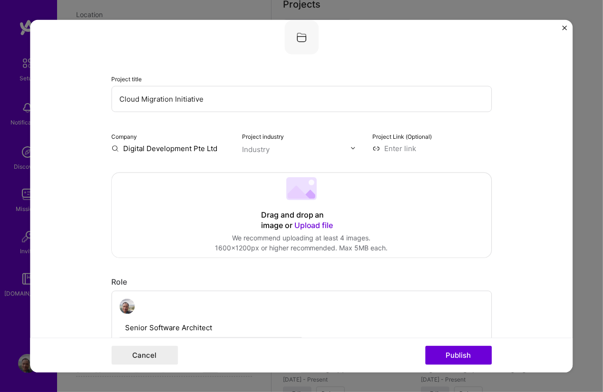
scroll to position [0, 0]
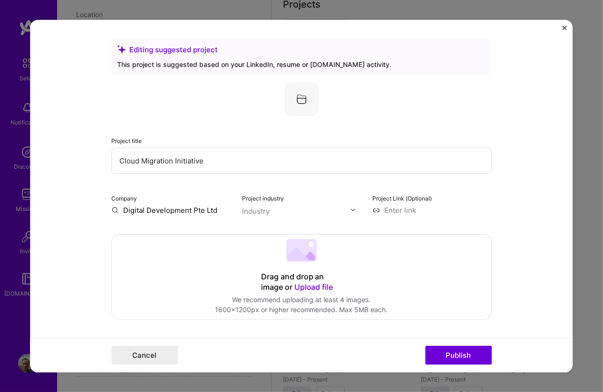
drag, startPoint x: 213, startPoint y: 205, endPoint x: 109, endPoint y: 210, distance: 103.8
click at [111, 210] on input "Digital Development Pte Ltd" at bounding box center [170, 210] width 119 height 10
click at [140, 186] on div "Project title Cloud Migration Initiative Company Project industry Industry Proj…" at bounding box center [301, 148] width 380 height 133
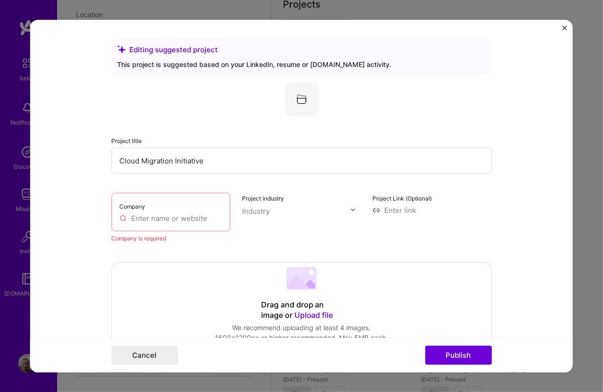
click at [126, 219] on input "text" at bounding box center [170, 218] width 103 height 10
paste input "Digital Development Pte Ltd"
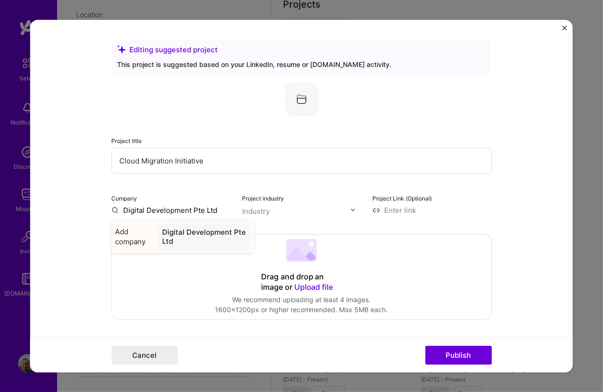
type input "Digital Development Pte Ltd"
click at [168, 229] on div "Digital Development Pte Ltd" at bounding box center [204, 236] width 92 height 26
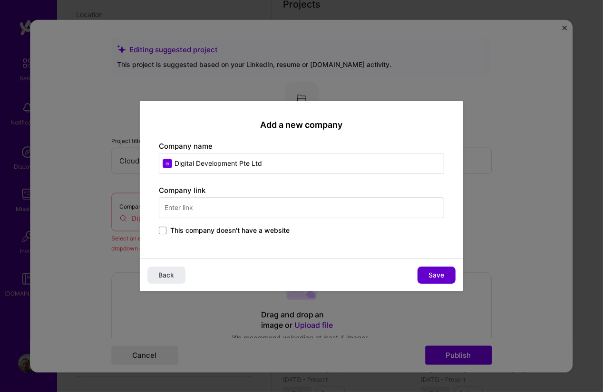
click at [444, 275] on span "Save" at bounding box center [437, 276] width 16 height 10
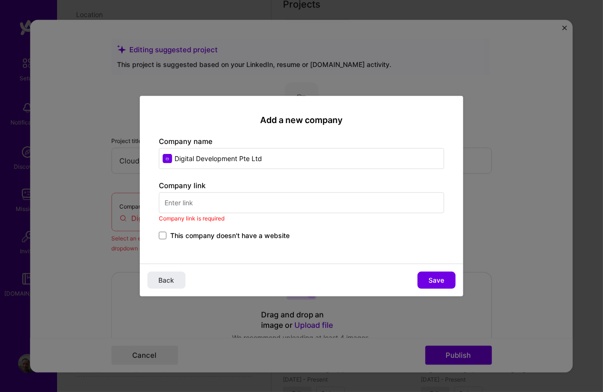
click at [178, 201] on input "text" at bounding box center [301, 203] width 285 height 21
paste input "[URL][DOMAIN_NAME]"
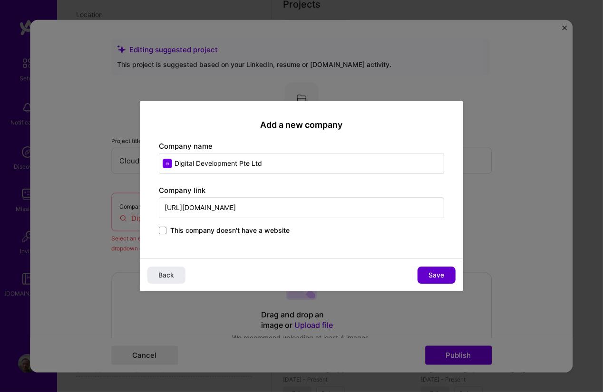
type input "[URL][DOMAIN_NAME]"
click at [428, 277] on button "Save" at bounding box center [436, 275] width 38 height 17
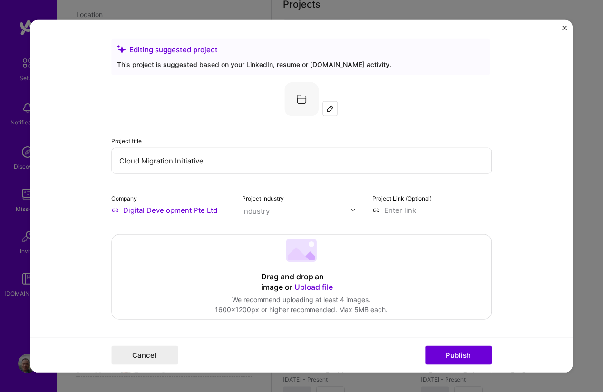
click at [315, 198] on div "Project industry Industry" at bounding box center [301, 204] width 119 height 22
click at [356, 214] on div at bounding box center [355, 210] width 11 height 10
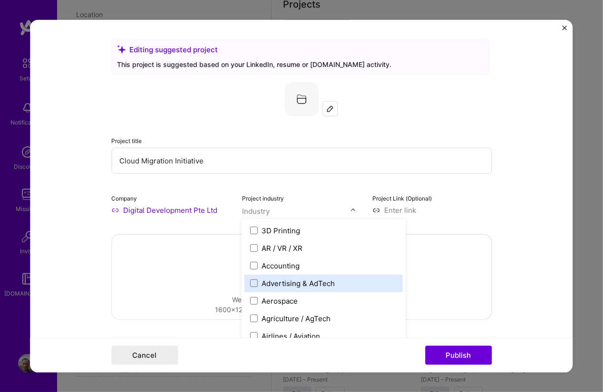
type input "o"
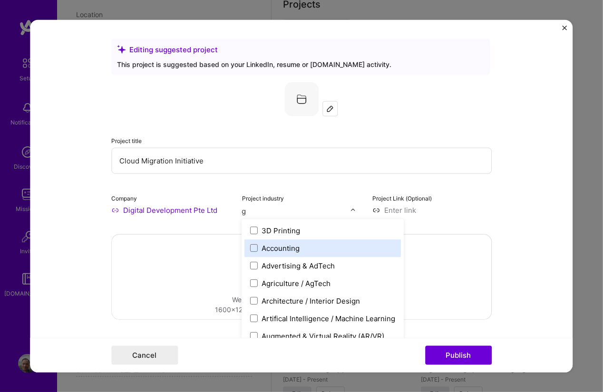
type input "ga"
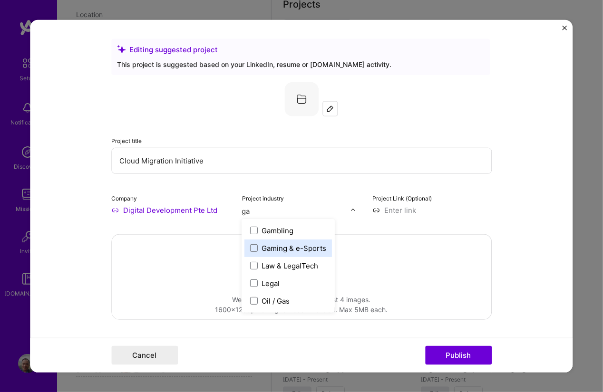
click at [291, 255] on div "Gaming & e-Sports" at bounding box center [288, 248] width 87 height 18
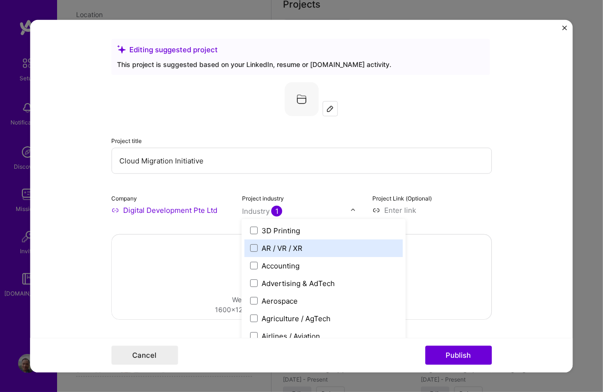
click at [491, 259] on form "Editing suggested project This project is suggested based on your LinkedIn, res…" at bounding box center [301, 195] width 542 height 353
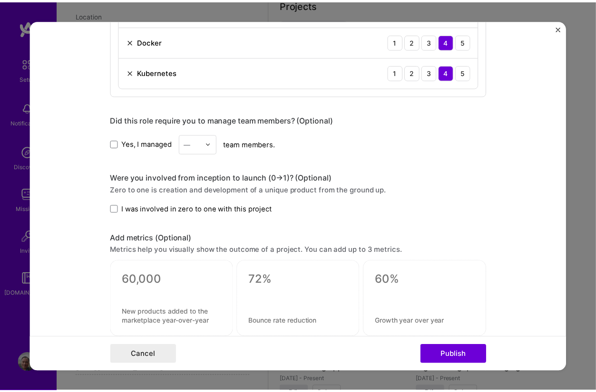
scroll to position [599, 0]
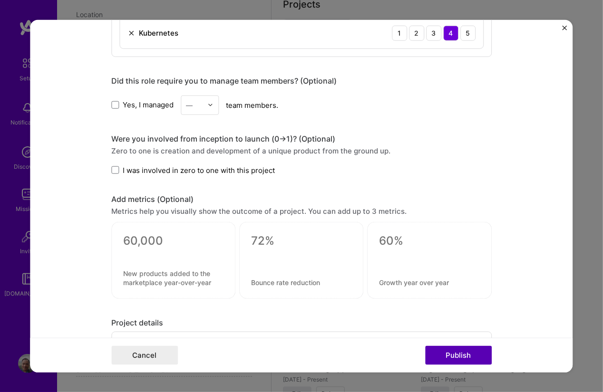
click at [487, 347] on button "Publish" at bounding box center [458, 355] width 67 height 19
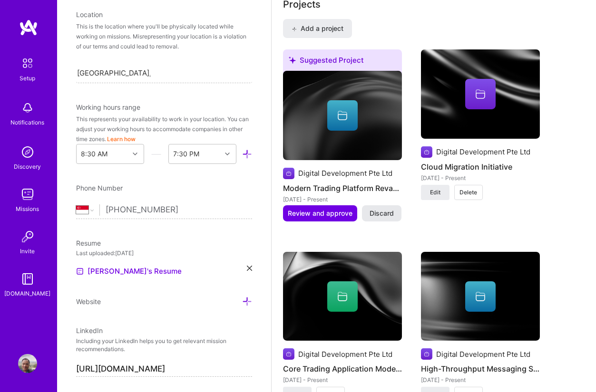
click at [381, 209] on span "Discard" at bounding box center [381, 214] width 24 height 10
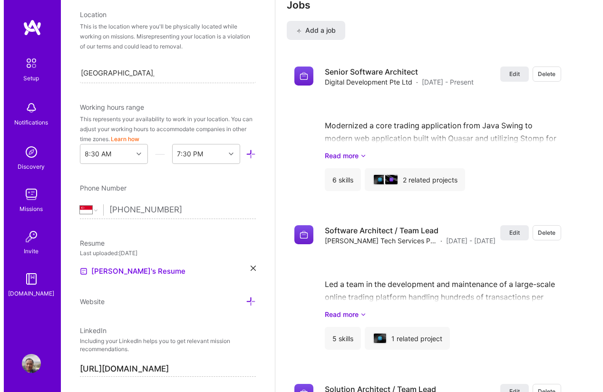
scroll to position [1455, 0]
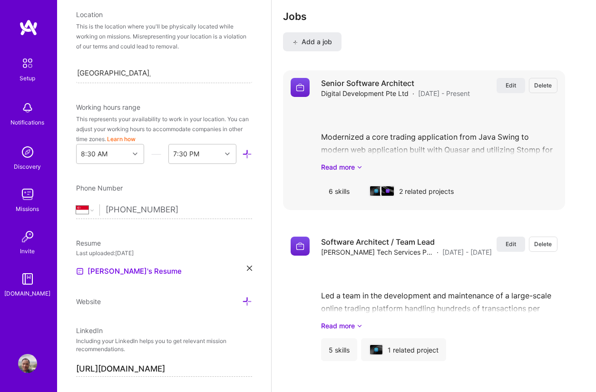
click at [455, 180] on div "2 related projects" at bounding box center [411, 191] width 100 height 23
click at [509, 78] on button "Edit" at bounding box center [510, 85] width 29 height 15
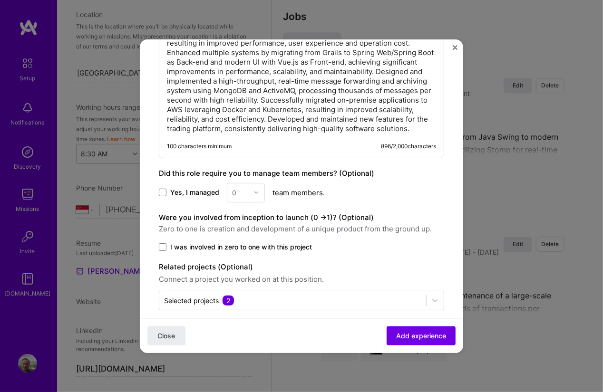
scroll to position [651, 0]
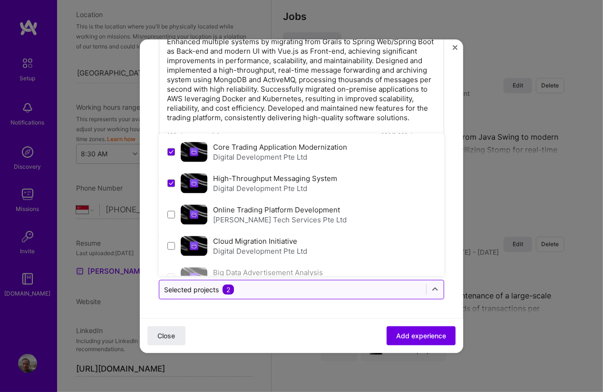
click at [370, 290] on input "text" at bounding box center [292, 290] width 257 height 10
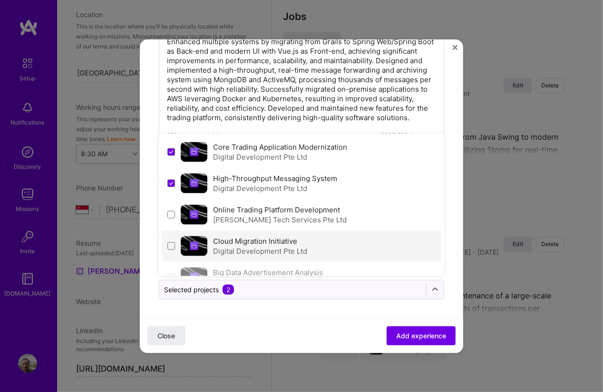
click at [300, 242] on div "Cloud Migration Initiative Digital Development Pte Ltd" at bounding box center [260, 246] width 94 height 20
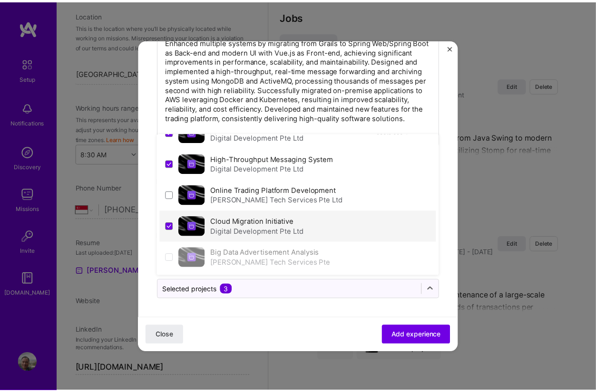
scroll to position [0, 0]
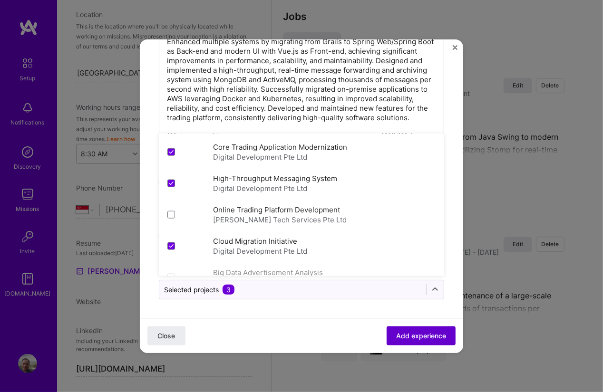
click at [387, 340] on button "Add experience" at bounding box center [421, 335] width 69 height 19
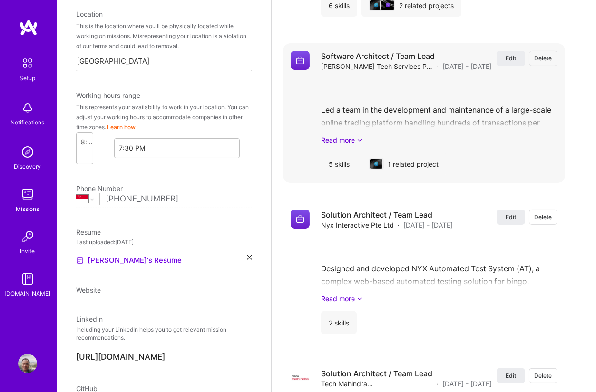
select select "SG"
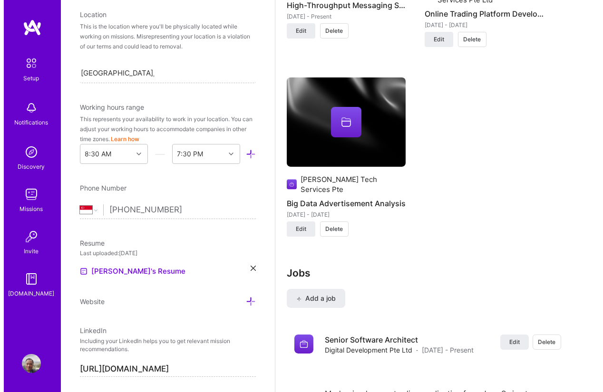
scroll to position [1455, 0]
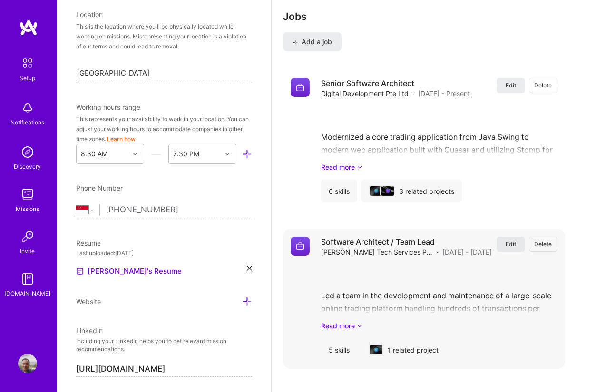
click at [513, 240] on span "Edit" at bounding box center [510, 244] width 10 height 8
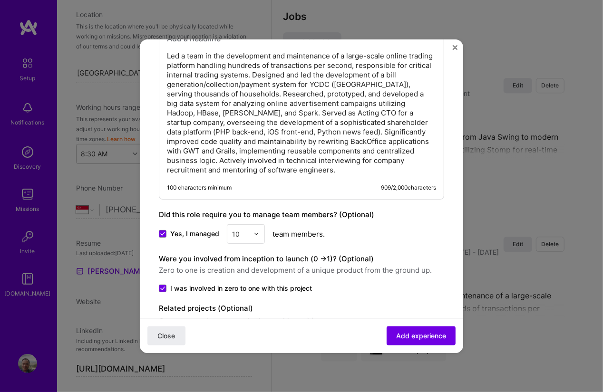
scroll to position [620, 0]
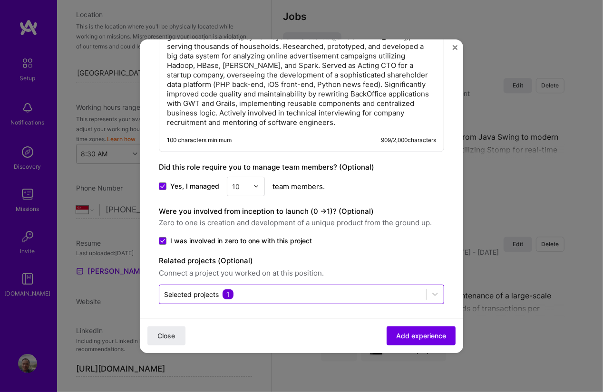
click at [370, 290] on input "text" at bounding box center [292, 295] width 257 height 10
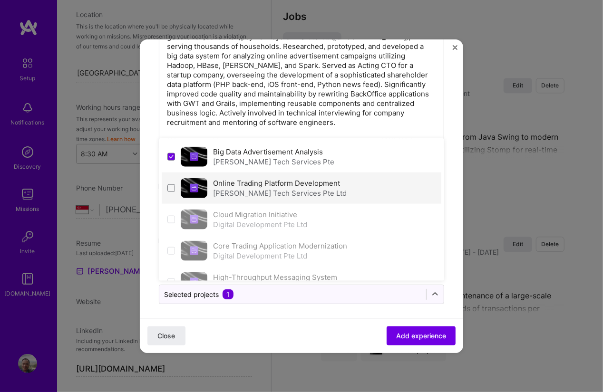
click at [261, 194] on div "Online Trading Platform Development Leo Tech Services Pte Ltd" at bounding box center [302, 188] width 280 height 31
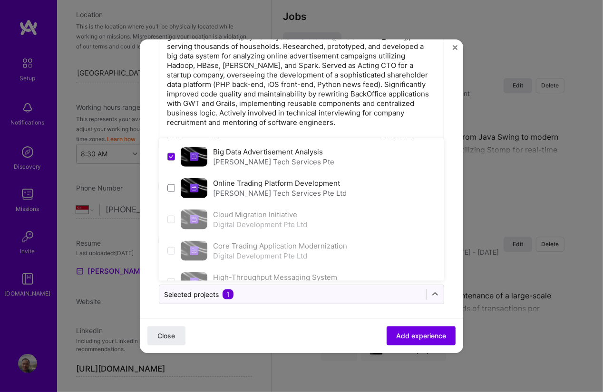
click at [261, 194] on div "Online Trading Platform Development Leo Tech Services Pte Ltd" at bounding box center [302, 188] width 280 height 31
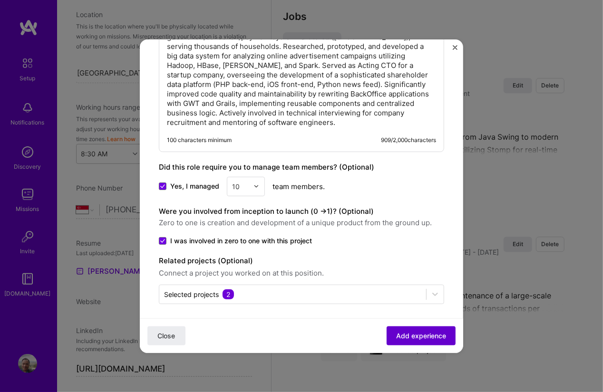
click at [399, 341] on button "Add experience" at bounding box center [421, 335] width 69 height 19
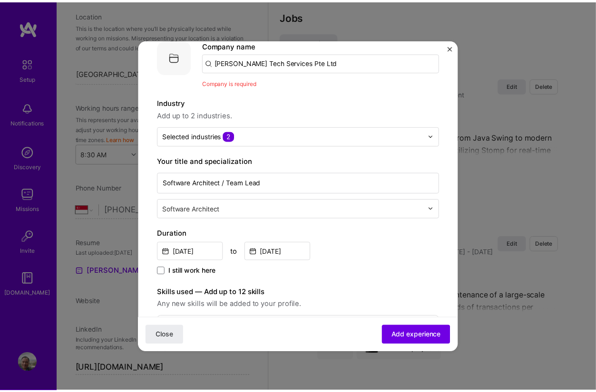
scroll to position [0, 0]
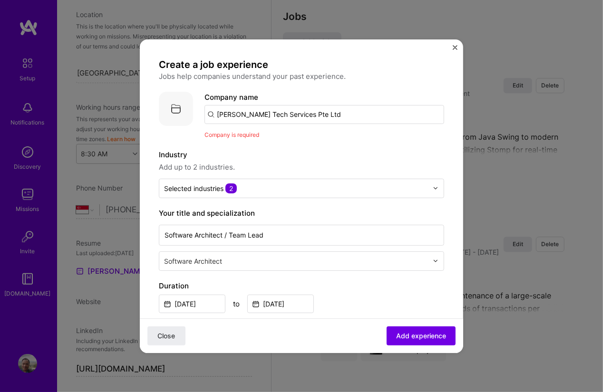
drag, startPoint x: 315, startPoint y: 114, endPoint x: 233, endPoint y: 108, distance: 82.0
click at [233, 108] on input "[PERSON_NAME] Tech Services Pte Ltd" at bounding box center [324, 114] width 240 height 19
click at [265, 136] on div "Company is required" at bounding box center [324, 135] width 240 height 10
click at [252, 109] on input "text" at bounding box center [324, 114] width 240 height 19
paste input "[PERSON_NAME] Tech Services Pte Ltd"
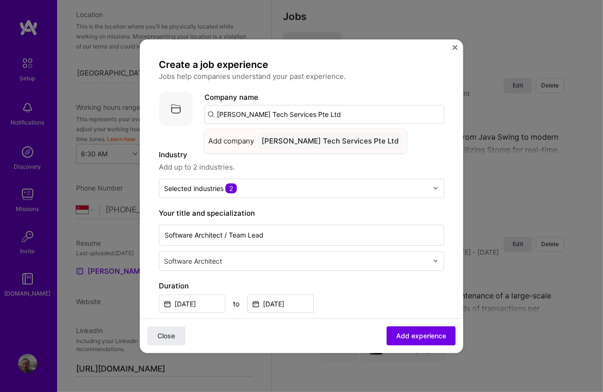
type input "[PERSON_NAME] Tech Services Pte Ltd"
click at [278, 135] on div "[PERSON_NAME] Tech Services Pte Ltd" at bounding box center [330, 141] width 145 height 17
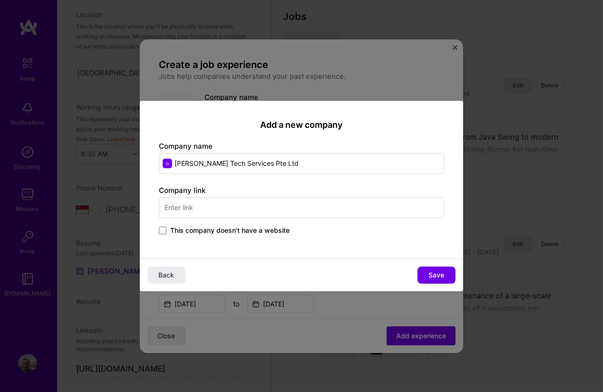
click at [233, 231] on span "This company doesn't have a website" at bounding box center [229, 231] width 119 height 10
click at [0, 0] on input "This company doesn't have a website" at bounding box center [0, 0] width 0 height 0
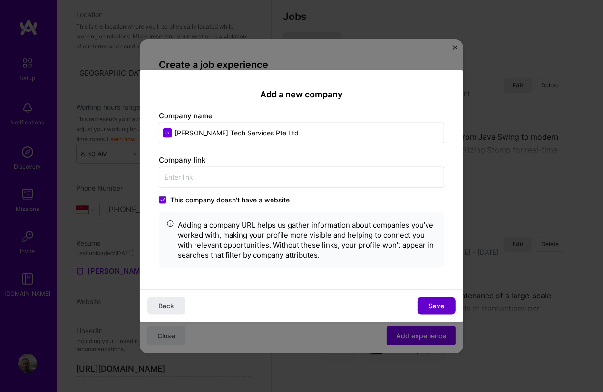
click at [428, 304] on button "Save" at bounding box center [436, 306] width 38 height 17
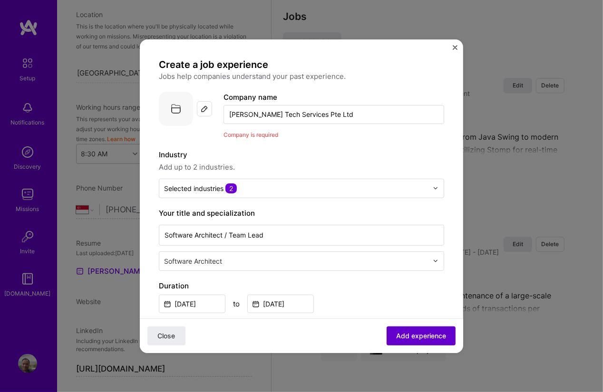
click at [411, 337] on span "Add experience" at bounding box center [421, 336] width 50 height 10
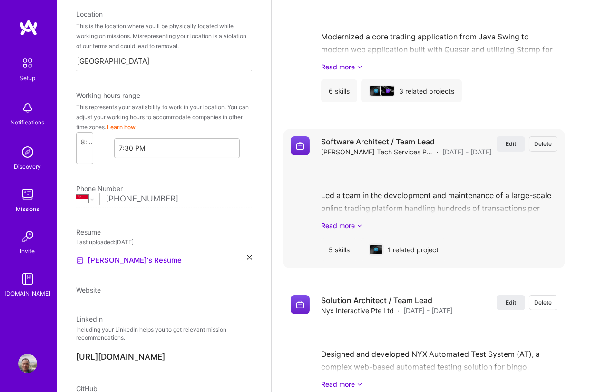
select select "SG"
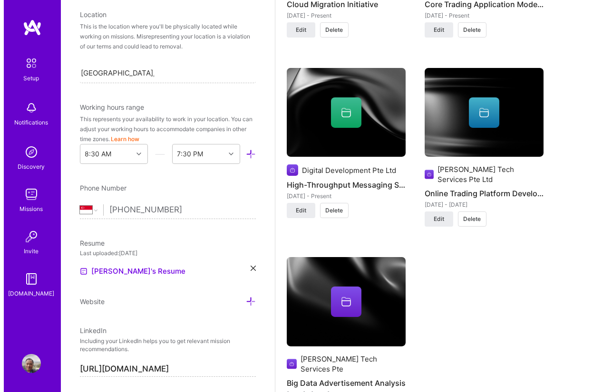
scroll to position [1118, 0]
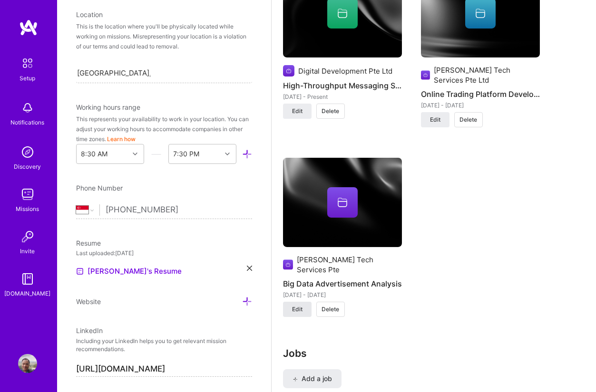
click at [301, 305] on span "Edit" at bounding box center [297, 309] width 10 height 9
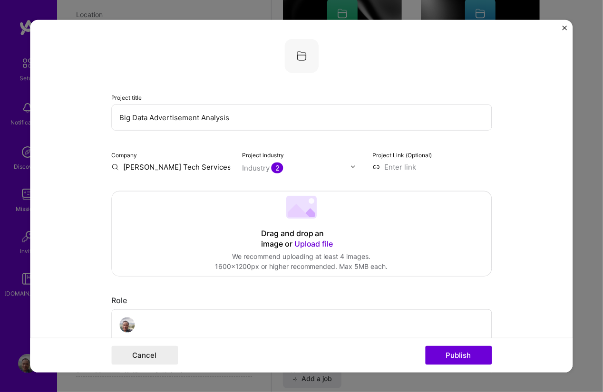
click at [299, 242] on span "Upload file" at bounding box center [313, 244] width 39 height 10
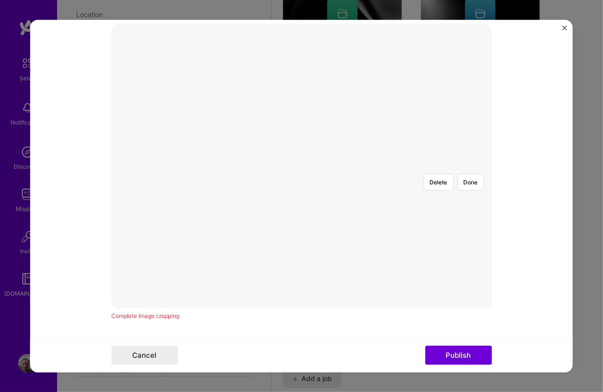
scroll to position [171, 0]
click at [437, 350] on button "Publish" at bounding box center [458, 355] width 67 height 19
click at [467, 170] on button "Done" at bounding box center [470, 178] width 27 height 17
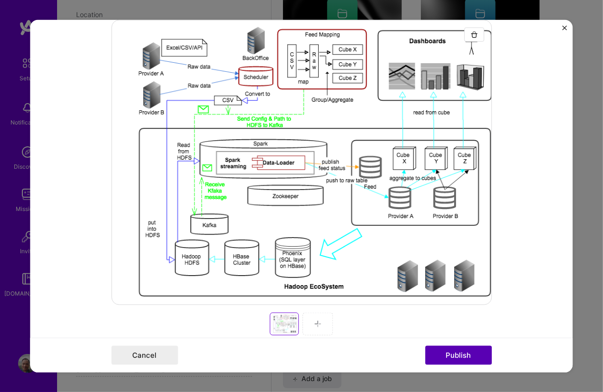
click at [439, 362] on button "Publish" at bounding box center [458, 355] width 67 height 19
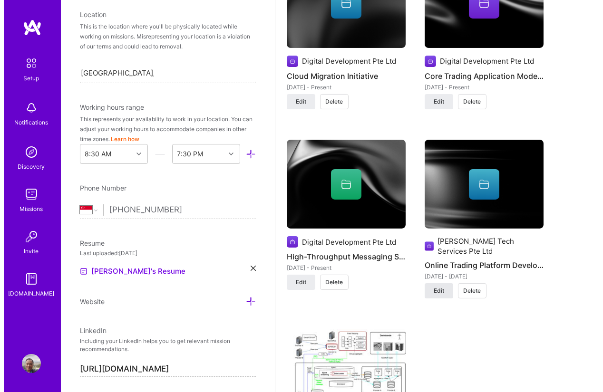
scroll to position [861, 0]
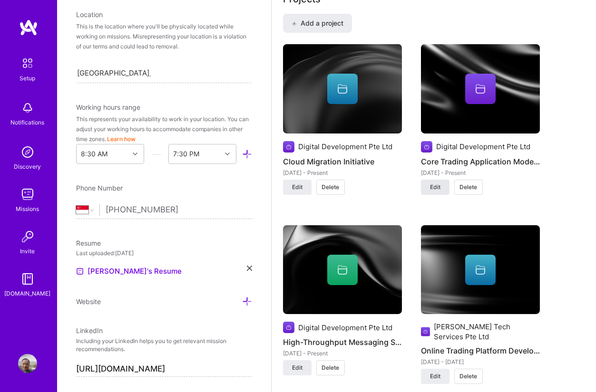
click at [433, 185] on span "Edit" at bounding box center [435, 187] width 10 height 9
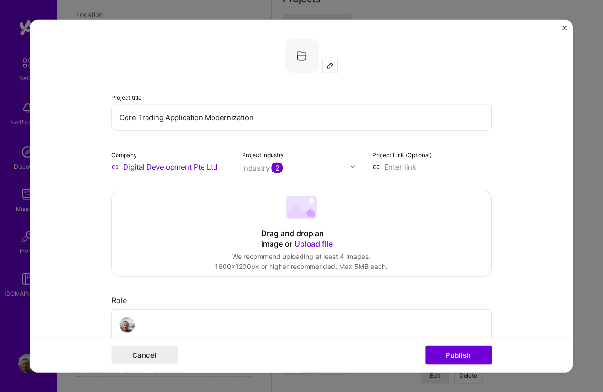
click at [301, 241] on span "Upload file" at bounding box center [313, 244] width 39 height 10
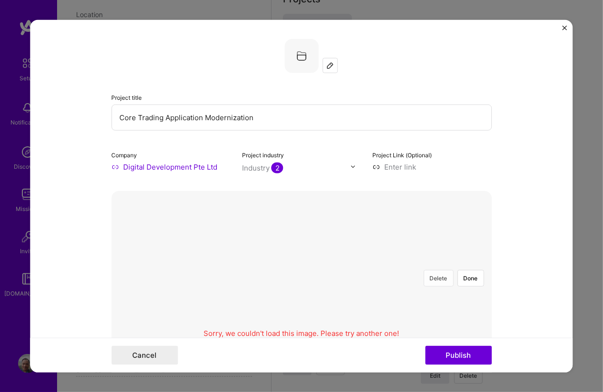
click at [434, 274] on button "Delete" at bounding box center [439, 278] width 30 height 17
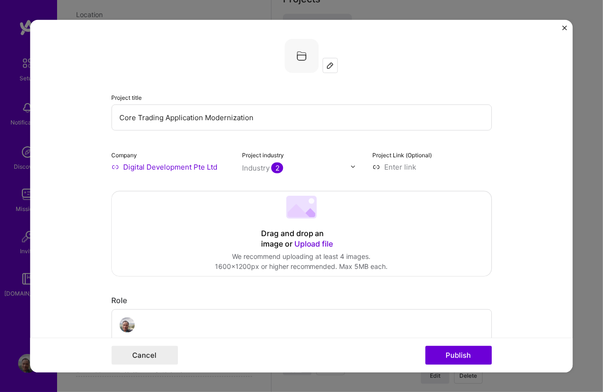
click at [326, 247] on span "Upload file" at bounding box center [313, 244] width 39 height 10
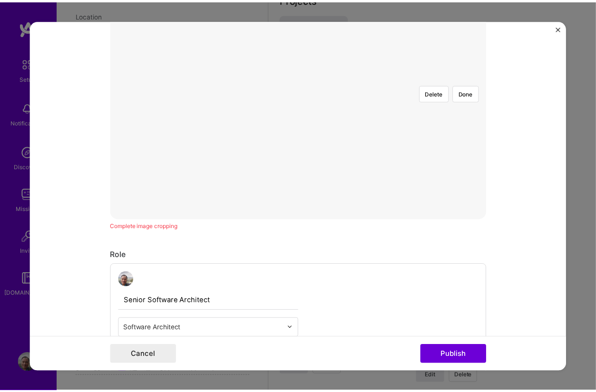
scroll to position [171, 0]
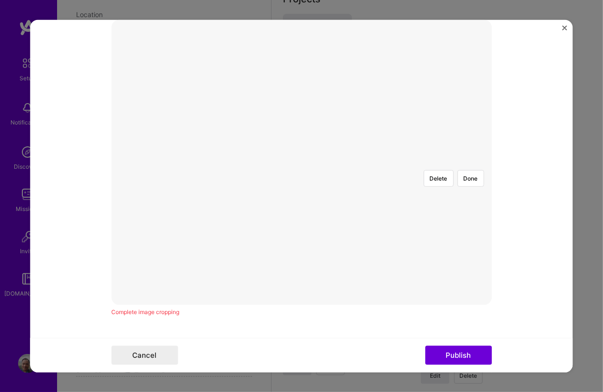
click at [360, 162] on div at bounding box center [457, 279] width 313 height 235
click at [301, 162] on img at bounding box center [301, 162] width 0 height 0
click at [376, 188] on div at bounding box center [489, 279] width 313 height 235
click at [470, 170] on button "Done" at bounding box center [470, 178] width 27 height 17
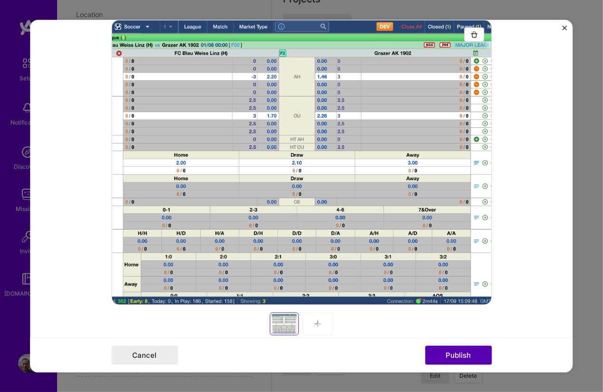
click at [445, 350] on button "Publish" at bounding box center [458, 355] width 67 height 19
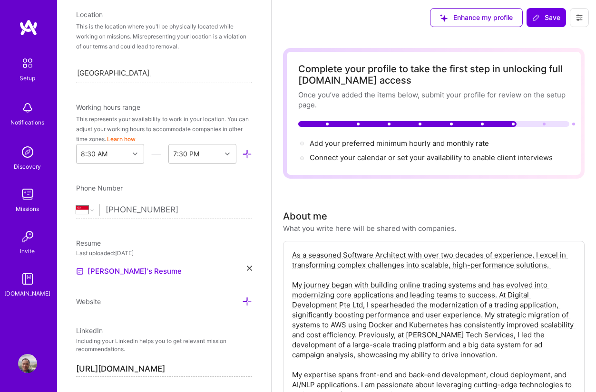
scroll to position [0, 0]
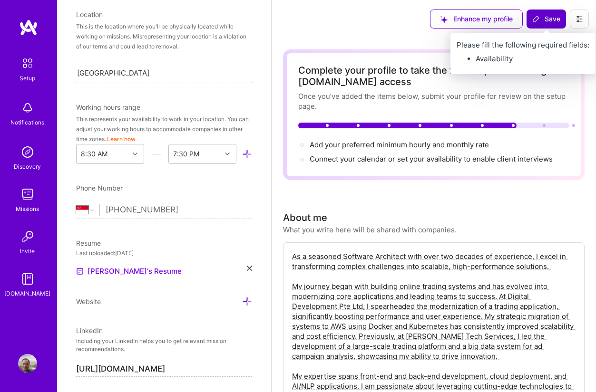
click at [554, 21] on span "Save" at bounding box center [546, 19] width 28 height 10
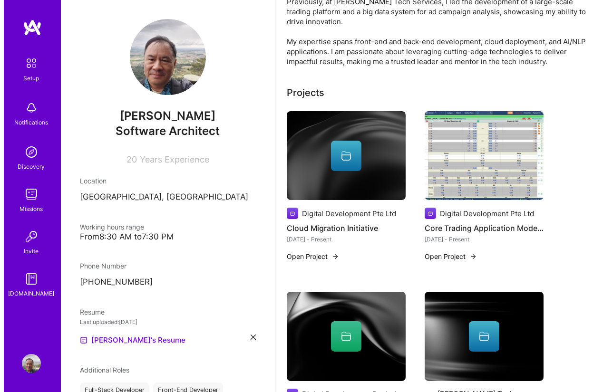
scroll to position [184, 0]
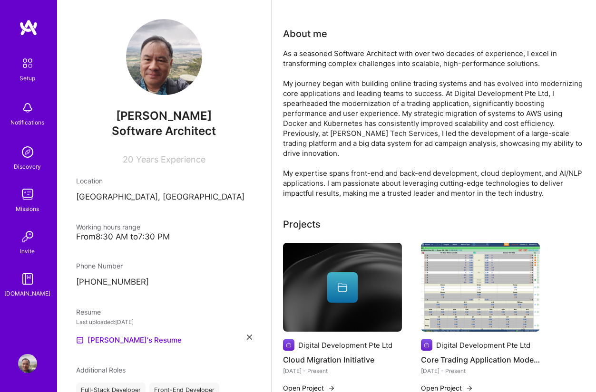
click at [479, 269] on img at bounding box center [480, 287] width 119 height 89
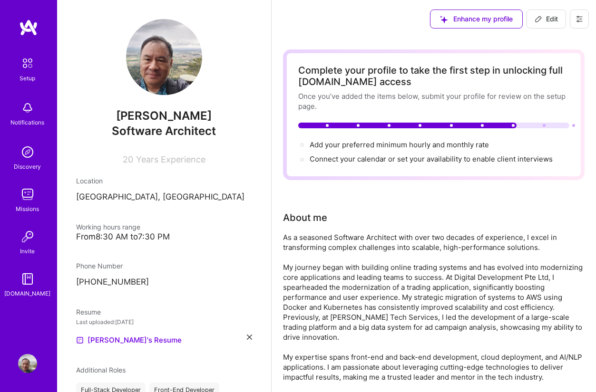
click at [22, 70] on img at bounding box center [28, 63] width 20 height 20
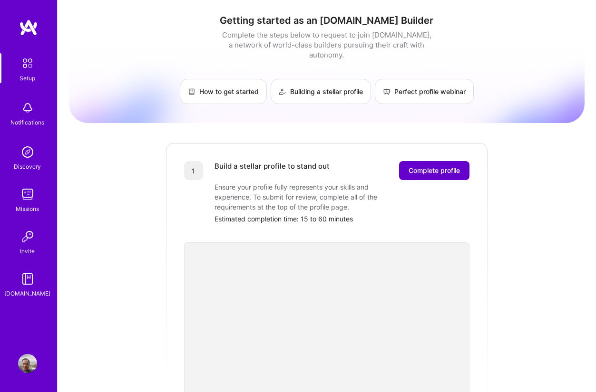
click at [453, 166] on span "Complete profile" at bounding box center [433, 171] width 51 height 10
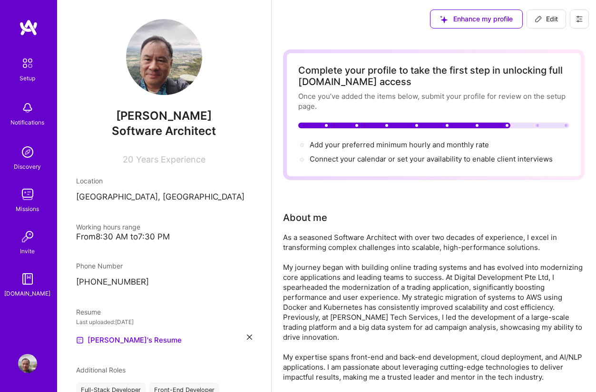
click at [535, 19] on icon at bounding box center [538, 19] width 6 height 6
select select "SG"
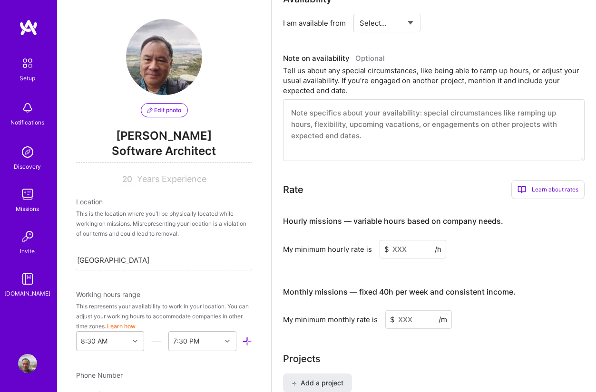
scroll to position [513, 0]
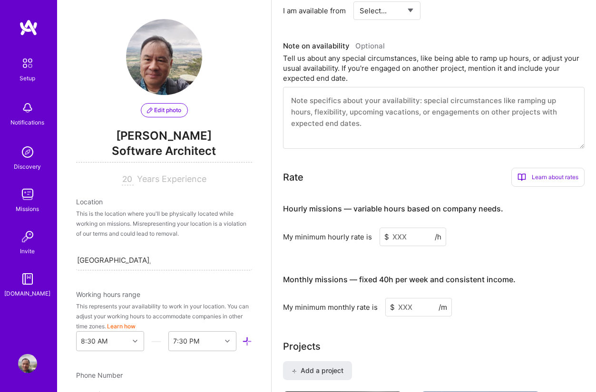
click at [401, 308] on input at bounding box center [418, 307] width 67 height 19
type input "8800"
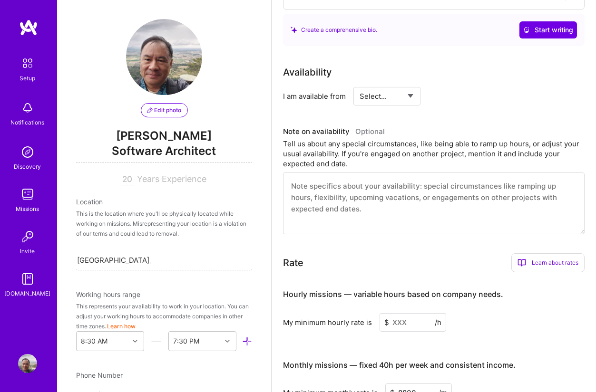
scroll to position [685, 0]
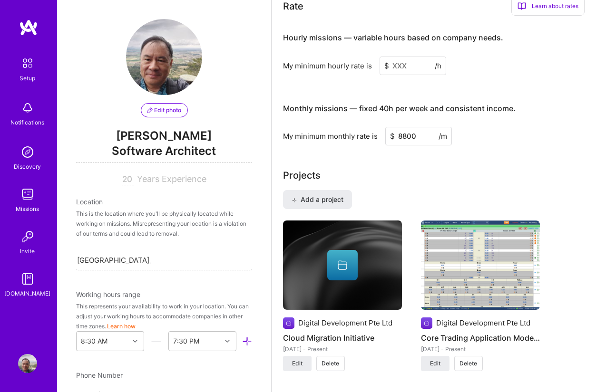
click at [393, 70] on input at bounding box center [412, 66] width 67 height 19
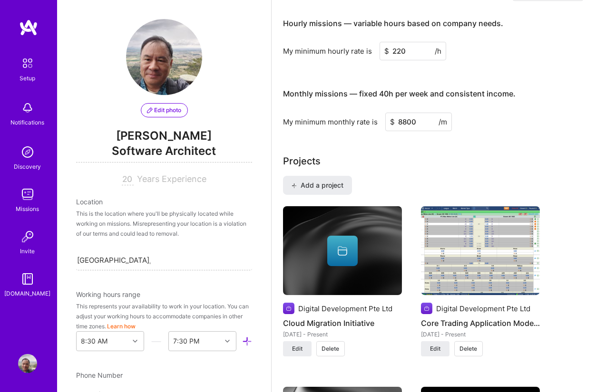
type input "220"
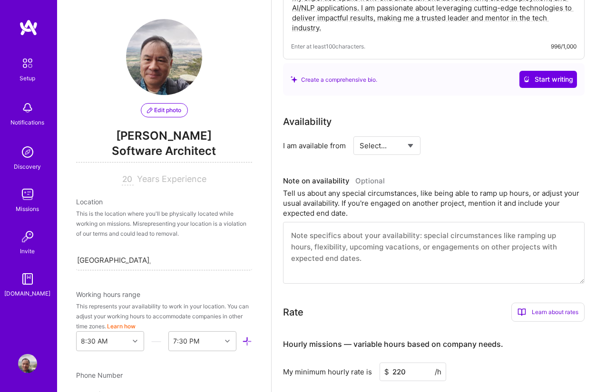
scroll to position [599, 0]
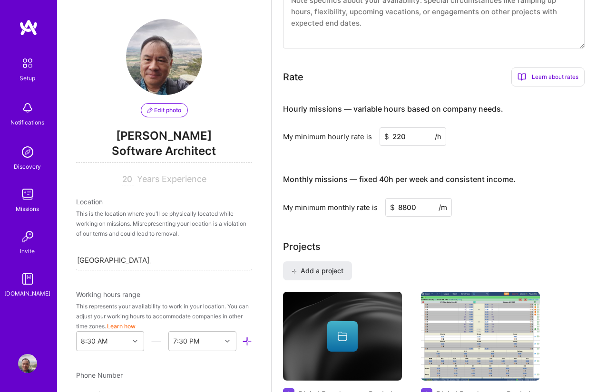
click at [337, 152] on div "Hourly missions — variable hours based on company needs. My minimum hourly rate…" at bounding box center [433, 155] width 301 height 122
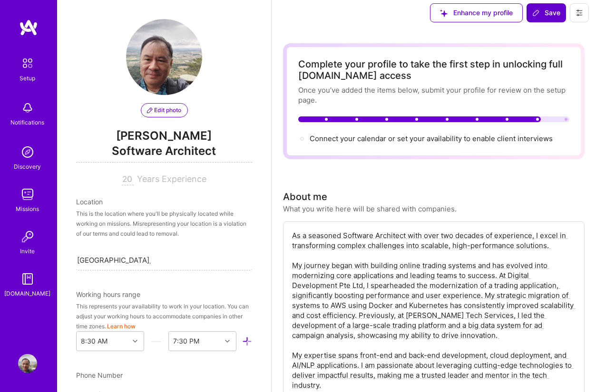
scroll to position [0, 0]
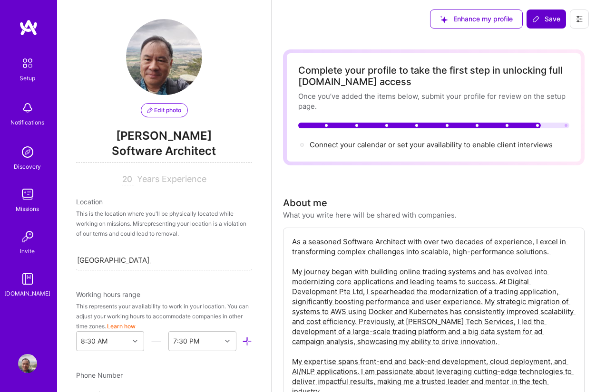
click at [335, 149] on div "Connect your calendar or set your availability to enable client interviews →" at bounding box center [431, 145] width 243 height 10
click at [306, 145] on div "Connect your calendar or set your availability to enable client interviews →" at bounding box center [433, 145] width 271 height 10
click at [302, 144] on div at bounding box center [302, 145] width 4 height 4
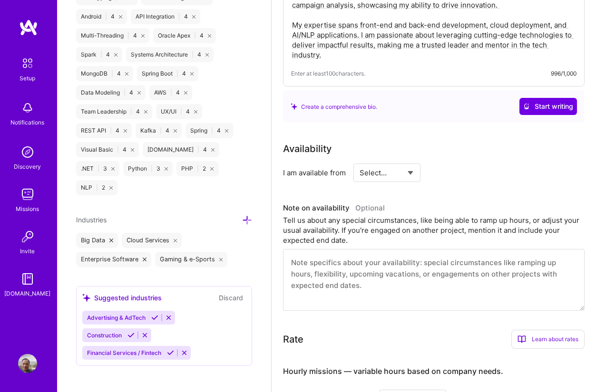
scroll to position [333, 0]
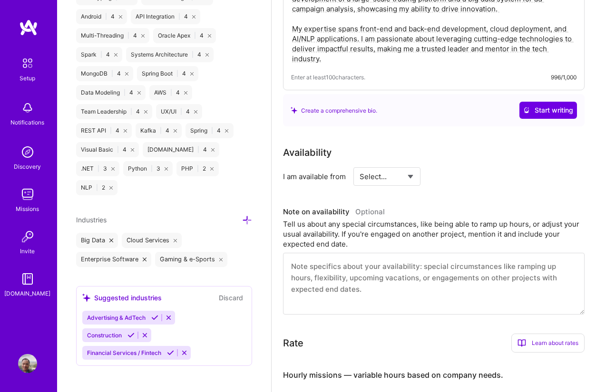
select select "Right Now"
click at [359, 165] on select "Select... Right Now Future Date Not Available" at bounding box center [386, 177] width 55 height 24
click at [459, 175] on input at bounding box center [473, 176] width 57 height 19
type input "48"
click at [459, 200] on div "Availability I am available from Select... Right Now Future Date Not Available …" at bounding box center [433, 229] width 301 height 169
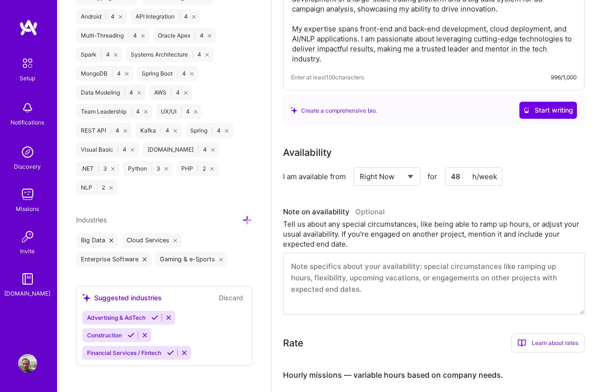
click at [459, 200] on div "Availability I am available from Select... Right Now Future Date Not Available …" at bounding box center [433, 229] width 301 height 169
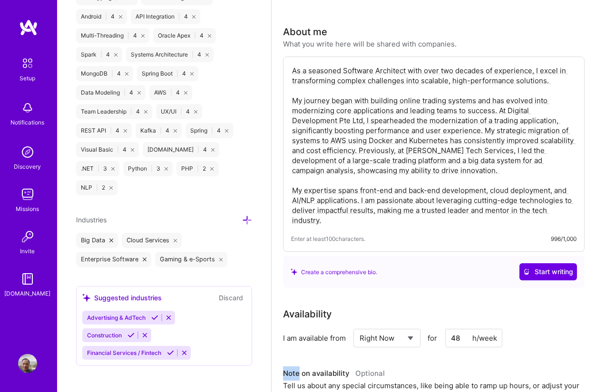
scroll to position [342, 0]
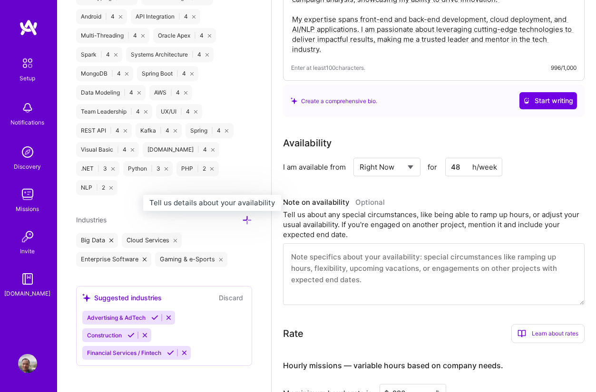
click at [373, 200] on span "Optional" at bounding box center [369, 202] width 29 height 9
click at [351, 257] on textarea at bounding box center [433, 274] width 301 height 62
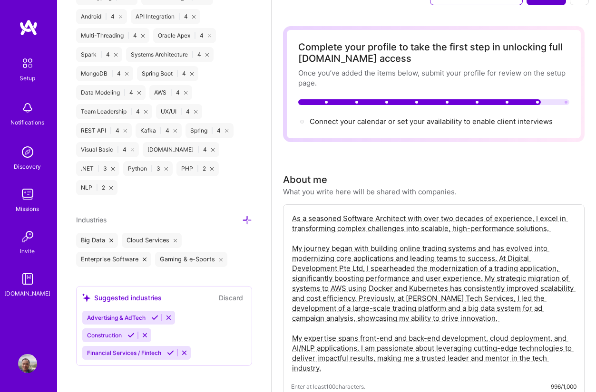
scroll to position [0, 0]
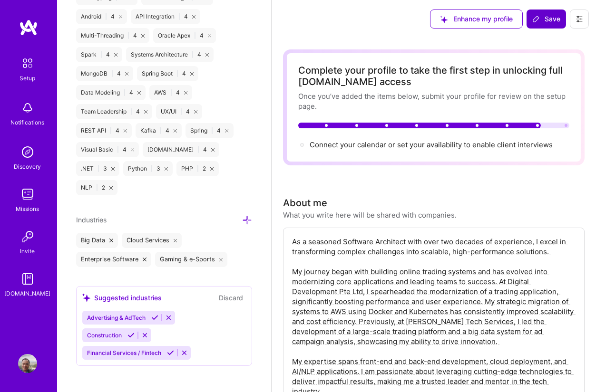
click at [548, 21] on span "Save" at bounding box center [546, 19] width 28 height 10
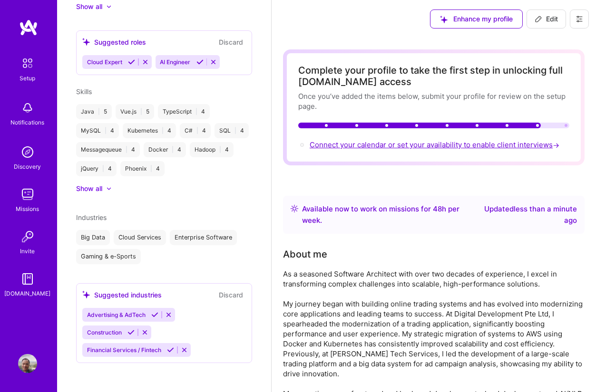
click at [534, 141] on span "Connect your calendar or set your availability to enable client interviews →" at bounding box center [436, 144] width 252 height 9
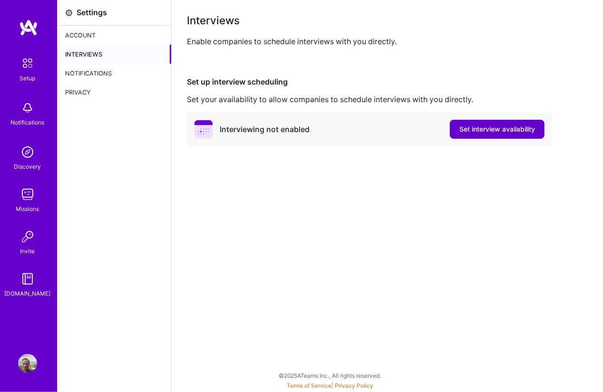
click at [499, 125] on span "Set interview availability" at bounding box center [497, 130] width 76 height 10
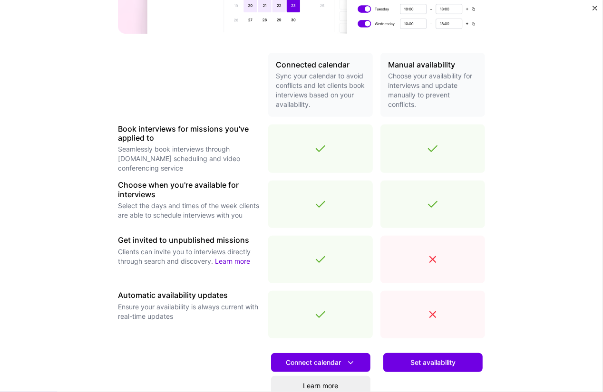
scroll to position [171, 0]
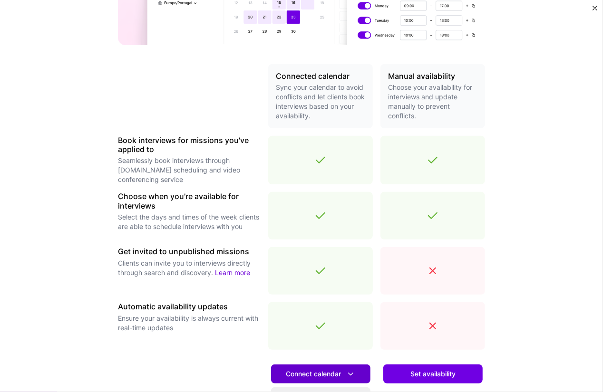
click at [327, 371] on span "Connect calendar" at bounding box center [321, 374] width 70 height 10
click at [346, 372] on icon at bounding box center [351, 374] width 10 height 10
click at [351, 375] on icon at bounding box center [351, 374] width 10 height 10
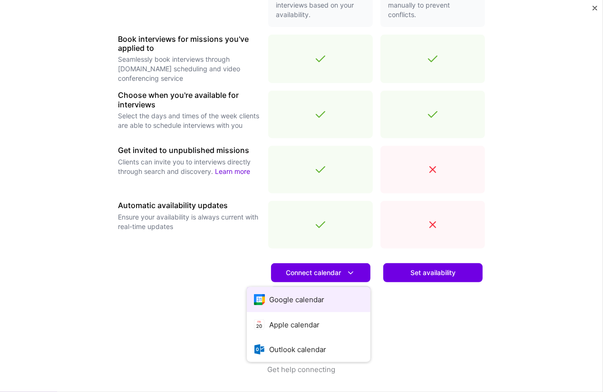
click at [318, 297] on button "Google calendar" at bounding box center [309, 299] width 124 height 25
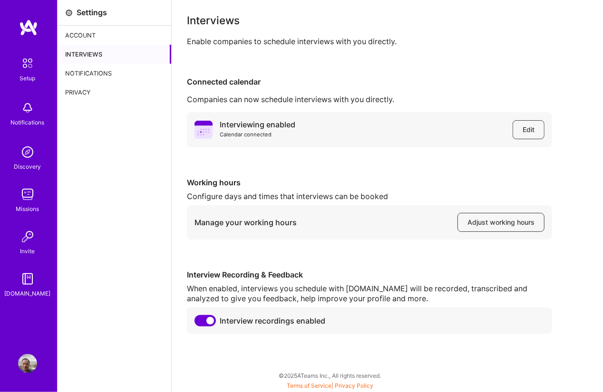
click at [35, 70] on img at bounding box center [28, 63] width 20 height 20
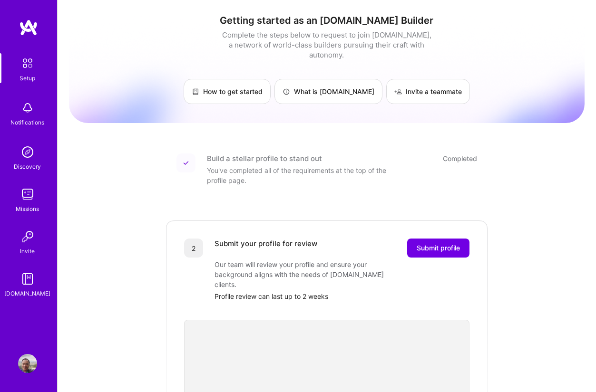
click at [446, 154] on div "Completed" at bounding box center [460, 159] width 34 height 10
click at [24, 363] on img at bounding box center [27, 363] width 19 height 19
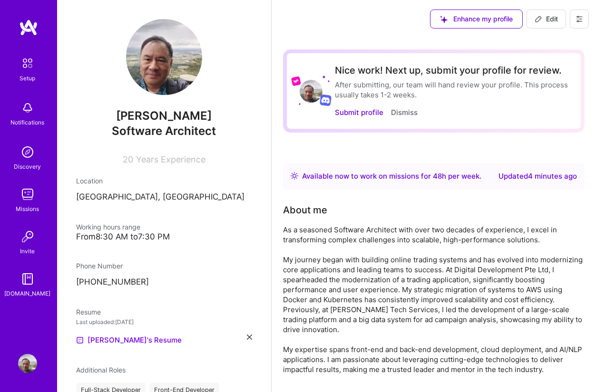
click at [546, 12] on button "Edit" at bounding box center [545, 19] width 39 height 19
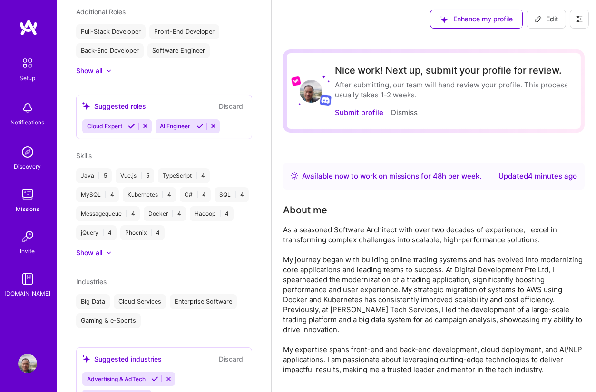
select select "SG"
select select "Right Now"
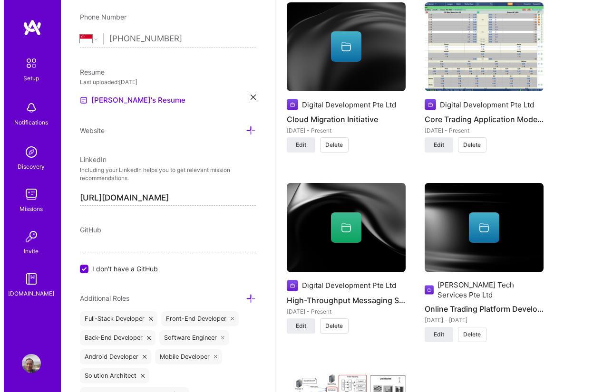
scroll to position [685, 0]
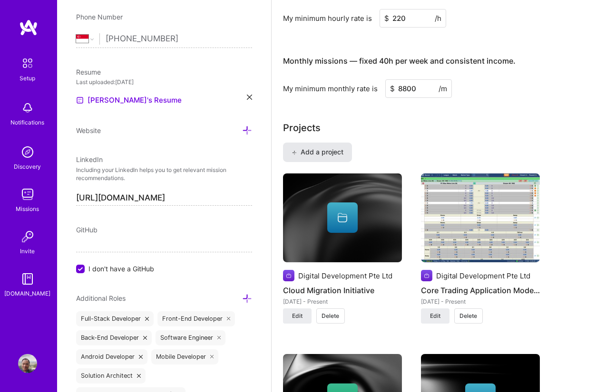
click at [333, 155] on button "Add a project" at bounding box center [317, 152] width 69 height 19
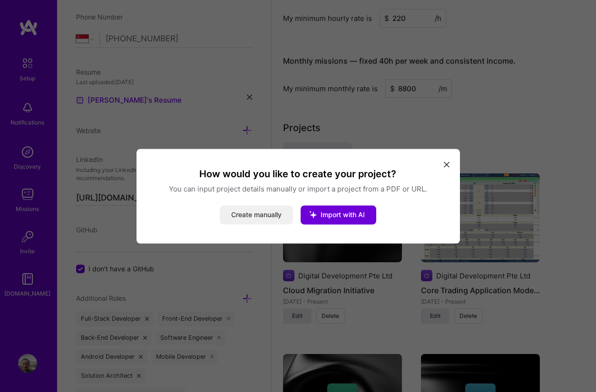
click at [243, 221] on button "Create manually" at bounding box center [256, 214] width 73 height 19
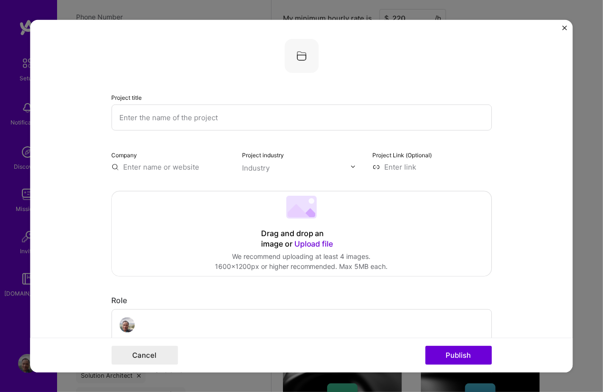
click at [178, 120] on input "text" at bounding box center [301, 117] width 380 height 26
type input "Funbay - A personal research project"
click at [164, 240] on div "Drag and drop an image or Upload file Upload file We recommend uploading at lea…" at bounding box center [301, 233] width 379 height 85
click at [420, 164] on input at bounding box center [431, 167] width 119 height 10
type input "https://funbay.xyz"
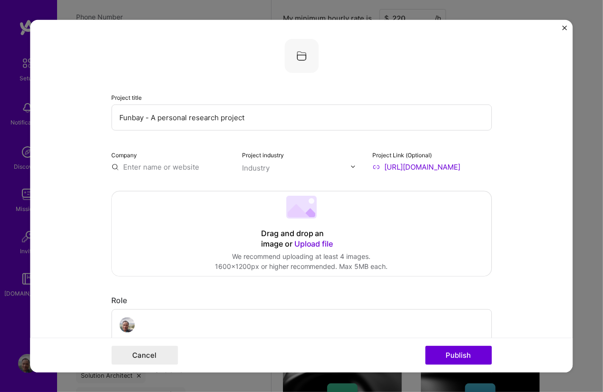
click at [550, 223] on form "Project title Funbay - A personal research project Company Project industry Ind…" at bounding box center [301, 195] width 542 height 353
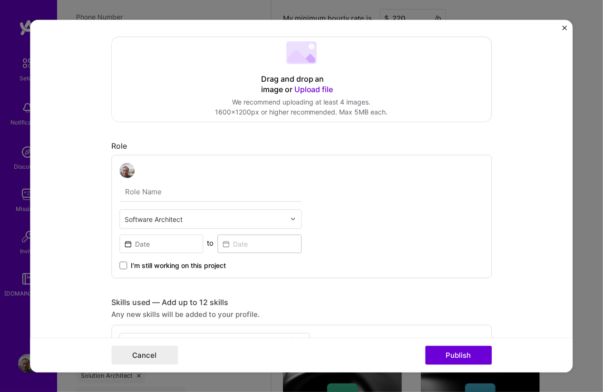
scroll to position [257, 0]
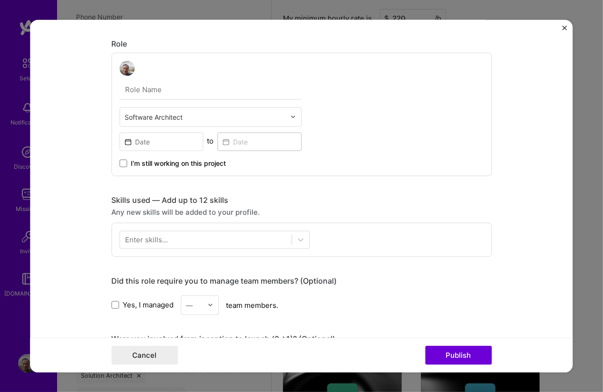
click at [231, 89] on input "text" at bounding box center [210, 89] width 182 height 20
click at [462, 115] on div "Software Architect to I’m still working on this project" at bounding box center [301, 114] width 380 height 124
click at [271, 97] on input "text" at bounding box center [210, 89] width 182 height 20
type input "Owner"
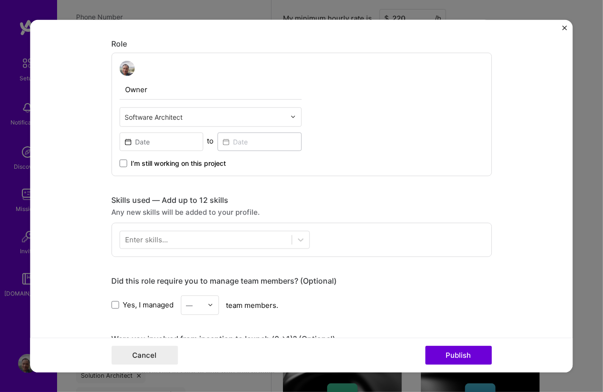
click at [349, 136] on div "Owner Software Architect to I’m still working on this project" at bounding box center [301, 114] width 380 height 124
click at [211, 158] on span "I’m still working on this project" at bounding box center [178, 163] width 95 height 10
click at [0, 0] on input "I’m still working on this project" at bounding box center [0, 0] width 0 height 0
click at [157, 146] on input at bounding box center [161, 141] width 84 height 19
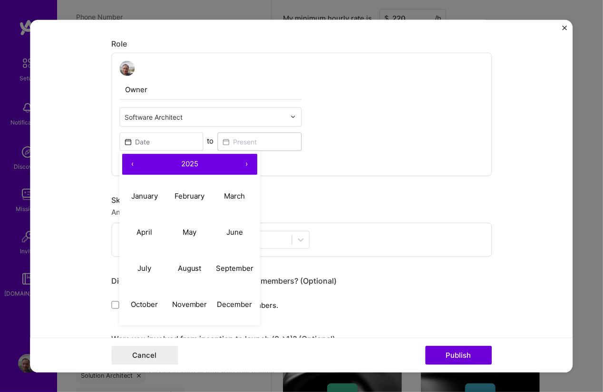
click at [163, 163] on button "2025" at bounding box center [189, 164] width 93 height 21
click at [144, 197] on button "2021" at bounding box center [144, 196] width 45 height 36
click at [144, 197] on abbr "January" at bounding box center [144, 196] width 27 height 9
type input "Jan, 2021"
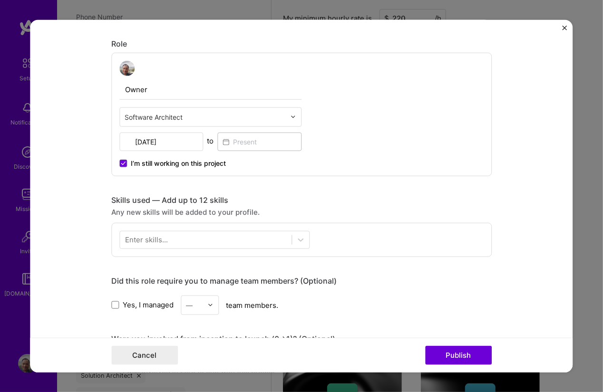
click at [405, 201] on div "Skills used — Add up to 12 skills" at bounding box center [301, 200] width 380 height 10
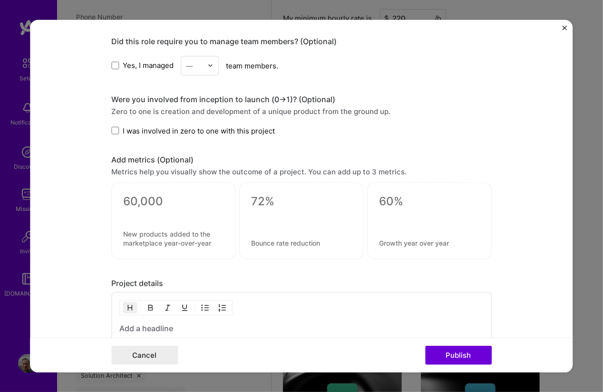
scroll to position [470, 0]
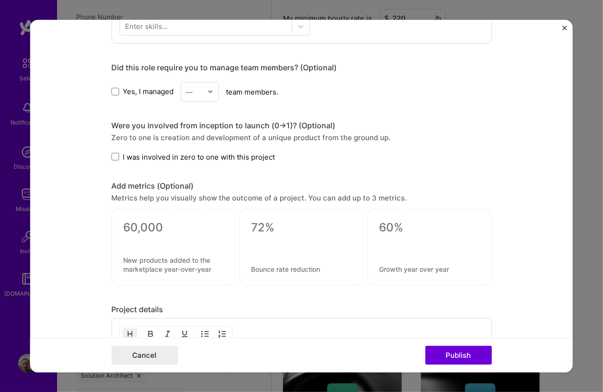
click at [207, 95] on div at bounding box center [212, 91] width 11 height 19
click at [196, 126] on div "2" at bounding box center [200, 135] width 32 height 18
click at [355, 145] on div "Were you involved from inception to launch (0 -> 1)? (Optional) Zero to one is …" at bounding box center [301, 140] width 380 height 41
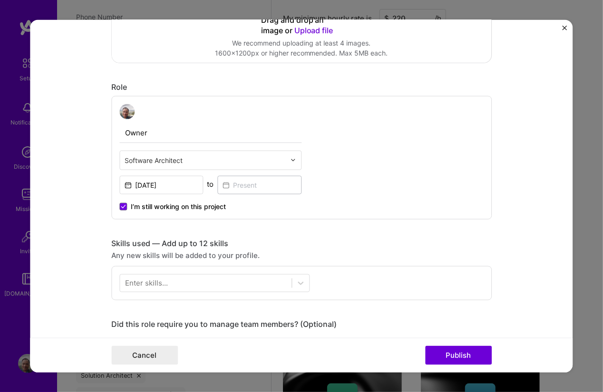
scroll to position [299, 0]
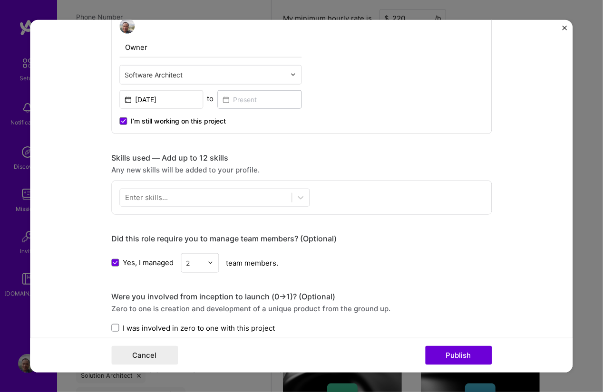
click at [236, 186] on div "Enter skills..." at bounding box center [301, 197] width 380 height 34
click at [219, 195] on div at bounding box center [206, 198] width 172 height 16
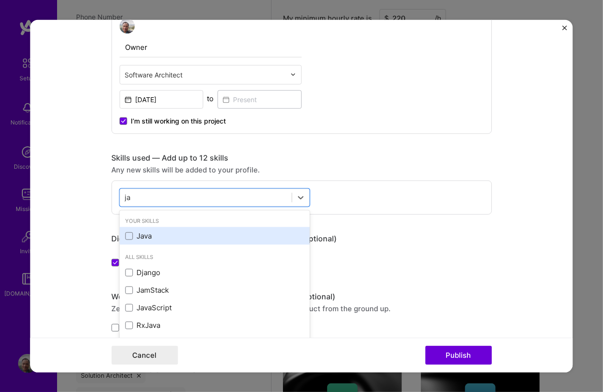
click at [188, 231] on div "Java" at bounding box center [214, 236] width 179 height 10
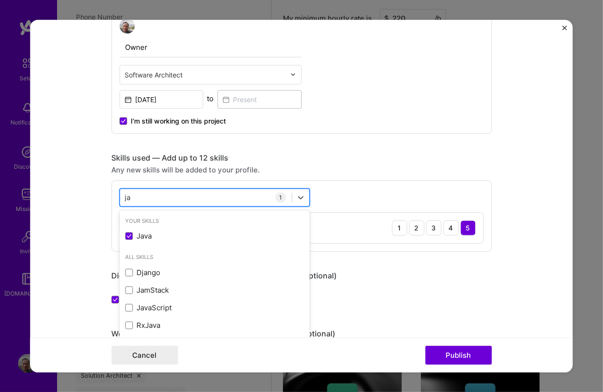
click at [160, 191] on div "ja ja" at bounding box center [206, 198] width 172 height 16
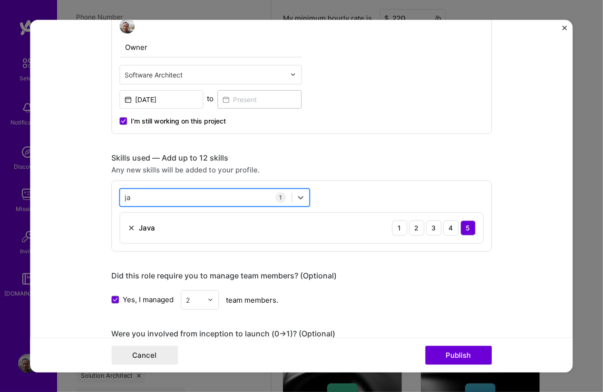
type input "j"
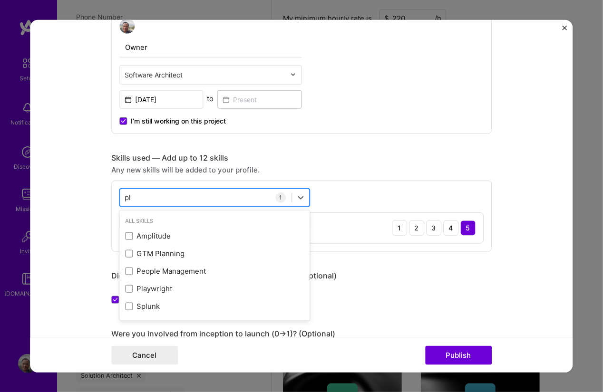
type input "p"
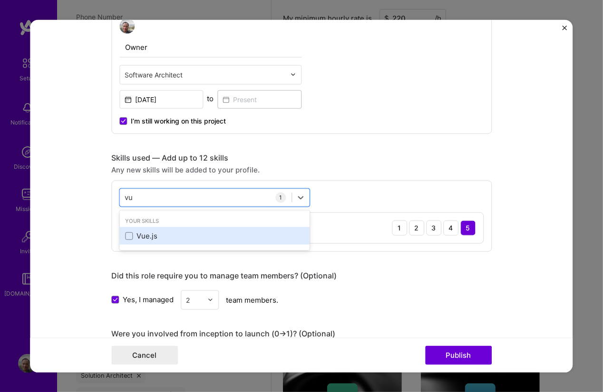
click at [147, 231] on div "Vue.js" at bounding box center [214, 236] width 179 height 10
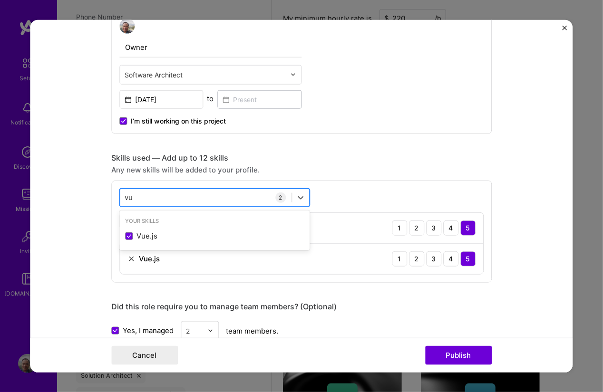
click at [184, 192] on div "vu vu" at bounding box center [206, 198] width 172 height 16
type input "v"
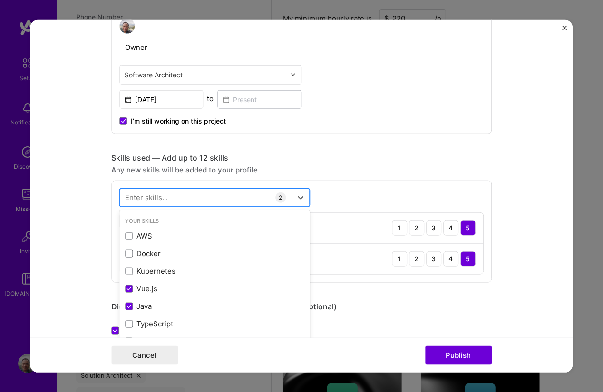
type input "w"
type input "q"
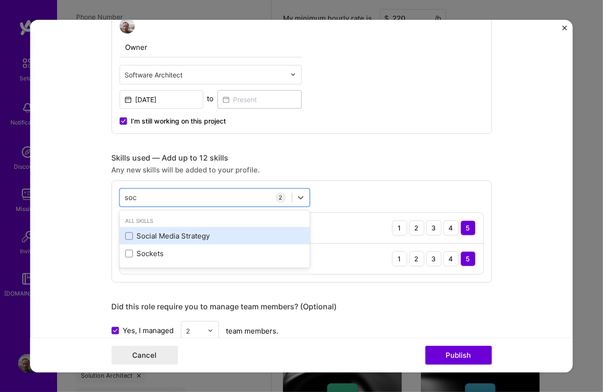
click at [185, 231] on div "Social Media Strategy" at bounding box center [214, 236] width 179 height 10
click at [199, 240] on div "Social Media Strategy" at bounding box center [214, 236] width 190 height 18
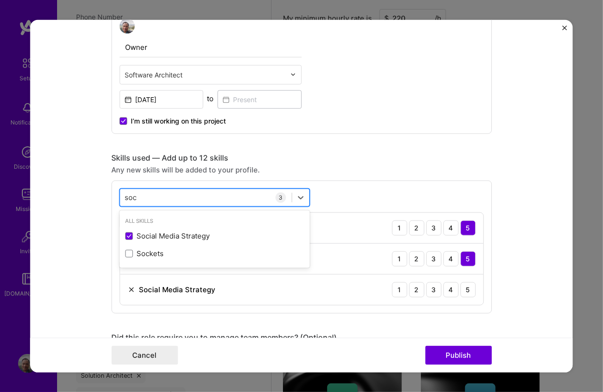
click at [157, 203] on div "soc soc" at bounding box center [206, 198] width 172 height 16
type input "s"
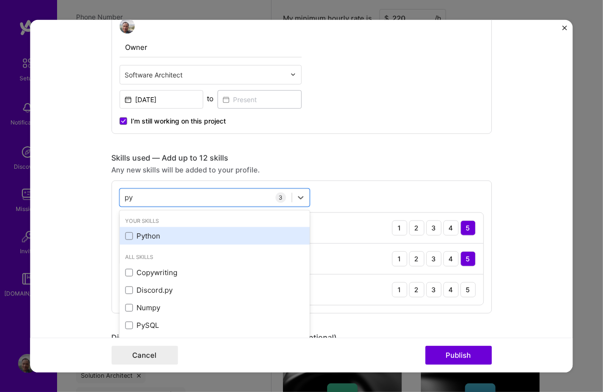
click at [164, 239] on div "Python" at bounding box center [214, 236] width 179 height 10
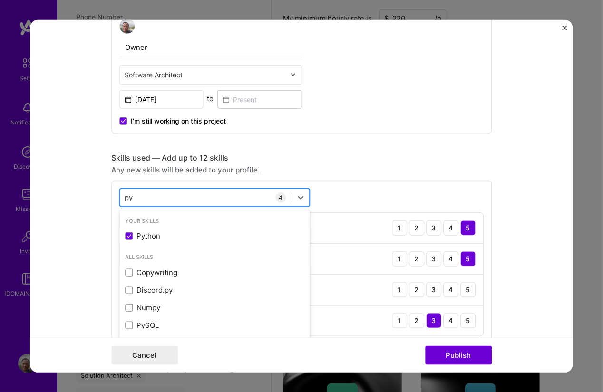
click at [145, 191] on div "py py" at bounding box center [206, 198] width 172 height 16
type input "p"
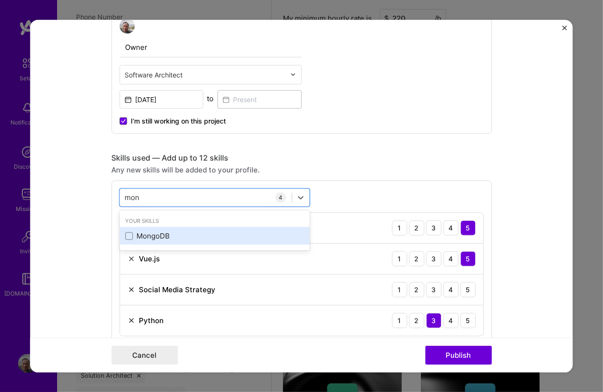
click at [145, 229] on div "MongoDB" at bounding box center [214, 236] width 190 height 18
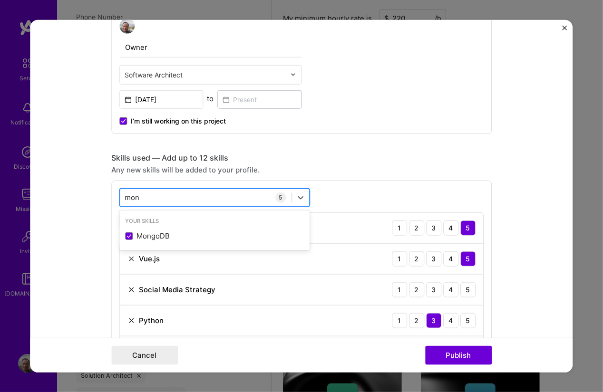
click at [135, 194] on input "mon" at bounding box center [133, 198] width 16 height 10
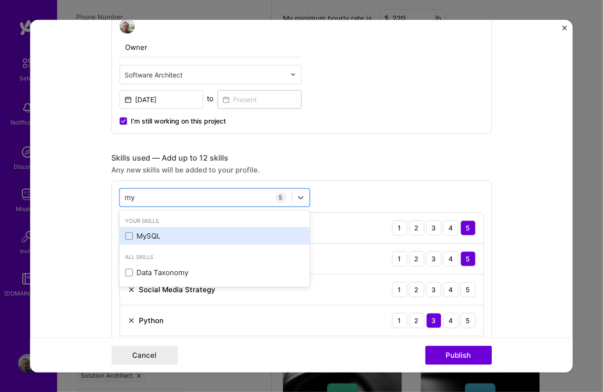
click at [149, 239] on div "MySQL" at bounding box center [214, 236] width 179 height 10
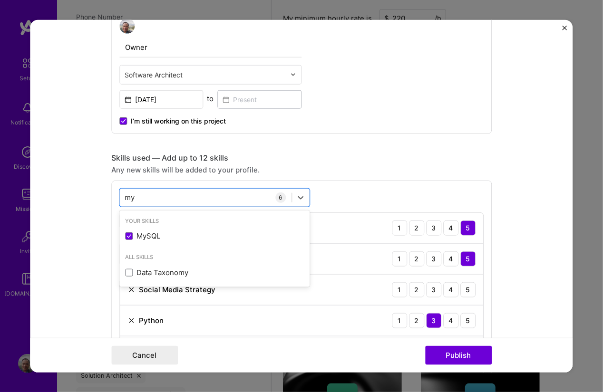
click at [278, 149] on div "Project title Funbay - A personal research project Company Project industry Ind…" at bounding box center [301, 298] width 380 height 1118
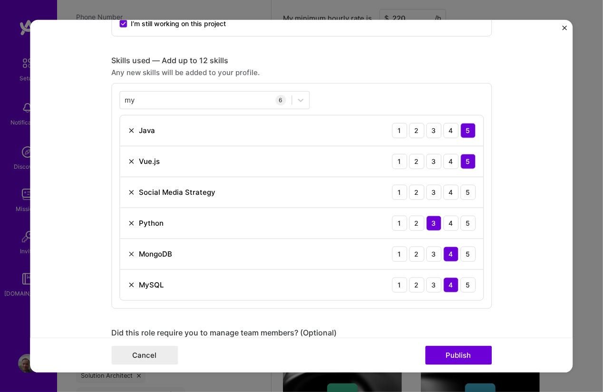
scroll to position [385, 0]
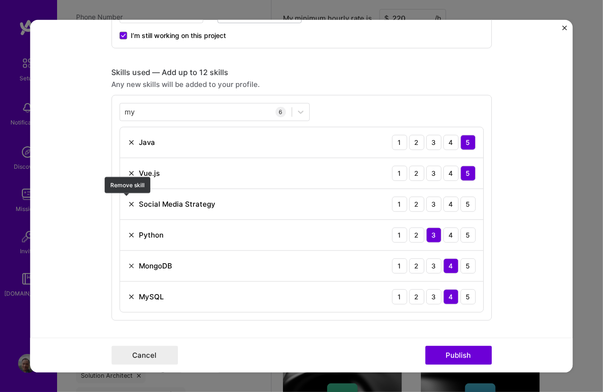
click at [127, 201] on img at bounding box center [131, 204] width 8 height 8
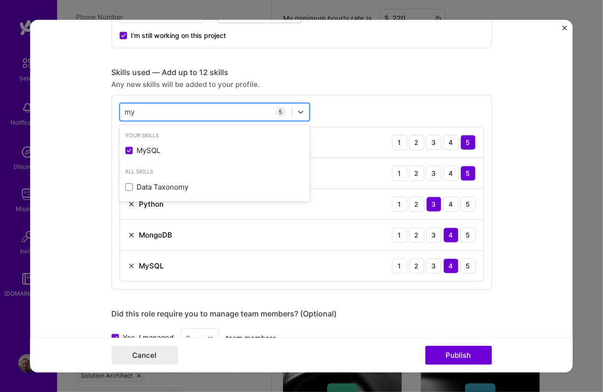
click at [142, 111] on div "my my" at bounding box center [206, 112] width 172 height 16
type input "m"
type input "p"
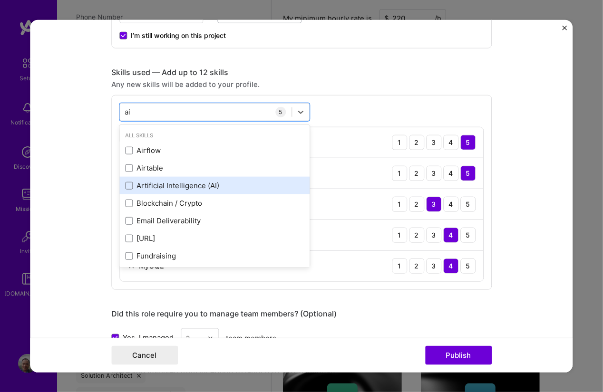
click at [153, 192] on div "Artificial Intelligence (AI)" at bounding box center [214, 186] width 190 height 18
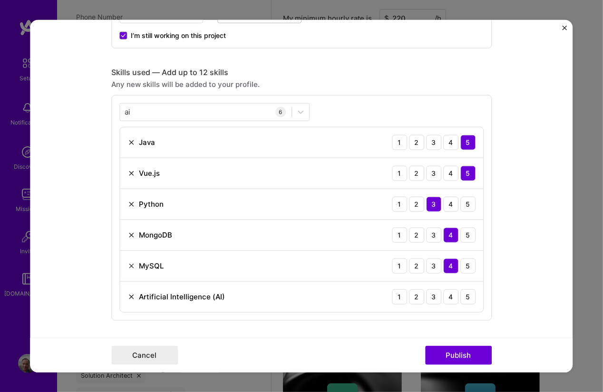
click at [144, 101] on div "ai ai 6 Java 1 2 3 4 5 Vue.js 1 2 3 4 5 Python 1 2 3 4 5 MongoDB 1 2 3 4 5 MySQ…" at bounding box center [301, 208] width 380 height 226
click at [140, 104] on div "ai ai" at bounding box center [206, 112] width 172 height 16
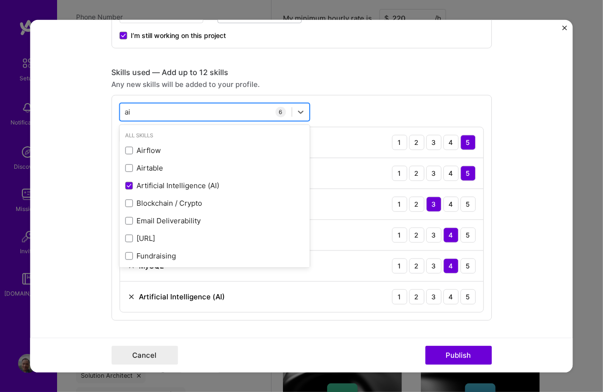
type input "a"
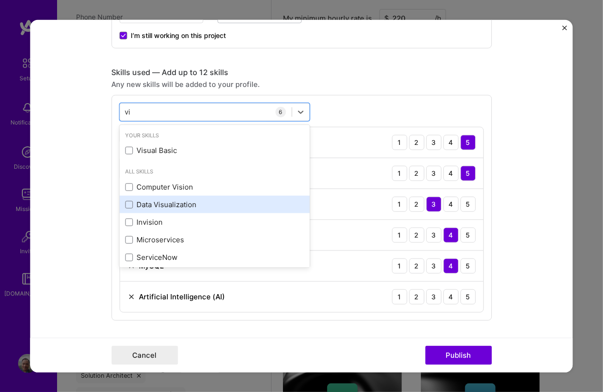
click at [153, 207] on div "Data Visualization" at bounding box center [214, 205] width 179 height 10
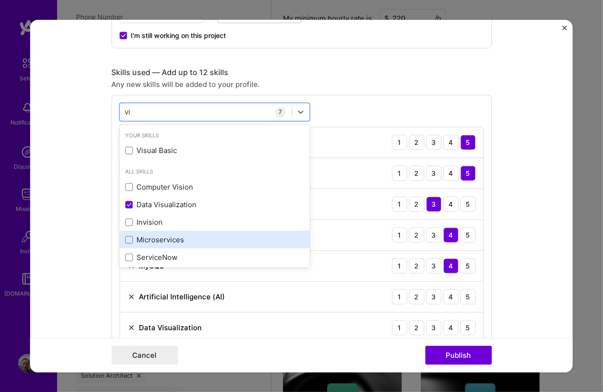
click at [194, 235] on div "Microservices" at bounding box center [214, 240] width 179 height 10
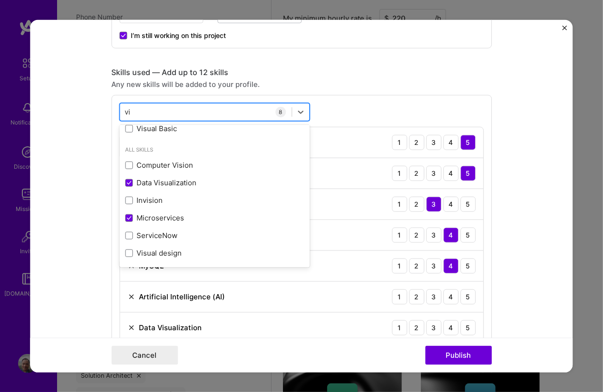
type input "v"
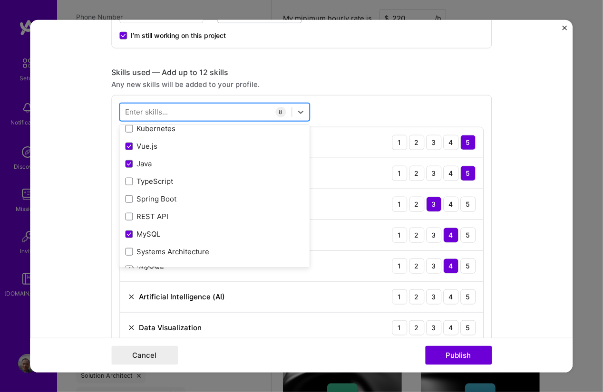
scroll to position [479, 0]
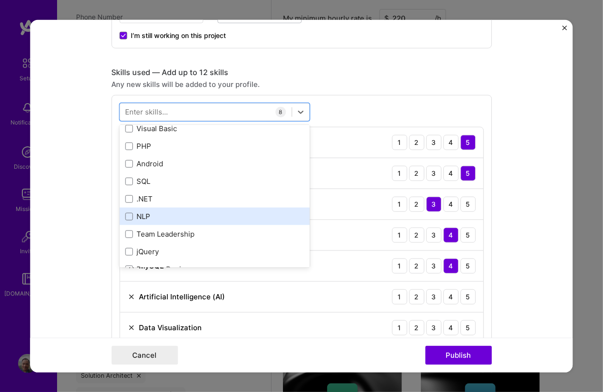
click at [196, 212] on div "NLP" at bounding box center [214, 217] width 179 height 10
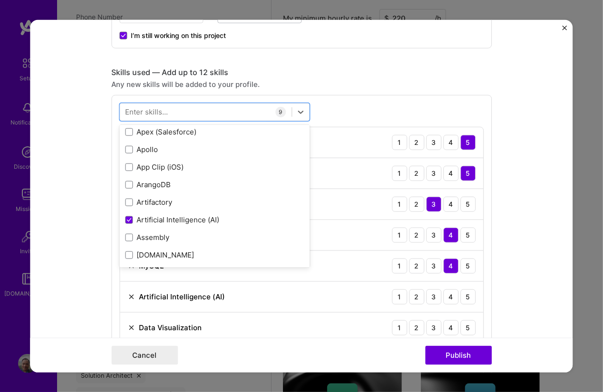
scroll to position [1164, 0]
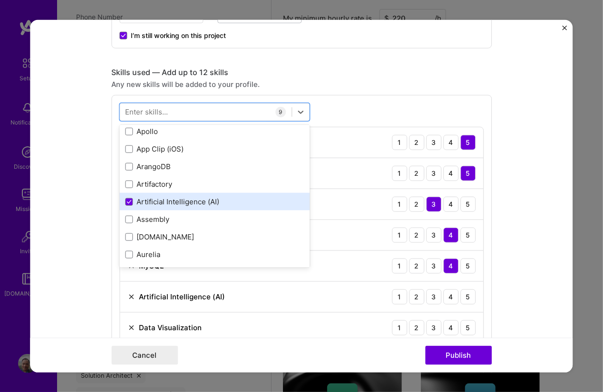
click at [232, 193] on div "Artificial Intelligence (AI)" at bounding box center [214, 202] width 190 height 18
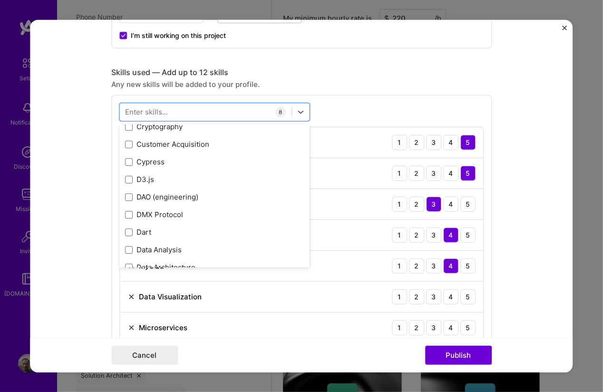
scroll to position [1934, 0]
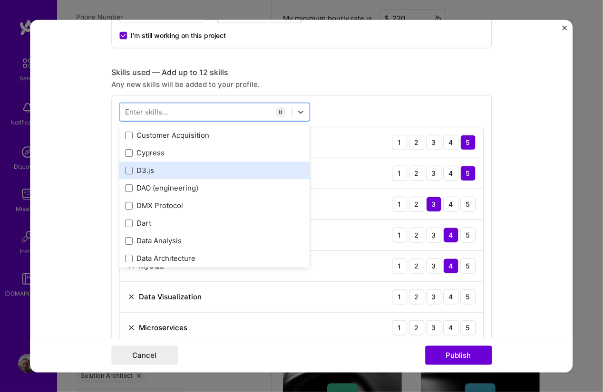
click at [232, 168] on div "D3.js" at bounding box center [214, 170] width 179 height 10
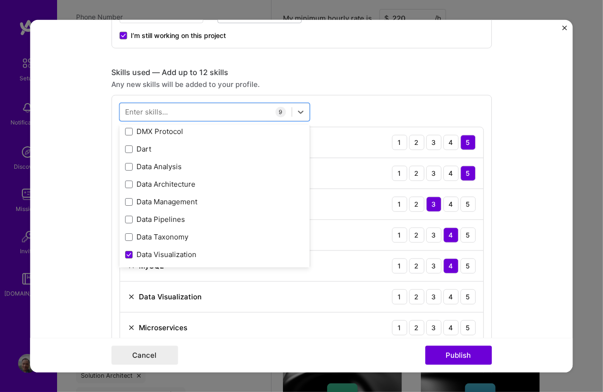
scroll to position [2020, 0]
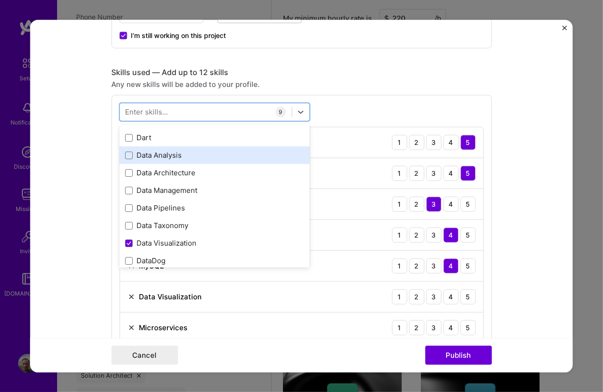
click at [215, 160] on div "Data Analysis" at bounding box center [214, 155] width 190 height 18
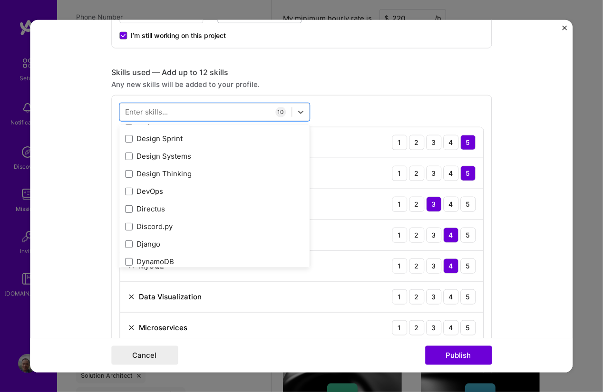
scroll to position [2276, 0]
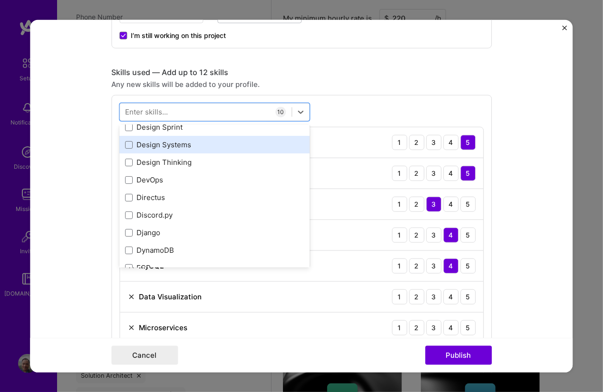
click at [208, 148] on div "Design Systems" at bounding box center [214, 145] width 190 height 18
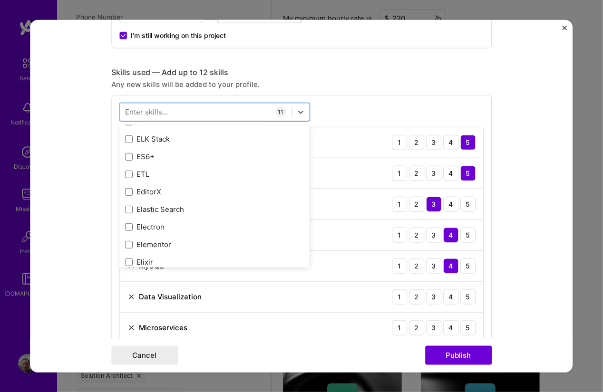
scroll to position [2448, 0]
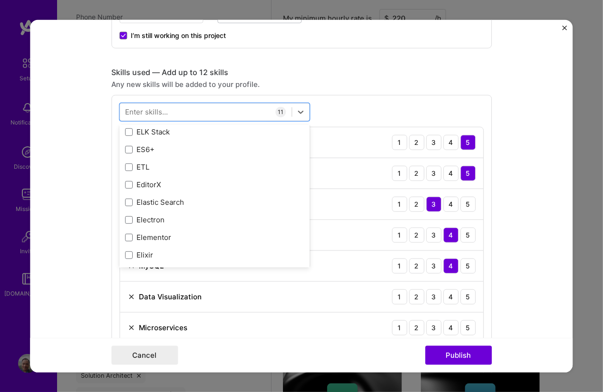
click at [253, 194] on div "Elastic Search" at bounding box center [214, 203] width 190 height 18
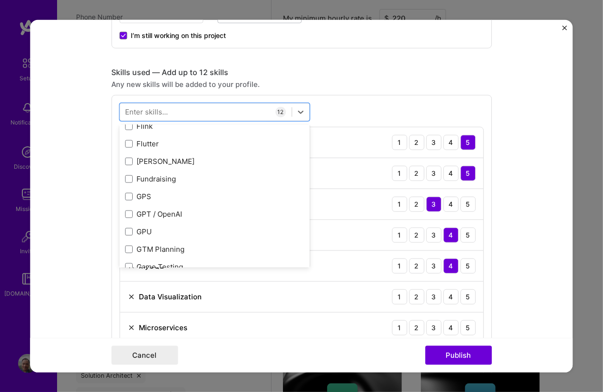
scroll to position [2961, 0]
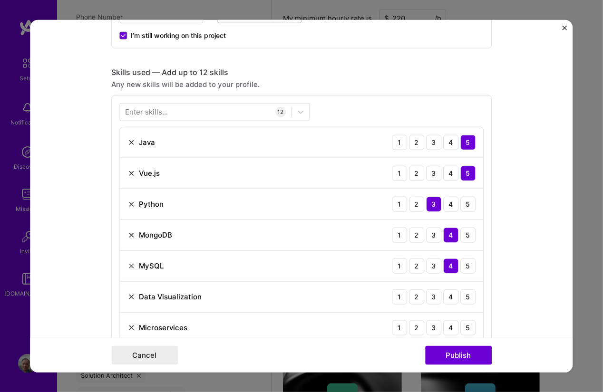
click at [349, 122] on div "Enter skills... 12 Java 1 2 3 4 5 Vue.js 1 2 3 4 5 Python 1 2 3 4 5 MongoDB 1 2…" at bounding box center [301, 300] width 380 height 411
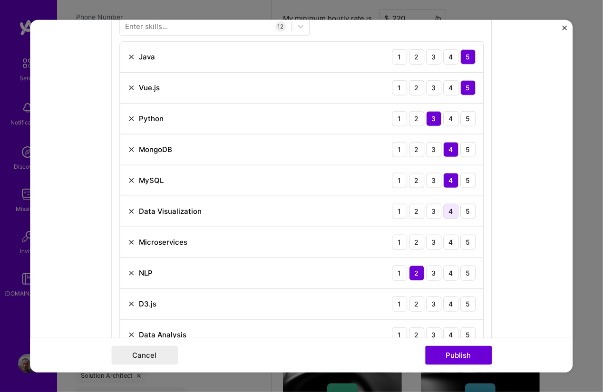
click at [444, 210] on div "4" at bounding box center [450, 210] width 15 height 15
click at [435, 239] on div "3" at bounding box center [433, 241] width 15 height 15
click at [432, 302] on div "3" at bounding box center [433, 303] width 15 height 15
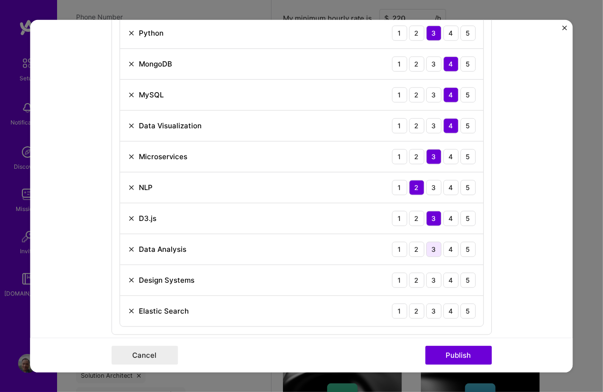
click at [436, 248] on div "3" at bounding box center [433, 249] width 15 height 15
click at [436, 277] on div "3" at bounding box center [433, 279] width 15 height 15
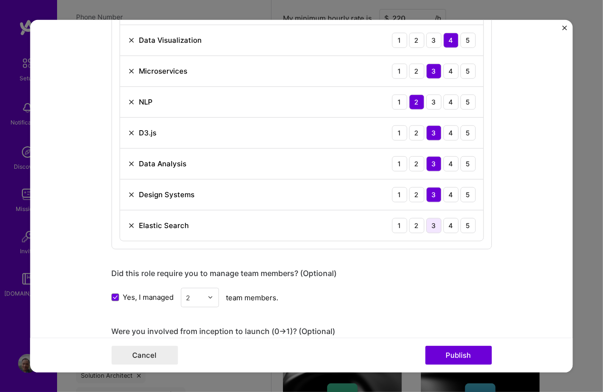
click at [431, 224] on div "3" at bounding box center [433, 225] width 15 height 15
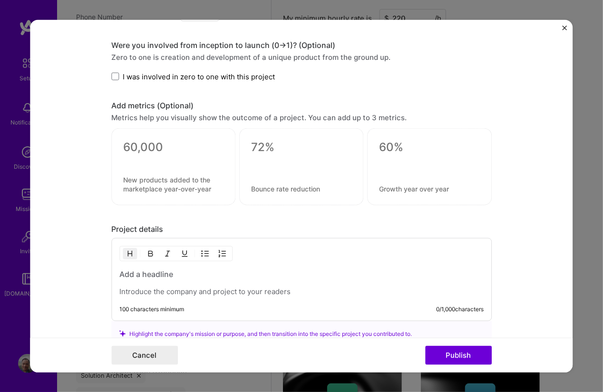
scroll to position [984, 0]
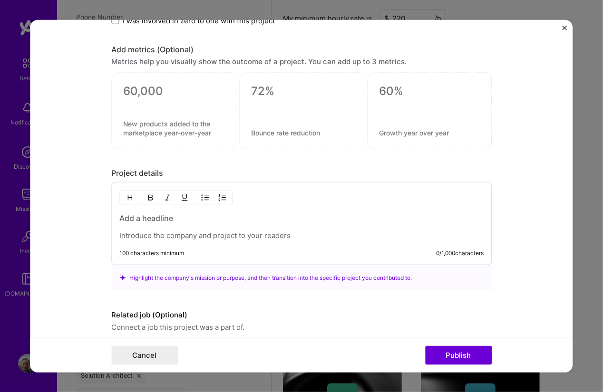
click at [296, 221] on div at bounding box center [301, 227] width 364 height 28
click at [172, 232] on p at bounding box center [301, 236] width 364 height 10
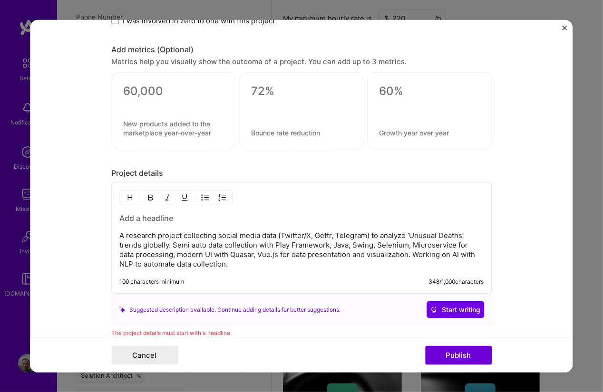
click at [119, 233] on p "A research project collecting social media data (Twitter/X, Gettr, Telegram) to…" at bounding box center [301, 250] width 364 height 38
click at [239, 231] on p "A personal research project collecting social media data (Twitter/X, Gettr, Tel…" at bounding box center [301, 250] width 364 height 38
click at [268, 234] on p "A personal research project collecting social media data (Twitter/X, Gettr, Tel…" at bounding box center [301, 250] width 364 height 38
click at [357, 251] on p "A personal research project collecting social media data (Twitter/X, Gettr, Tel…" at bounding box center [301, 250] width 364 height 38
click at [366, 253] on p "A personal research project collecting social media data (Twitter/X, Gettr, Tel…" at bounding box center [301, 250] width 364 height 38
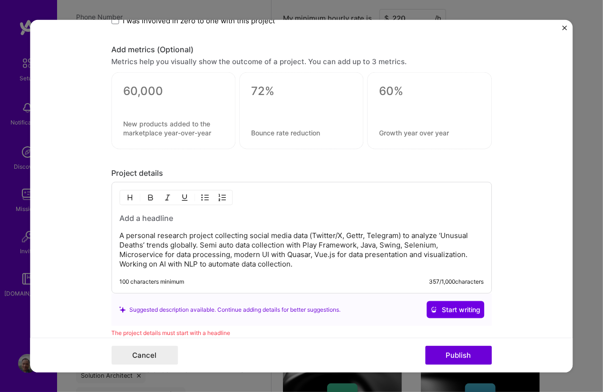
click at [385, 258] on p "A personal research project collecting social media data (Twitter/X, Gettr, Tel…" at bounding box center [301, 250] width 364 height 38
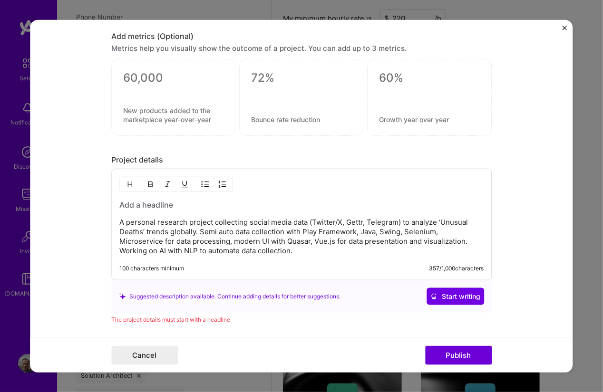
scroll to position [978, 0]
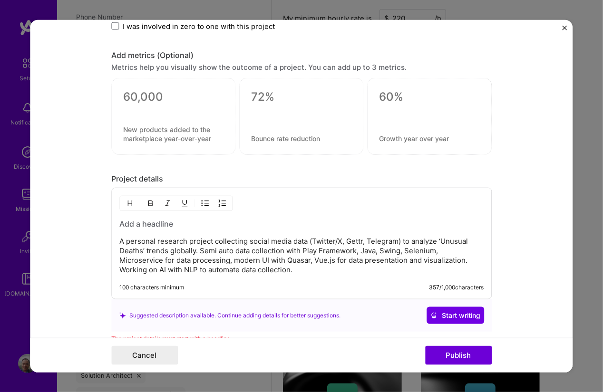
click at [192, 221] on h3 at bounding box center [301, 224] width 364 height 10
click at [156, 221] on h3 at bounding box center [301, 224] width 364 height 10
click at [211, 237] on p "A personal research project collecting social media data (Twitter/X, Gettr, Tel…" at bounding box center [301, 256] width 364 height 38
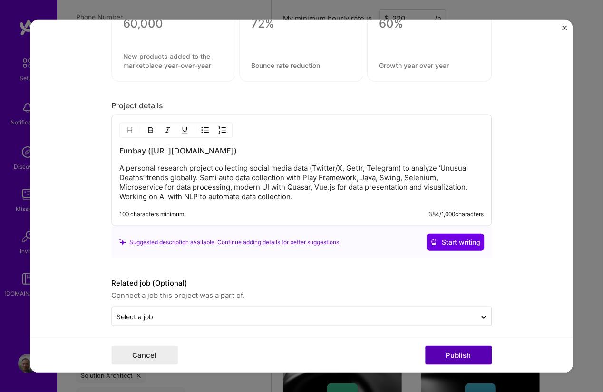
click at [448, 357] on button "Publish" at bounding box center [458, 355] width 67 height 19
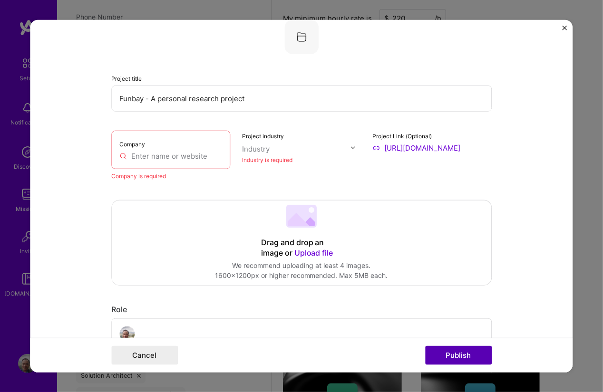
scroll to position [19, 0]
click at [162, 160] on input "text" at bounding box center [170, 156] width 103 height 10
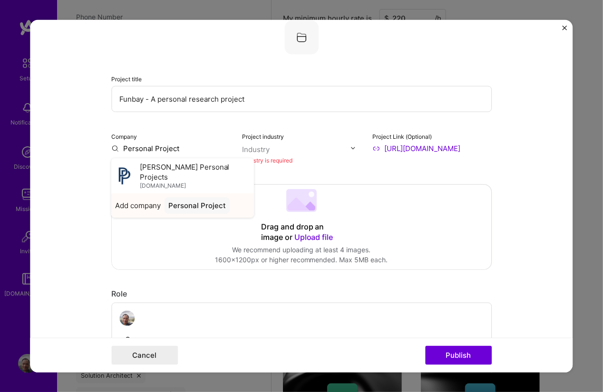
type input "Personal Project"
click at [170, 197] on div "Personal Project" at bounding box center [197, 205] width 65 height 17
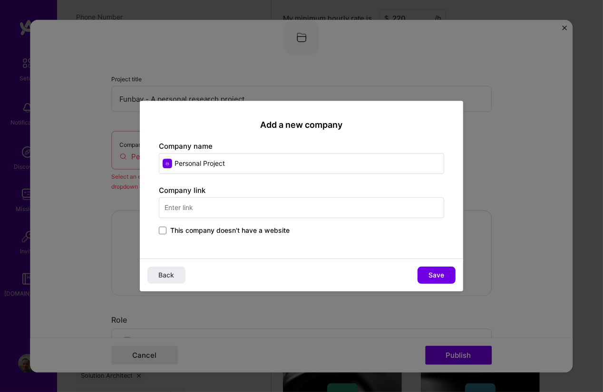
click at [239, 231] on span "This company doesn't have a website" at bounding box center [229, 231] width 119 height 10
click at [0, 0] on input "This company doesn't have a website" at bounding box center [0, 0] width 0 height 0
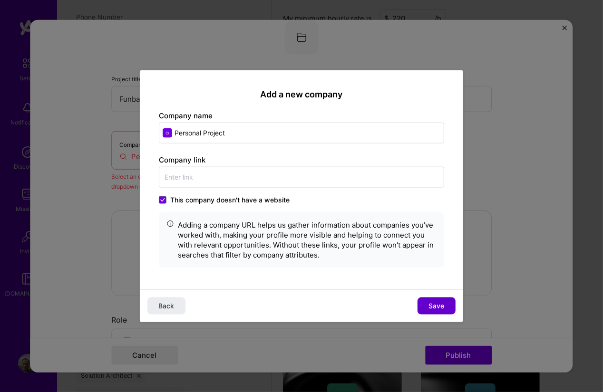
click at [425, 303] on button "Save" at bounding box center [436, 306] width 38 height 17
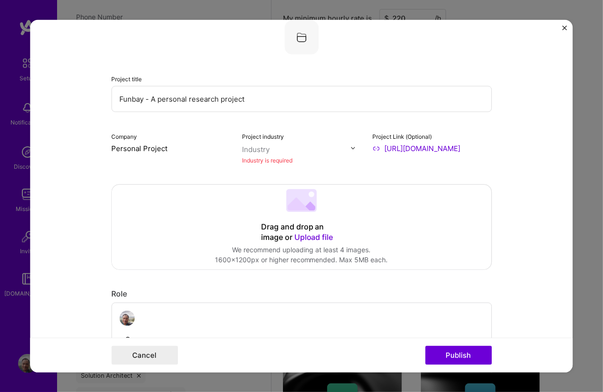
click at [327, 150] on input "text" at bounding box center [296, 149] width 108 height 10
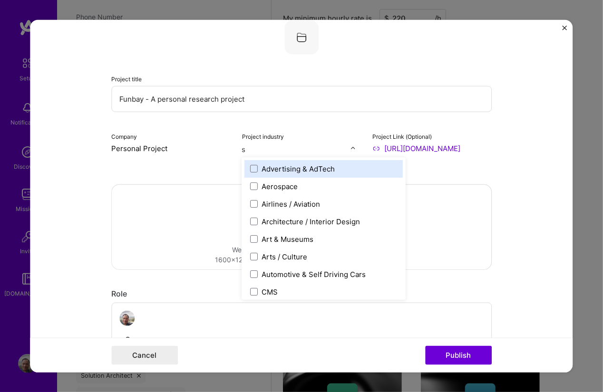
type input "so"
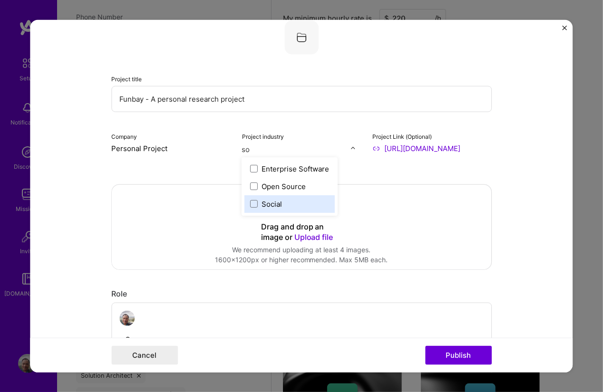
click at [287, 197] on div "Social" at bounding box center [290, 204] width 90 height 18
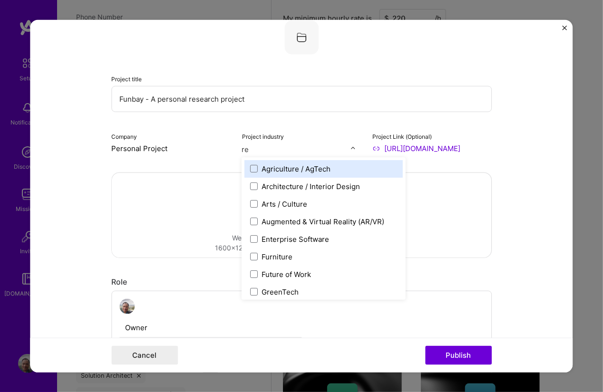
type input "res"
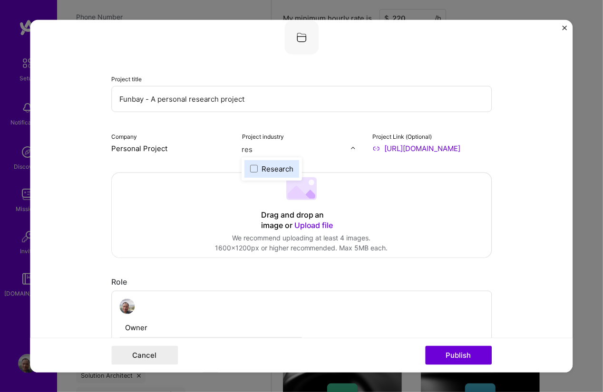
click at [280, 174] on div "Research" at bounding box center [272, 169] width 55 height 18
click at [552, 246] on form "Project title Funbay - A personal research project Company Personal Project Pro…" at bounding box center [301, 195] width 542 height 353
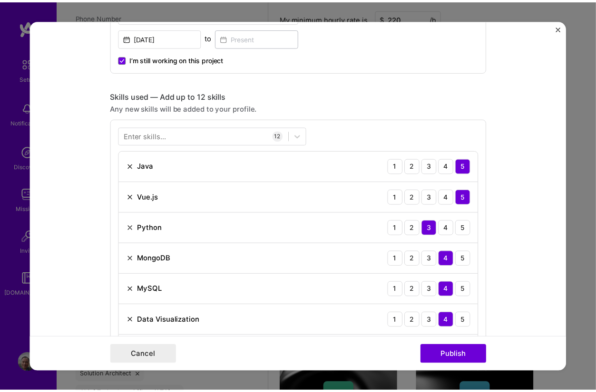
scroll to position [532, 0]
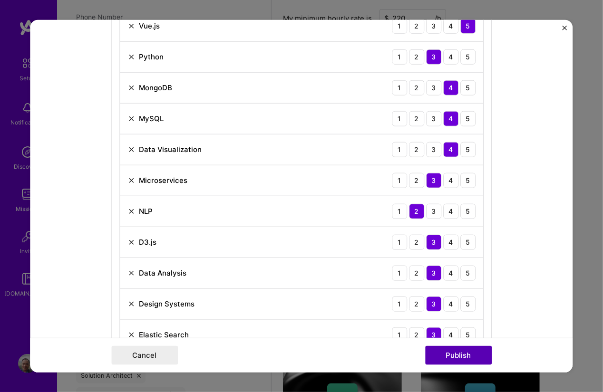
click at [457, 360] on button "Publish" at bounding box center [458, 355] width 67 height 19
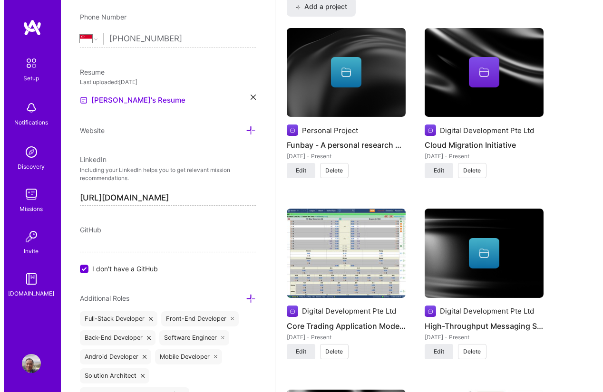
scroll to position [770, 0]
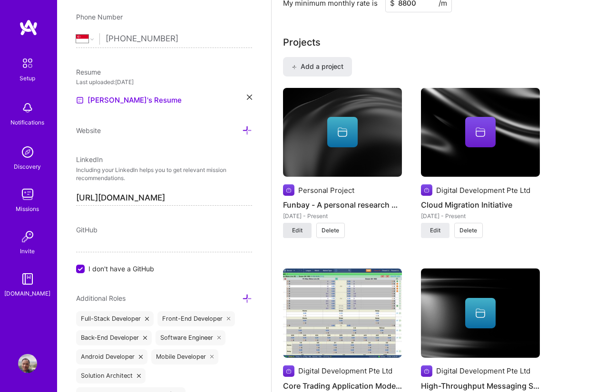
click at [294, 227] on span "Edit" at bounding box center [297, 230] width 10 height 9
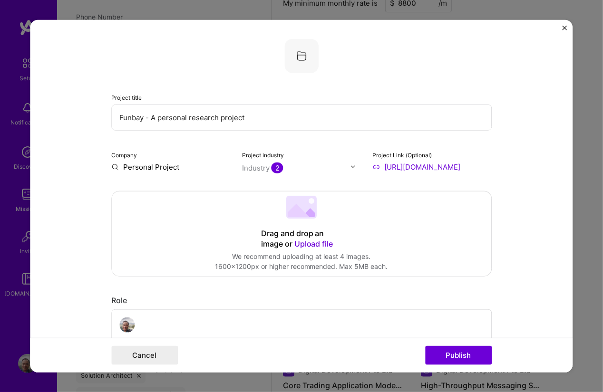
click at [303, 242] on span "Upload file" at bounding box center [313, 244] width 39 height 10
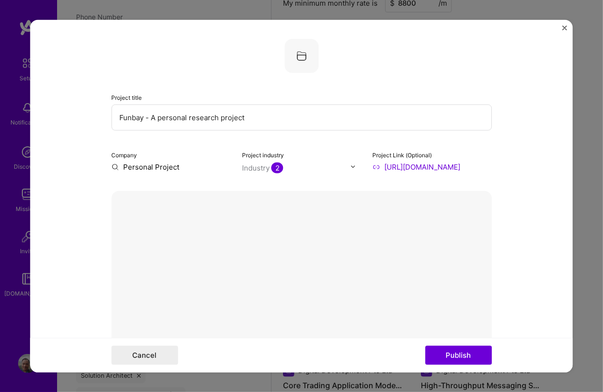
click at [257, 52] on div at bounding box center [301, 56] width 380 height 34
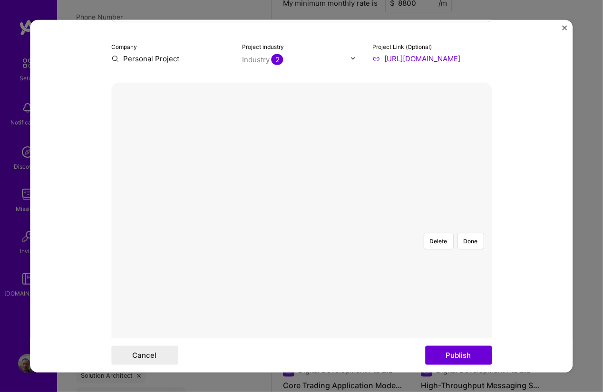
scroll to position [86, 0]
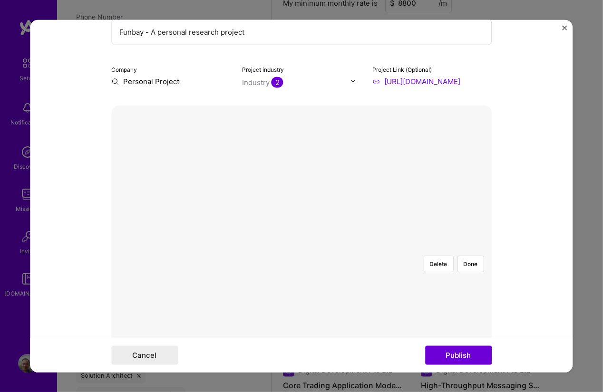
click at [315, 248] on div at bounding box center [493, 382] width 357 height 268
click at [466, 255] on button "Done" at bounding box center [470, 263] width 27 height 17
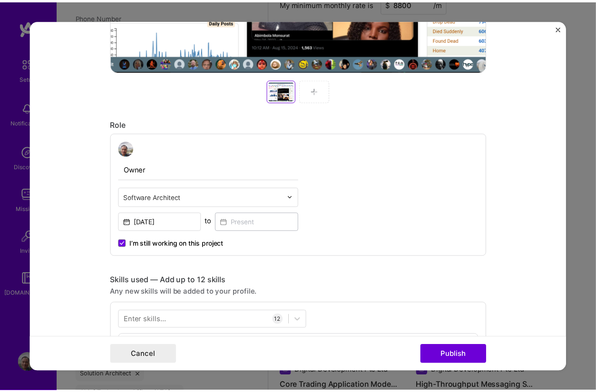
scroll to position [428, 0]
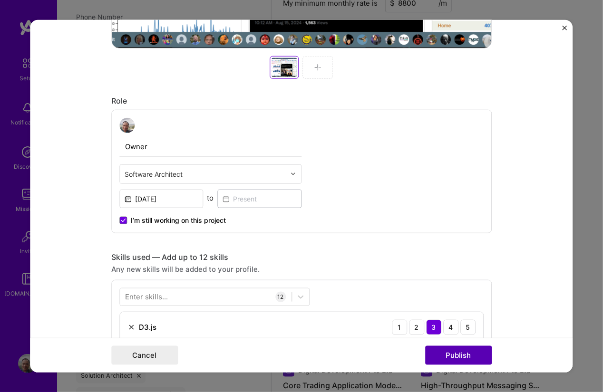
click at [475, 351] on button "Publish" at bounding box center [458, 355] width 67 height 19
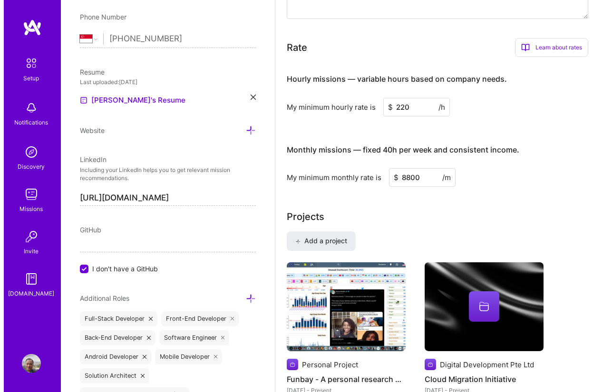
scroll to position [599, 0]
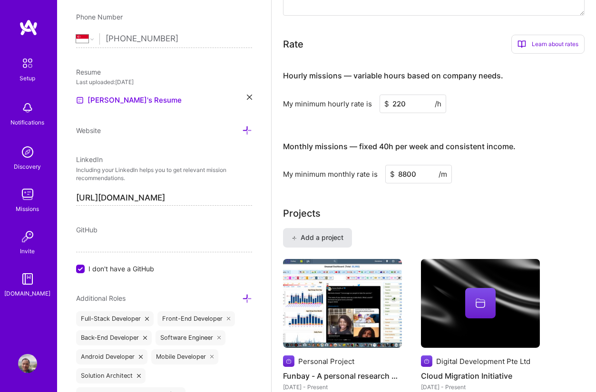
click at [307, 229] on button "Add a project" at bounding box center [317, 237] width 69 height 19
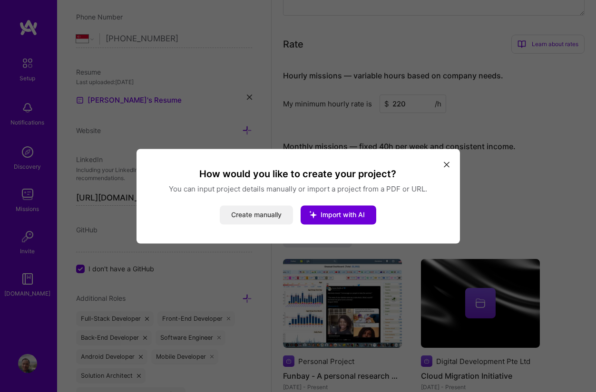
click at [265, 222] on button "Create manually" at bounding box center [256, 214] width 73 height 19
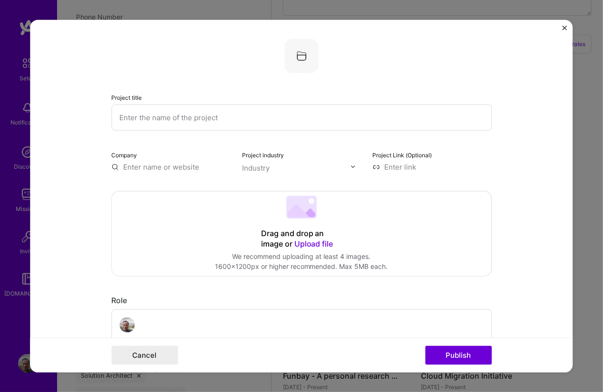
click at [141, 121] on input "text" at bounding box center [301, 117] width 380 height 26
type input "Mobox & Mobox2 - A"
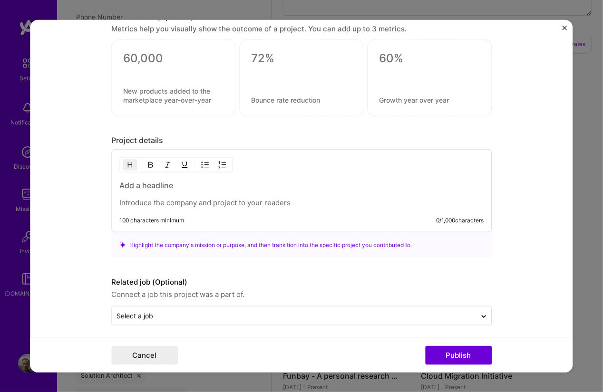
scroll to position [641, 0]
click at [155, 198] on p at bounding box center [301, 202] width 364 height 10
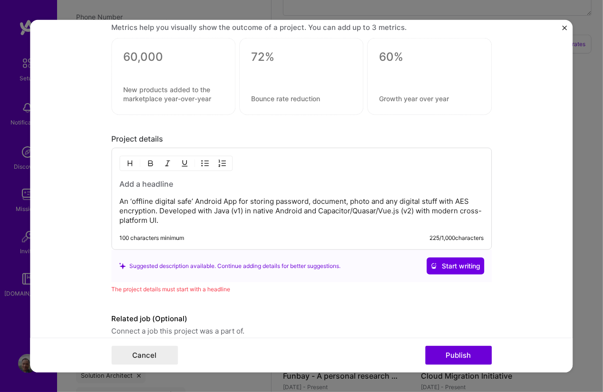
click at [220, 222] on p "An ‘offline digital safe’ Android App for storing password, document, photo and…" at bounding box center [301, 211] width 364 height 29
click at [143, 184] on h3 at bounding box center [301, 184] width 364 height 10
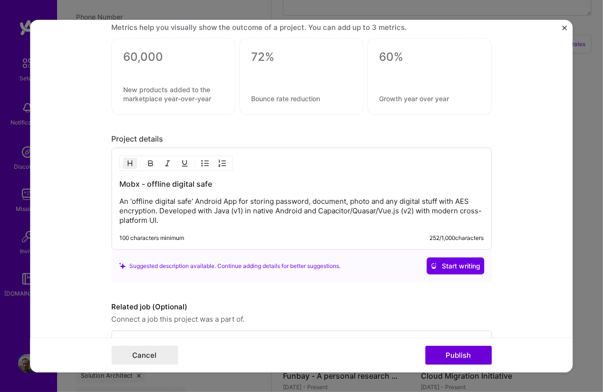
click at [128, 180] on h3 "Mobx - offline digital safe" at bounding box center [301, 184] width 364 height 10
click at [143, 183] on h3 "Mobox - offline digital safe" at bounding box center [301, 184] width 364 height 10
drag, startPoint x: 292, startPoint y: 185, endPoint x: 146, endPoint y: 175, distance: 145.8
click at [146, 175] on div "Mobox - an Android app for offline digital safe An ‘offline digital safe’ Andro…" at bounding box center [301, 199] width 380 height 102
copy h3 "Mobox - an Android app for offline digital safe"
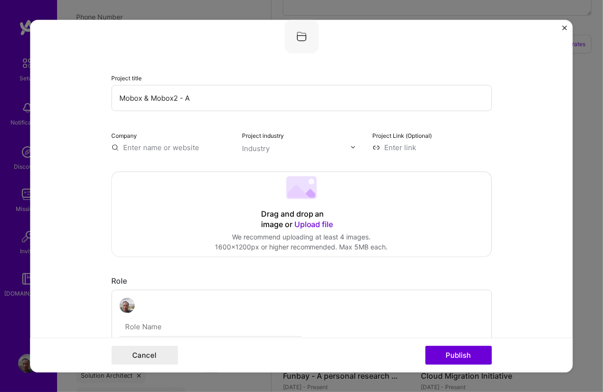
scroll to position [0, 0]
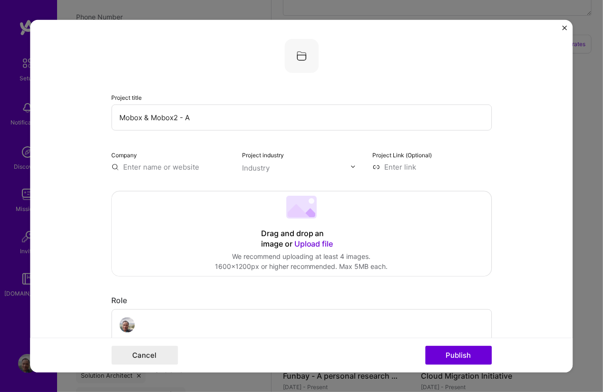
drag, startPoint x: 211, startPoint y: 123, endPoint x: 65, endPoint y: 120, distance: 146.5
click at [65, 120] on form "Project title Mobox & Mobox2 - A Company Project industry Industry Project Link…" at bounding box center [301, 195] width 542 height 353
paste input "- an Android app for offline digital safe"
type input "Mobox - an Android app for offline digital safe"
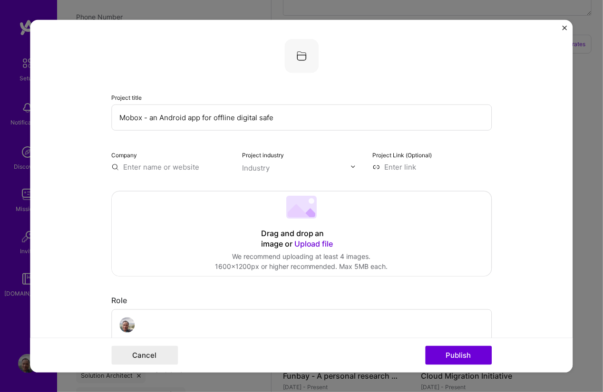
click at [174, 170] on input "text" at bounding box center [170, 167] width 119 height 10
type input "p"
type input "Personal Project"
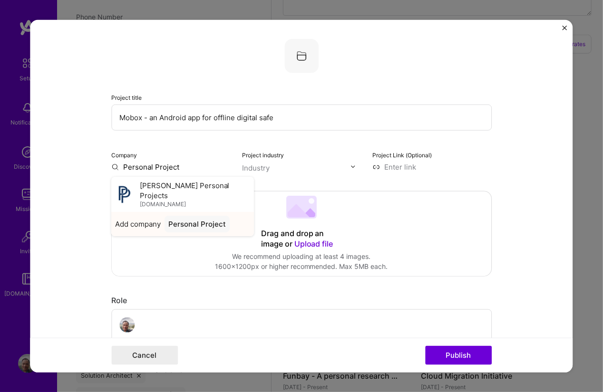
click at [191, 215] on div "Personal Project" at bounding box center [197, 223] width 65 height 17
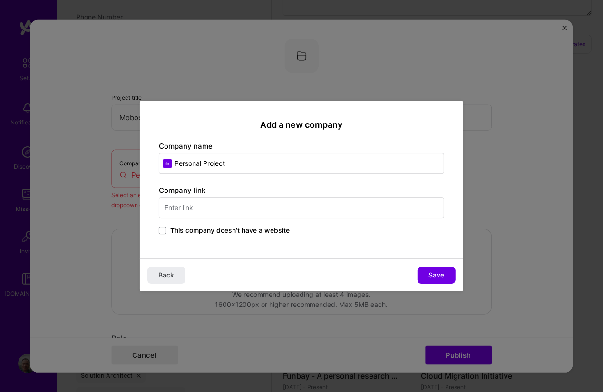
click at [274, 234] on span "This company doesn't have a website" at bounding box center [229, 231] width 119 height 10
click at [0, 0] on input "This company doesn't have a website" at bounding box center [0, 0] width 0 height 0
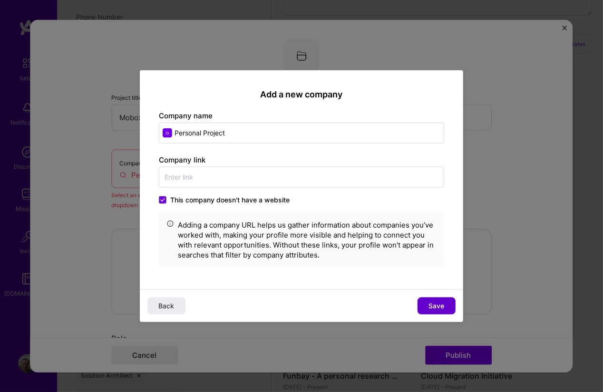
click at [442, 311] on button "Save" at bounding box center [436, 306] width 38 height 17
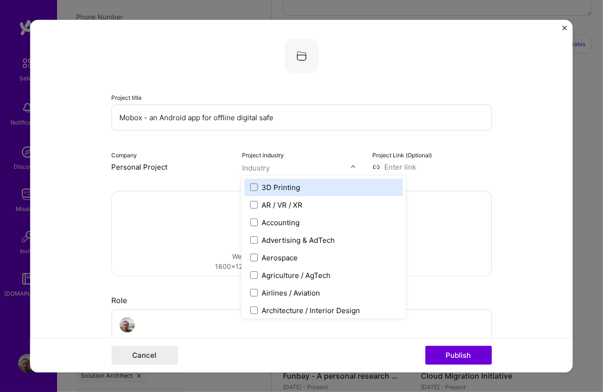
click at [291, 172] on input "text" at bounding box center [296, 168] width 108 height 10
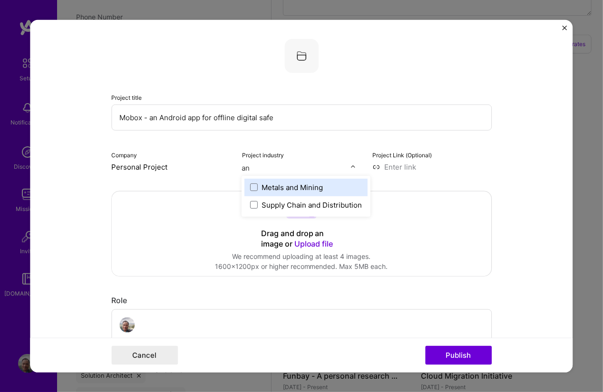
type input "a"
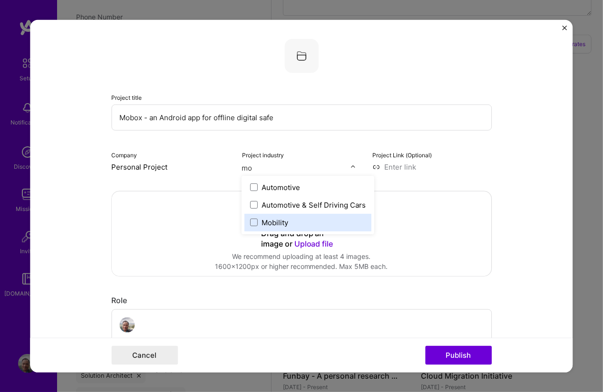
type input "m"
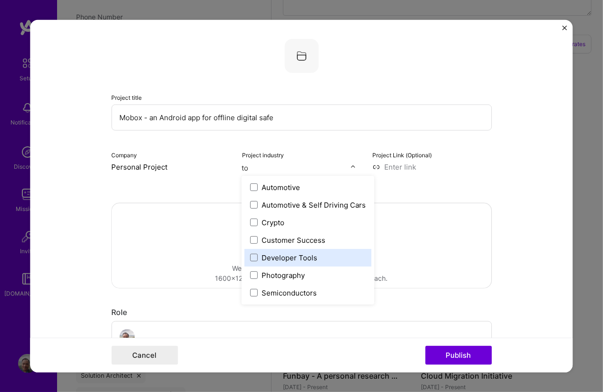
type input "t"
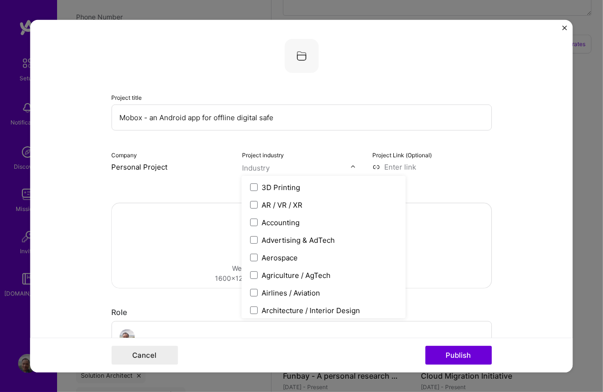
type input "s"
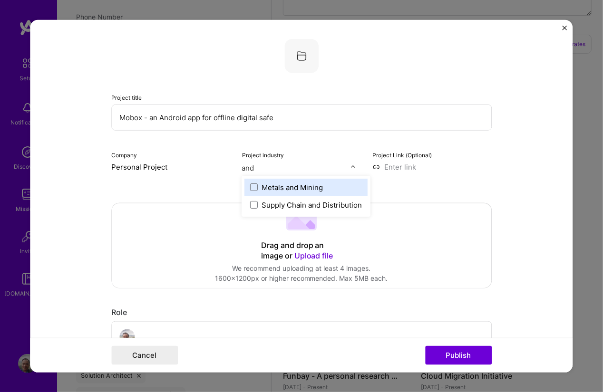
type input "and"
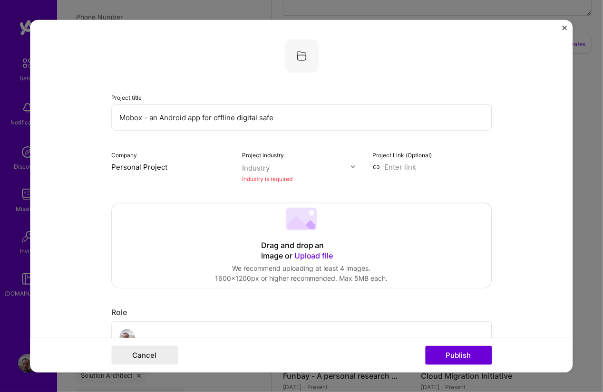
click at [385, 168] on input at bounding box center [431, 167] width 119 height 10
paste input "https://play.google.com/store/apps/details?id=com.youstone.mobx"
type input "https://play.google.com/store/apps/details?id=com.youstone.mobx"
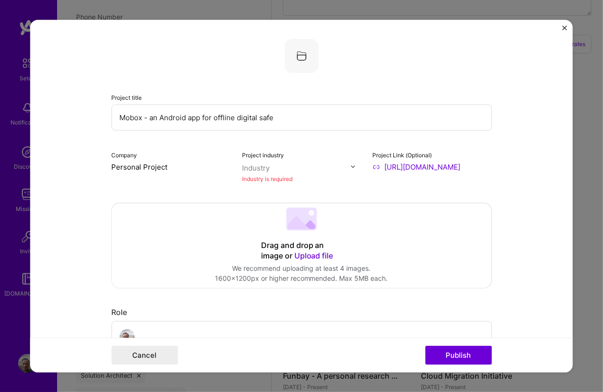
click at [399, 177] on div "Project Link (Optional) https://play.google.com/store/apps/details?id=com.youst…" at bounding box center [431, 166] width 119 height 34
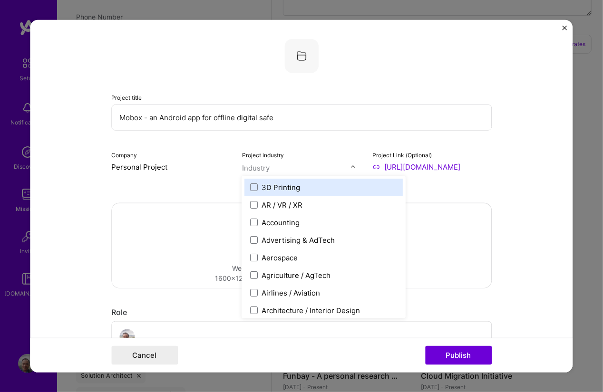
click at [285, 167] on input "text" at bounding box center [296, 168] width 108 height 10
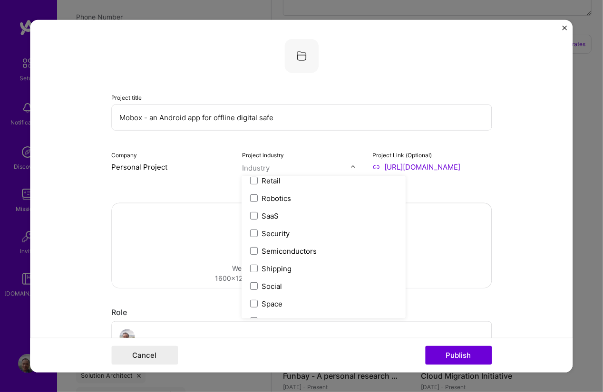
scroll to position [1883, 0]
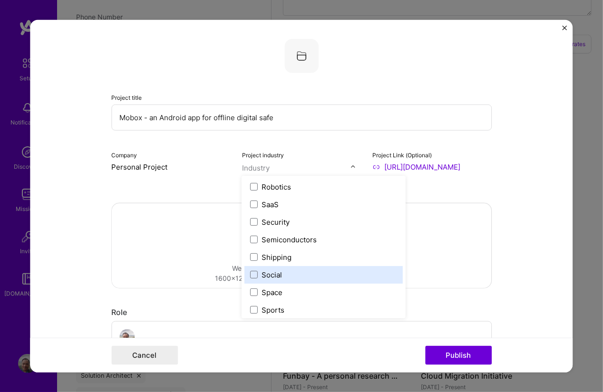
click at [300, 276] on label "Social" at bounding box center [324, 275] width 147 height 10
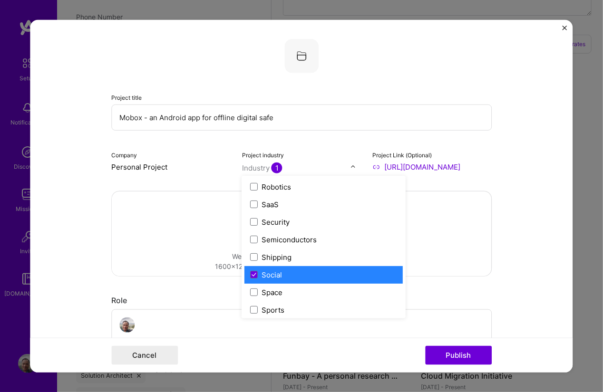
click at [101, 261] on form "Project title Mobox - an Android app for offline digital safe Company Personal …" at bounding box center [301, 195] width 542 height 353
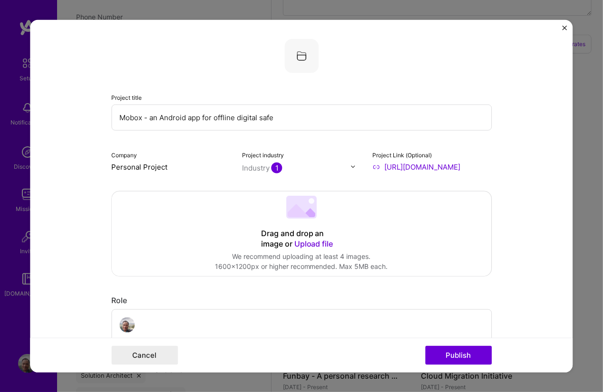
scroll to position [86, 0]
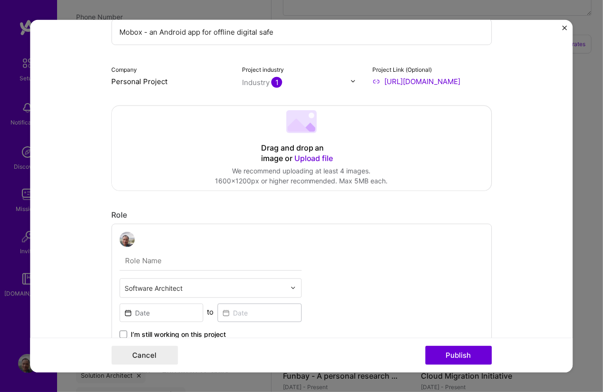
click at [366, 257] on div "Software Architect to I’m still working on this project" at bounding box center [301, 285] width 380 height 124
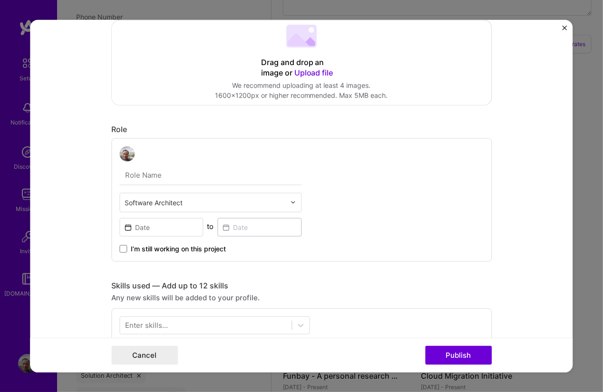
click at [199, 164] on div "Software Architect to I’m still working on this project" at bounding box center [210, 199] width 182 height 107
click at [177, 173] on input "text" at bounding box center [210, 175] width 182 height 20
type input "Owner"
click at [173, 232] on input at bounding box center [161, 227] width 84 height 19
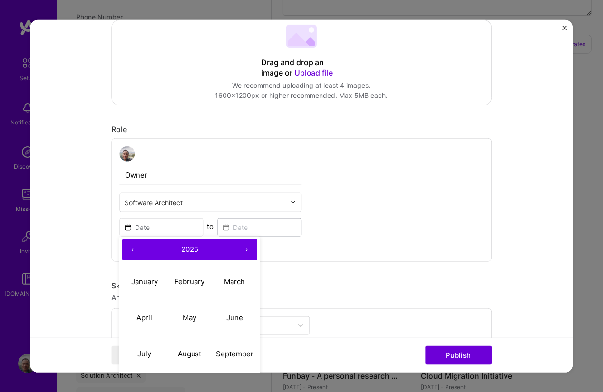
click at [147, 253] on button "2025" at bounding box center [189, 249] width 93 height 21
click at [147, 253] on button "2021 – 2030" at bounding box center [189, 249] width 93 height 21
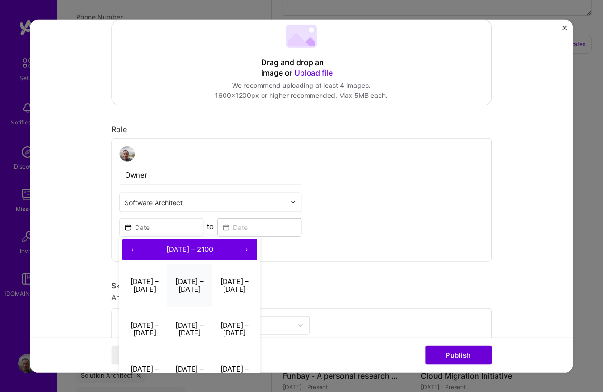
click at [175, 284] on button "2011 – 2020" at bounding box center [189, 286] width 45 height 44
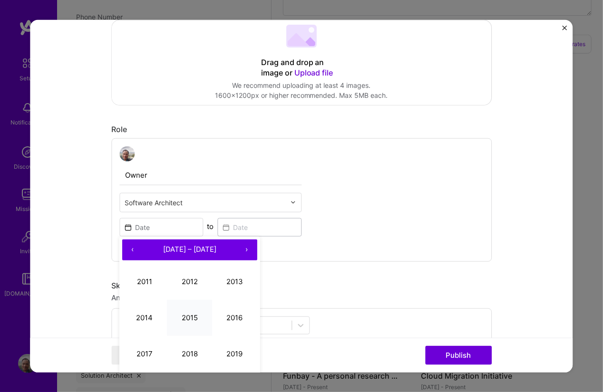
click at [187, 318] on button "2015" at bounding box center [189, 318] width 45 height 36
click at [183, 280] on abbr "February" at bounding box center [189, 281] width 30 height 9
type input "Feb, 2015"
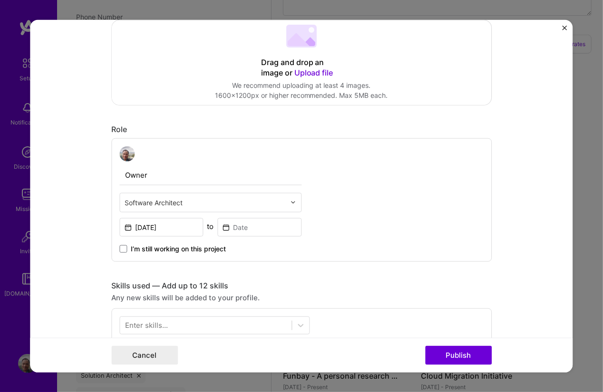
click at [358, 219] on div "Owner Software Architect Feb, 2015 to I’m still working on this project" at bounding box center [301, 200] width 380 height 124
click at [267, 229] on input at bounding box center [260, 227] width 84 height 19
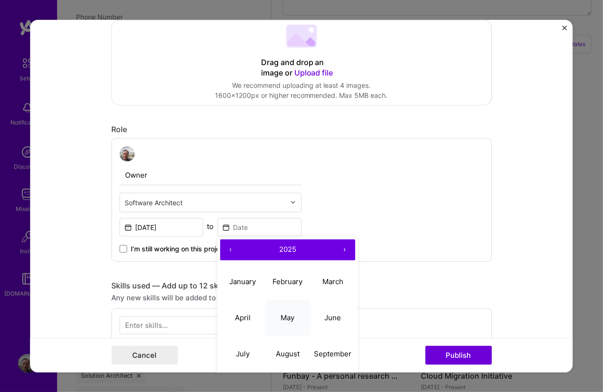
click at [286, 319] on abbr "May" at bounding box center [288, 317] width 14 height 9
type input "May, 2025"
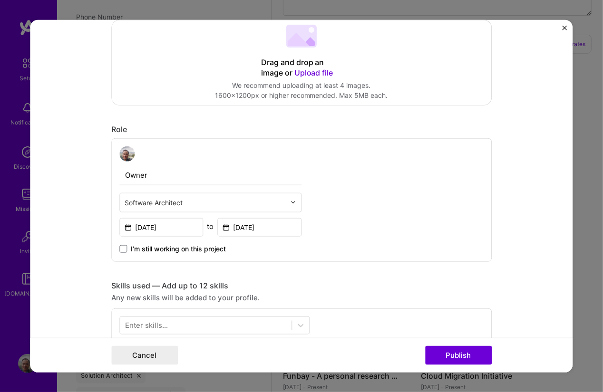
click at [436, 213] on div "Owner Software Architect Feb, 2015 to May, 2025 I’m still working on this proje…" at bounding box center [301, 200] width 380 height 124
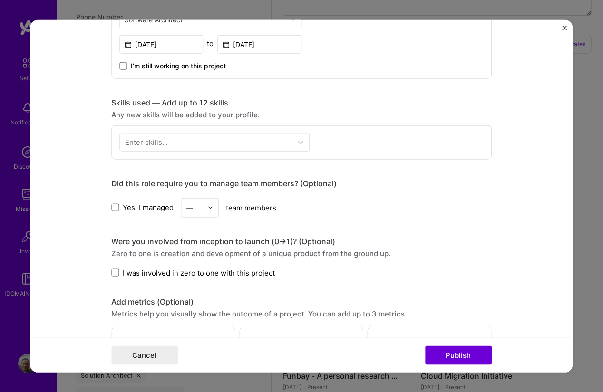
scroll to position [257, 0]
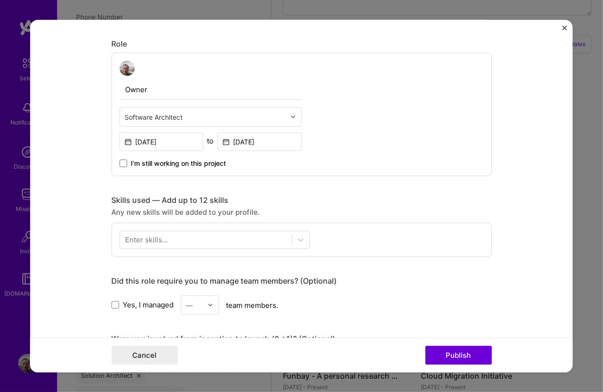
click at [145, 235] on div "Enter skills..." at bounding box center [146, 240] width 43 height 10
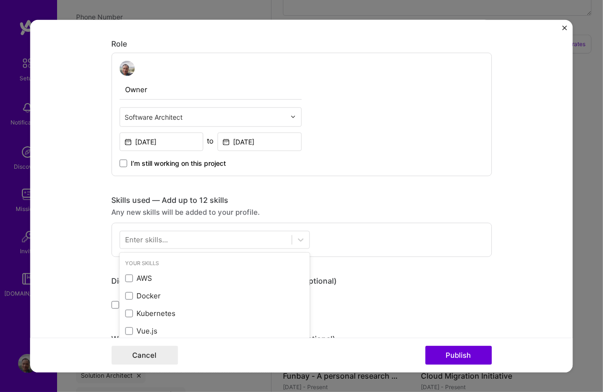
scroll to position [604, 0]
click at [145, 235] on div "Enter skills..." at bounding box center [146, 240] width 43 height 10
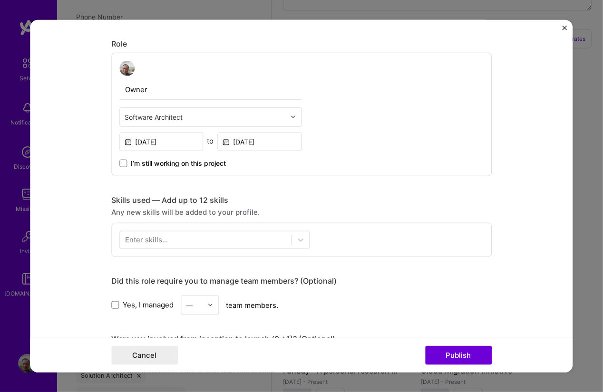
click at [139, 238] on div "Enter skills..." at bounding box center [146, 240] width 43 height 10
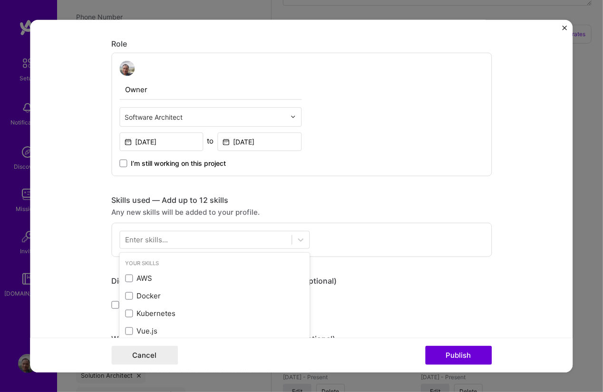
scroll to position [610, 0]
click at [128, 242] on div "Enter skills..." at bounding box center [146, 240] width 43 height 10
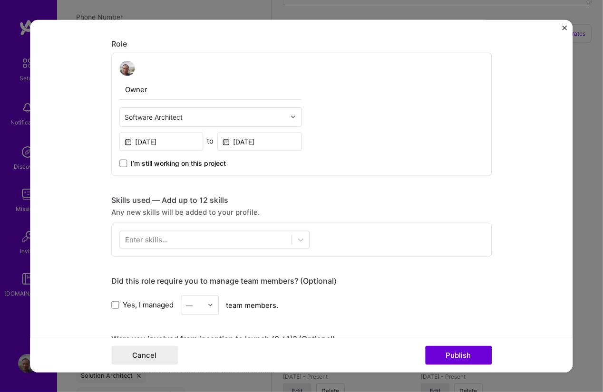
click at [126, 238] on div "Enter skills..." at bounding box center [146, 240] width 43 height 10
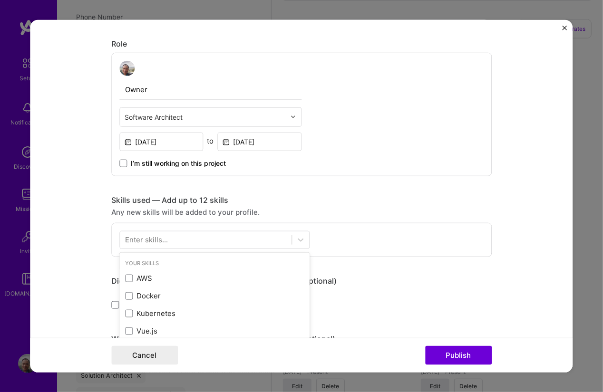
scroll to position [615, 0]
click at [125, 235] on div "Enter skills..." at bounding box center [146, 240] width 43 height 10
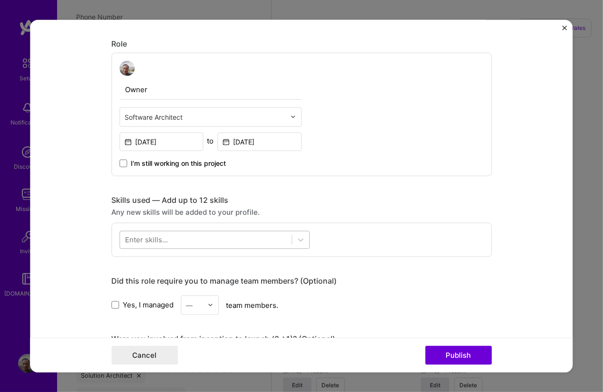
click at [130, 232] on div at bounding box center [206, 240] width 172 height 16
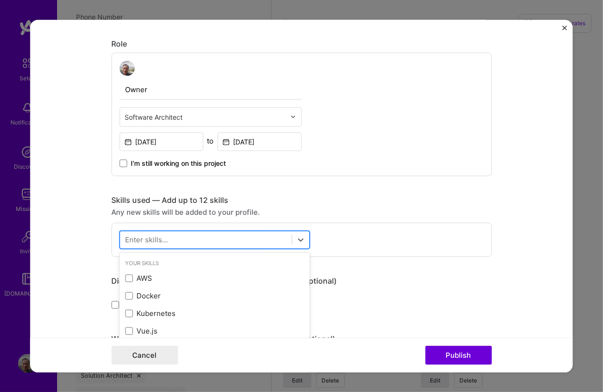
scroll to position [620, 0]
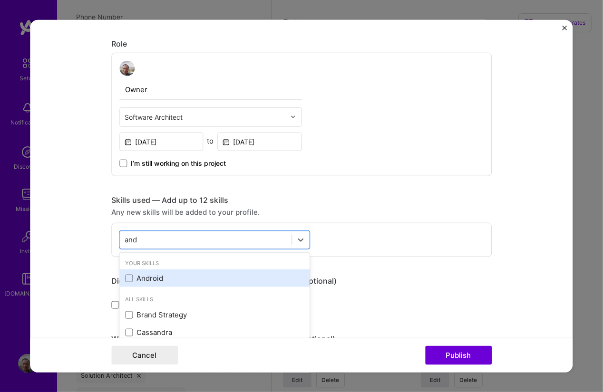
click at [146, 278] on div "Android" at bounding box center [214, 278] width 179 height 10
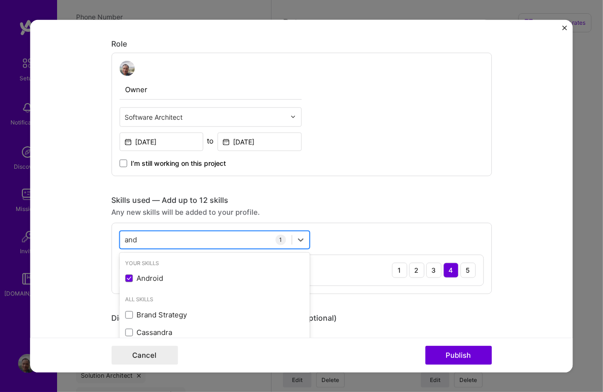
click at [155, 240] on div "and and" at bounding box center [206, 240] width 172 height 16
type input "a"
type input "v"
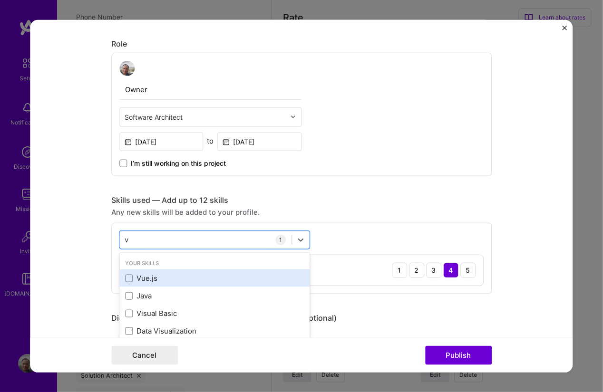
click at [154, 276] on div "Vue.js" at bounding box center [214, 278] width 179 height 10
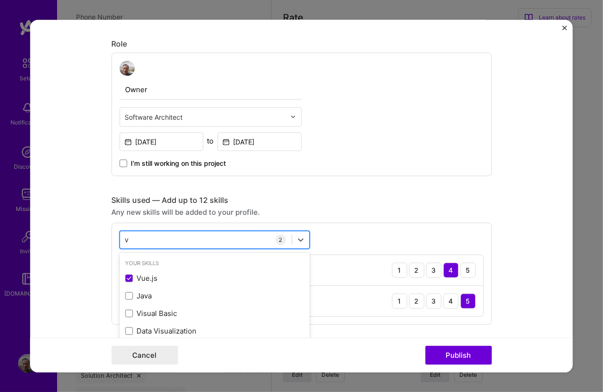
click at [148, 232] on div "v v" at bounding box center [206, 240] width 172 height 16
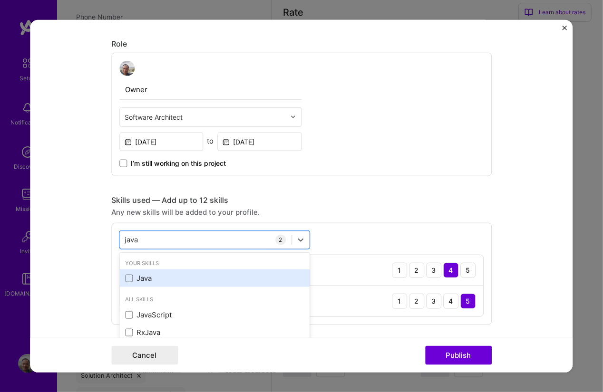
click at [145, 275] on div "Java" at bounding box center [214, 278] width 179 height 10
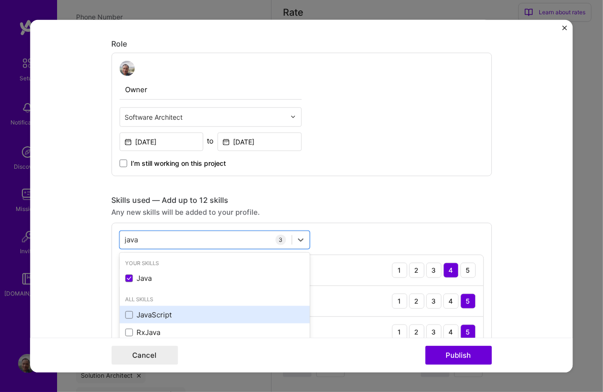
click at [168, 310] on div "JavaScript" at bounding box center [214, 315] width 179 height 10
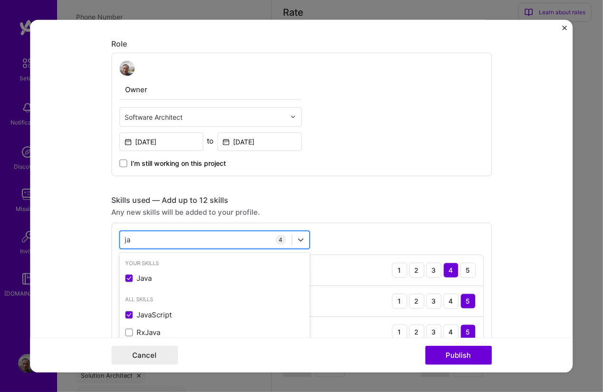
type input "j"
type input "c"
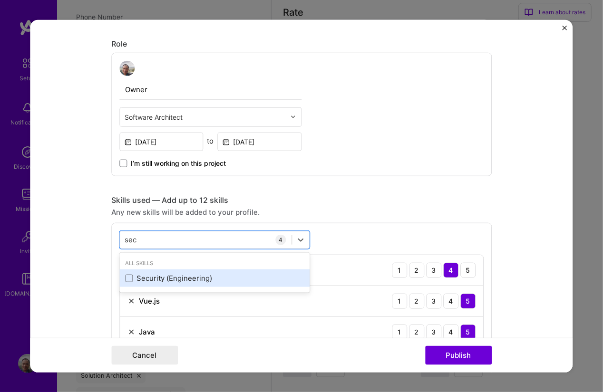
click at [133, 282] on div "Security (Engineering)" at bounding box center [214, 279] width 190 height 18
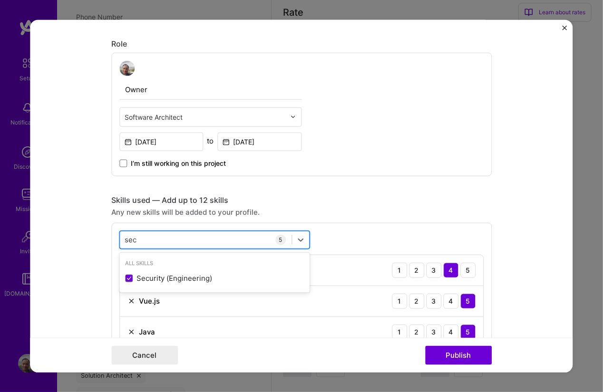
click at [154, 235] on div "sec sec" at bounding box center [206, 240] width 172 height 16
type input "s"
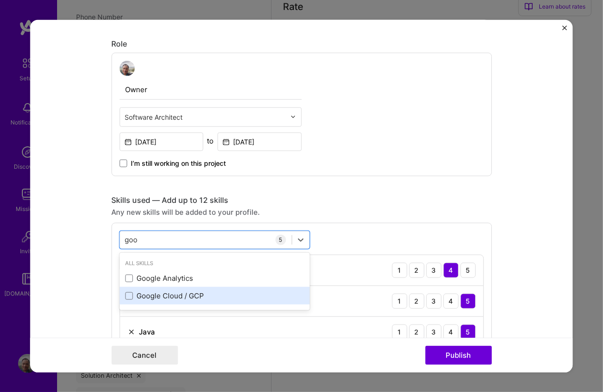
click at [151, 295] on div "Google Cloud / GCP" at bounding box center [214, 296] width 179 height 10
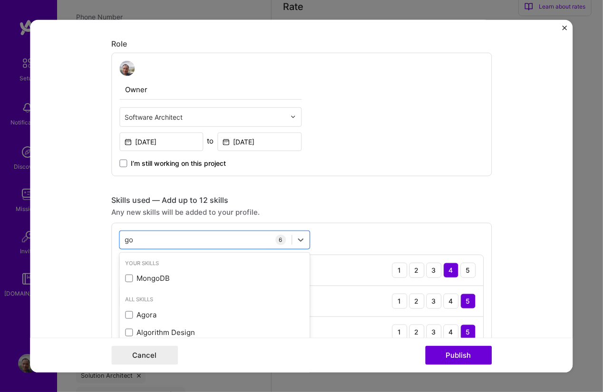
type input "g"
click at [151, 295] on div "Cryptography" at bounding box center [214, 296] width 179 height 10
type input "cry"
click at [339, 219] on div "Skills used — Add up to 12 skills Any new skills will be added to your profile.…" at bounding box center [301, 337] width 380 height 284
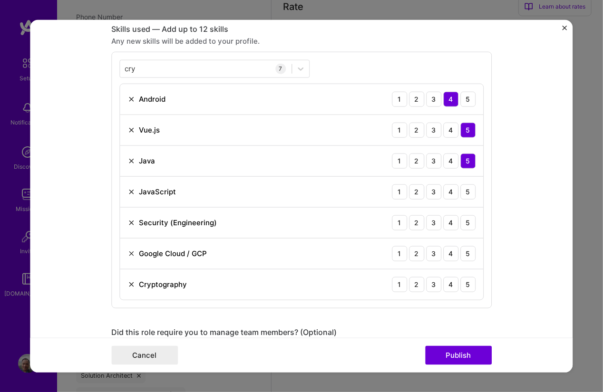
scroll to position [342, 0]
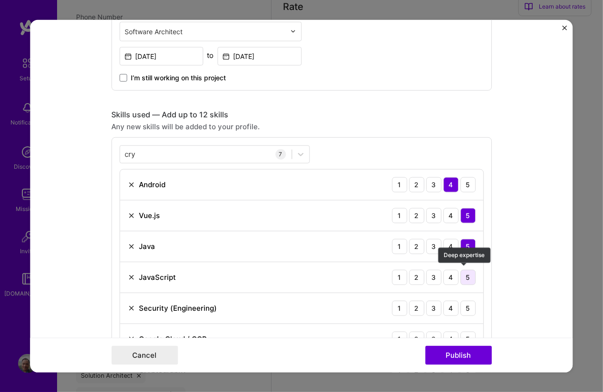
click at [462, 277] on div "5" at bounding box center [467, 277] width 15 height 15
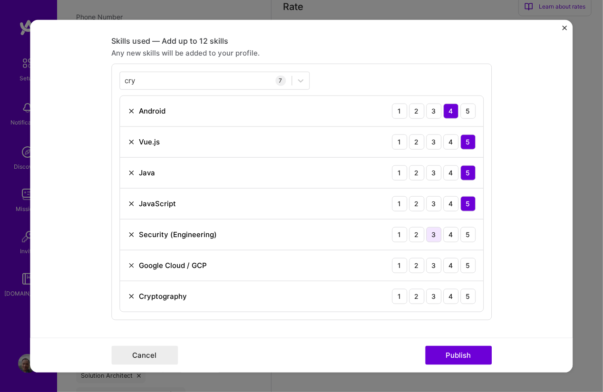
scroll to position [428, 0]
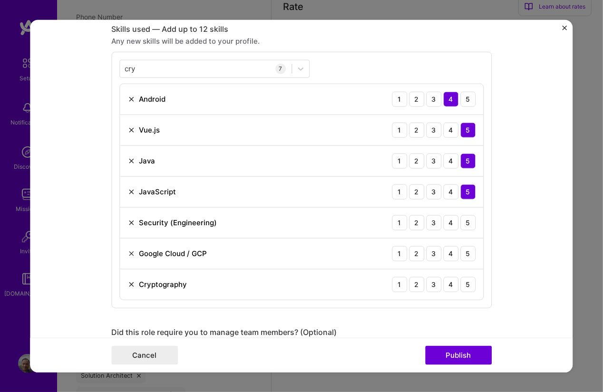
click at [129, 219] on img at bounding box center [131, 223] width 8 height 8
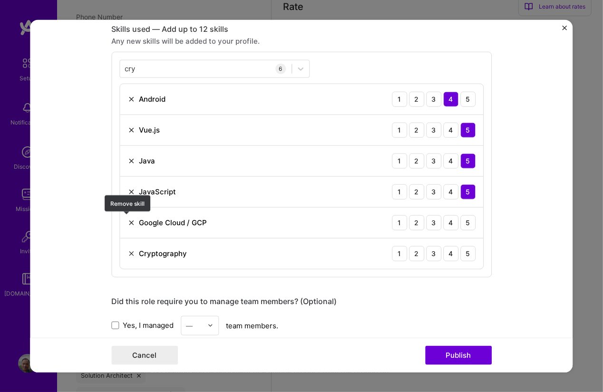
click at [127, 222] on img at bounding box center [131, 223] width 8 height 8
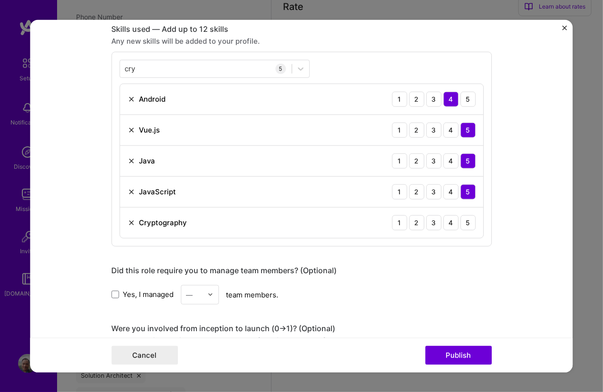
click at [439, 222] on div "1 2 3 4 5" at bounding box center [434, 222] width 84 height 15
click at [450, 221] on div "4" at bounding box center [450, 222] width 15 height 15
click at [375, 279] on div "Did this role require you to manage team members? (Optional) Yes, I managed — t…" at bounding box center [301, 284] width 380 height 39
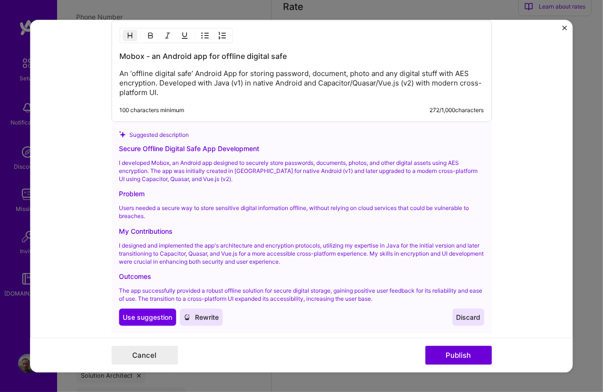
scroll to position [941, 0]
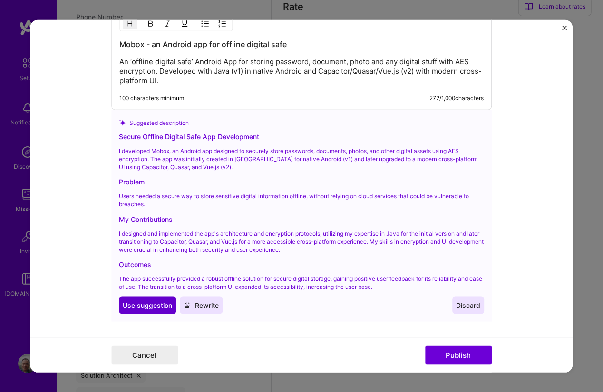
click at [135, 301] on span "Use suggestion" at bounding box center [147, 306] width 49 height 10
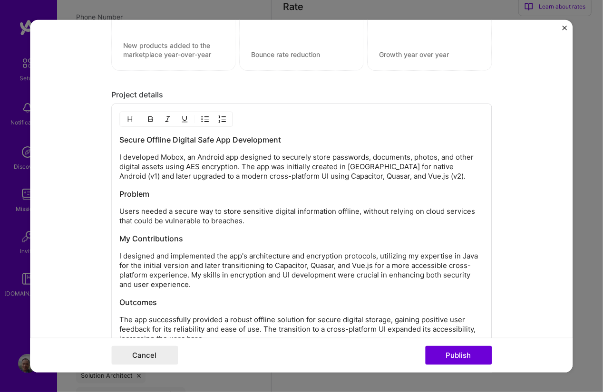
scroll to position [823, 0]
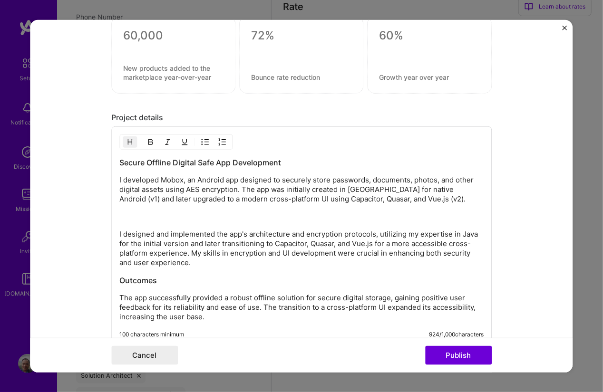
drag, startPoint x: 226, startPoint y: 261, endPoint x: 105, endPoint y: 216, distance: 128.8
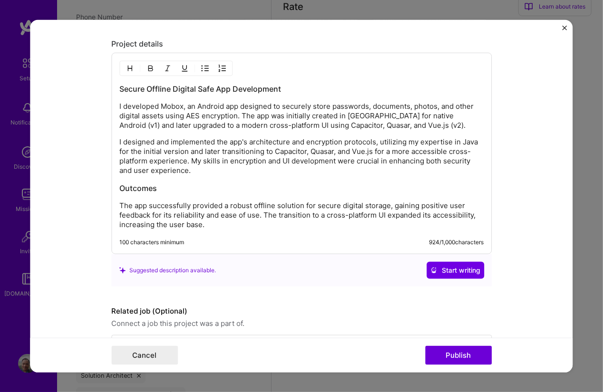
scroll to position [909, 0]
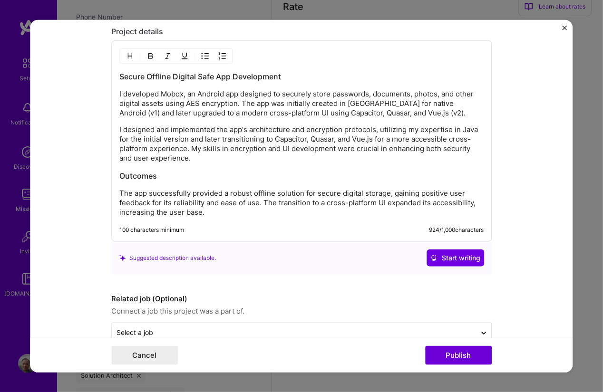
click at [167, 175] on h3 "Outcomes" at bounding box center [301, 176] width 364 height 10
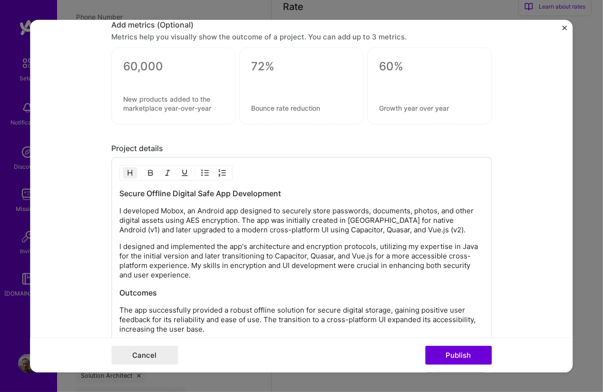
scroll to position [856, 0]
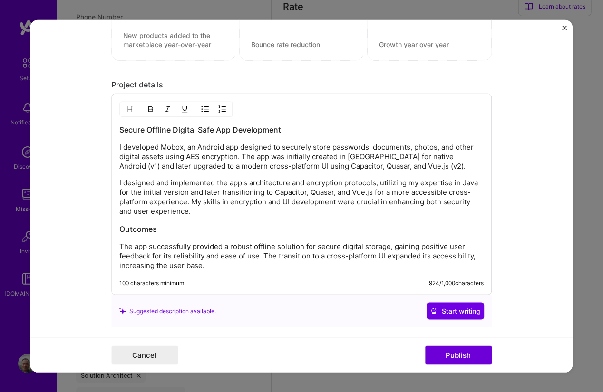
drag, startPoint x: 278, startPoint y: 124, endPoint x: 79, endPoint y: 132, distance: 198.9
click at [78, 135] on form "Project title Mobox - an Android app for offline digital safe Company Personal …" at bounding box center [301, 195] width 542 height 353
drag, startPoint x: 79, startPoint y: 132, endPoint x: 110, endPoint y: 124, distance: 31.5
click at [110, 124] on form "Project title Mobox - an Android app for offline digital safe Company Personal …" at bounding box center [301, 195] width 542 height 353
drag, startPoint x: 117, startPoint y: 126, endPoint x: 277, endPoint y: 123, distance: 160.3
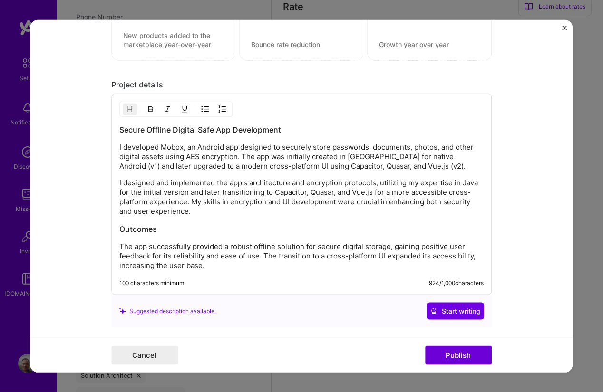
click at [277, 125] on h3 "Secure Offline Digital Safe App Development" at bounding box center [301, 130] width 364 height 10
copy h3 "Secure Offline Digital Safe App Development"
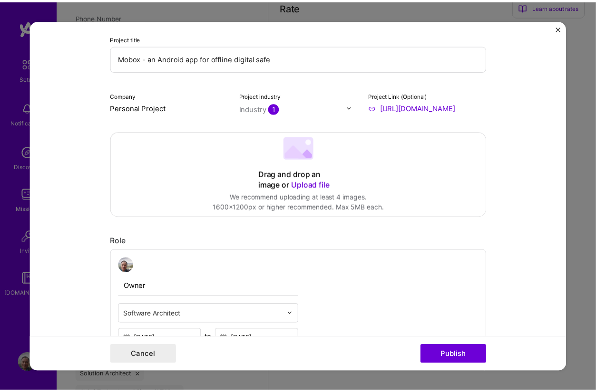
scroll to position [0, 0]
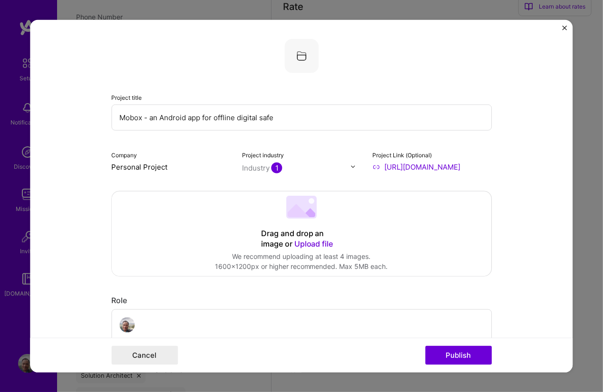
click at [140, 117] on input "Mobox - an Android app for offline digital safe" at bounding box center [301, 117] width 380 height 26
paste input "Secure Offline Digital Safe App Development"
click at [140, 117] on input "Mobox Secure Offline Digital Safe App Development" at bounding box center [301, 117] width 380 height 26
type input "Mobox - Secure Offline Digital Safe App Development"
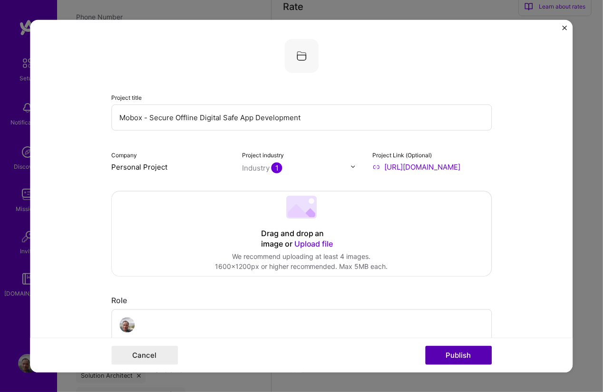
click at [445, 363] on button "Publish" at bounding box center [458, 355] width 67 height 19
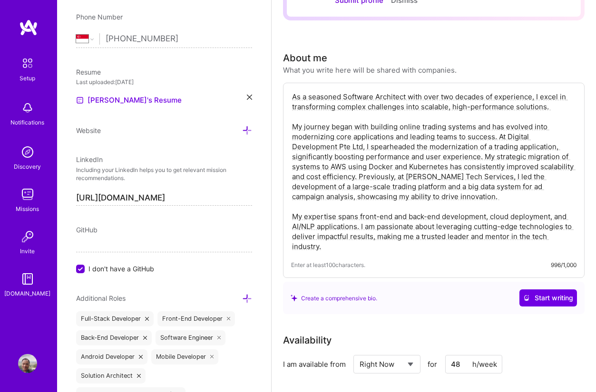
scroll to position [53, 0]
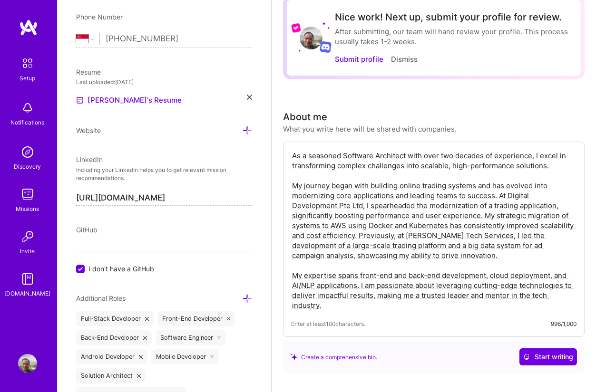
click at [476, 202] on textarea "As a seasoned Software Architect with over two decades of experience, I excel i…" at bounding box center [433, 231] width 285 height 162
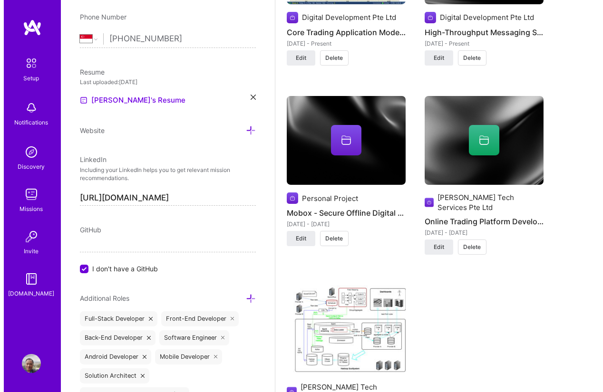
scroll to position [1113, 0]
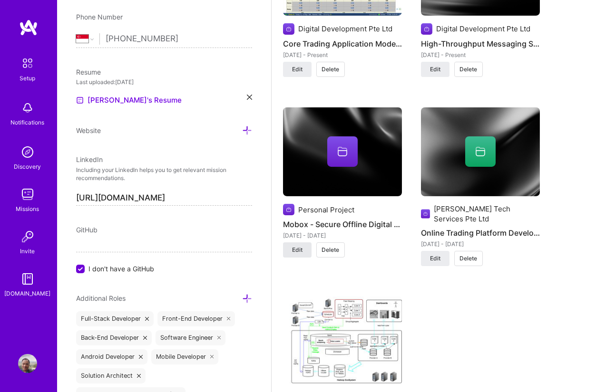
click at [305, 248] on button "Edit" at bounding box center [297, 249] width 29 height 15
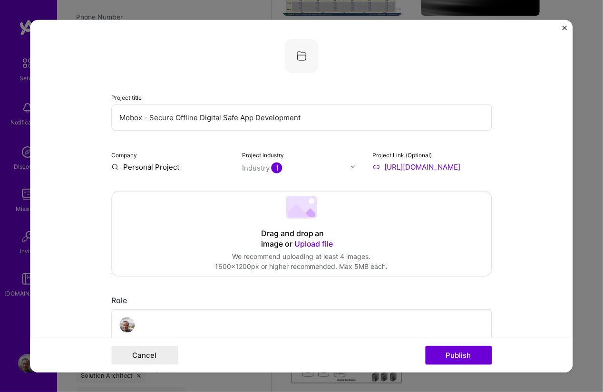
click at [297, 242] on span "Upload file" at bounding box center [313, 244] width 39 height 10
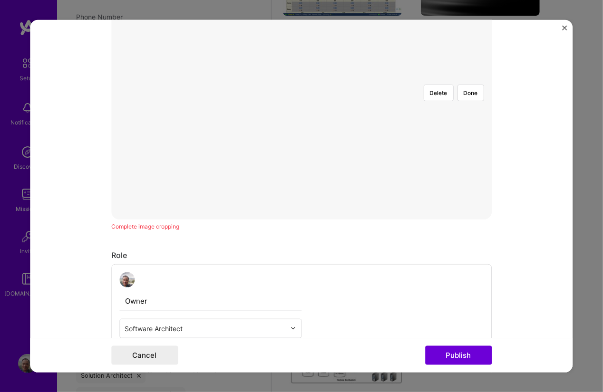
scroll to position [171, 0]
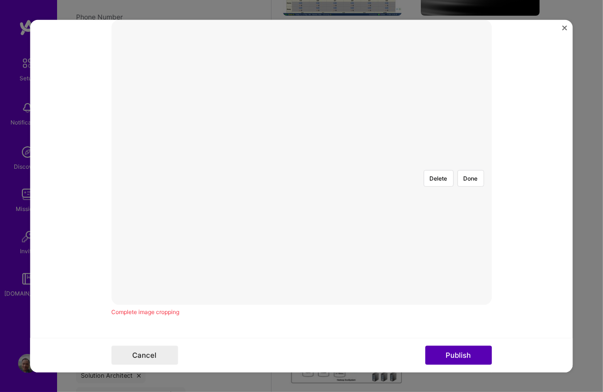
click at [472, 358] on button "Publish" at bounding box center [458, 355] width 67 height 19
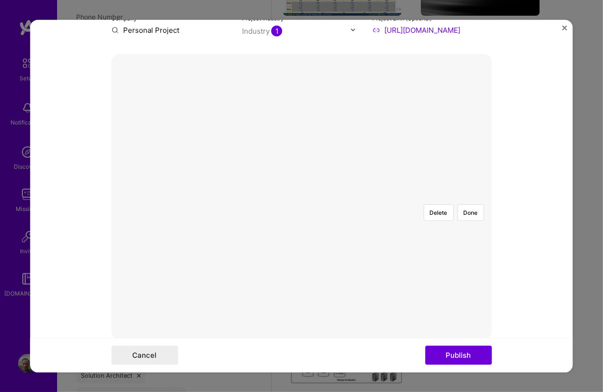
scroll to position [86, 0]
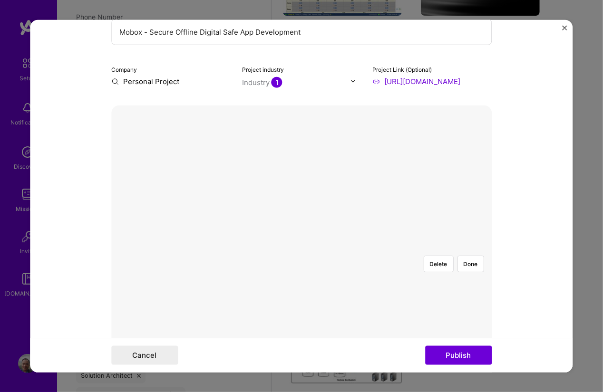
click at [309, 248] on div at bounding box center [368, 299] width 135 height 102
click at [455, 360] on button "Publish" at bounding box center [458, 355] width 67 height 19
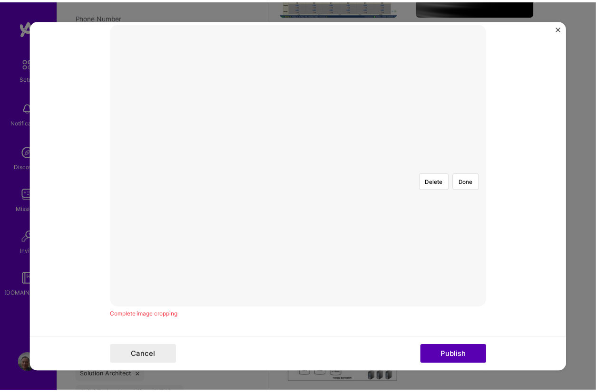
scroll to position [171, 0]
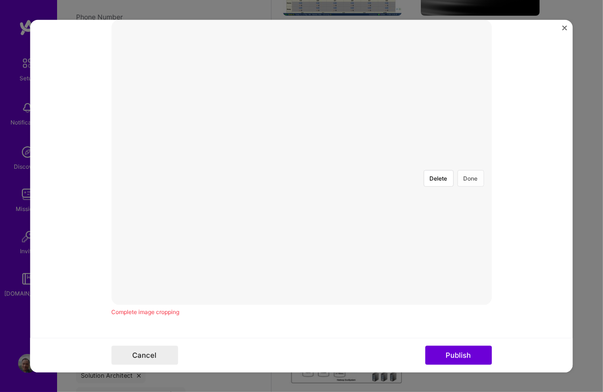
click at [467, 170] on button "Done" at bounding box center [470, 178] width 27 height 17
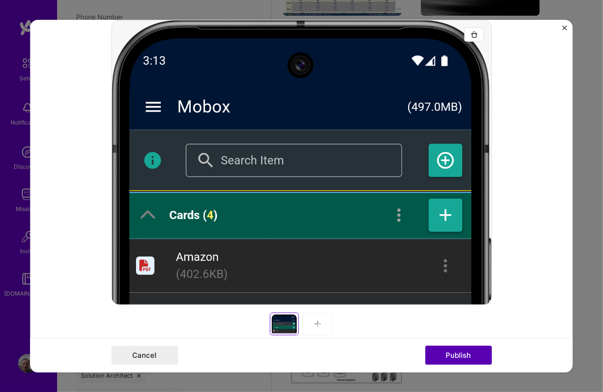
click at [455, 357] on button "Publish" at bounding box center [458, 355] width 67 height 19
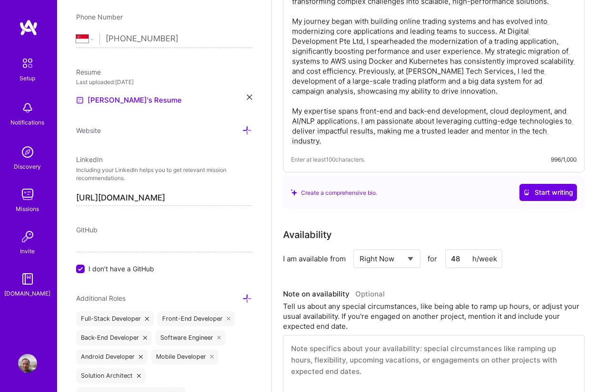
scroll to position [0, 0]
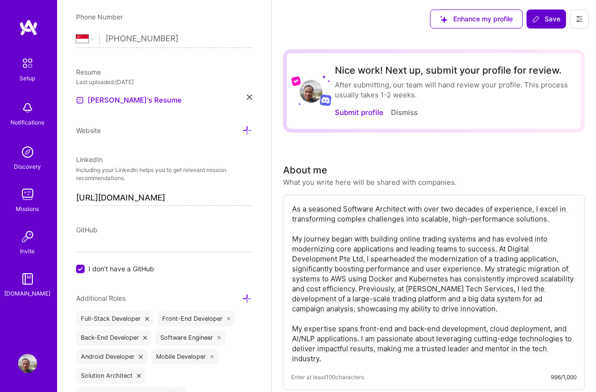
click at [544, 18] on span "Save" at bounding box center [546, 19] width 28 height 10
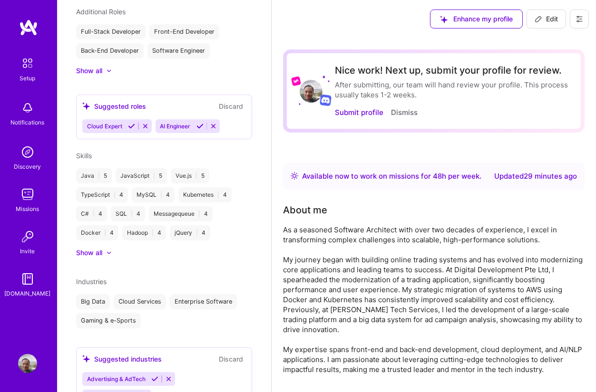
scroll to position [251, 0]
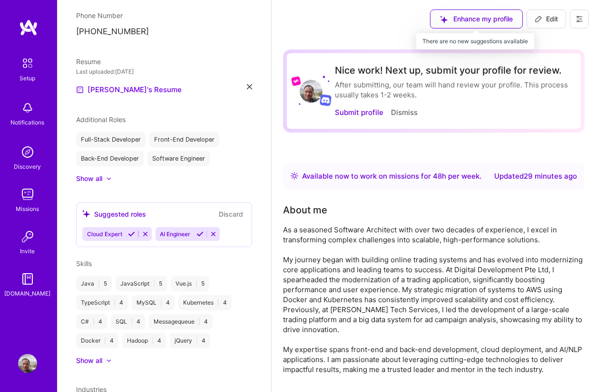
click at [463, 23] on div "Enhance my profile" at bounding box center [476, 19] width 93 height 19
click at [457, 20] on div "Enhance my profile" at bounding box center [476, 19] width 93 height 19
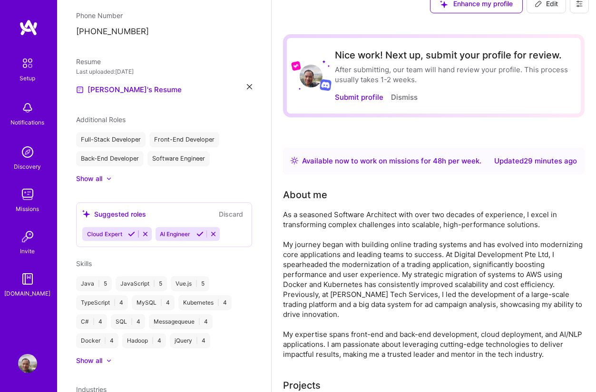
scroll to position [0, 0]
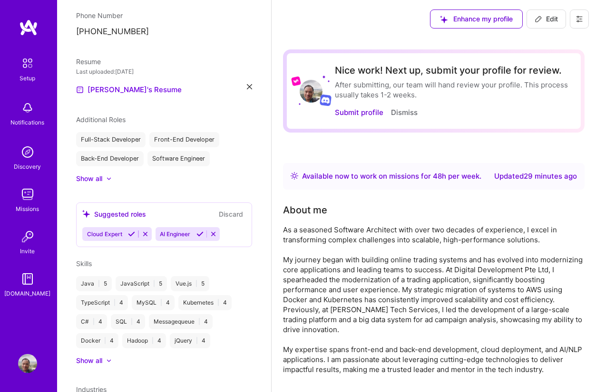
click at [33, 69] on img at bounding box center [28, 63] width 20 height 20
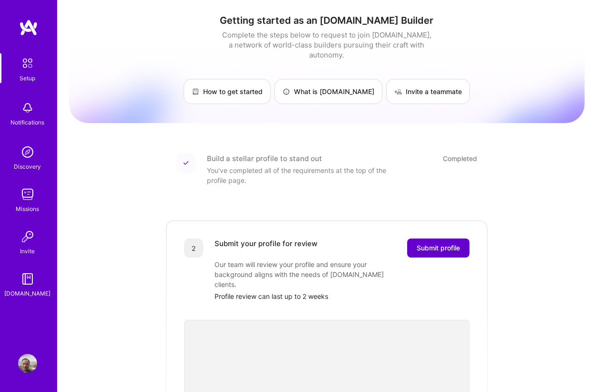
click at [444, 243] on span "Submit profile" at bounding box center [437, 248] width 43 height 10
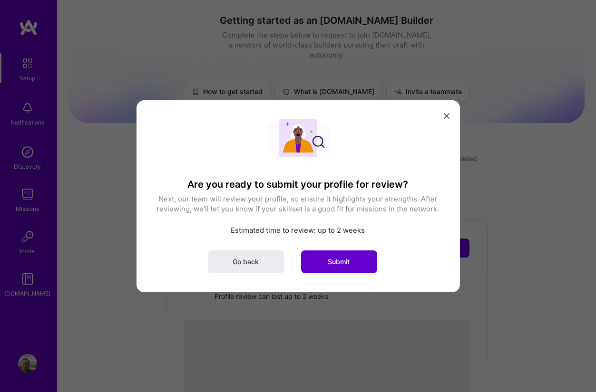
click at [355, 256] on button "Submit" at bounding box center [339, 261] width 76 height 23
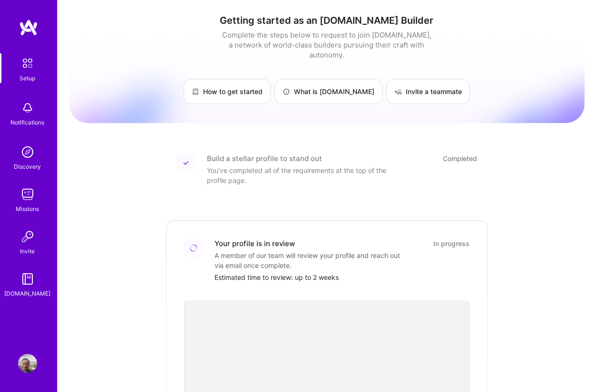
click at [35, 114] on img at bounding box center [27, 107] width 19 height 19
click at [32, 150] on img at bounding box center [27, 152] width 19 height 19
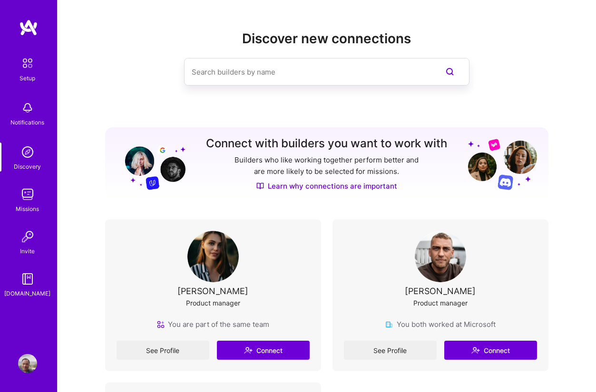
click at [32, 150] on img at bounding box center [27, 152] width 19 height 19
click at [29, 230] on img at bounding box center [27, 236] width 19 height 19
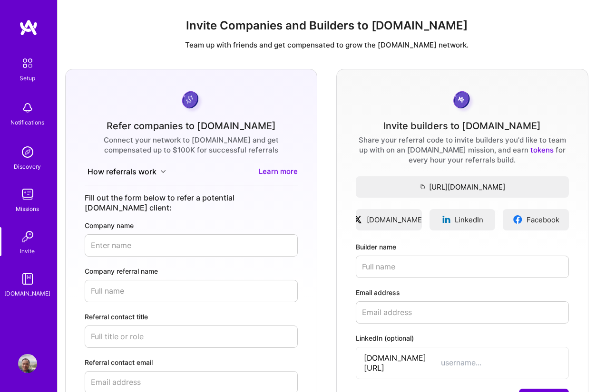
click at [13, 124] on div "Notifications" at bounding box center [28, 122] width 34 height 10
click at [17, 61] on link "Setup" at bounding box center [27, 68] width 59 height 30
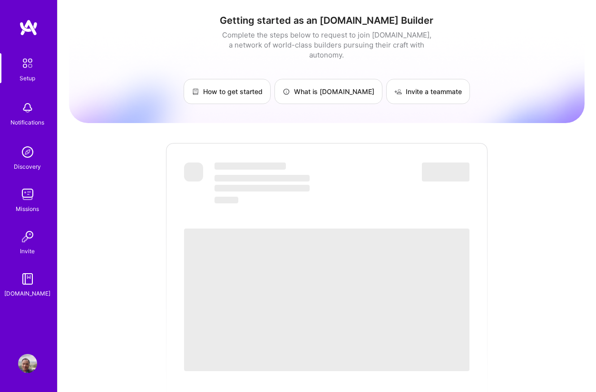
click at [17, 61] on link "Setup" at bounding box center [27, 68] width 59 height 30
